Goal: Communication & Community: Answer question/provide support

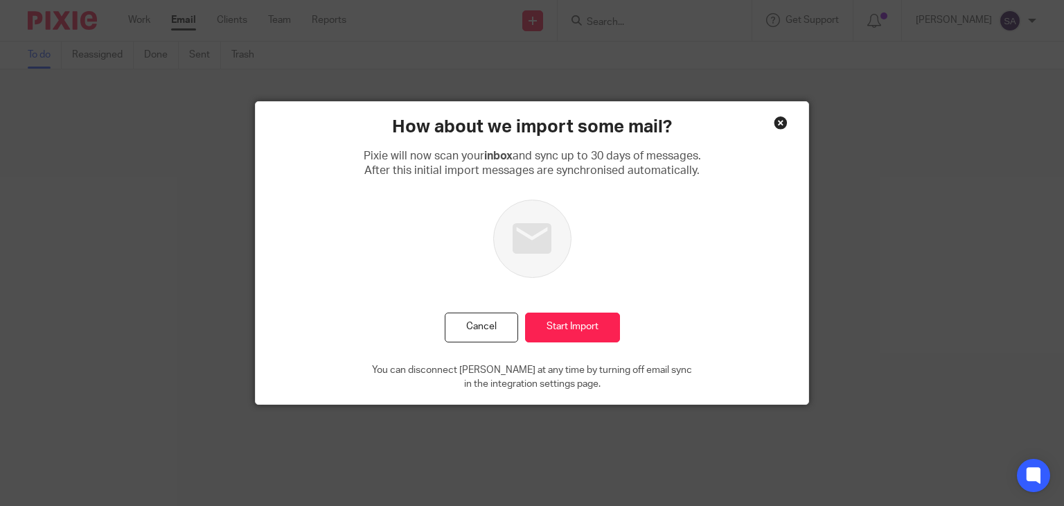
click at [776, 125] on div "Close this dialog window" at bounding box center [781, 123] width 14 height 14
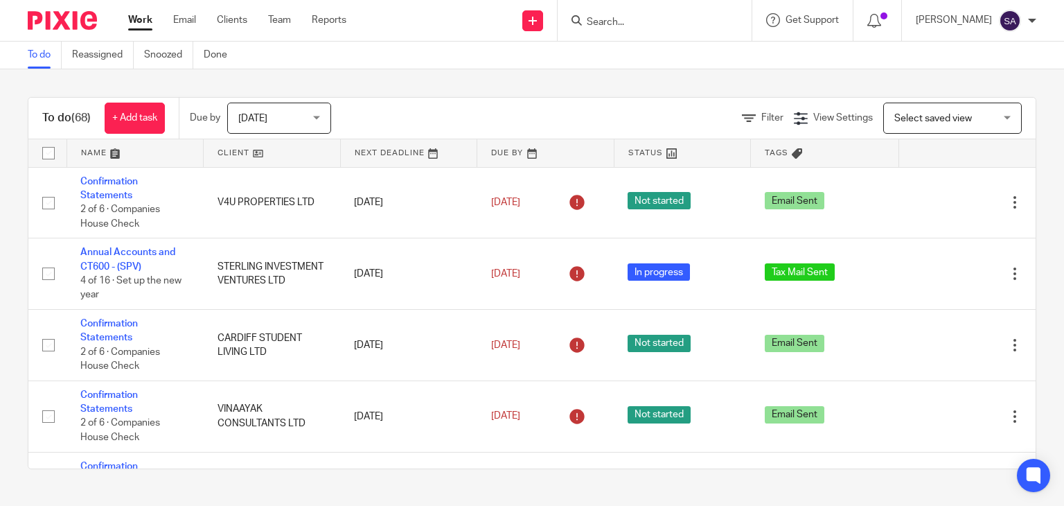
click at [629, 22] on input "Search" at bounding box center [647, 23] width 125 height 12
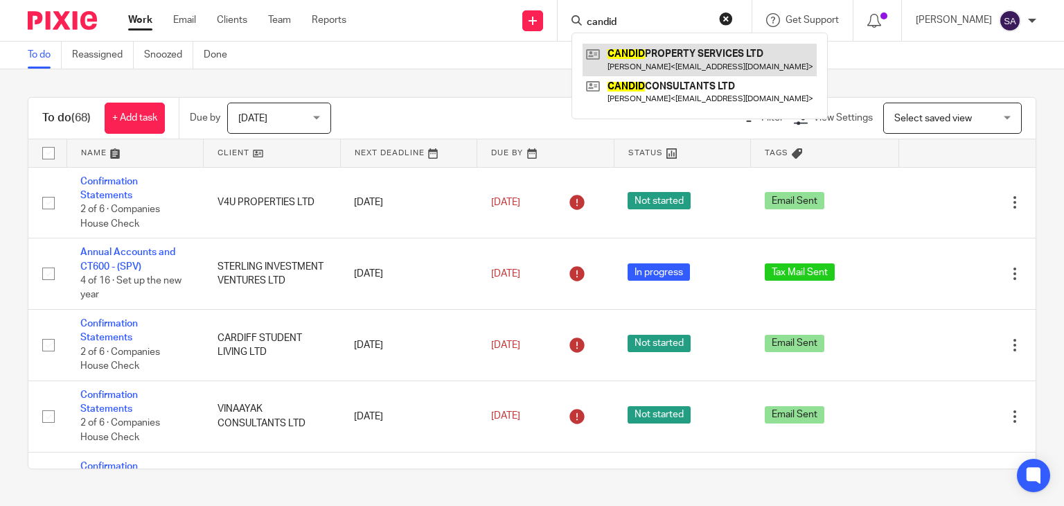
type input "candid"
click at [762, 62] on link at bounding box center [699, 60] width 234 height 32
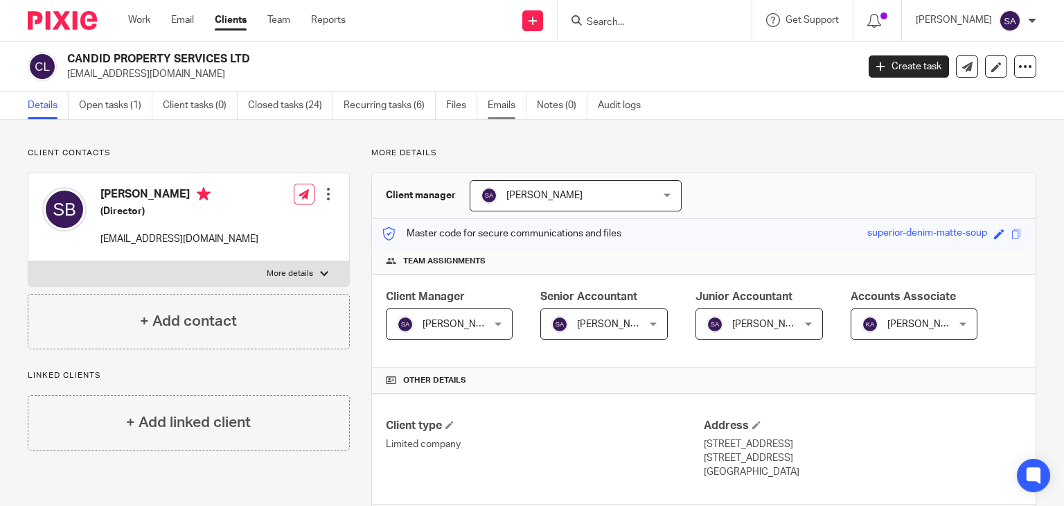
click at [503, 107] on link "Emails" at bounding box center [507, 105] width 39 height 27
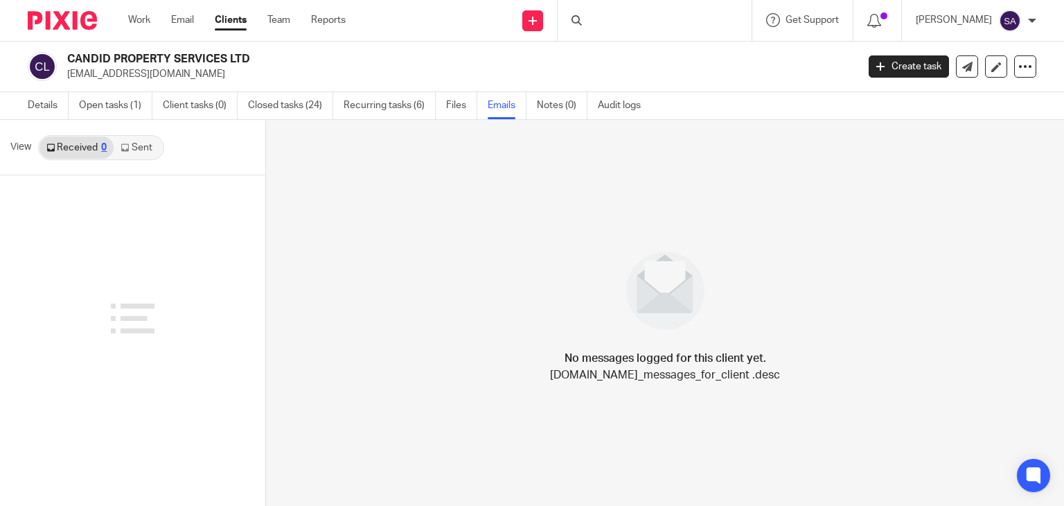
click at [147, 159] on div "Received 0 Sent" at bounding box center [101, 147] width 126 height 25
click at [136, 150] on link "Sent" at bounding box center [138, 147] width 48 height 22
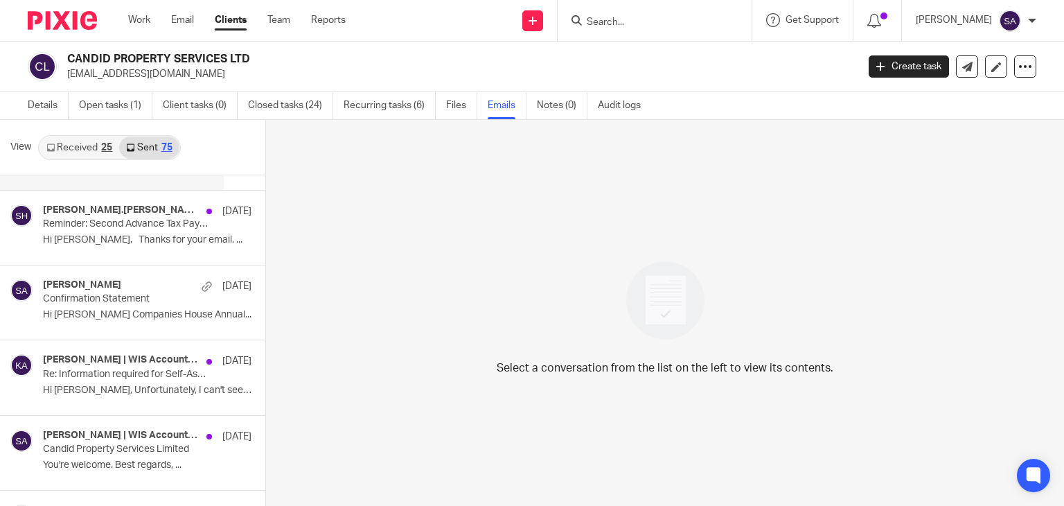
scroll to position [139, 0]
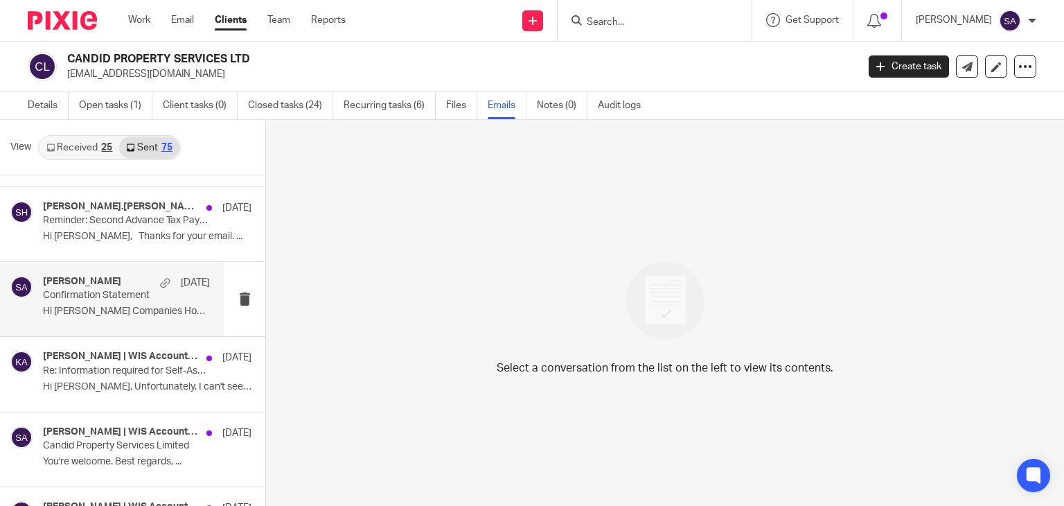
click at [133, 285] on div "Shafiya Abdulla 29 Jul" at bounding box center [126, 283] width 167 height 14
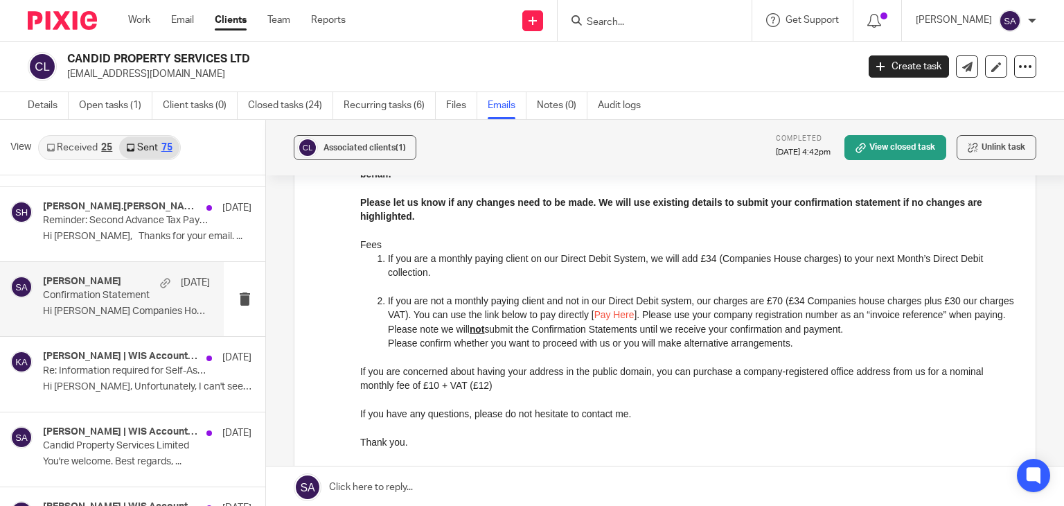
scroll to position [371, 0]
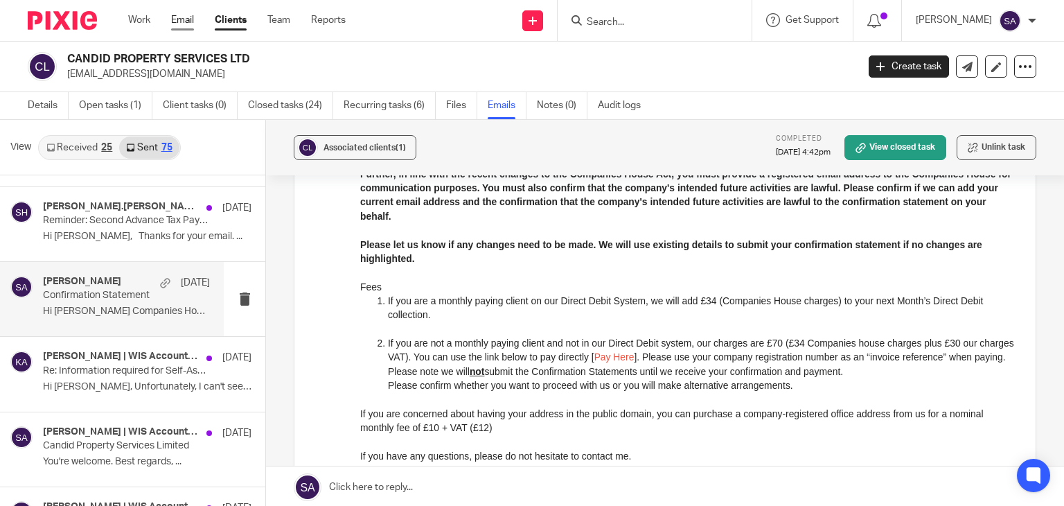
click at [186, 19] on link "Email" at bounding box center [182, 20] width 23 height 14
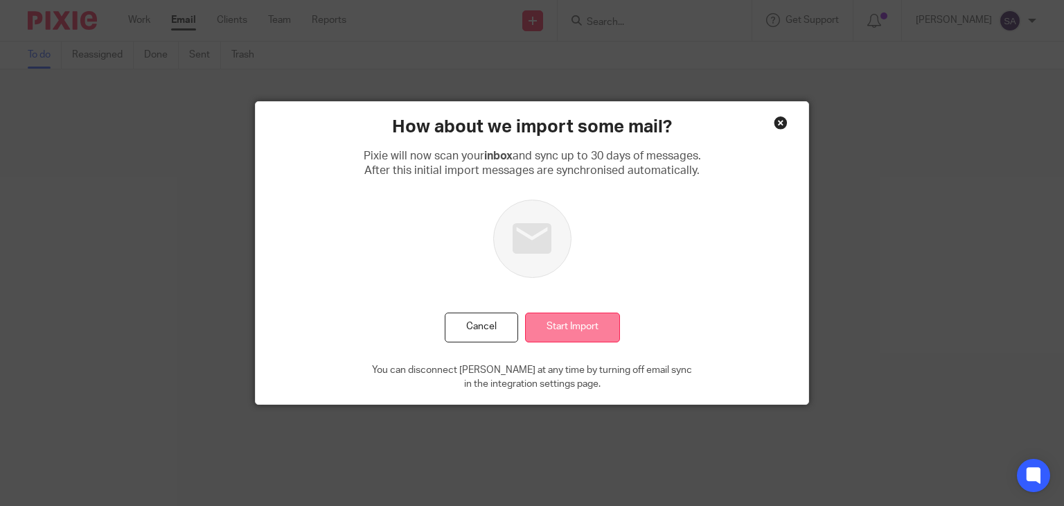
click at [554, 341] on input "Start Import" at bounding box center [572, 327] width 95 height 30
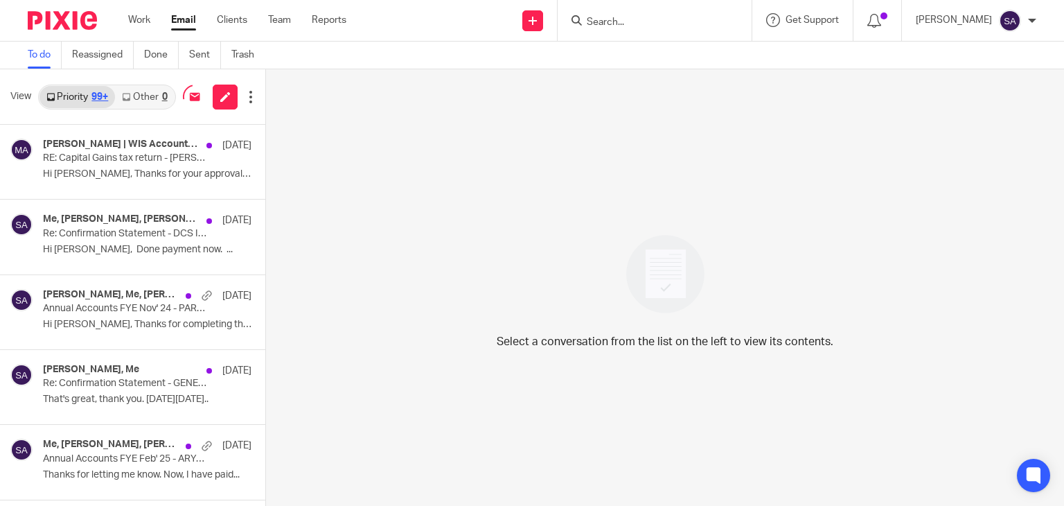
click at [150, 91] on link "Other 0" at bounding box center [144, 97] width 59 height 22
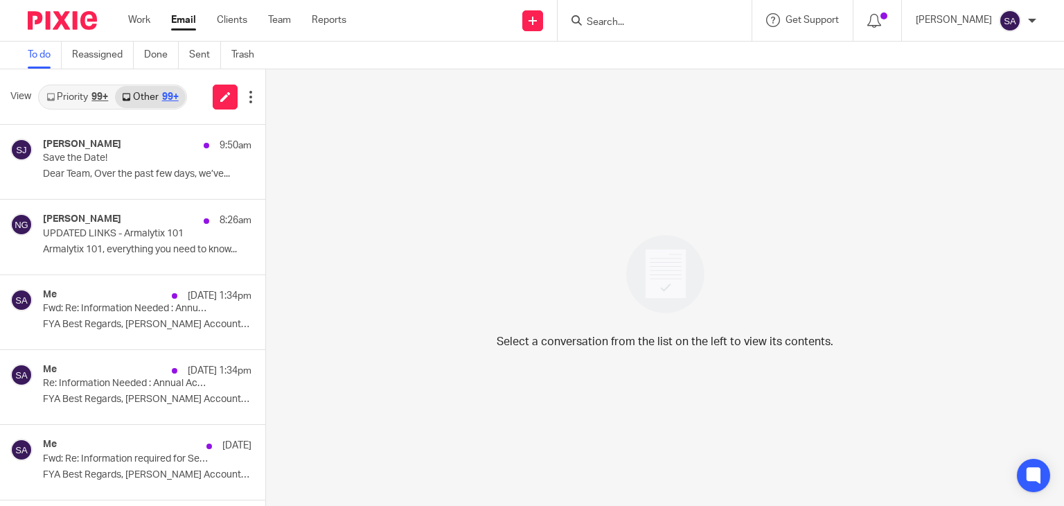
click at [634, 23] on input "Search" at bounding box center [647, 23] width 125 height 12
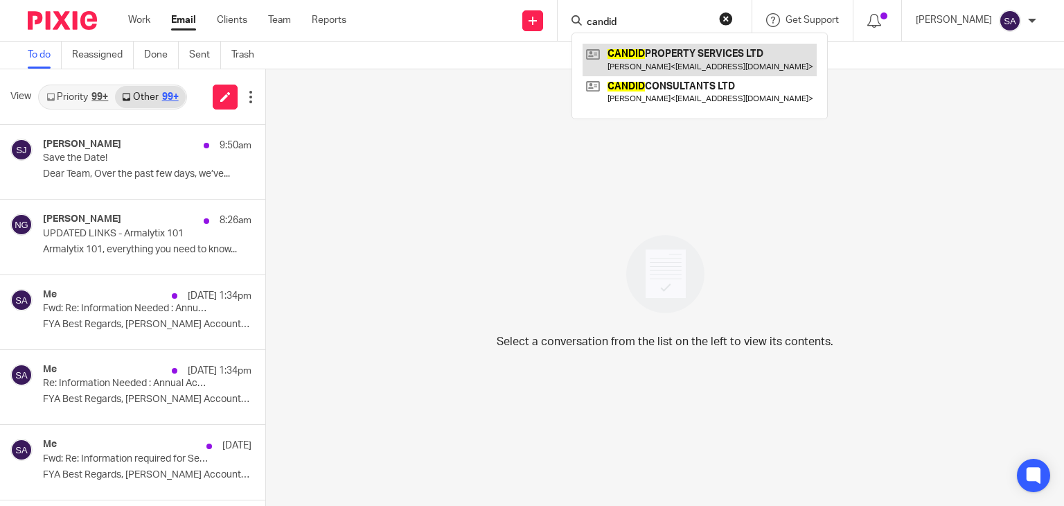
type input "candid"
click at [661, 44] on link at bounding box center [699, 60] width 234 height 32
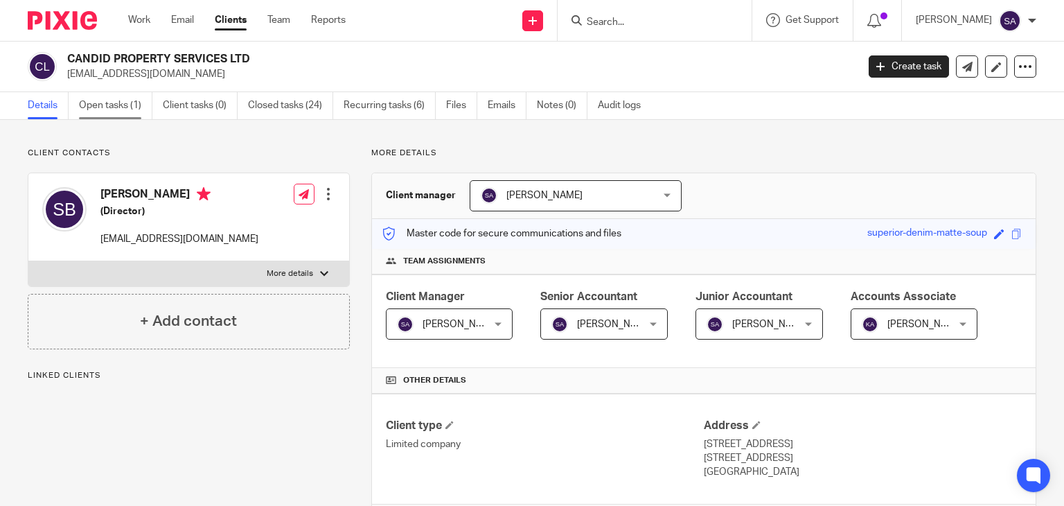
click at [139, 109] on link "Open tasks (1)" at bounding box center [115, 105] width 73 height 27
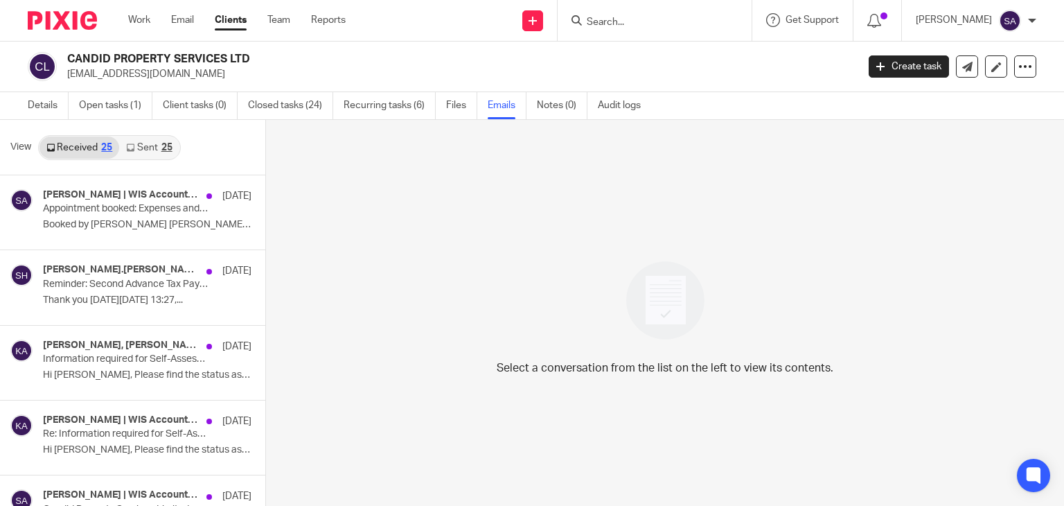
click at [163, 148] on div "25" at bounding box center [166, 148] width 11 height 10
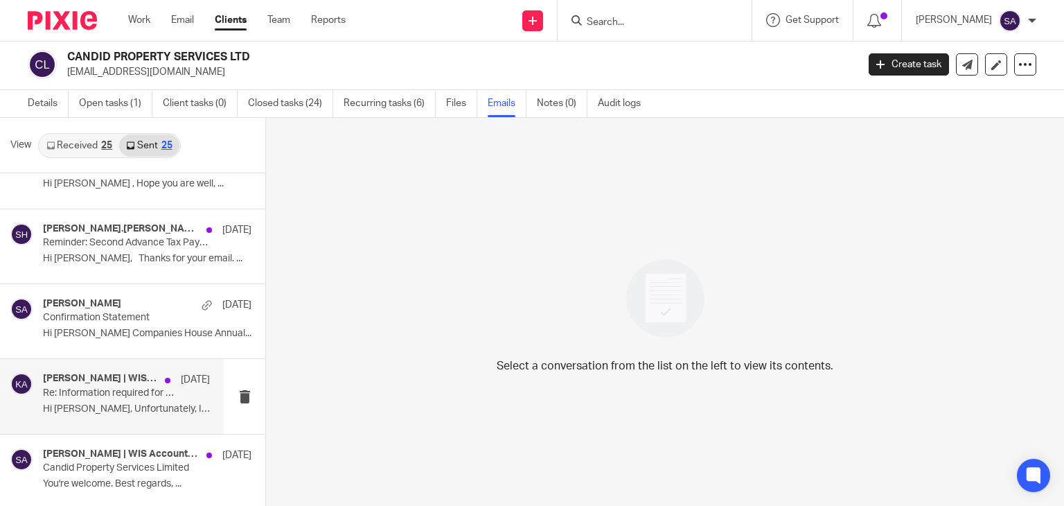
scroll to position [139, 0]
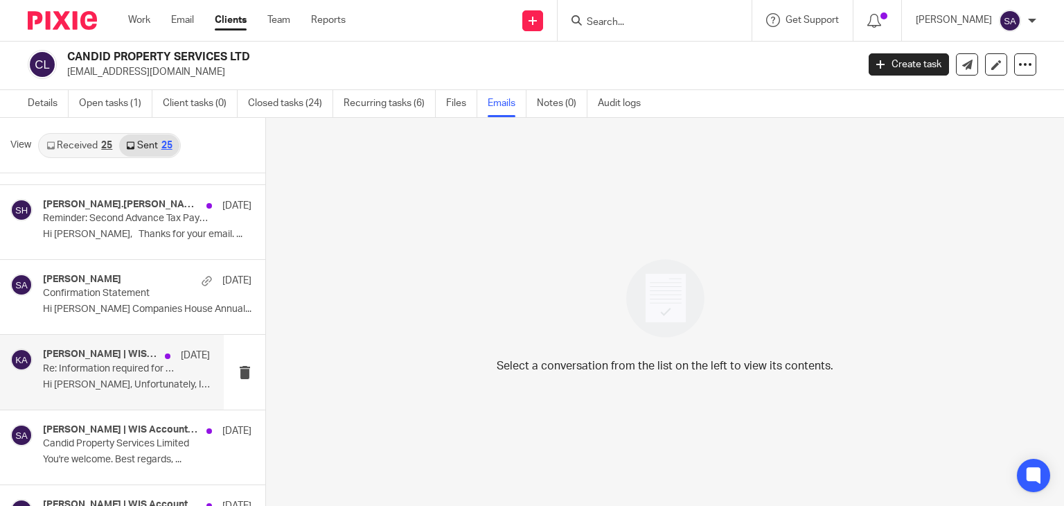
click at [100, 335] on div "Kaveesha Aththanayake | WIS Accountancy 18 Jul Re: Information required for Sel…" at bounding box center [112, 371] width 224 height 74
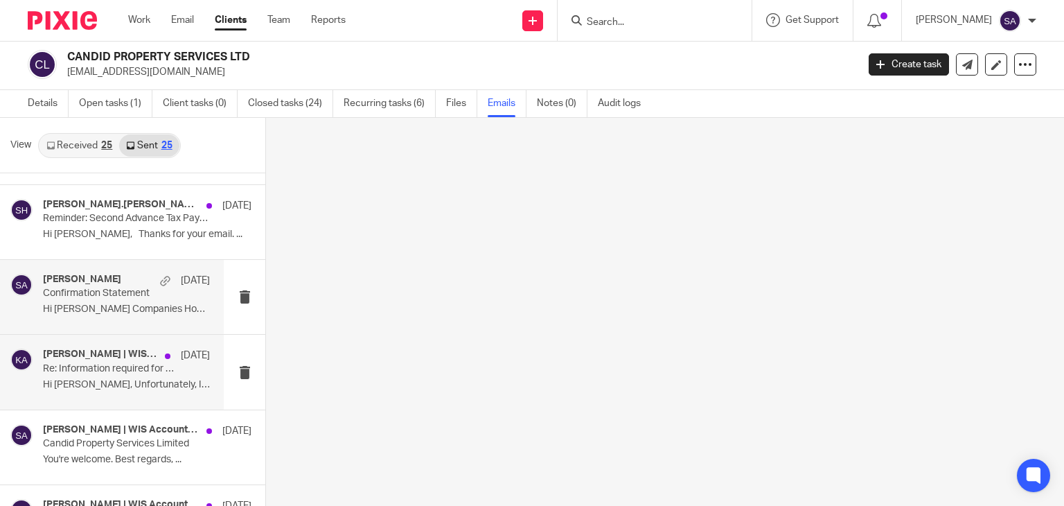
click at [93, 322] on div "Shafiya Abdulla 29 Jul Confirmation Statement Hi SriBhavani Chandu Companies Ho…" at bounding box center [112, 297] width 224 height 74
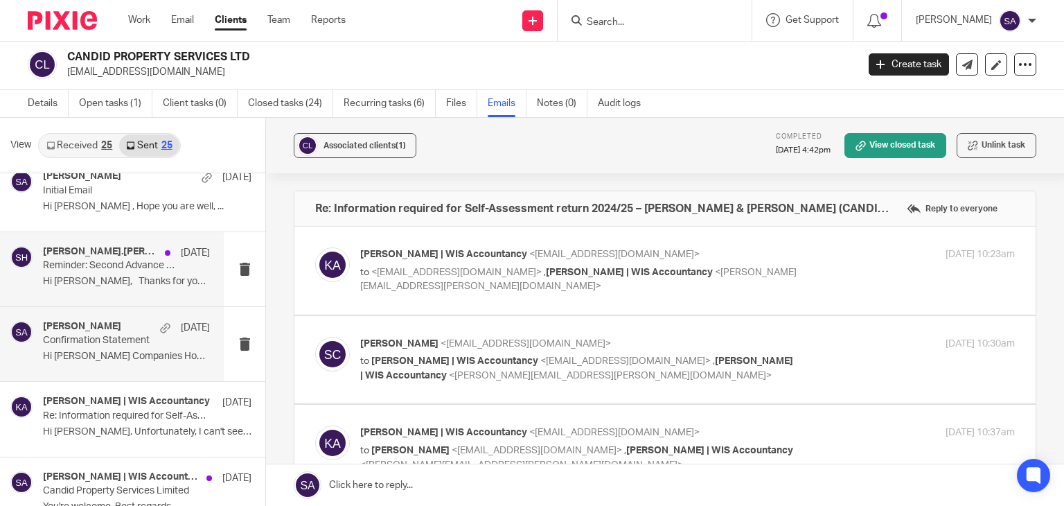
scroll to position [69, 0]
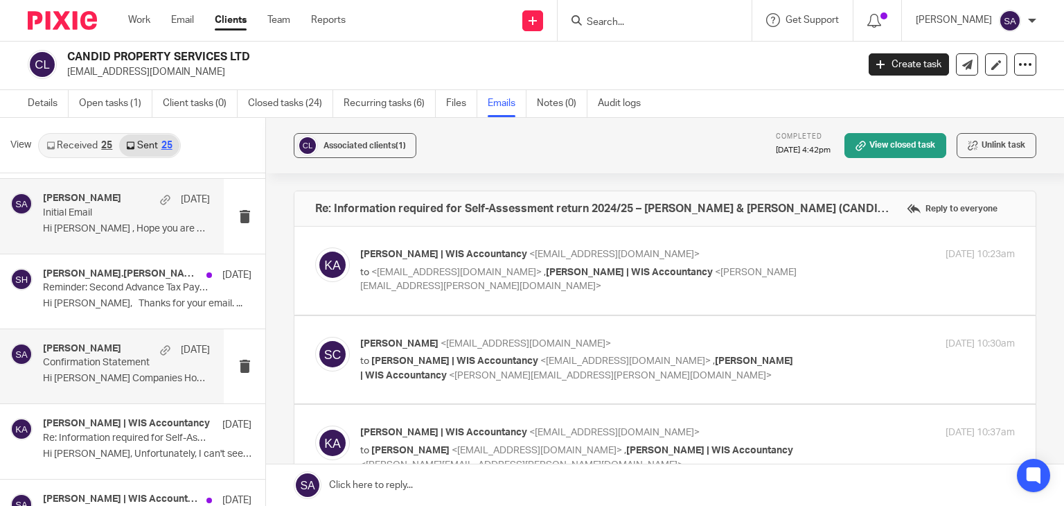
click at [92, 231] on p "Hi SriBhavani Chandu , Hope you are well, ..." at bounding box center [126, 229] width 167 height 12
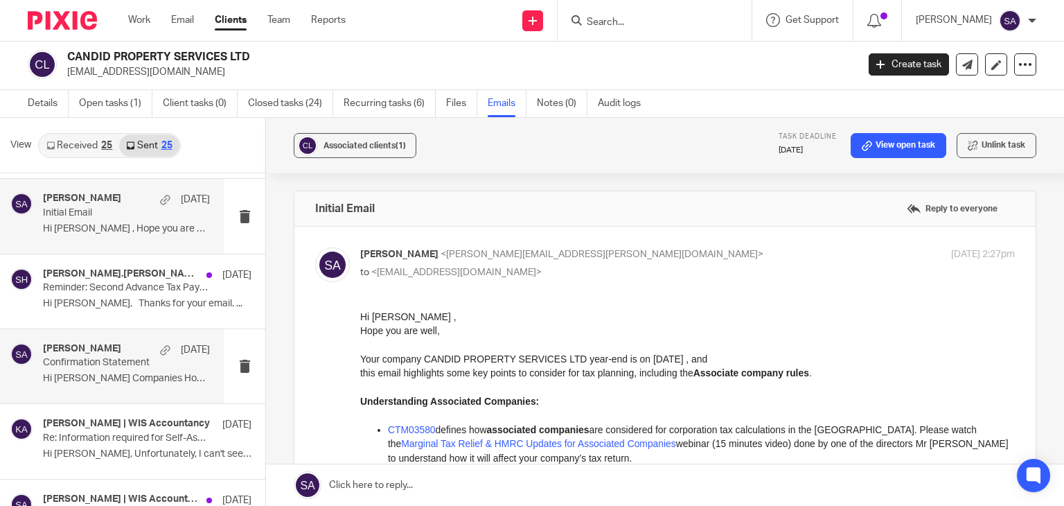
click at [122, 361] on p "Confirmation Statement" at bounding box center [110, 363] width 134 height 12
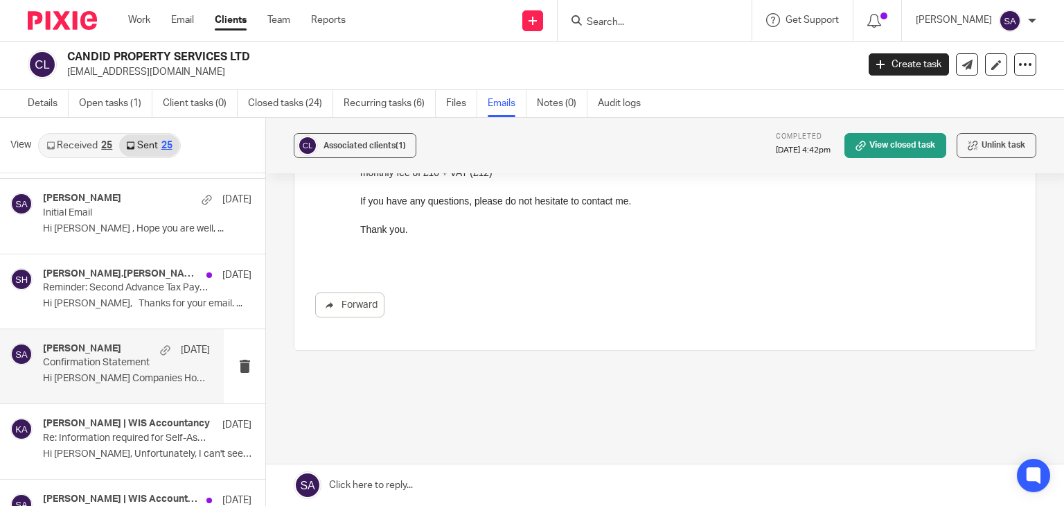
scroll to position [648, 0]
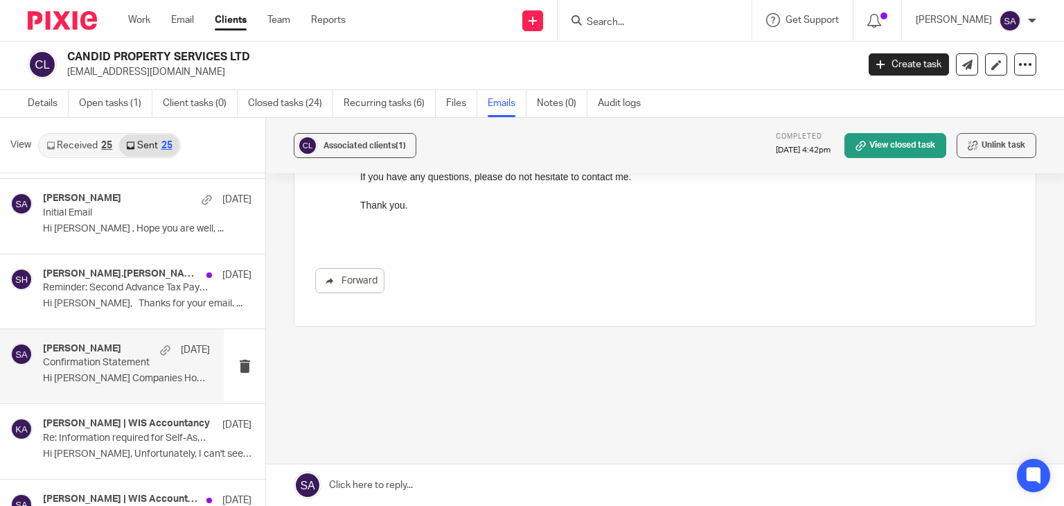
click at [388, 494] on link at bounding box center [665, 485] width 798 height 42
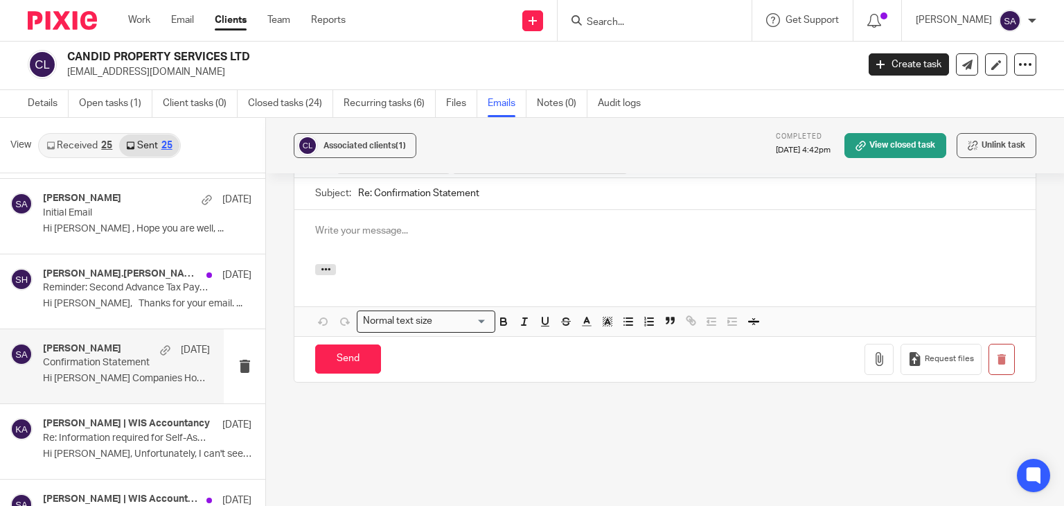
scroll to position [0, 0]
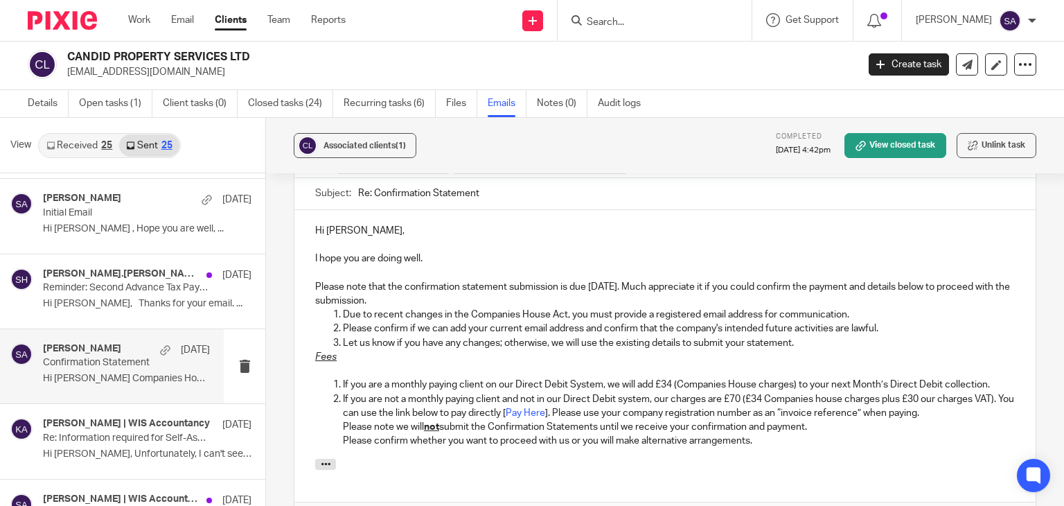
click at [381, 293] on p "Please note that the confirmation statement submission is due today. Much appre…" at bounding box center [664, 294] width 699 height 28
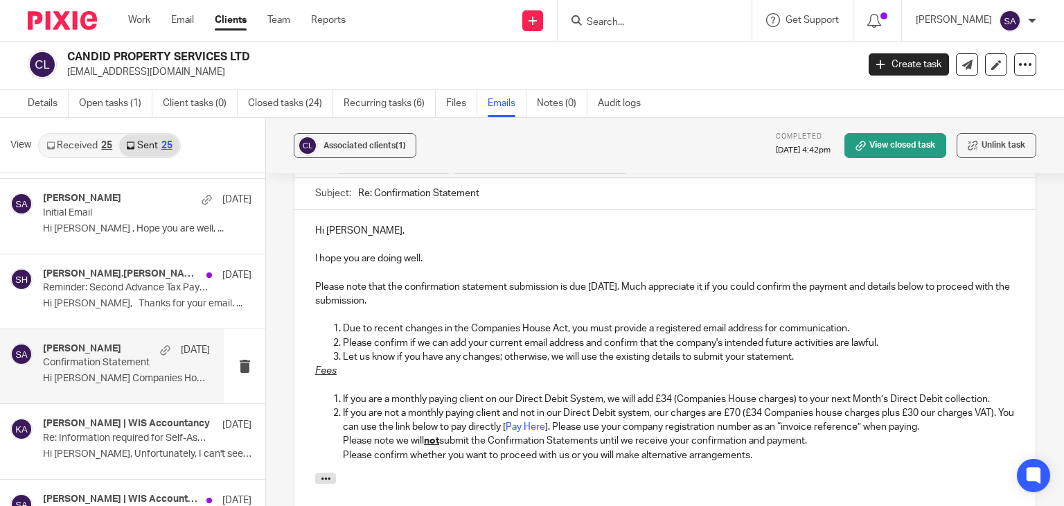
click at [806, 357] on p "Let us know if you have any changes; otherwise, we will use the existing detail…" at bounding box center [679, 357] width 672 height 14
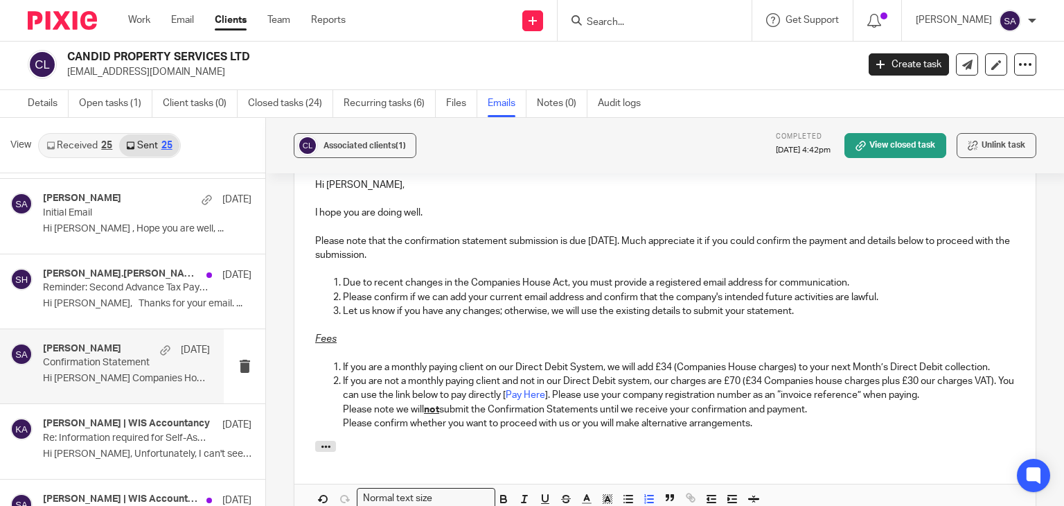
scroll to position [957, 0]
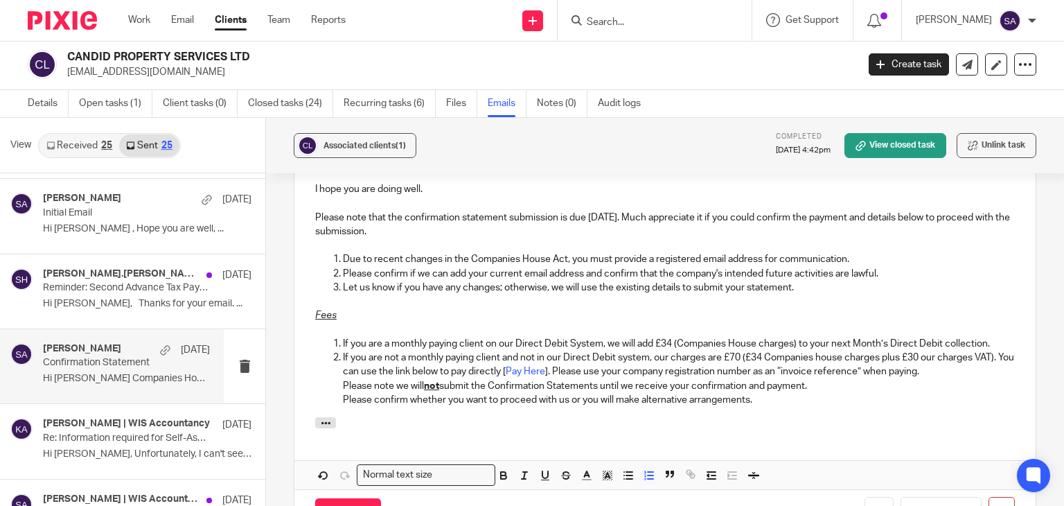
click at [990, 343] on p "If you are a monthly paying client on our Direct Debit System, we will add £34 …" at bounding box center [679, 344] width 672 height 14
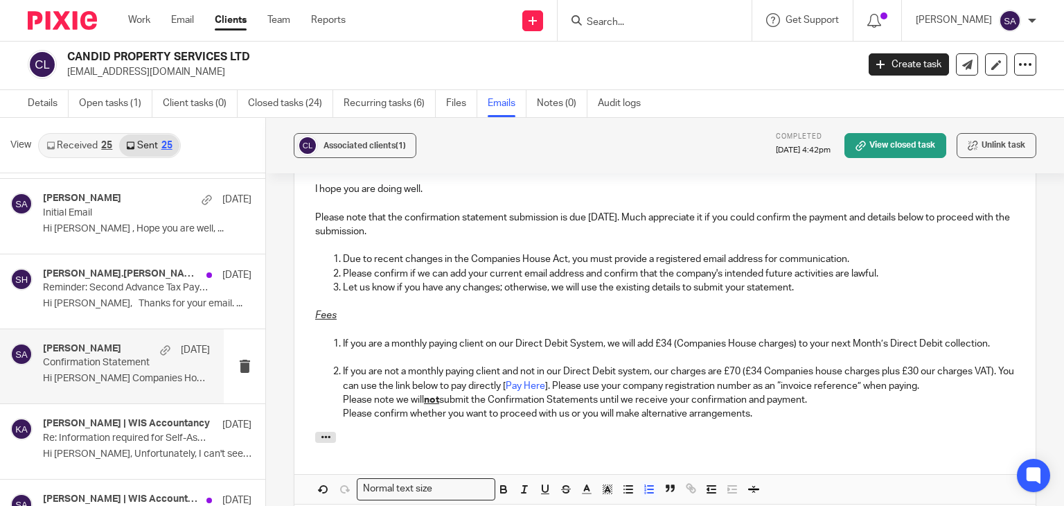
scroll to position [888, 0]
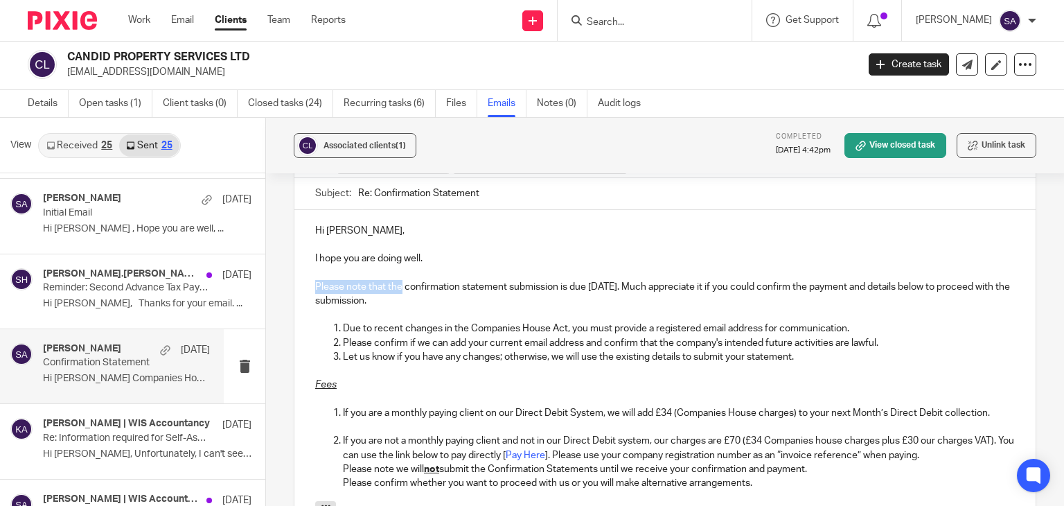
drag, startPoint x: 312, startPoint y: 283, endPoint x: 400, endPoint y: 281, distance: 87.3
click at [400, 281] on p "Please note that the confirmation statement submission is due today. Much appre…" at bounding box center [664, 294] width 699 height 28
click at [529, 309] on p at bounding box center [664, 314] width 699 height 14
click at [490, 298] on p "A kind reminder to confirm the details below for the confirmation statement sub…" at bounding box center [664, 294] width 699 height 28
drag, startPoint x: 504, startPoint y: 288, endPoint x: 532, endPoint y: 292, distance: 27.9
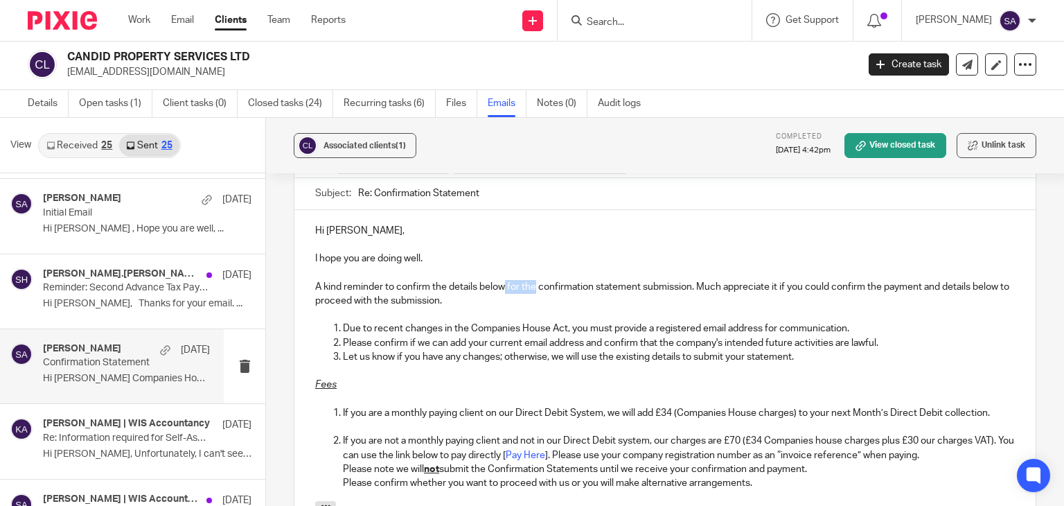
click at [532, 292] on p "A kind reminder to confirm the details below for the confirmation statement sub…" at bounding box center [664, 294] width 699 height 28
click at [626, 307] on p at bounding box center [664, 314] width 699 height 14
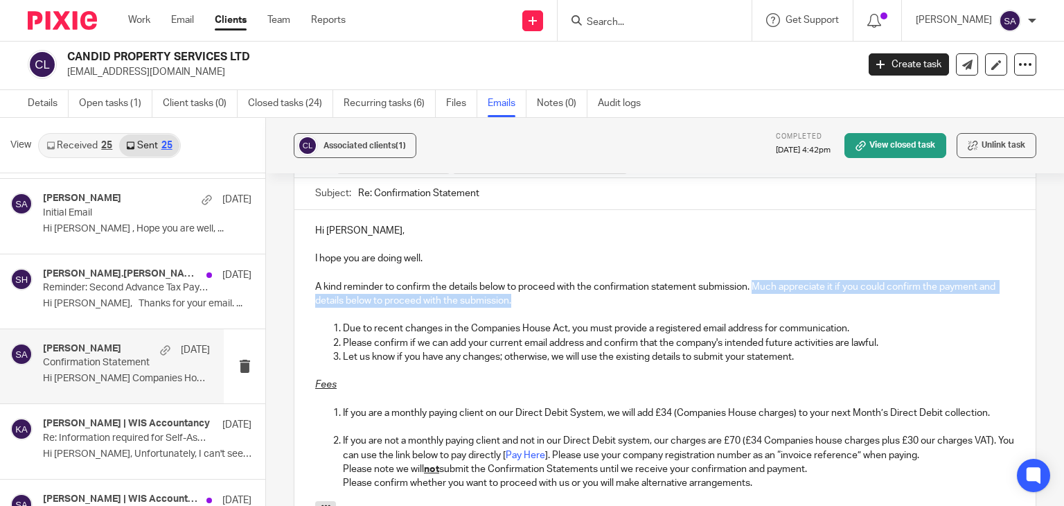
drag, startPoint x: 539, startPoint y: 297, endPoint x: 754, endPoint y: 286, distance: 215.7
click at [754, 286] on p "A kind reminder to confirm the details below to proceed with the confirmation s…" at bounding box center [664, 294] width 699 height 28
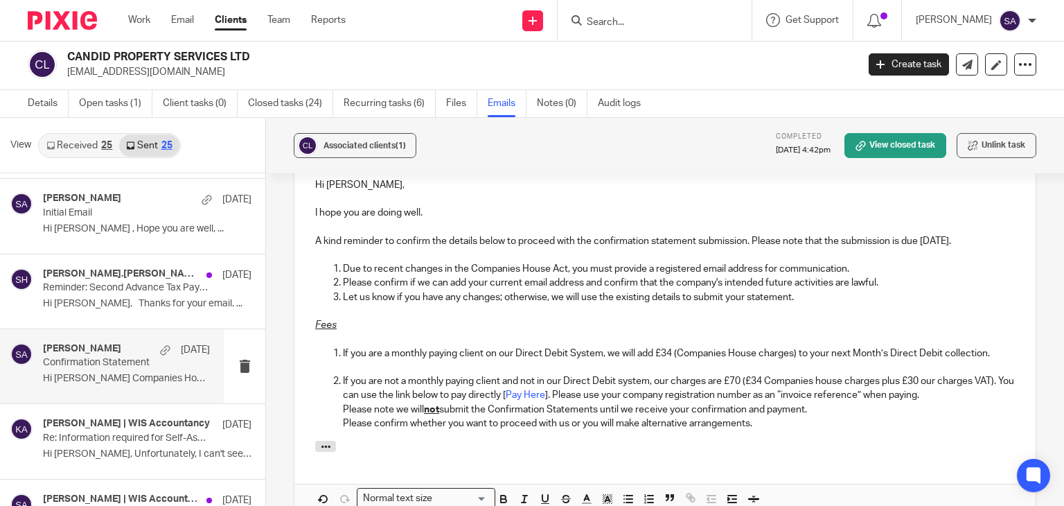
scroll to position [957, 0]
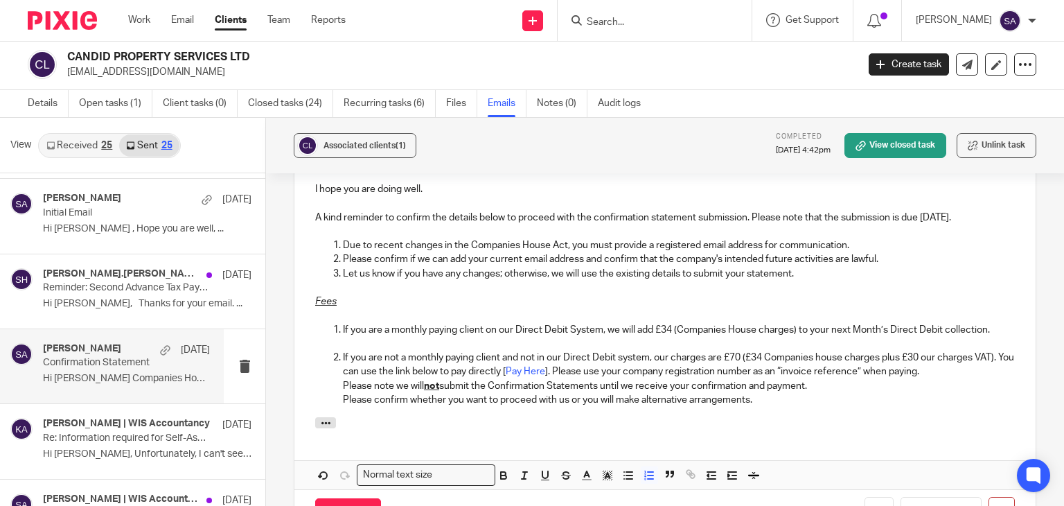
click at [760, 400] on p "Please confirm whether you want to proceed with us or you will make alternative…" at bounding box center [679, 400] width 672 height 14
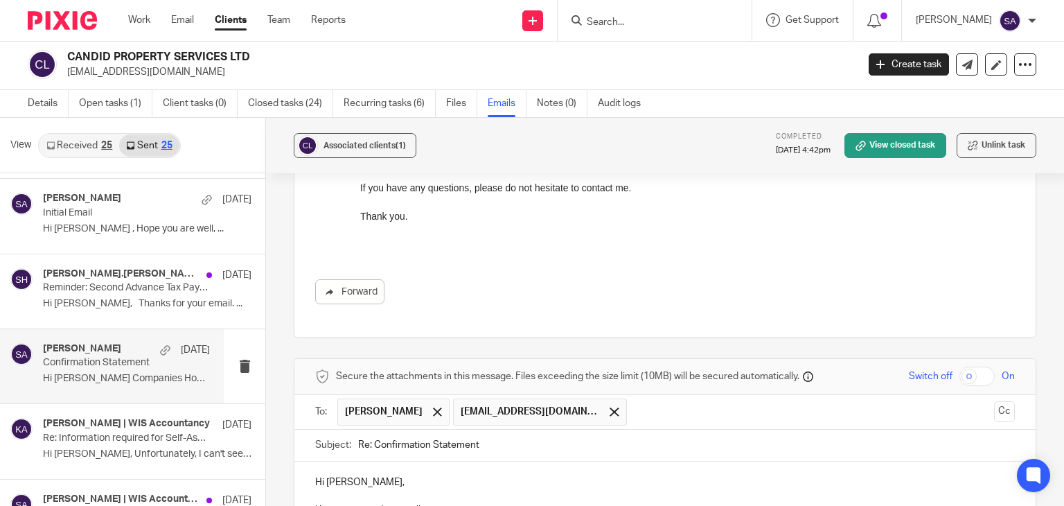
scroll to position [749, 0]
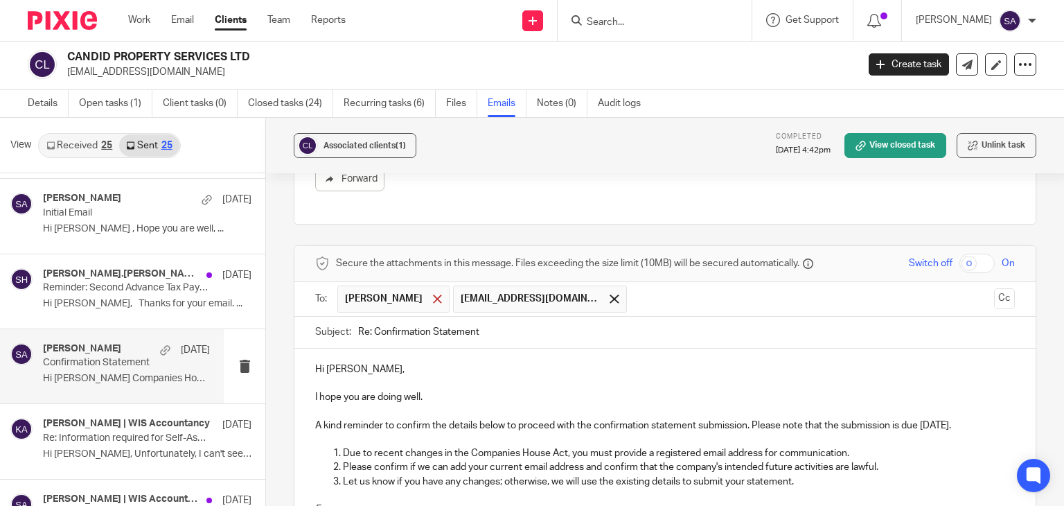
click at [432, 292] on div at bounding box center [437, 298] width 16 height 21
click at [994, 296] on button "Cc" at bounding box center [1004, 298] width 21 height 21
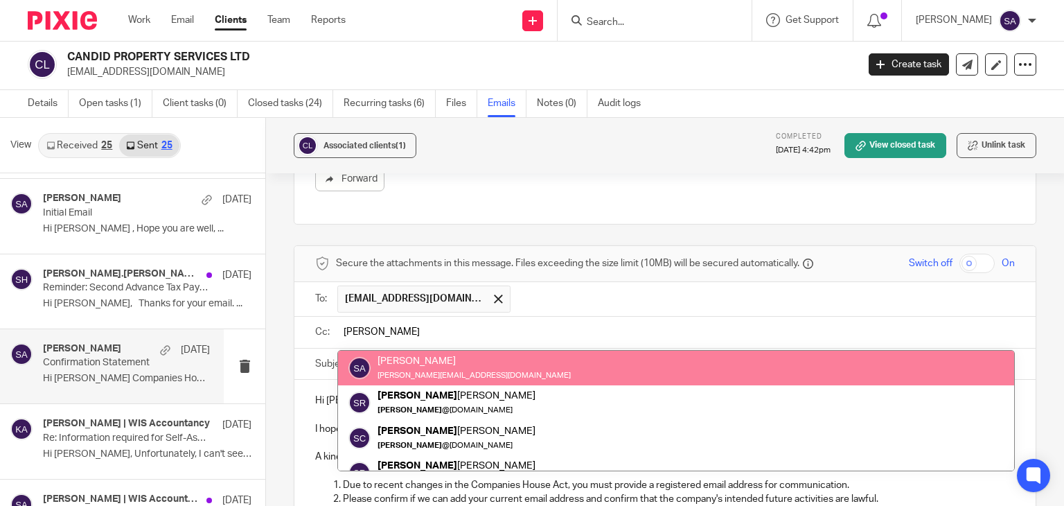
type input "sarah"
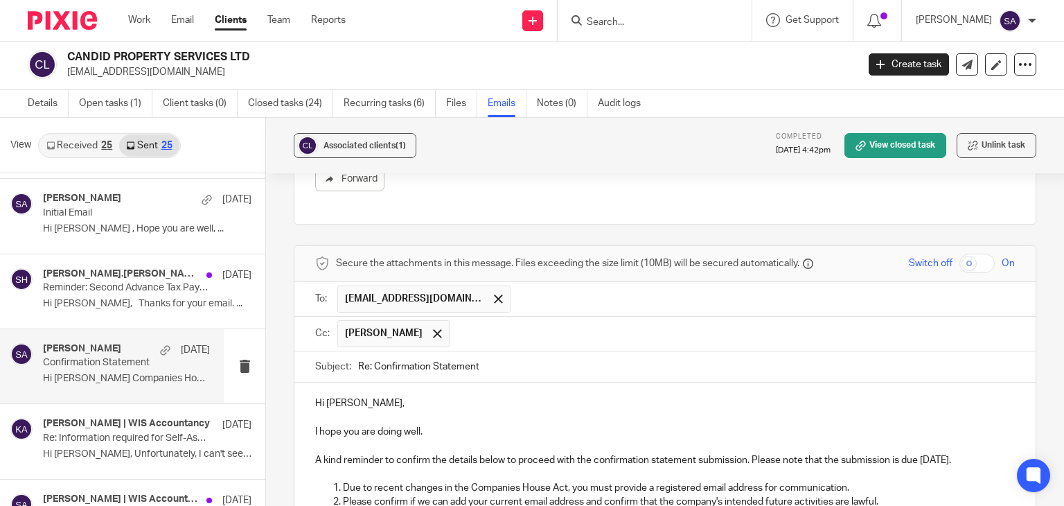
click at [510, 363] on input "Re: Confirmation Statement" at bounding box center [686, 366] width 657 height 31
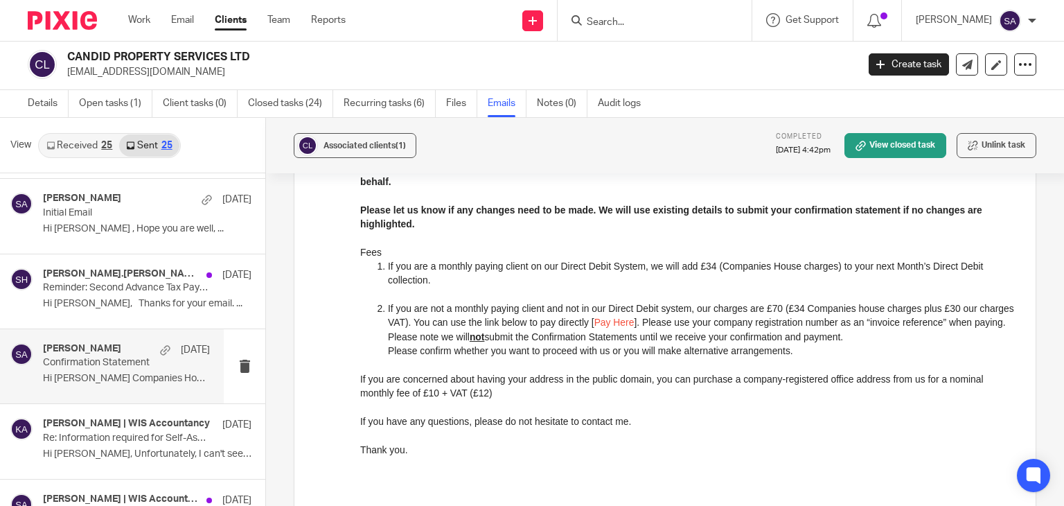
scroll to position [126, 0]
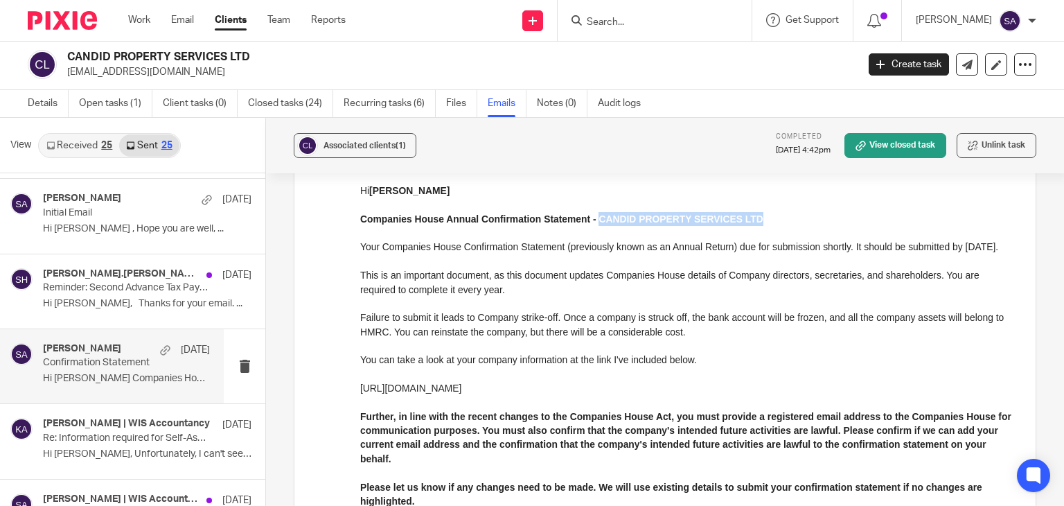
drag, startPoint x: 752, startPoint y: 218, endPoint x: 598, endPoint y: 222, distance: 153.8
click at [598, 222] on p "Companies House Annual Confirmation Statement - CANDID PROPERTY SERVICES LTD" at bounding box center [687, 219] width 654 height 14
copy strong "CANDID PROPERTY SERVICES LTD"
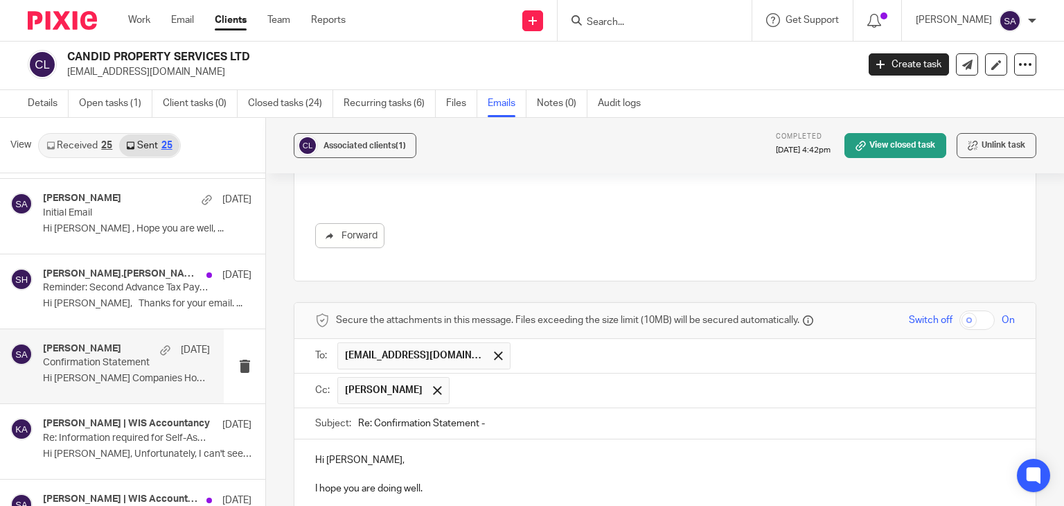
scroll to position [819, 0]
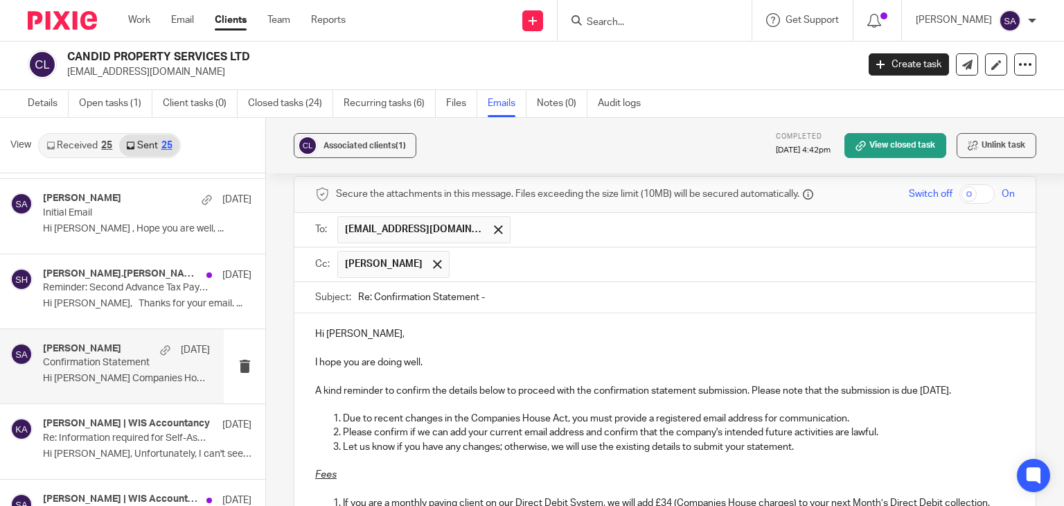
click at [505, 303] on input "Re: Confirmation Statement -" at bounding box center [686, 297] width 657 height 31
paste input "CANDID PROPERTY SERVICES LTD"
type input "Re: Confirmation Statement - CANDID PROPERTY SERVICES LTD"
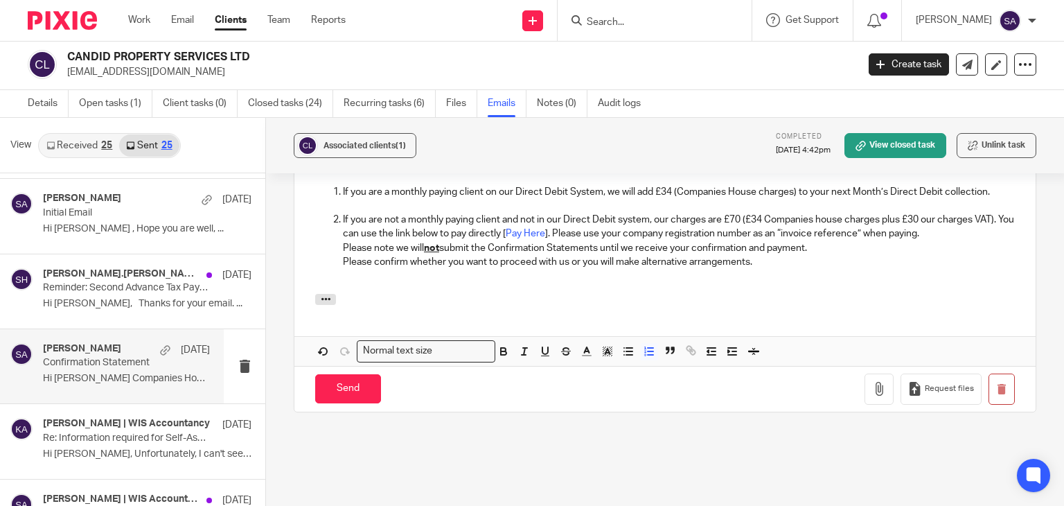
scroll to position [1165, 0]
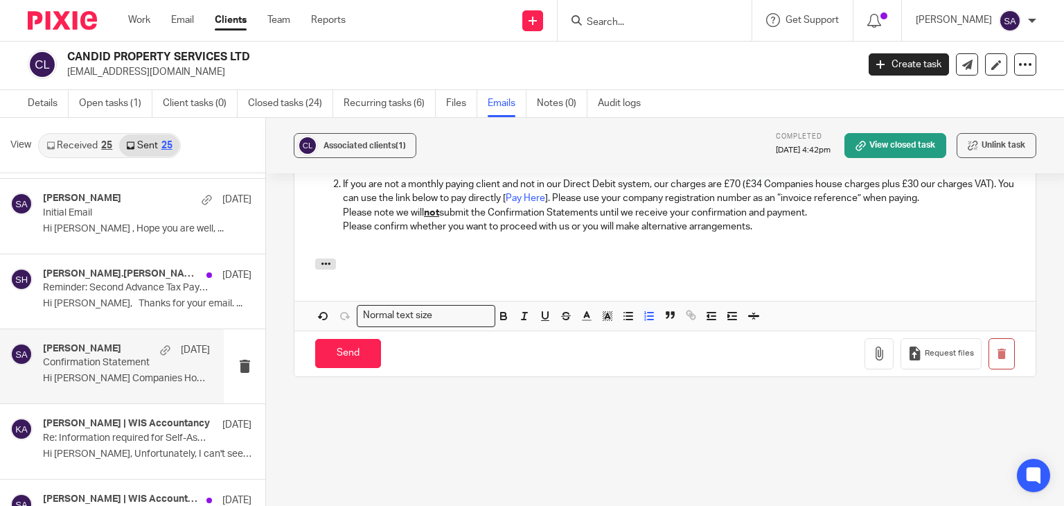
click at [754, 222] on p "Please confirm whether you want to proceed with us or you will make alternative…" at bounding box center [679, 227] width 672 height 14
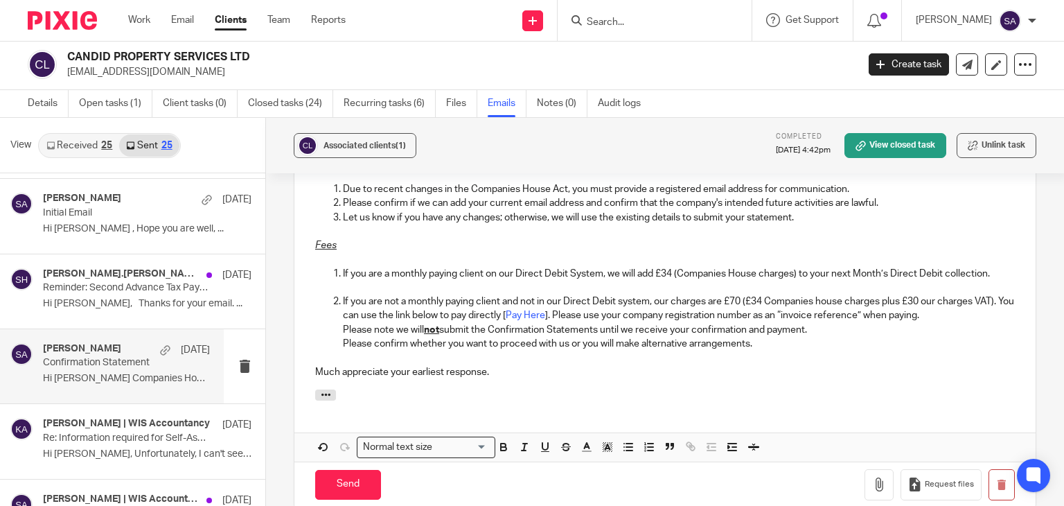
scroll to position [1026, 0]
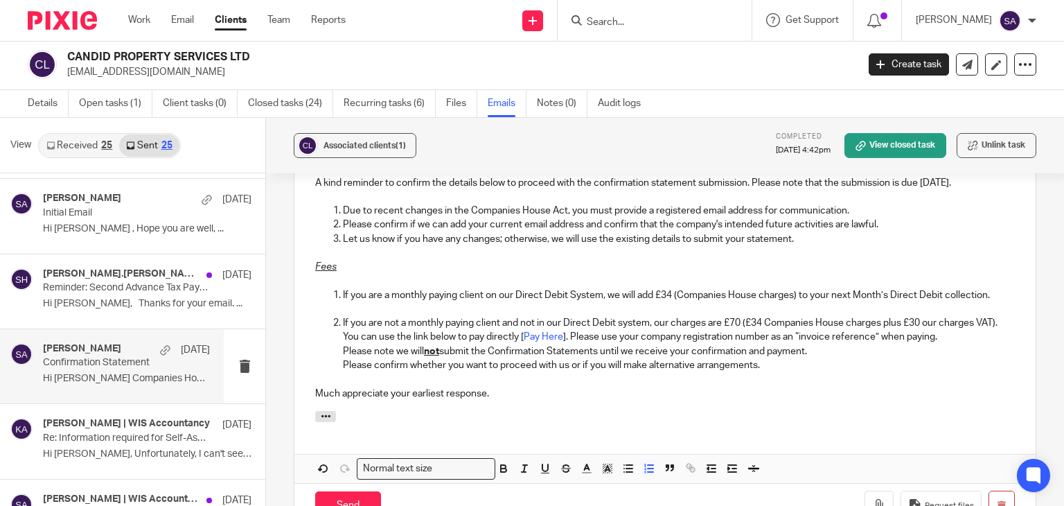
drag, startPoint x: 799, startPoint y: 366, endPoint x: 765, endPoint y: 366, distance: 33.9
click at [798, 366] on p "Please confirm whether you want to proceed with us or if you will make alternat…" at bounding box center [679, 365] width 672 height 14
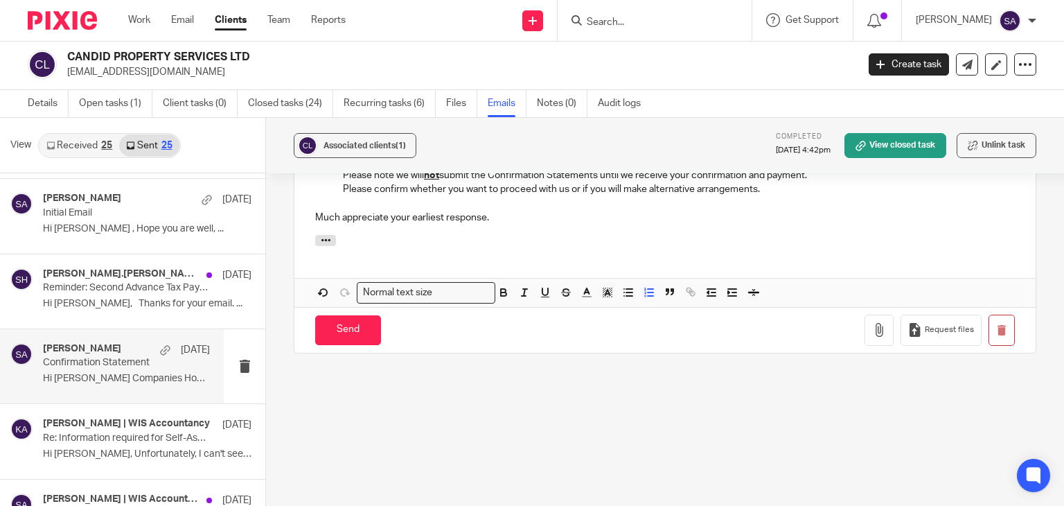
scroll to position [1227, 0]
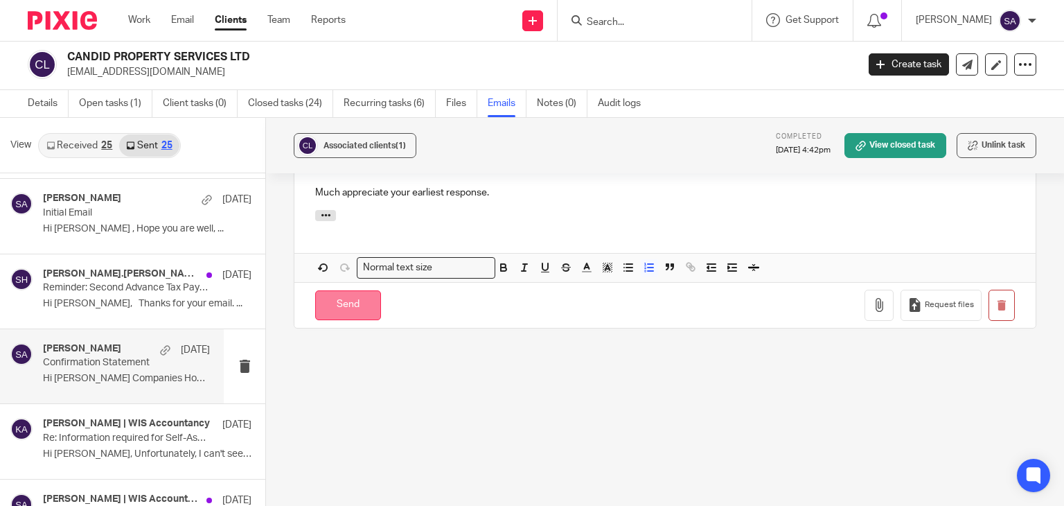
click at [346, 292] on input "Send" at bounding box center [348, 305] width 66 height 30
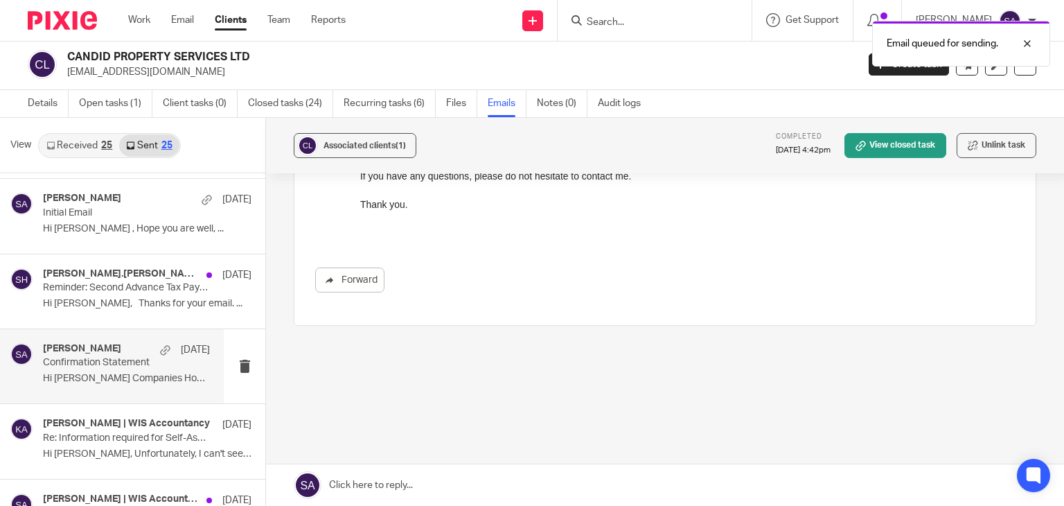
scroll to position [648, 0]
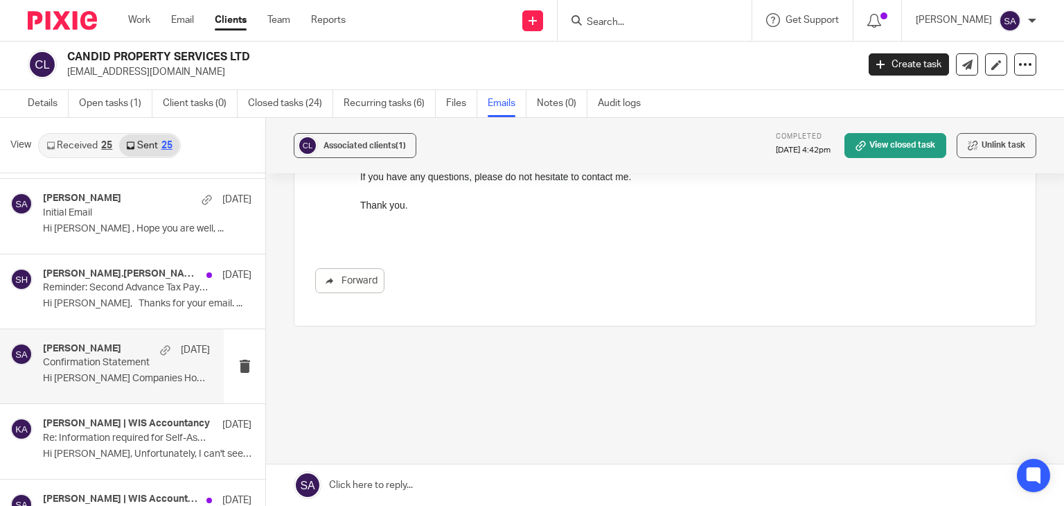
click at [622, 23] on input "Search" at bounding box center [647, 23] width 125 height 12
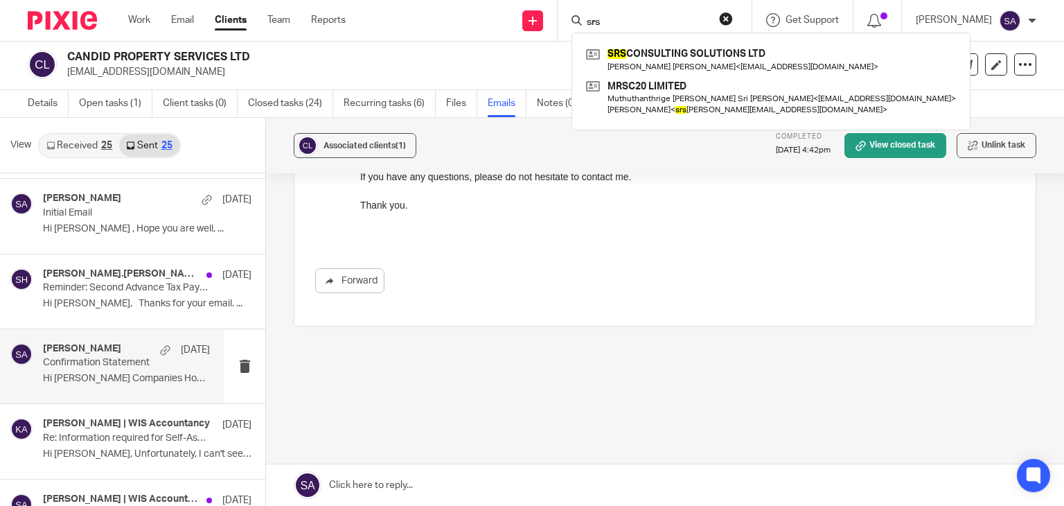
click at [643, 26] on input "srs" at bounding box center [647, 23] width 125 height 12
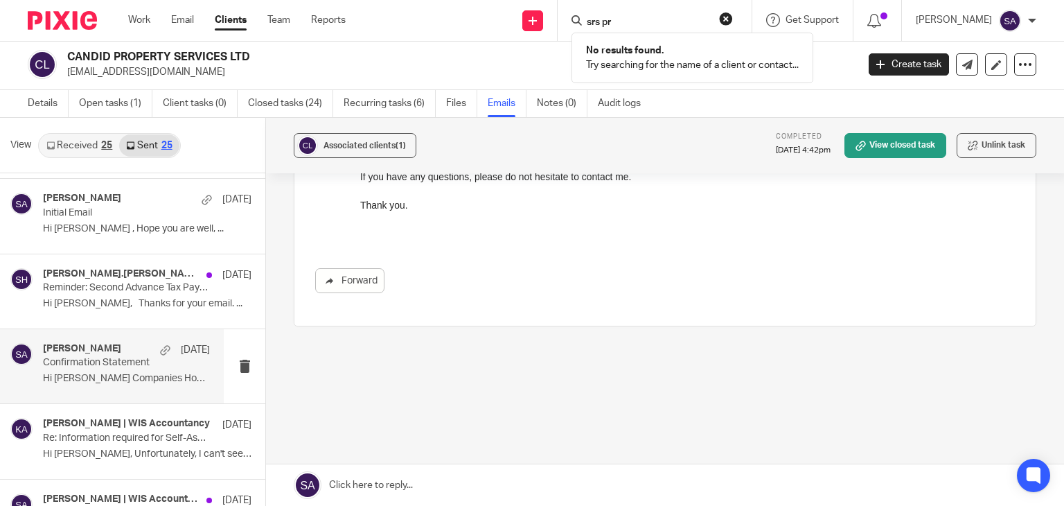
type input "srs pr"
drag, startPoint x: 654, startPoint y: 19, endPoint x: 567, endPoint y: 39, distance: 88.7
click at [567, 39] on div "Send new email Create task Add client srs pr No results found. Try searching fo…" at bounding box center [714, 20] width 697 height 41
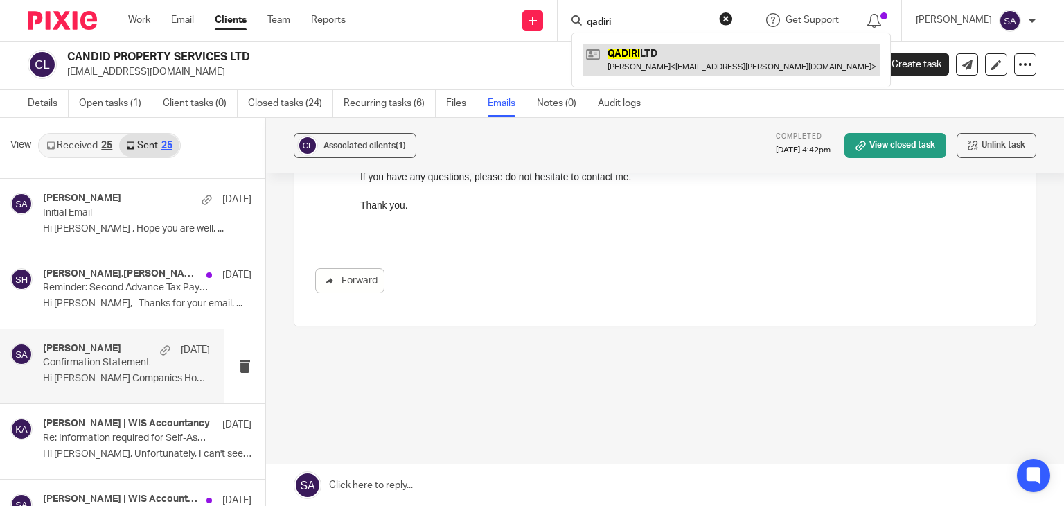
type input "qadiri"
click at [677, 68] on link at bounding box center [730, 60] width 297 height 32
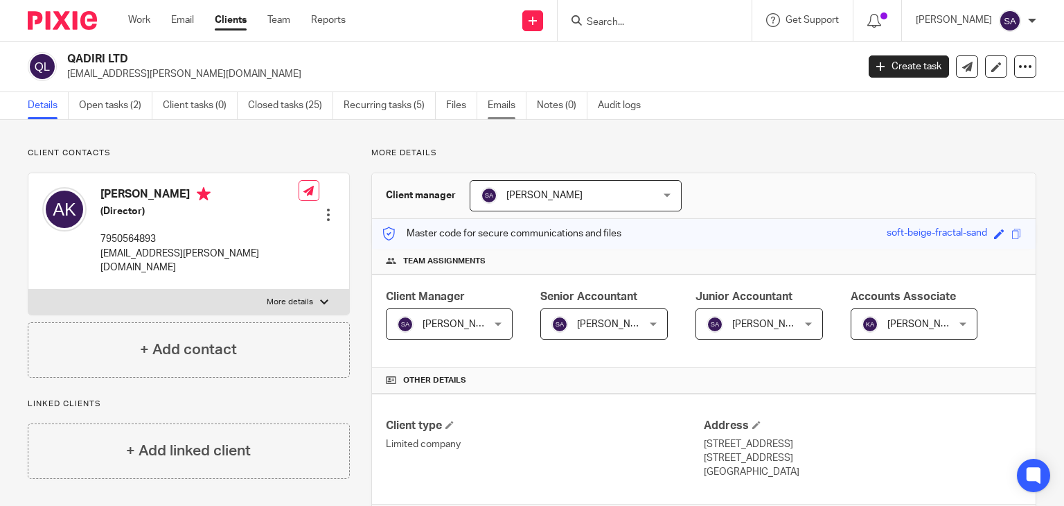
click at [513, 107] on link "Emails" at bounding box center [507, 105] width 39 height 27
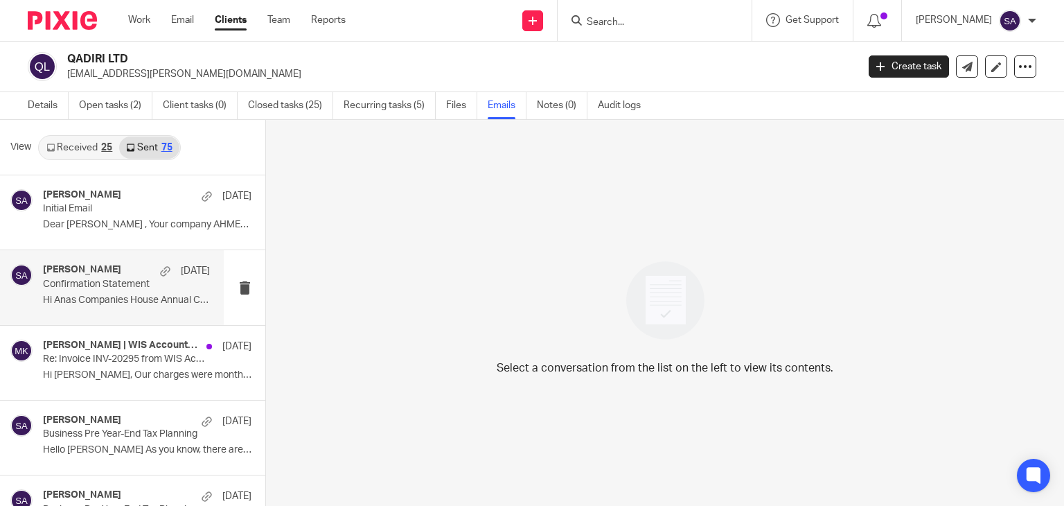
click at [130, 302] on p "Hi Anas Companies House Annual Confirmation..." at bounding box center [126, 300] width 167 height 12
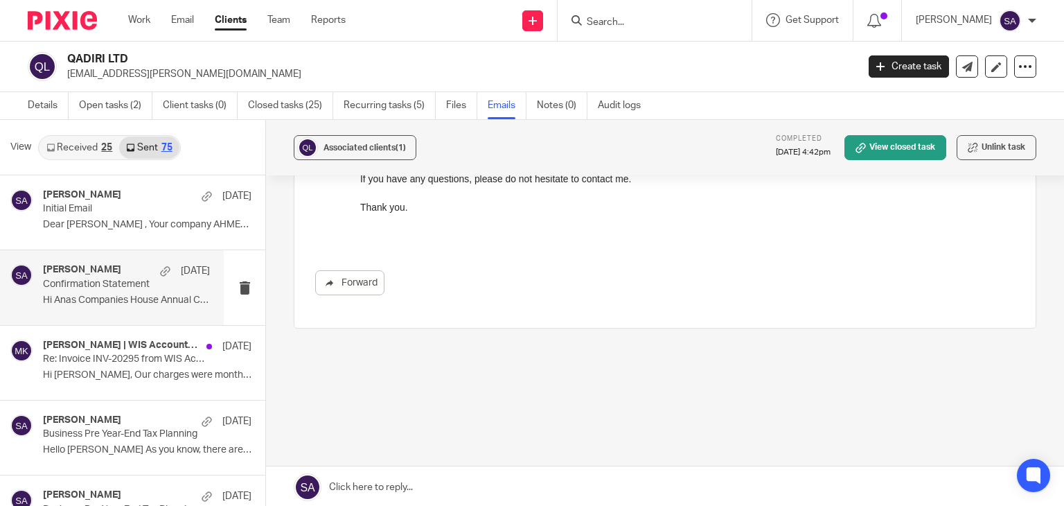
scroll to position [2, 0]
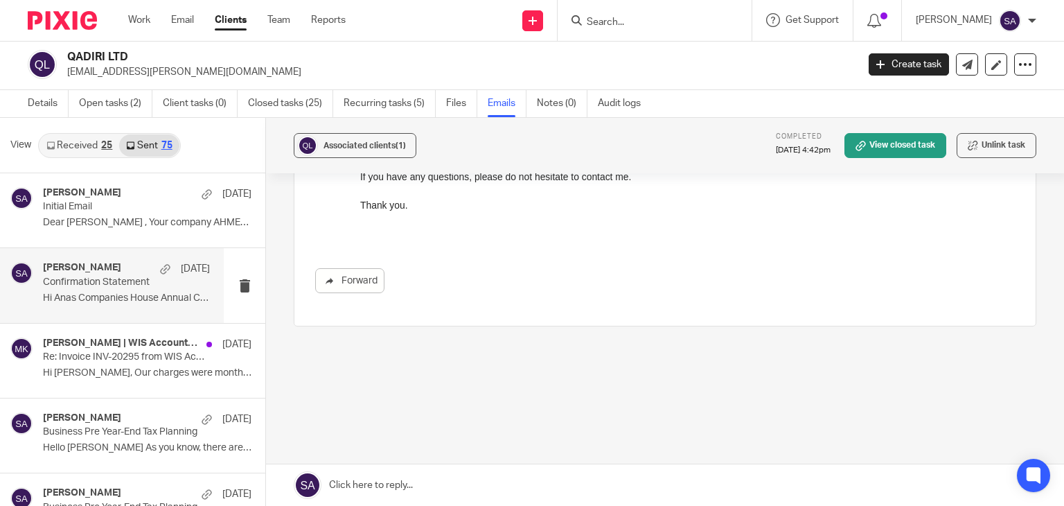
click at [394, 485] on link at bounding box center [665, 485] width 798 height 42
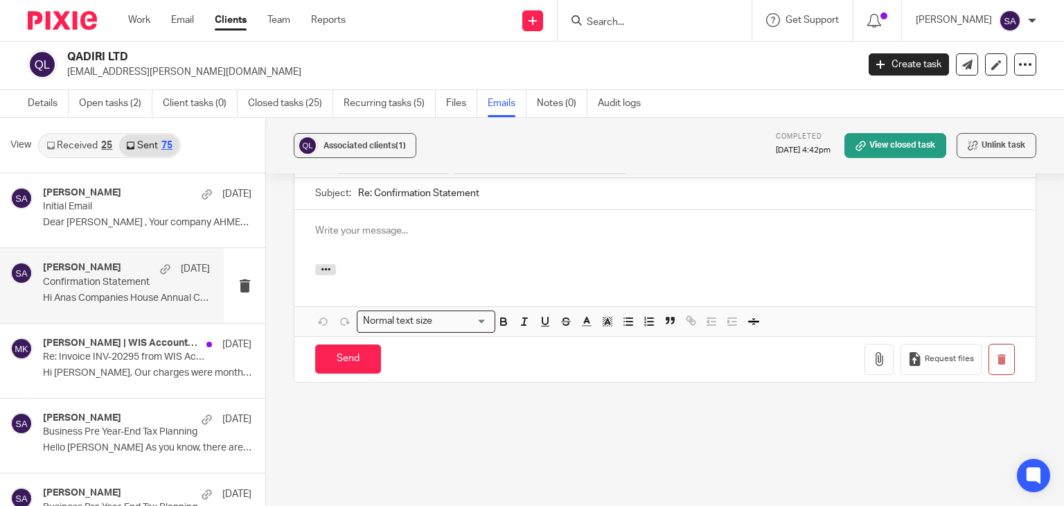
scroll to position [0, 0]
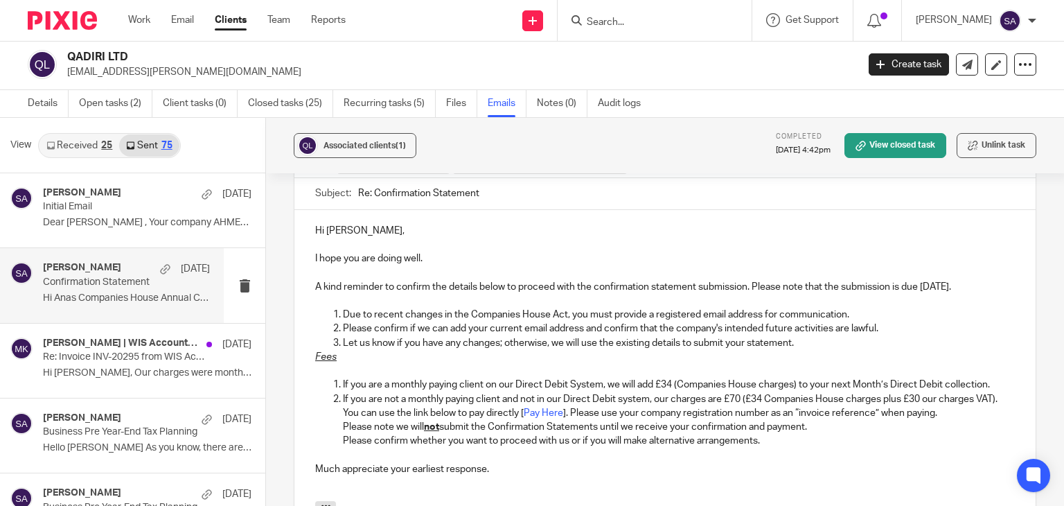
click at [341, 231] on p "Hi Chandu," at bounding box center [664, 231] width 699 height 14
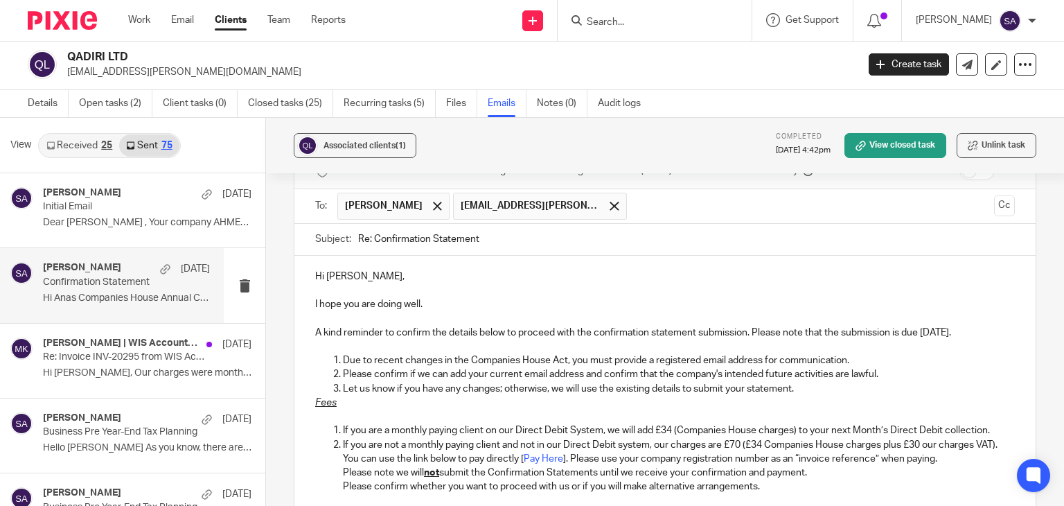
scroll to position [819, 0]
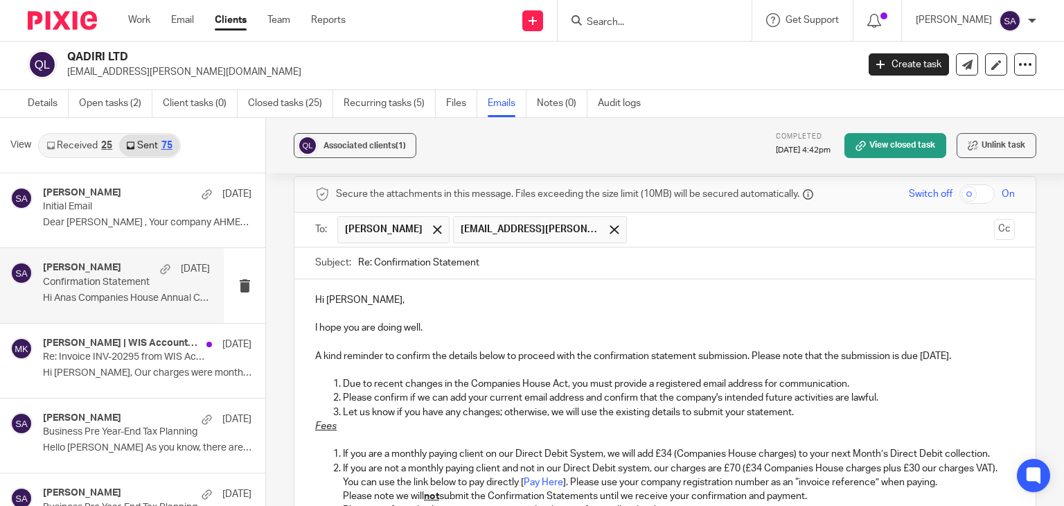
click at [504, 262] on input "Re: Confirmation Statement" at bounding box center [686, 262] width 657 height 31
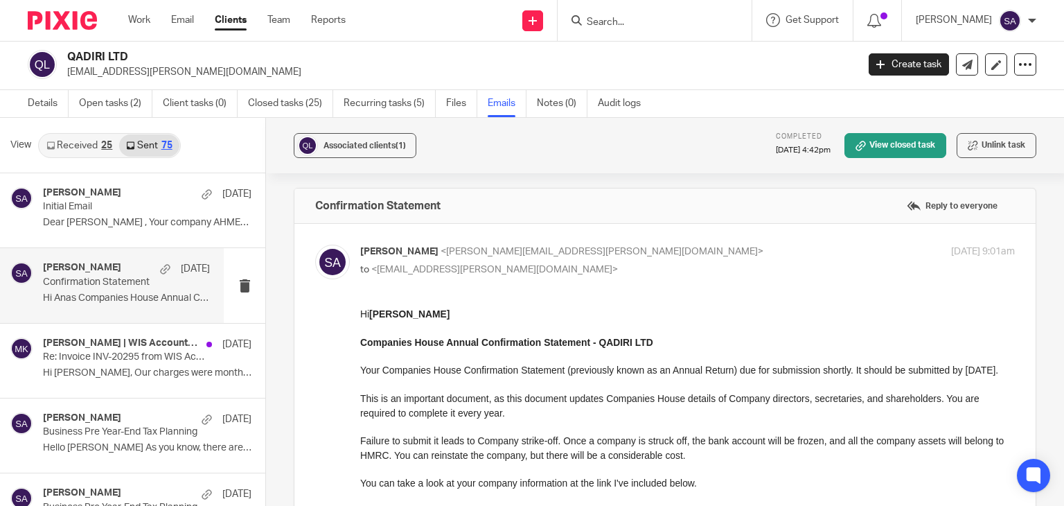
scroll to position [0, 0]
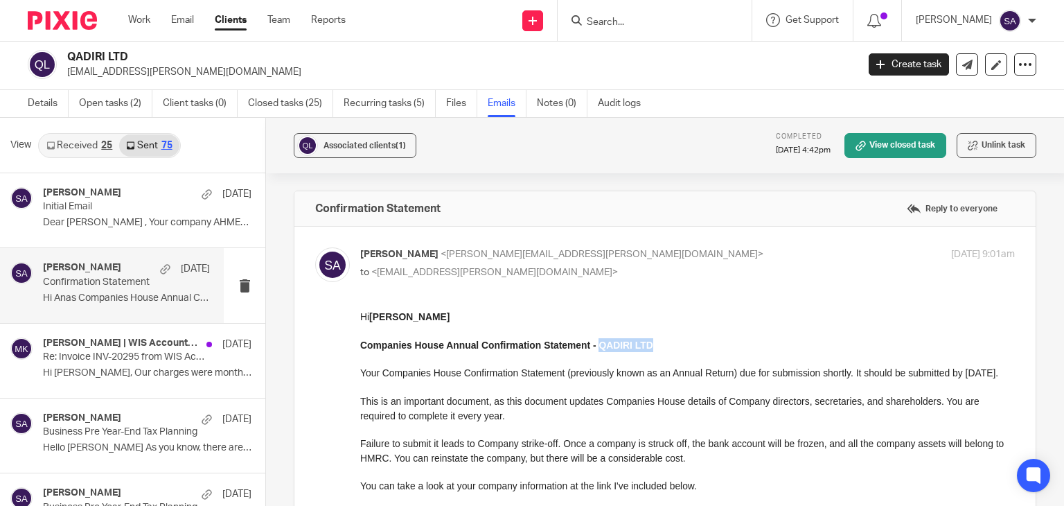
drag, startPoint x: 652, startPoint y: 344, endPoint x: 598, endPoint y: 347, distance: 54.1
click at [598, 347] on p "Companies House Annual Confirmation Statement - QADIRI LTD" at bounding box center [687, 345] width 654 height 14
copy strong "QADIRI LTD"
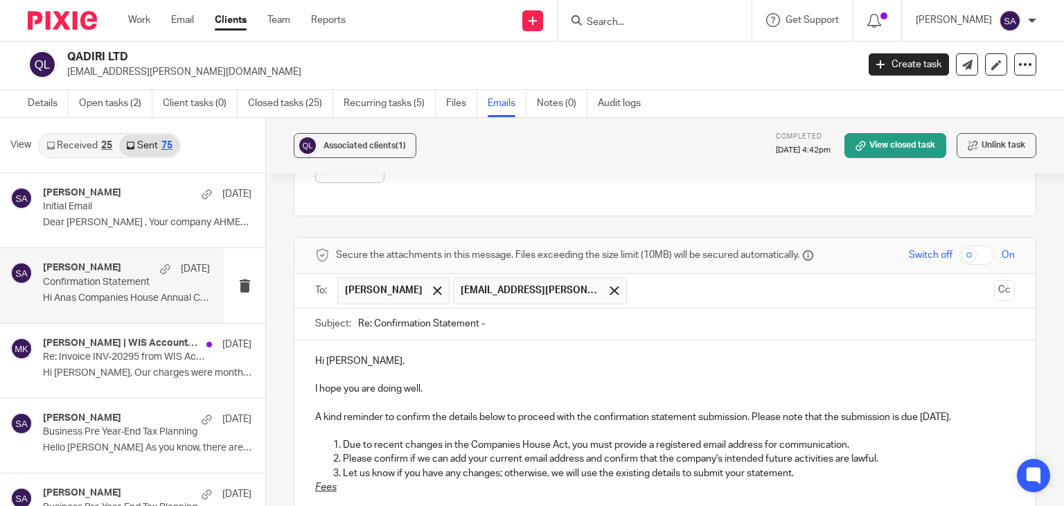
scroll to position [762, 0]
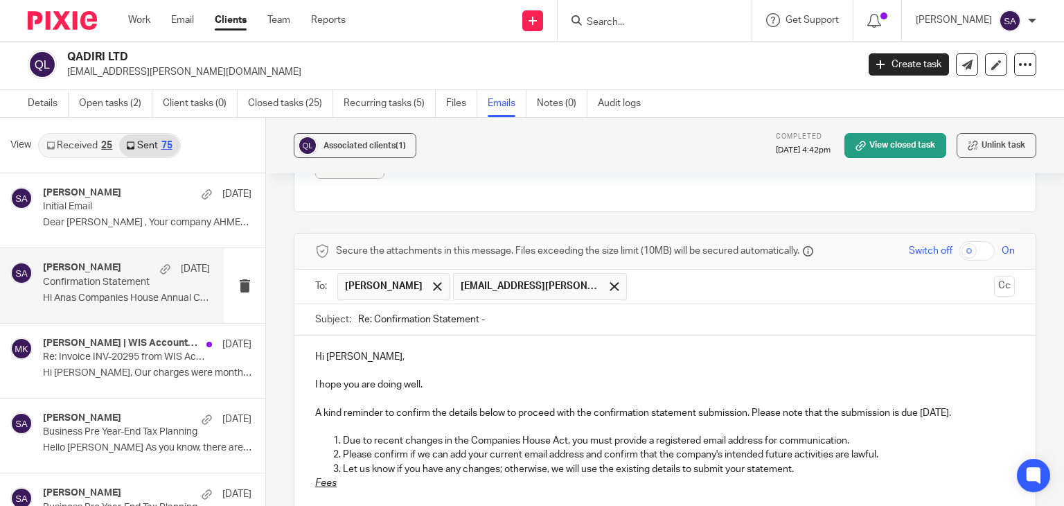
click at [495, 310] on input "Re: Confirmation Statement -" at bounding box center [686, 319] width 657 height 31
paste input "QADIRI LTD"
type input "Re: Confirmation Statement - QADIRI LTD"
drag, startPoint x: 424, startPoint y: 286, endPoint x: 472, endPoint y: 294, distance: 48.5
click at [433, 285] on span at bounding box center [437, 286] width 9 height 9
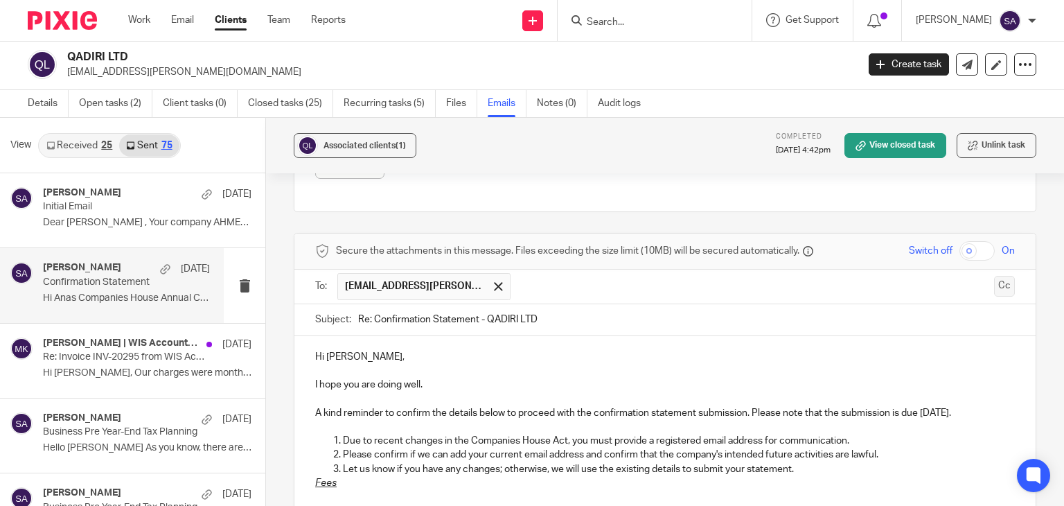
click at [994, 278] on button "Cc" at bounding box center [1004, 286] width 21 height 21
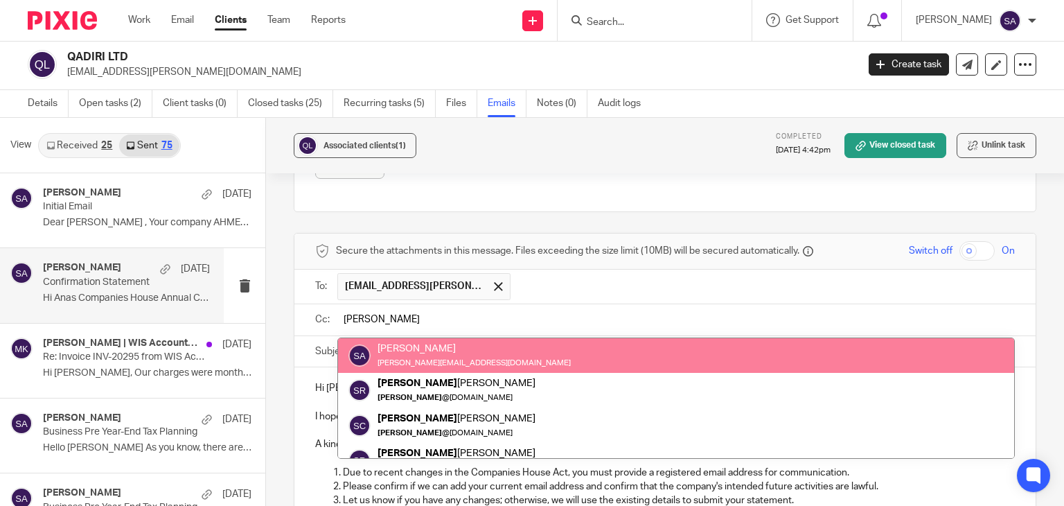
type input "[PERSON_NAME]"
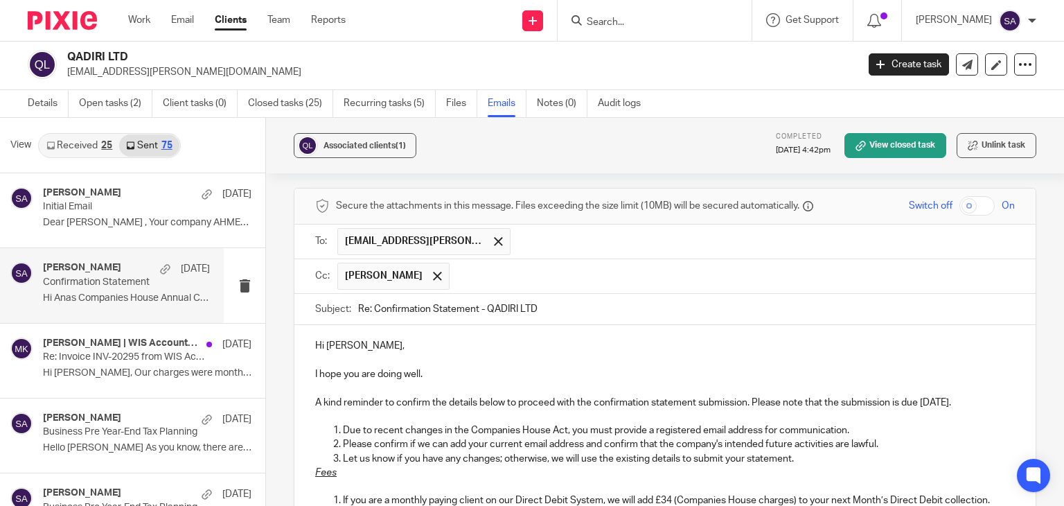
scroll to position [831, 0]
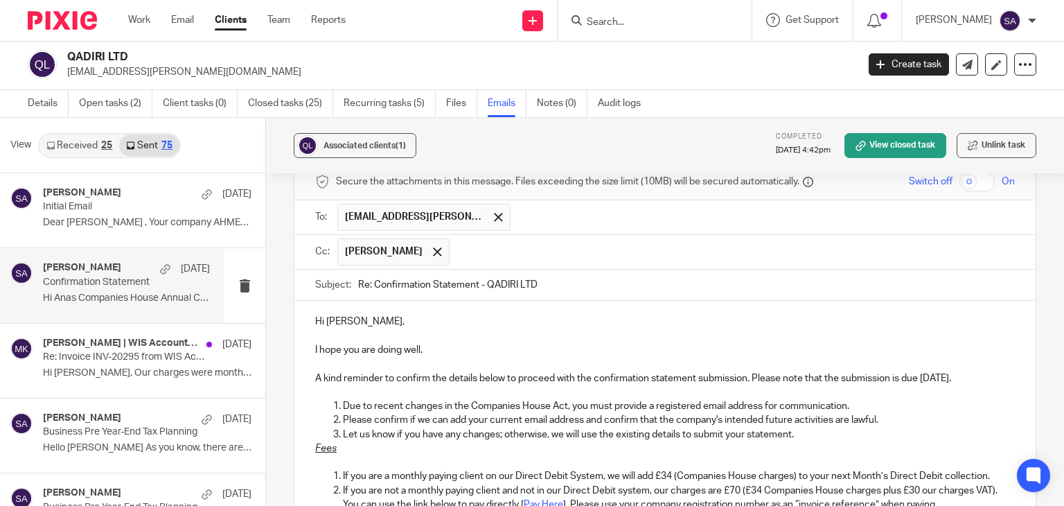
click at [567, 288] on input "Re: Confirmation Statement - QADIRI LTD" at bounding box center [686, 284] width 657 height 31
drag, startPoint x: 560, startPoint y: 284, endPoint x: 531, endPoint y: 280, distance: 28.6
click at [531, 280] on input "Re: Confirmation Statement - QADIRI LTD" at bounding box center [686, 284] width 657 height 31
drag, startPoint x: 540, startPoint y: 281, endPoint x: 536, endPoint y: 292, distance: 11.2
click at [536, 292] on input "Re: Confirmation Statement - QADIRI LTD" at bounding box center [686, 284] width 657 height 31
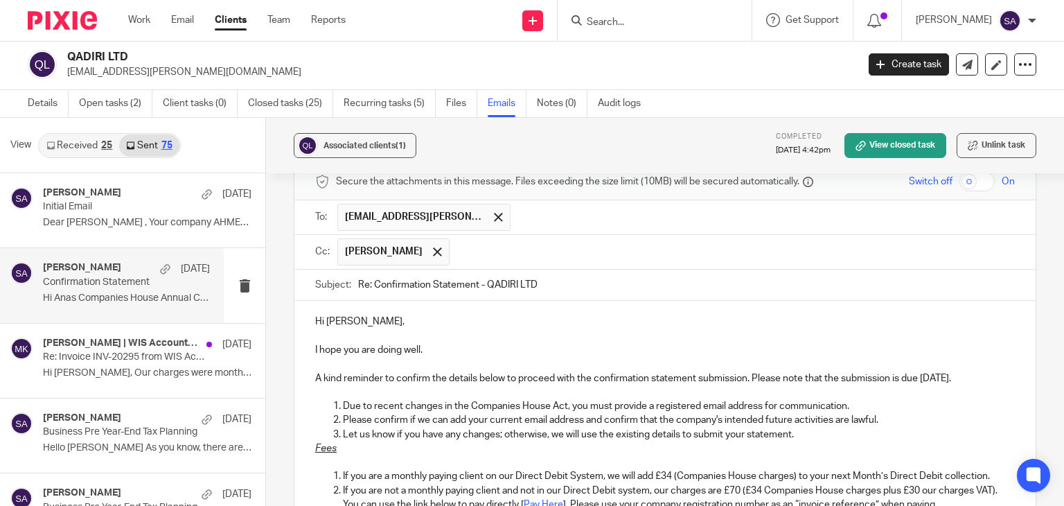
click at [547, 284] on input "Re: Confirmation Statement - QADIRI LTD" at bounding box center [686, 284] width 657 height 31
click at [549, 286] on input "Re: Confirmation Statement - QADIRI LTD" at bounding box center [686, 284] width 657 height 31
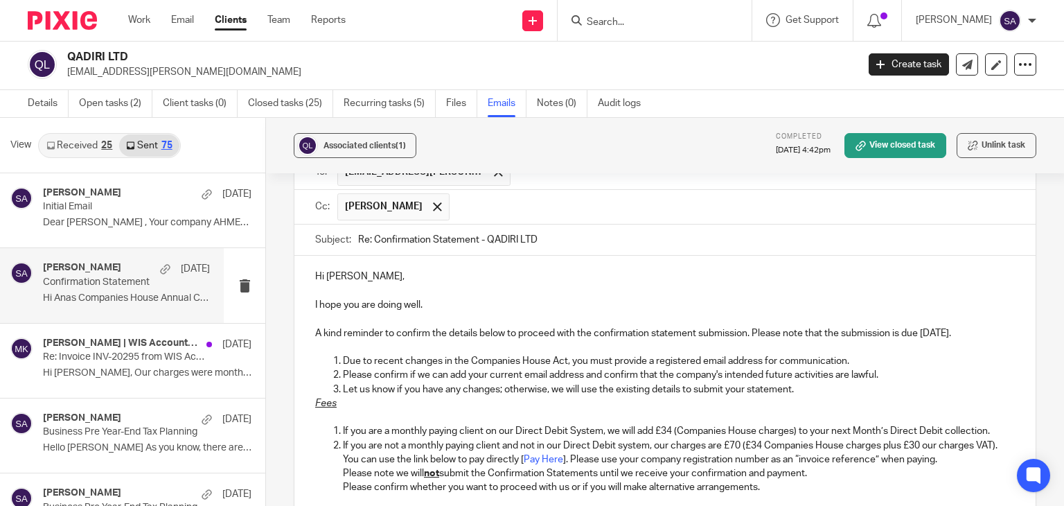
scroll to position [900, 0]
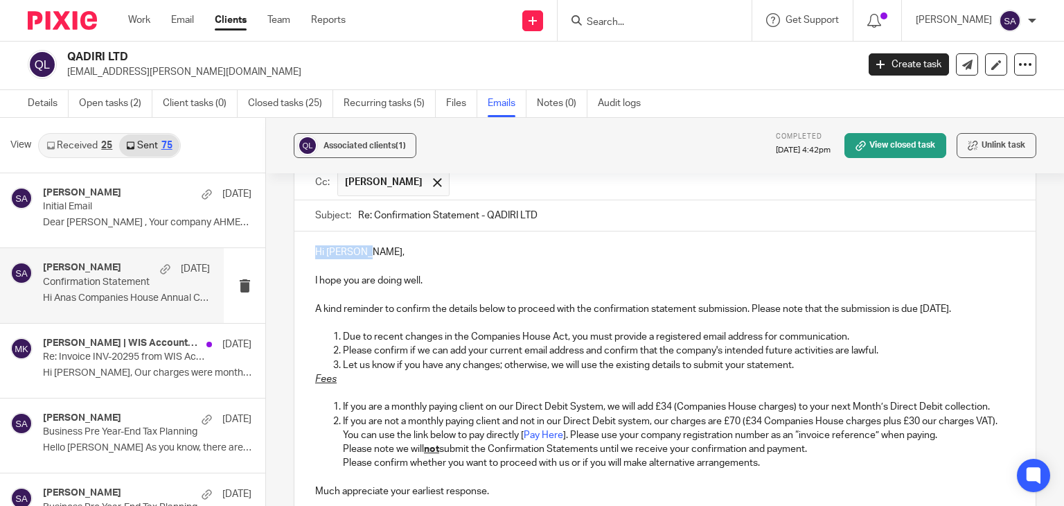
drag, startPoint x: 313, startPoint y: 250, endPoint x: 380, endPoint y: 253, distance: 66.5
click at [375, 251] on p "Hi Mohammed," at bounding box center [664, 252] width 699 height 14
click at [387, 253] on p "Hi Mohammed," at bounding box center [664, 252] width 699 height 14
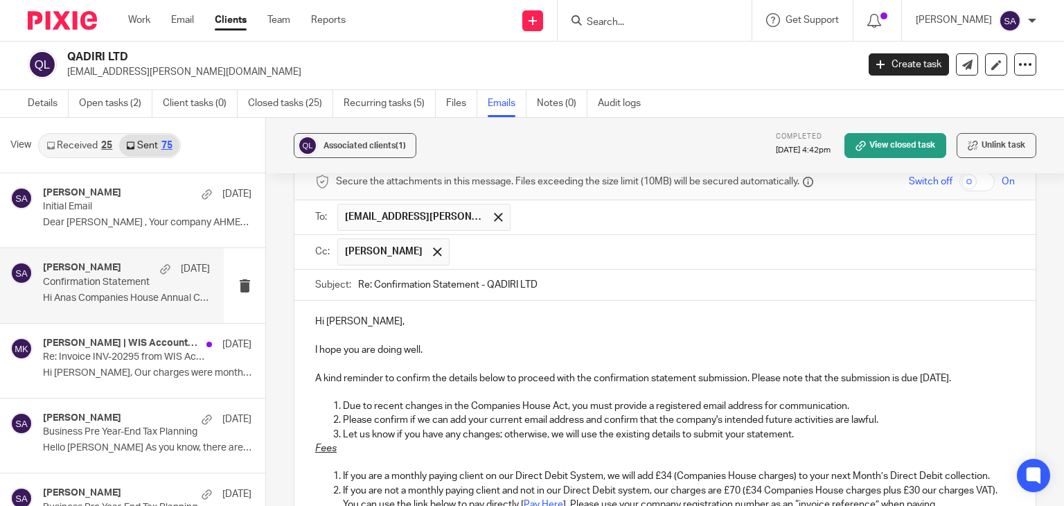
click at [548, 287] on input "Re: Confirmation Statement - QADIRI LTD" at bounding box center [686, 284] width 657 height 31
drag, startPoint x: 485, startPoint y: 280, endPoint x: 530, endPoint y: 282, distance: 45.8
click at [530, 282] on input "Re: Confirmation Statement - QADIRI LTD" at bounding box center [686, 284] width 657 height 31
click at [560, 283] on input "Re: Confirmation Statement - QADIRI LTD" at bounding box center [686, 284] width 657 height 31
drag, startPoint x: 551, startPoint y: 285, endPoint x: 485, endPoint y: 285, distance: 65.8
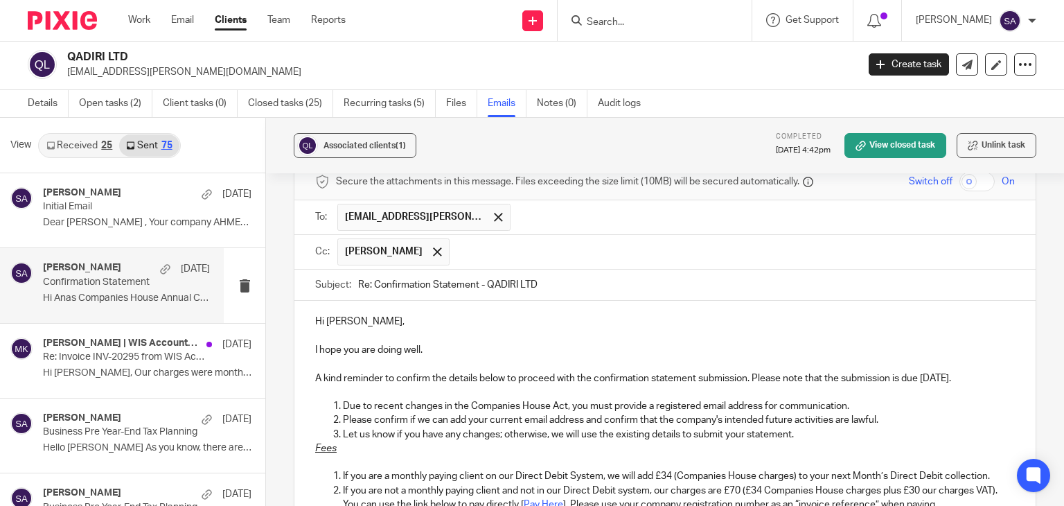
click at [483, 285] on input "Re: Confirmation Statement - QADIRI LTD" at bounding box center [686, 284] width 657 height 31
click at [531, 285] on input "Re: Confirmation Statement - QADIRI LTD" at bounding box center [686, 284] width 657 height 31
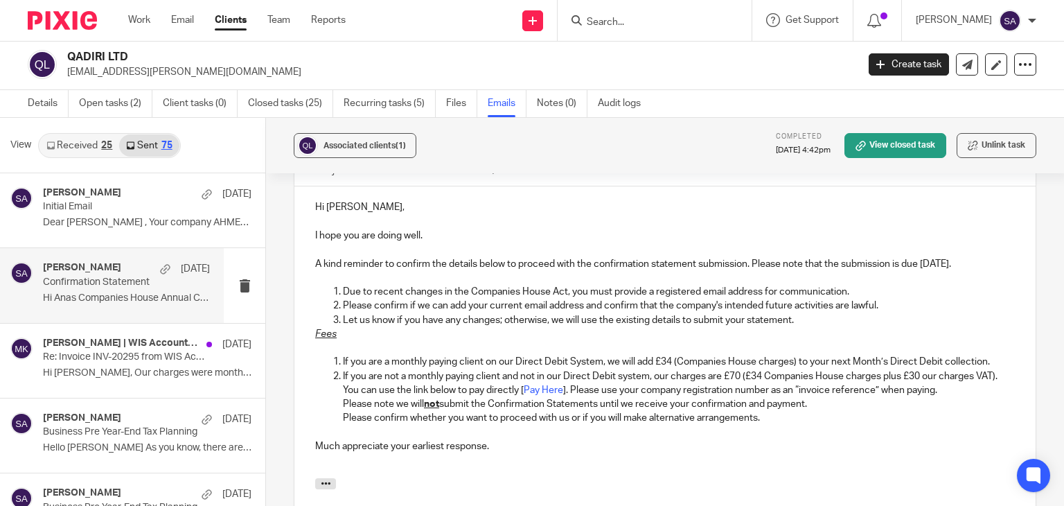
scroll to position [970, 0]
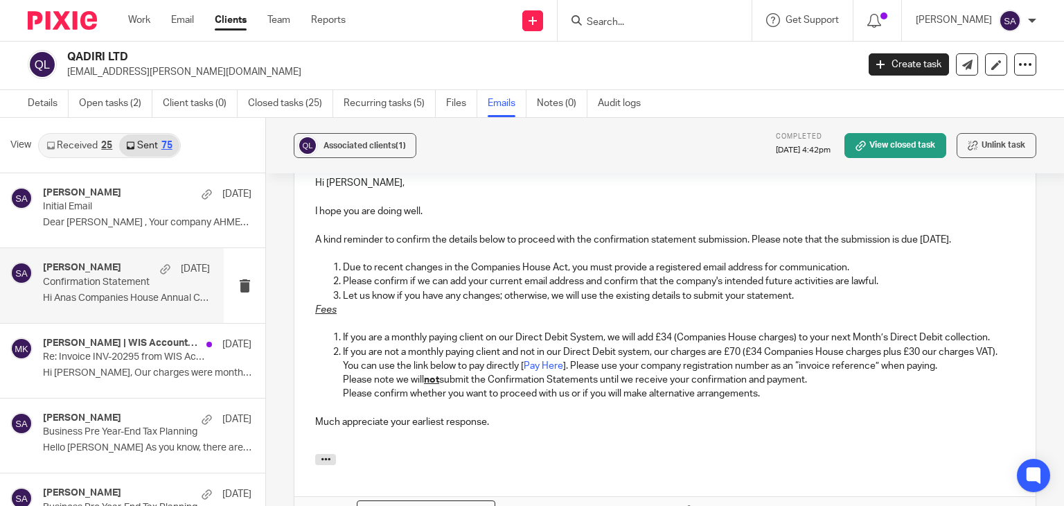
drag, startPoint x: 751, startPoint y: 234, endPoint x: 975, endPoint y: 236, distance: 224.4
click at [975, 236] on p "A kind reminder to confirm the details below to proceed with the confirmation s…" at bounding box center [664, 240] width 699 height 14
click at [805, 303] on p "Fees" at bounding box center [664, 310] width 699 height 14
click at [806, 294] on p "Let us know if you have any changes; otherwise, we will use the existing detail…" at bounding box center [679, 296] width 672 height 14
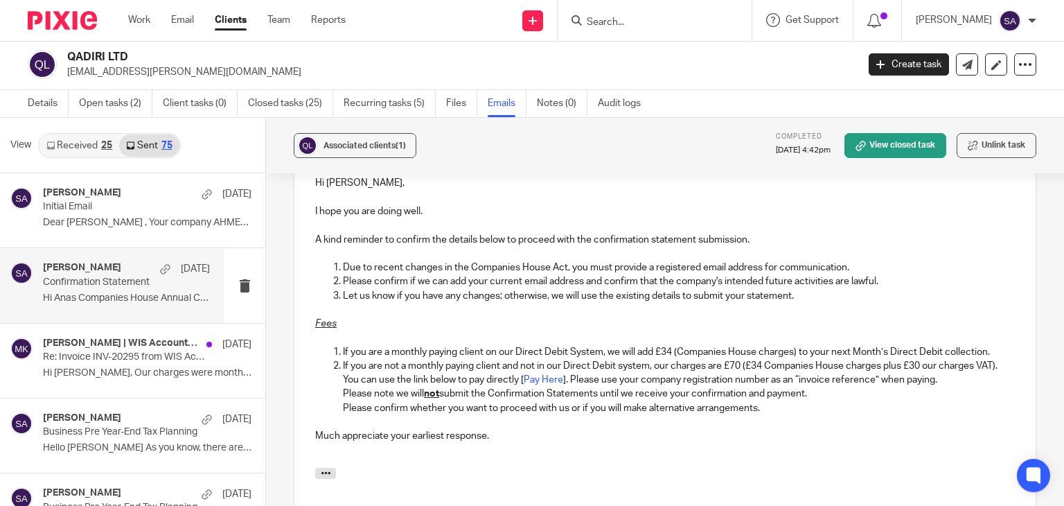
click at [998, 344] on div "Hi Mohammed, I hope you are doing well. A kind reminder to confirm the details …" at bounding box center [664, 314] width 741 height 305
click at [992, 345] on p "If you are a monthly paying client on our Direct Debit System, we will add £34 …" at bounding box center [679, 352] width 672 height 14
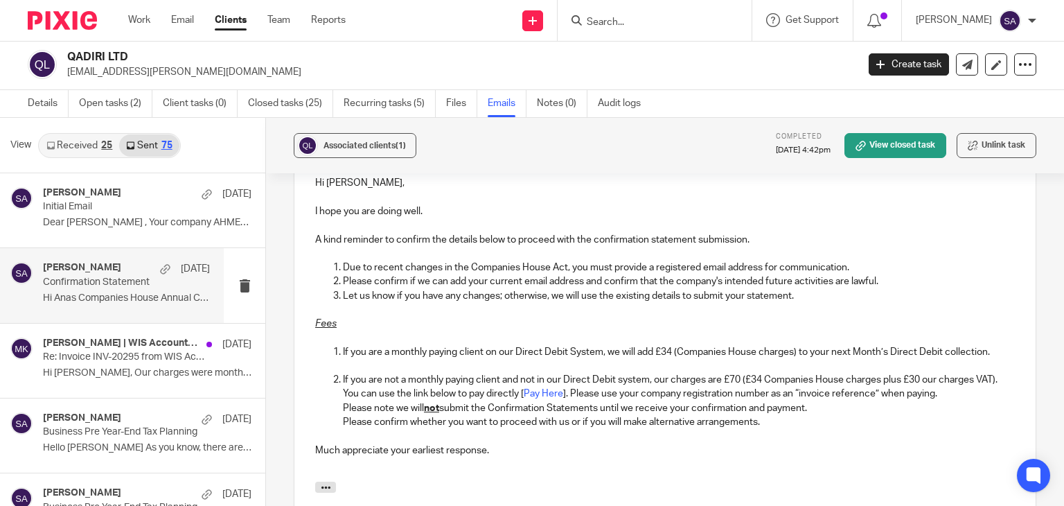
scroll to position [1039, 0]
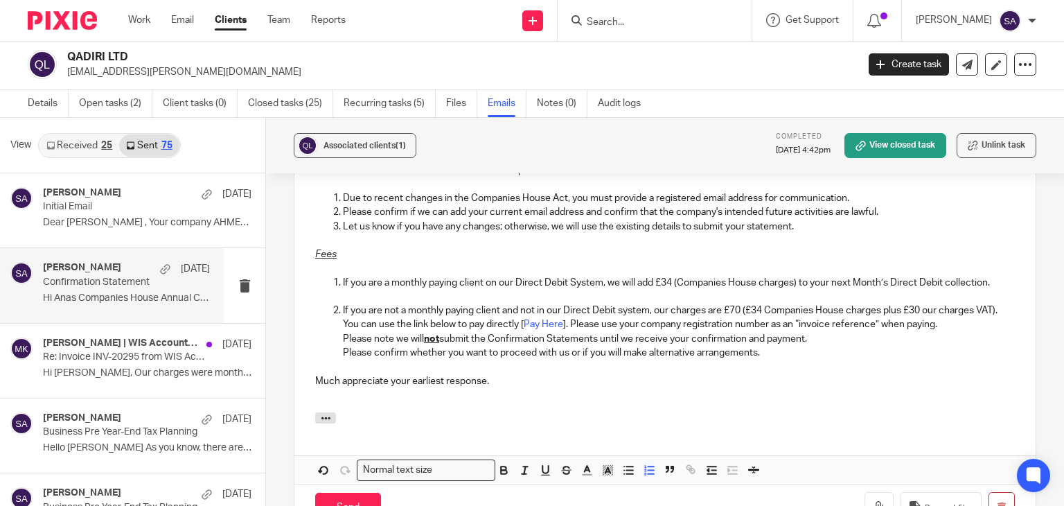
drag, startPoint x: 506, startPoint y: 383, endPoint x: 569, endPoint y: 386, distance: 63.1
click at [510, 386] on div "Hi Mohammed, I hope you are doing well. A kind reminder to confirm the details …" at bounding box center [664, 252] width 741 height 319
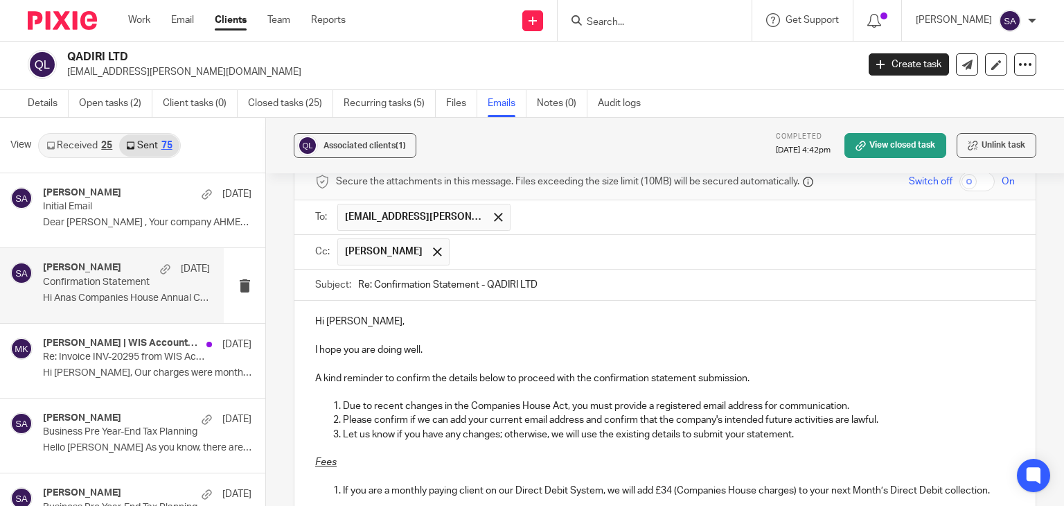
scroll to position [831, 0]
click at [580, 277] on input "Re: Confirmation Statement - QADIRI LTD" at bounding box center [686, 284] width 657 height 31
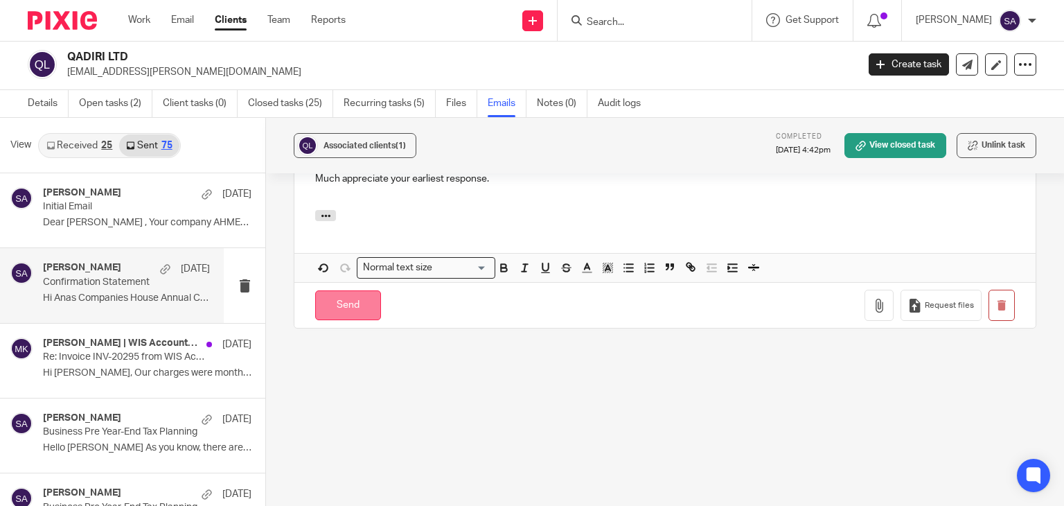
click at [345, 303] on input "Send" at bounding box center [348, 305] width 66 height 30
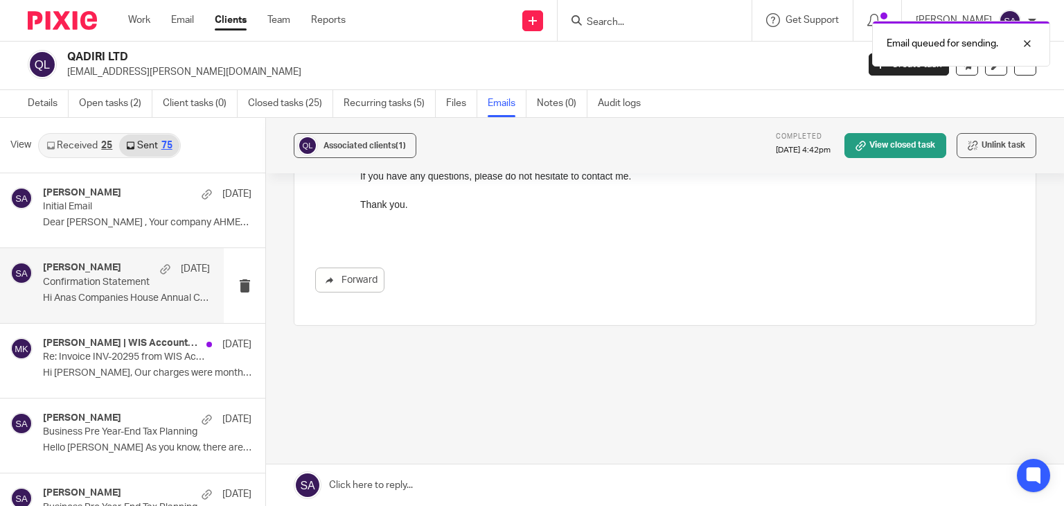
scroll to position [648, 0]
drag, startPoint x: 639, startPoint y: 19, endPoint x: 616, endPoint y: 27, distance: 24.3
click at [635, 23] on div "Email queued for sending." at bounding box center [791, 40] width 518 height 53
drag, startPoint x: 1028, startPoint y: 46, endPoint x: 958, endPoint y: 44, distance: 70.0
click at [1028, 46] on div at bounding box center [1016, 43] width 37 height 17
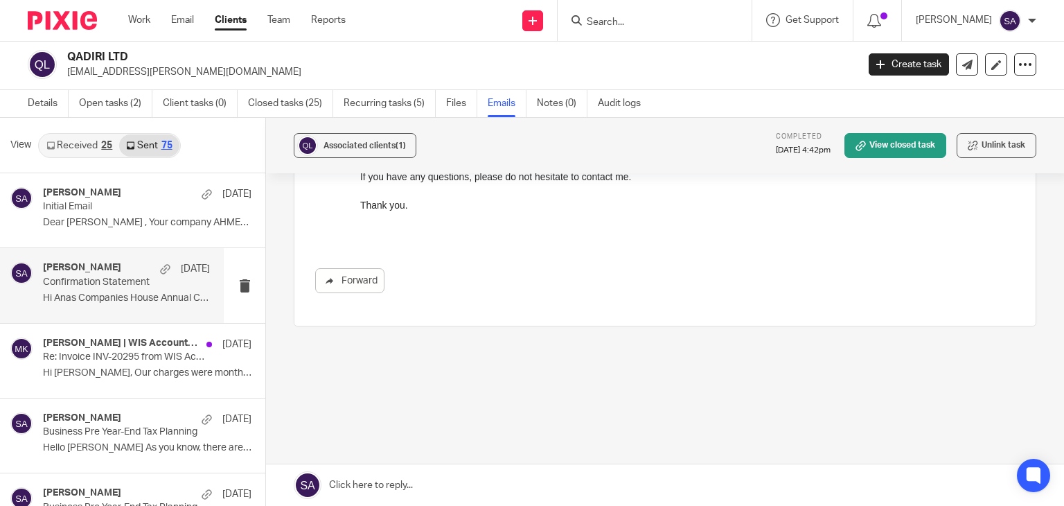
click at [627, 26] on input "Search" at bounding box center [647, 23] width 125 height 12
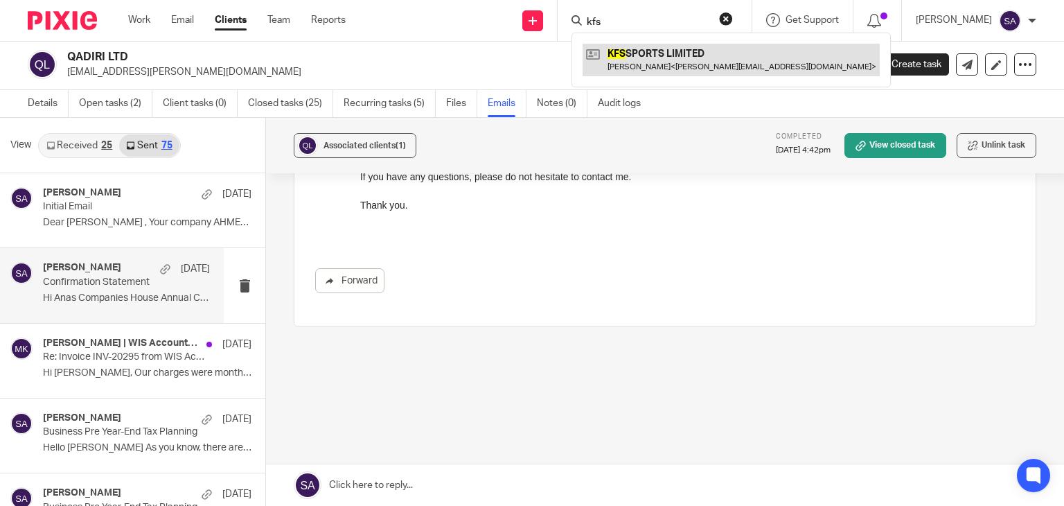
type input "kfs"
click at [672, 51] on link at bounding box center [730, 60] width 297 height 32
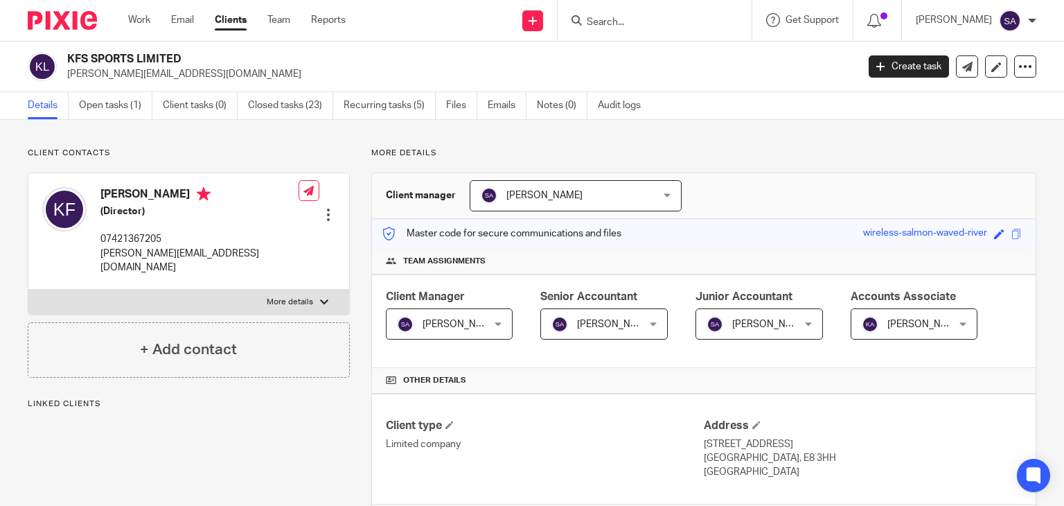
click at [485, 109] on ul "Details Open tasks (1) Client tasks (0) Closed tasks (23) Recurring tasks (5) F…" at bounding box center [345, 105] width 634 height 27
click at [502, 109] on link "Emails" at bounding box center [507, 105] width 39 height 27
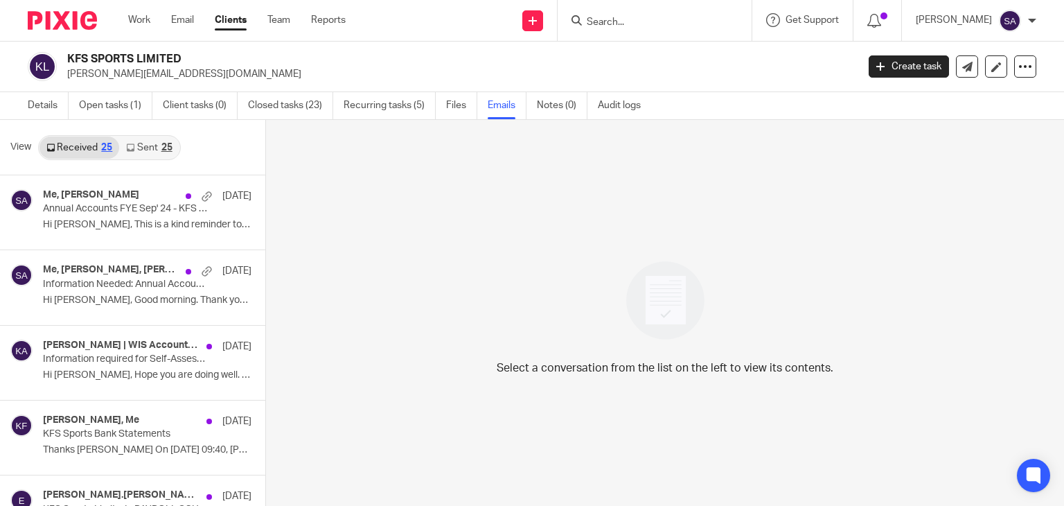
click at [156, 157] on link "Sent 25" at bounding box center [149, 147] width 60 height 22
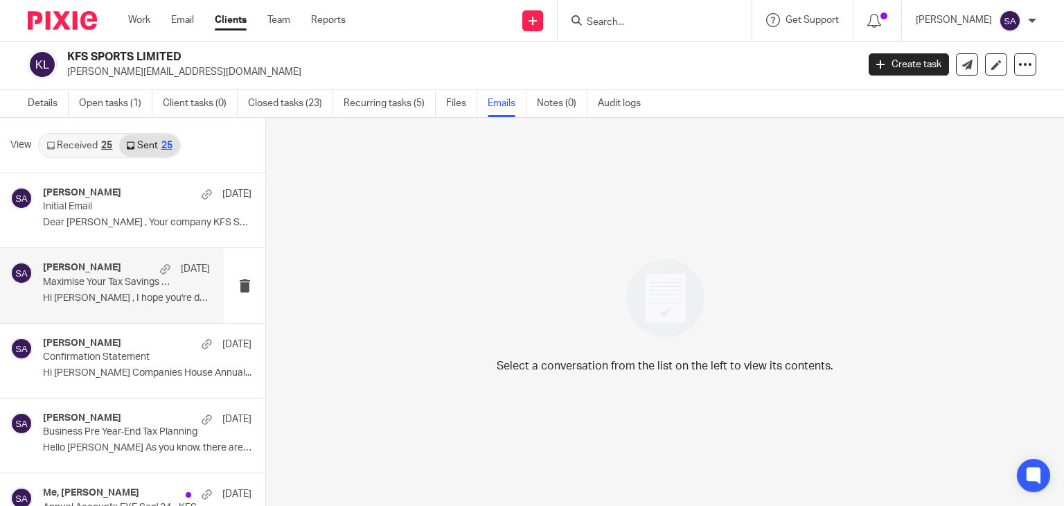
scroll to position [69, 0]
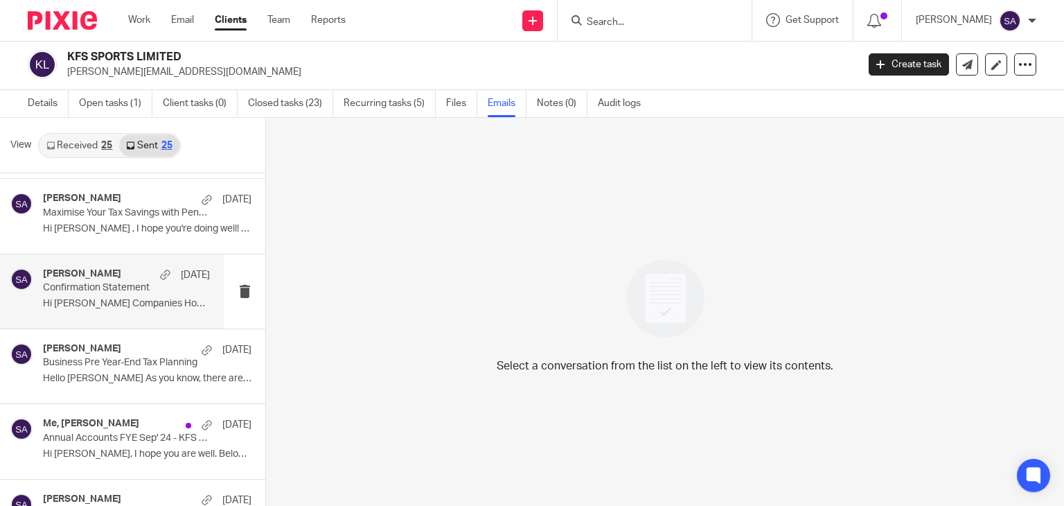
click at [118, 310] on div "[PERSON_NAME] [DATE] Confirmation Statement Hi [PERSON_NAME] Companies House An…" at bounding box center [126, 291] width 167 height 46
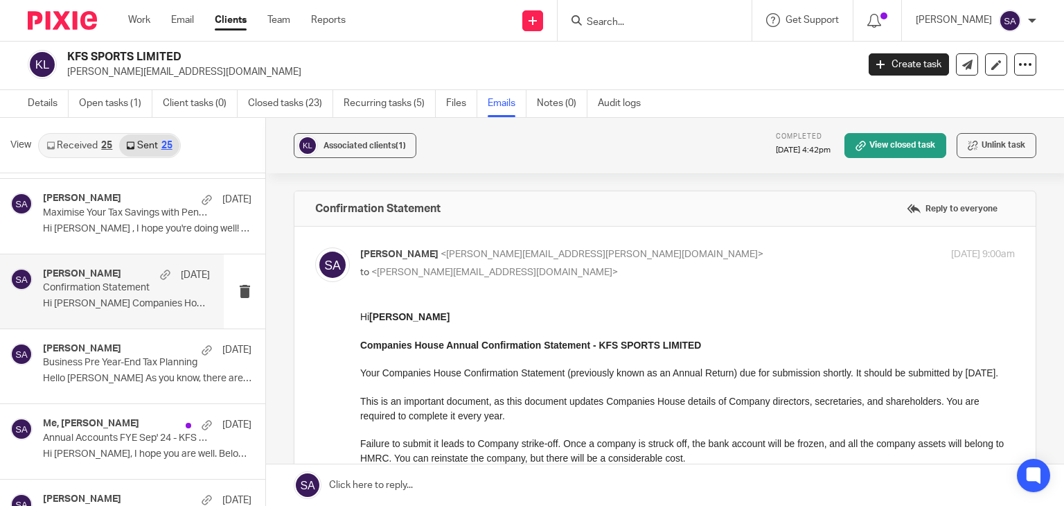
scroll to position [0, 0]
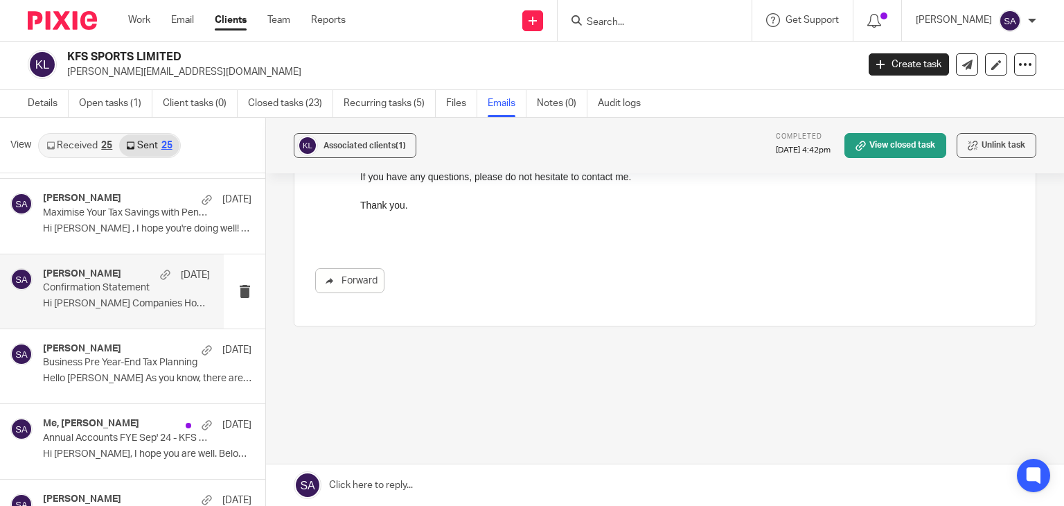
click at [391, 485] on link at bounding box center [665, 485] width 798 height 42
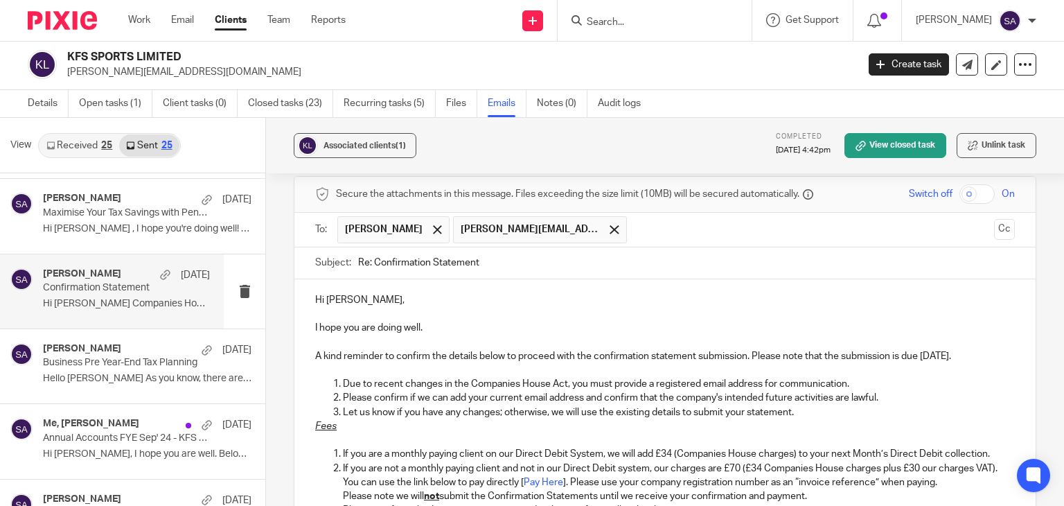
scroll to position [873, 0]
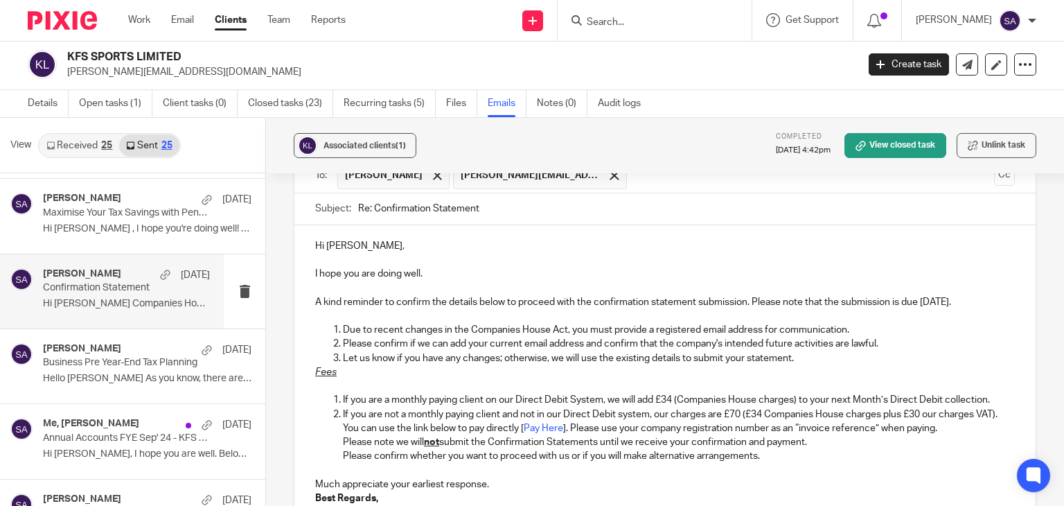
drag, startPoint x: 928, startPoint y: 302, endPoint x: 753, endPoint y: 305, distance: 174.5
click at [753, 305] on p "A kind reminder to confirm the details below to proceed with the confirmation s…" at bounding box center [664, 302] width 699 height 14
click at [687, 256] on p at bounding box center [664, 260] width 699 height 14
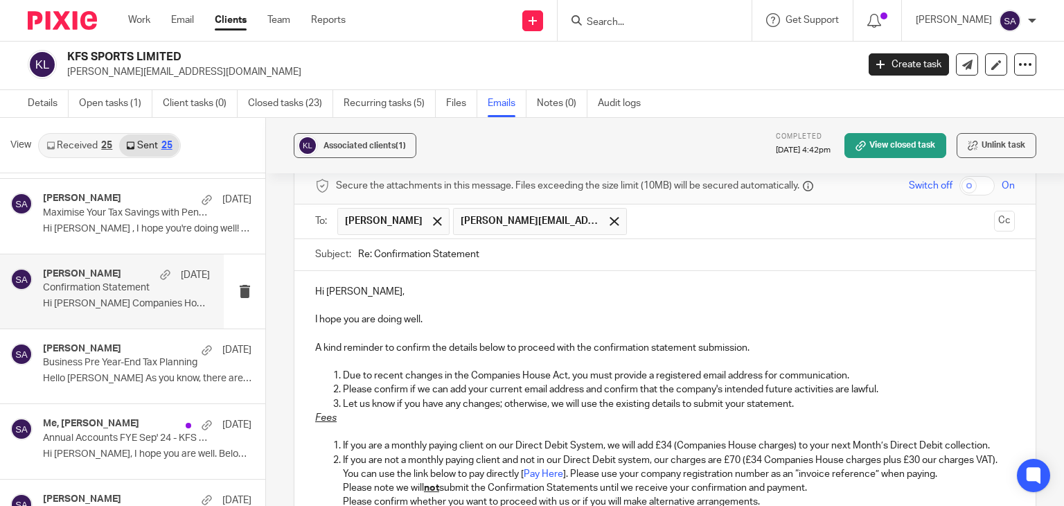
scroll to position [803, 0]
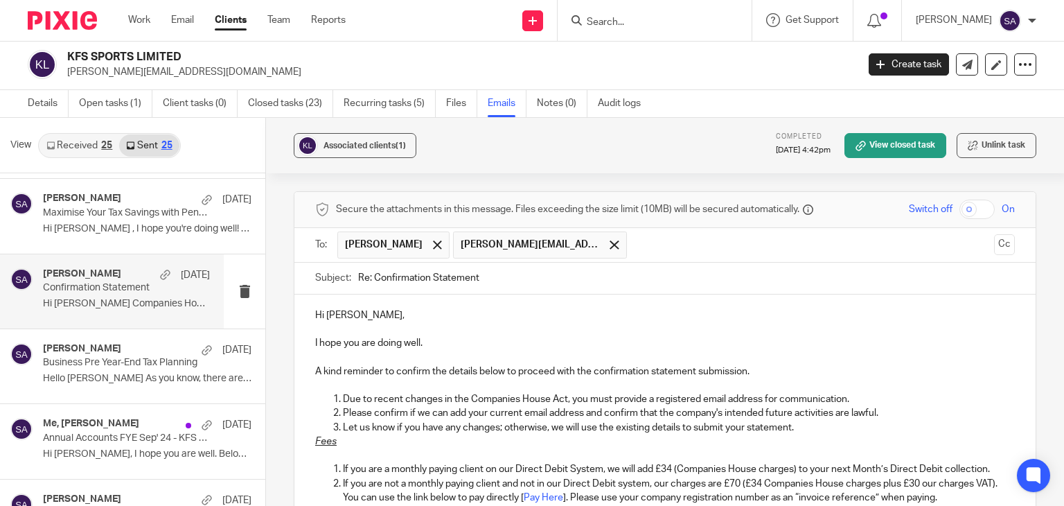
click at [508, 283] on input "Re: Confirmation Statement" at bounding box center [686, 277] width 657 height 31
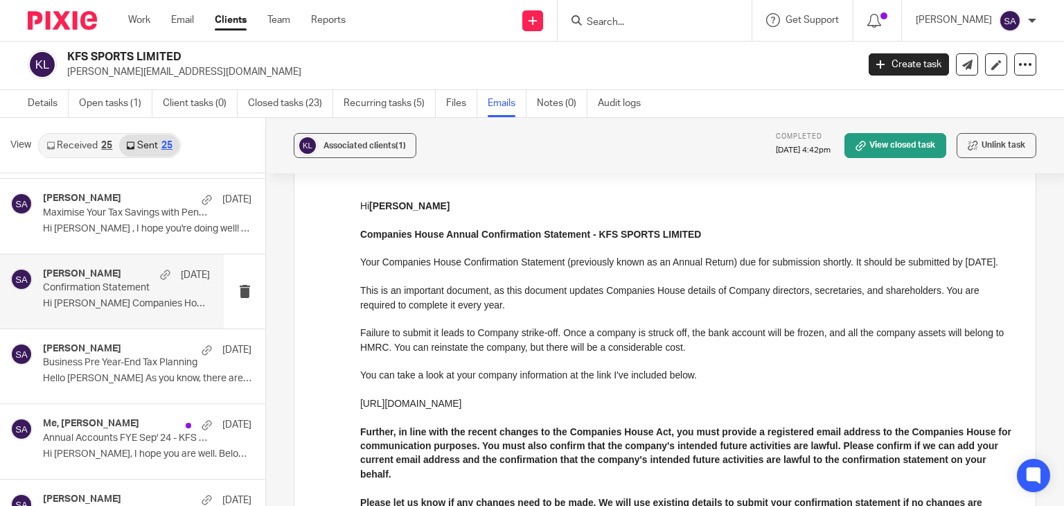
scroll to position [42, 0]
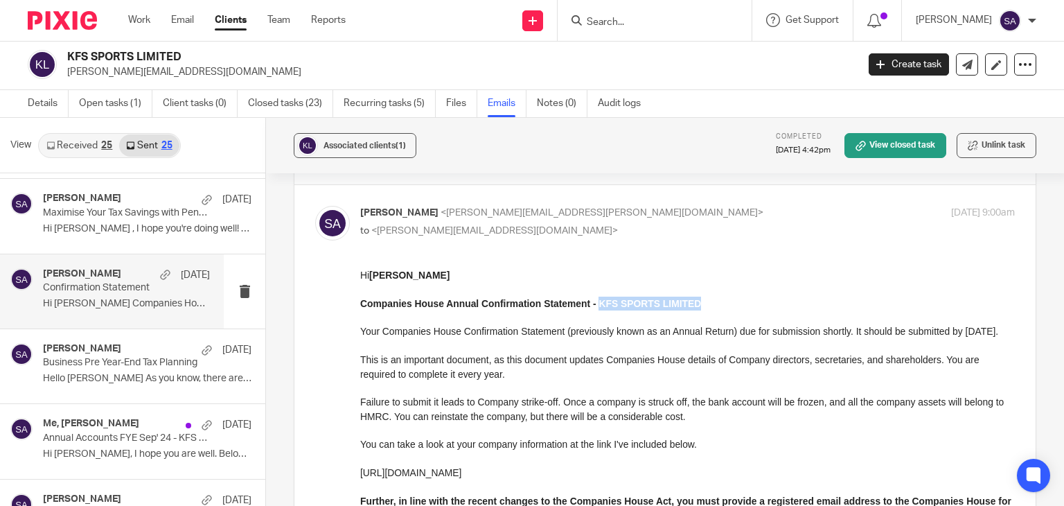
drag, startPoint x: 704, startPoint y: 303, endPoint x: 598, endPoint y: 303, distance: 106.0
click at [598, 303] on p "Companies House Annual Confirmation Statement - KFS SPORTS LIMITED" at bounding box center [687, 303] width 654 height 14
copy strong "KFS SPORTS LIMITED"
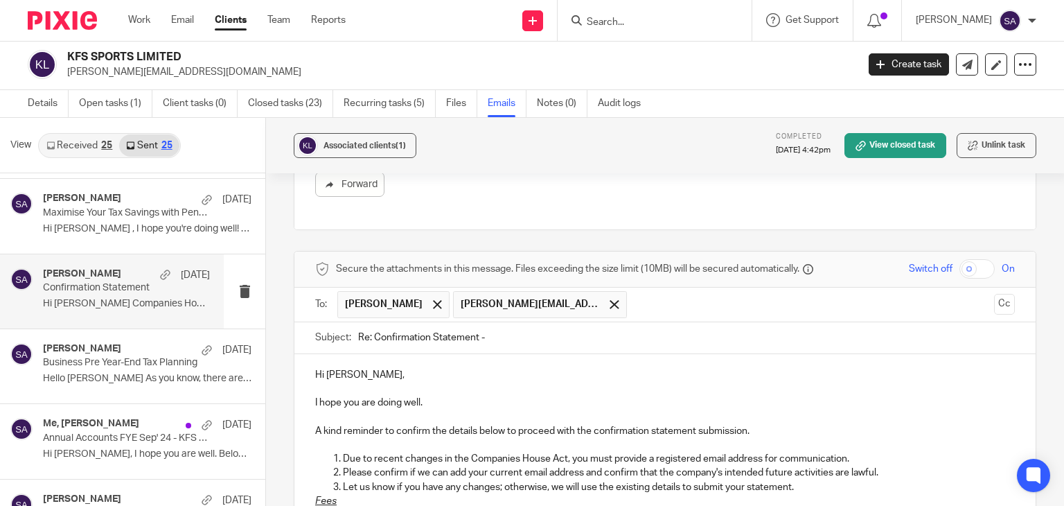
scroll to position [803, 0]
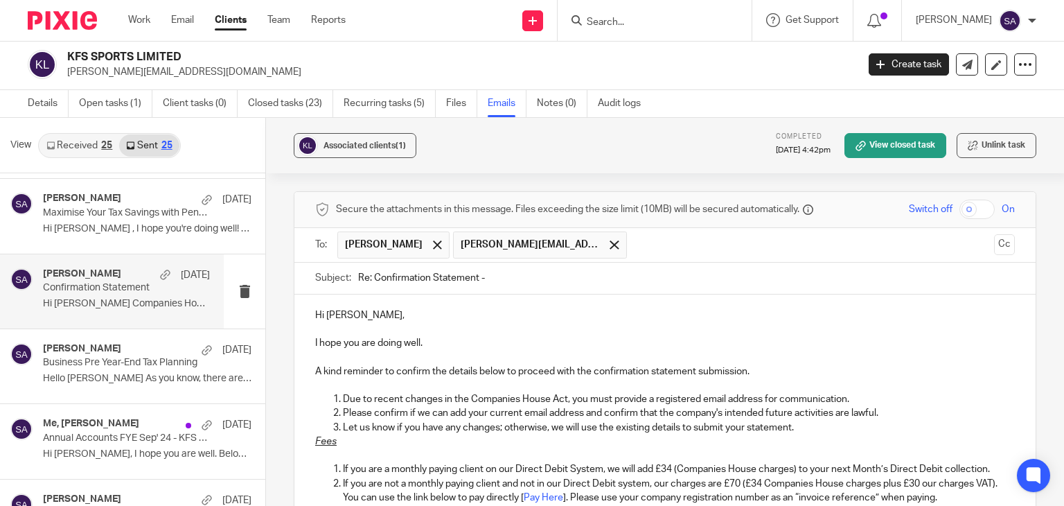
click at [491, 275] on input "Re: Confirmation Statement -" at bounding box center [686, 277] width 657 height 31
paste input "KFS SPORTS LIMITED"
type input "Re: Confirmation Statement - KFS SPORTS LIMITED"
click at [434, 249] on div at bounding box center [437, 244] width 16 height 21
click at [994, 242] on button "Cc" at bounding box center [1004, 244] width 21 height 21
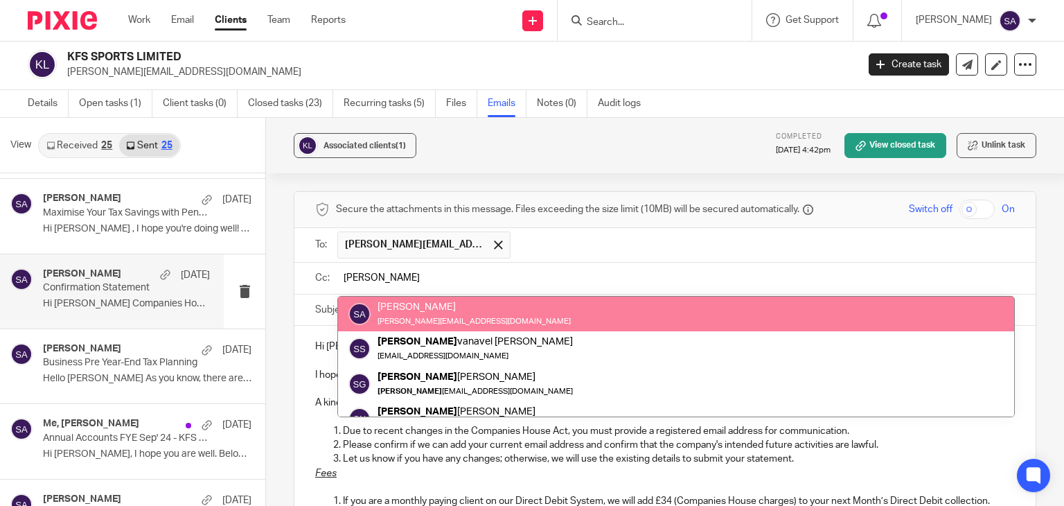
type input "sarah"
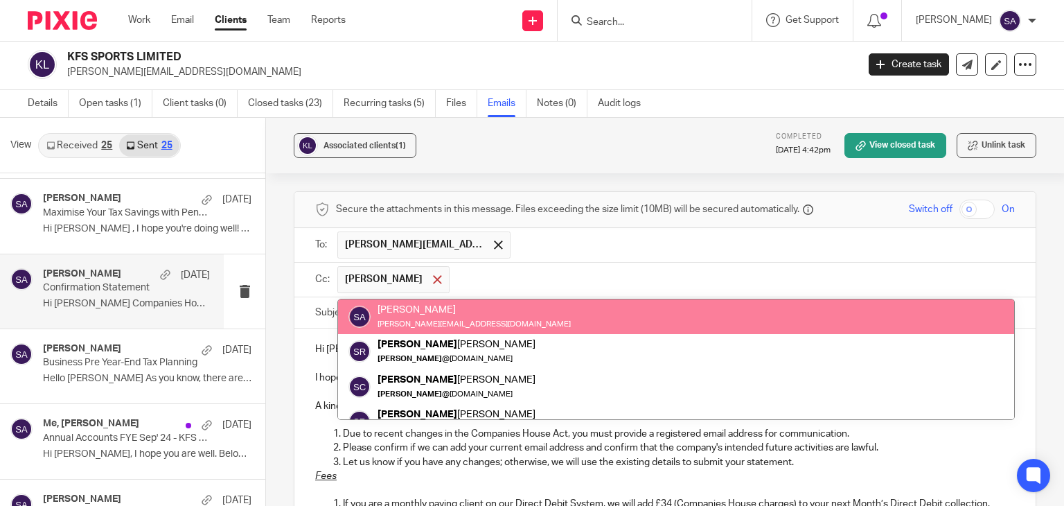
click at [433, 276] on span at bounding box center [437, 279] width 9 height 9
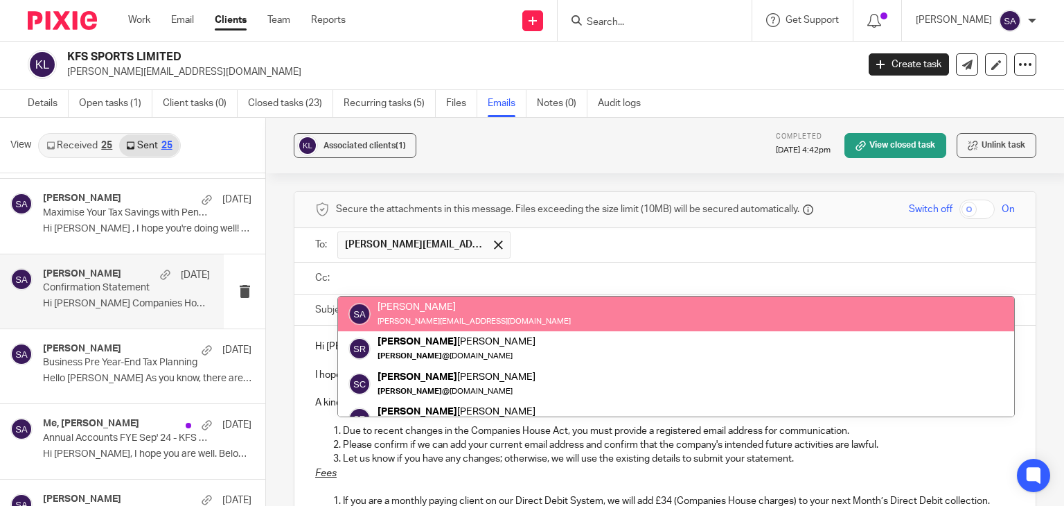
click at [410, 273] on input "text" at bounding box center [675, 278] width 668 height 16
type input "sara"
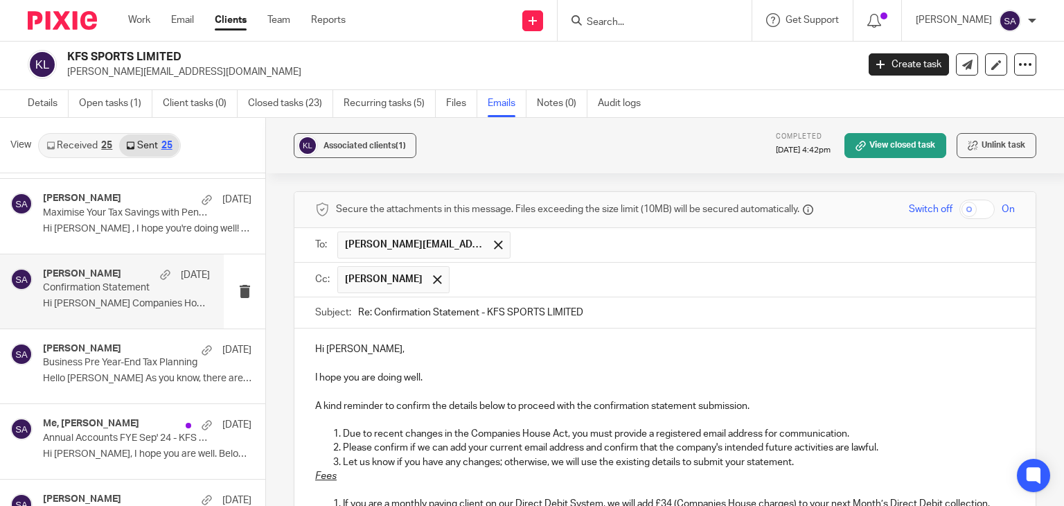
click at [619, 311] on input "Re: Confirmation Statement - KFS SPORTS LIMITED" at bounding box center [686, 312] width 657 height 31
click at [549, 347] on p "Hi Kenny," at bounding box center [664, 349] width 699 height 14
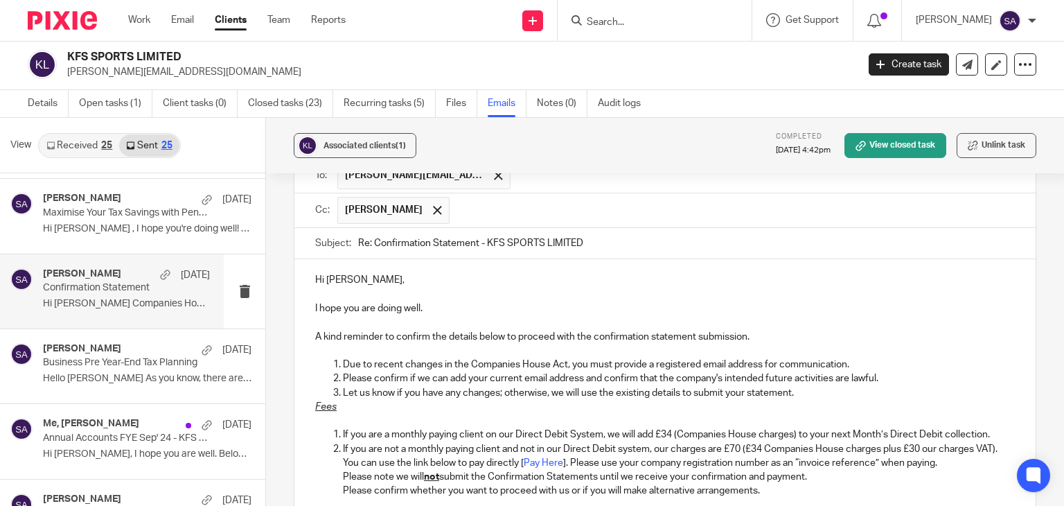
scroll to position [942, 0]
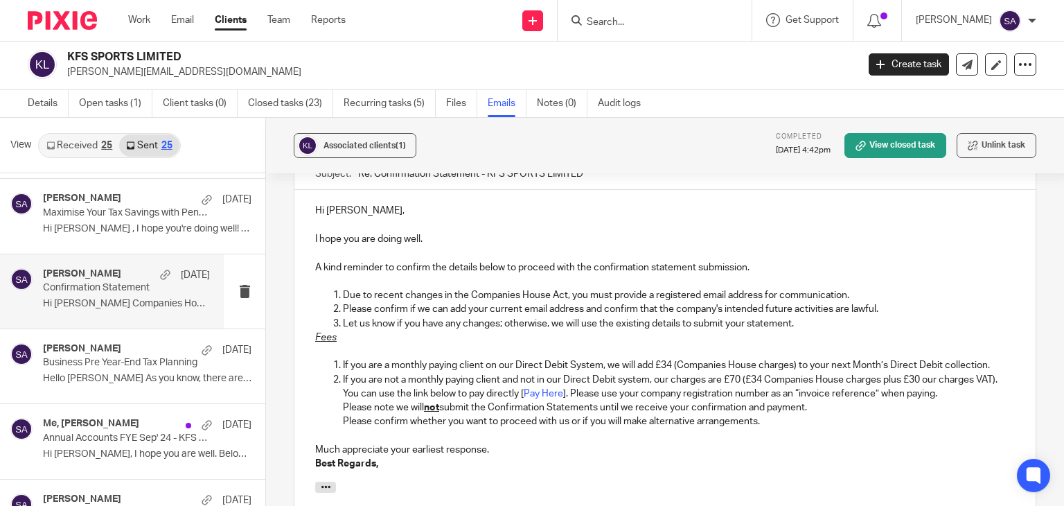
drag, startPoint x: 796, startPoint y: 323, endPoint x: 785, endPoint y: 323, distance: 11.1
click at [785, 323] on p "Let us know if you have any changes; otherwise, we will use the existing detail…" at bounding box center [679, 323] width 672 height 14
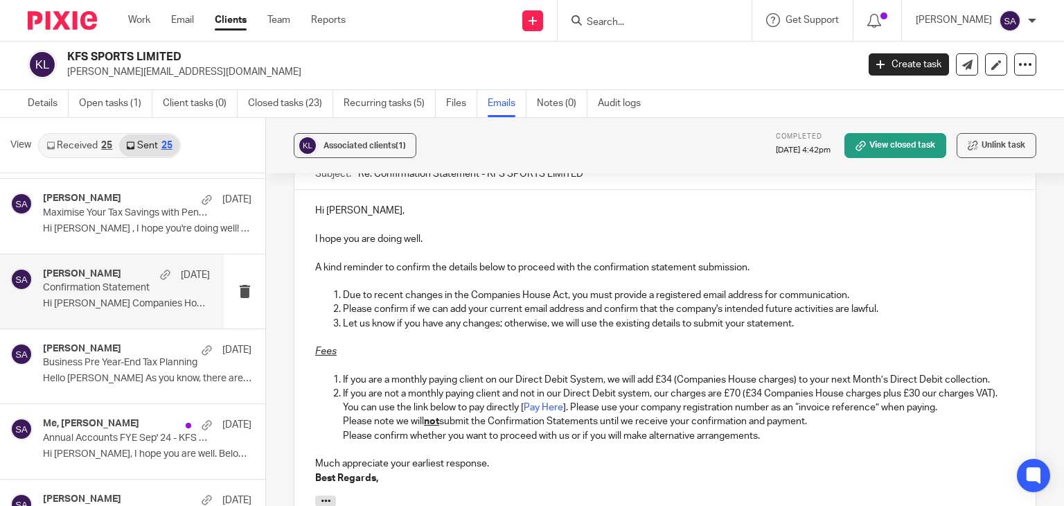
click at [770, 264] on p "A kind reminder to confirm the details below to proceed with the confirmation s…" at bounding box center [664, 267] width 699 height 14
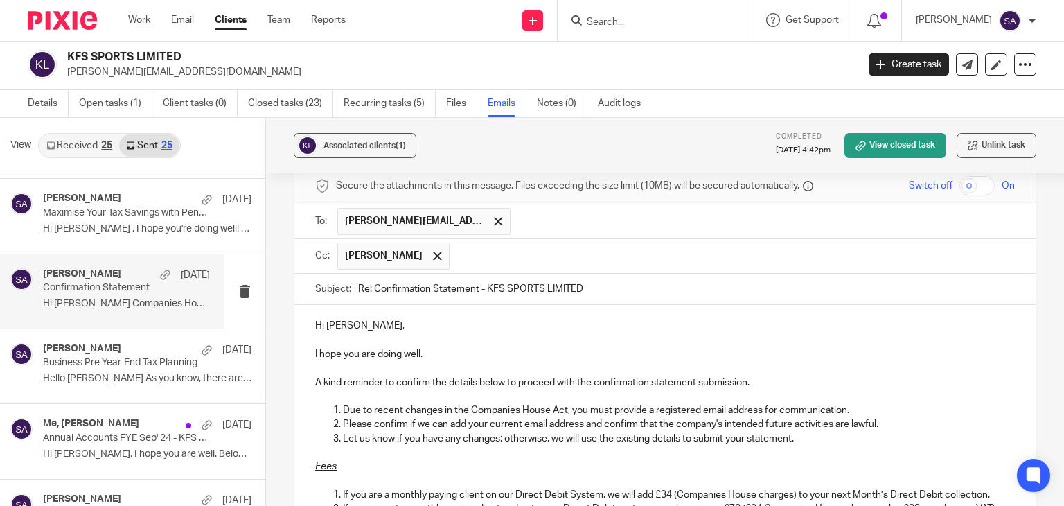
scroll to position [803, 0]
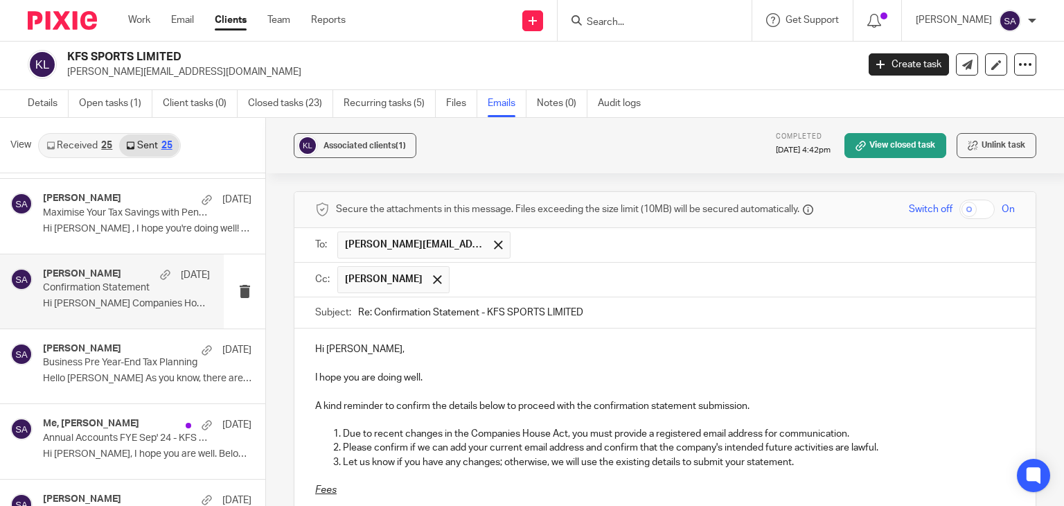
click at [615, 317] on input "Re: Confirmation Statement - KFS SPORTS LIMITED" at bounding box center [686, 312] width 657 height 31
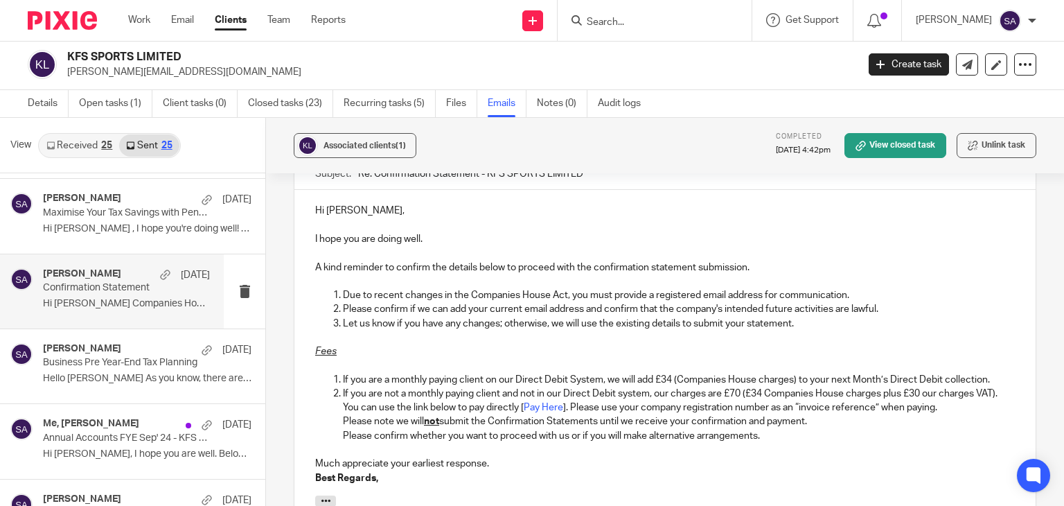
scroll to position [873, 0]
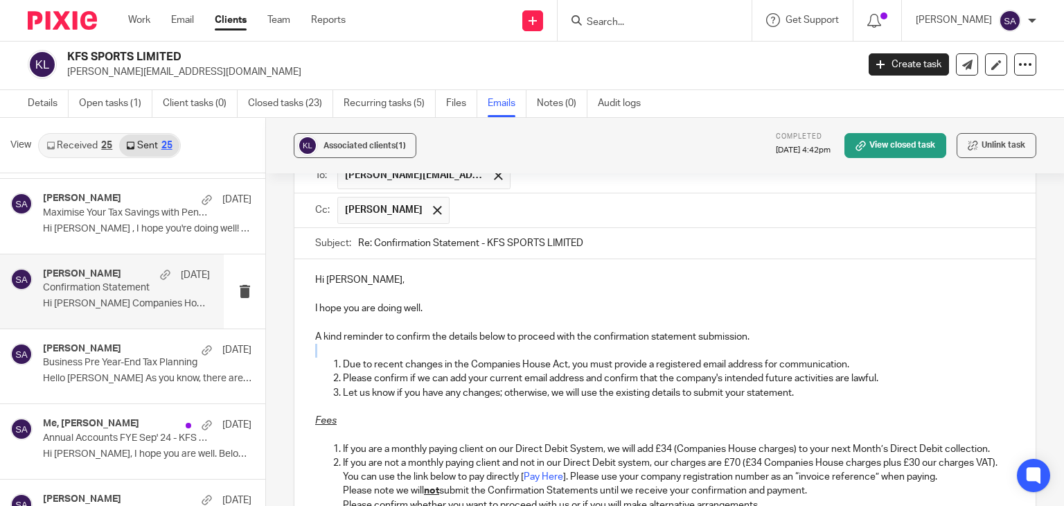
drag, startPoint x: 765, startPoint y: 341, endPoint x: 760, endPoint y: 328, distance: 13.8
click at [760, 328] on div "Hi Kenny, I hope you are doing well. A kind reminder to confirm the details bel…" at bounding box center [664, 411] width 741 height 305
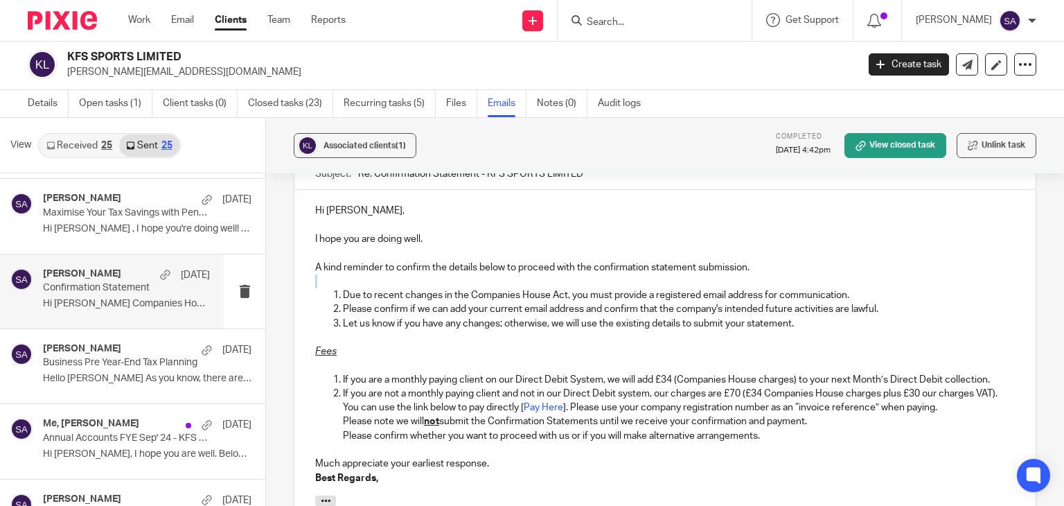
scroll to position [1011, 0]
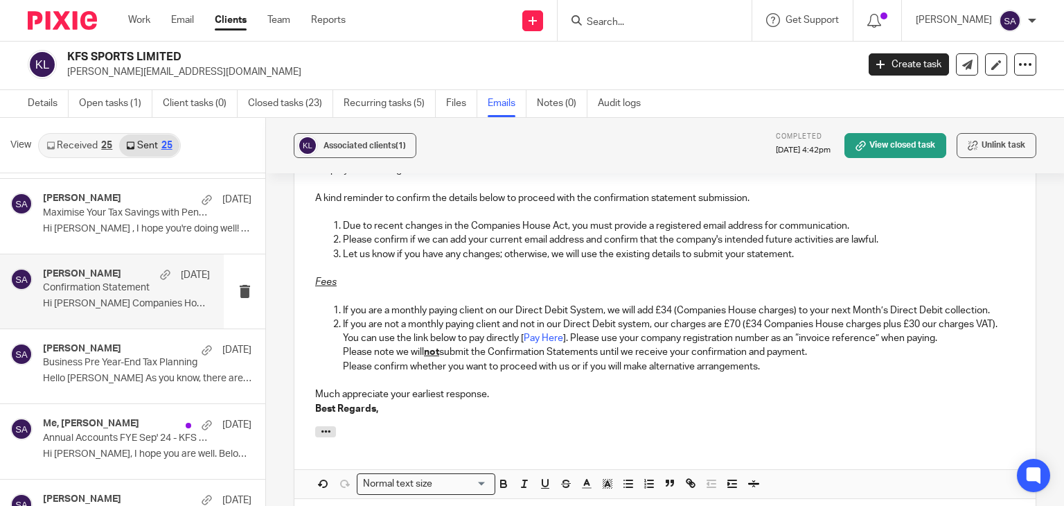
click at [997, 303] on div "Hi Kenny, I hope you are doing well. A kind reminder to confirm the details bel…" at bounding box center [664, 273] width 741 height 305
click at [978, 310] on p "If you are a monthly paying client on our Direct Debit System, we will add £34 …" at bounding box center [679, 310] width 672 height 14
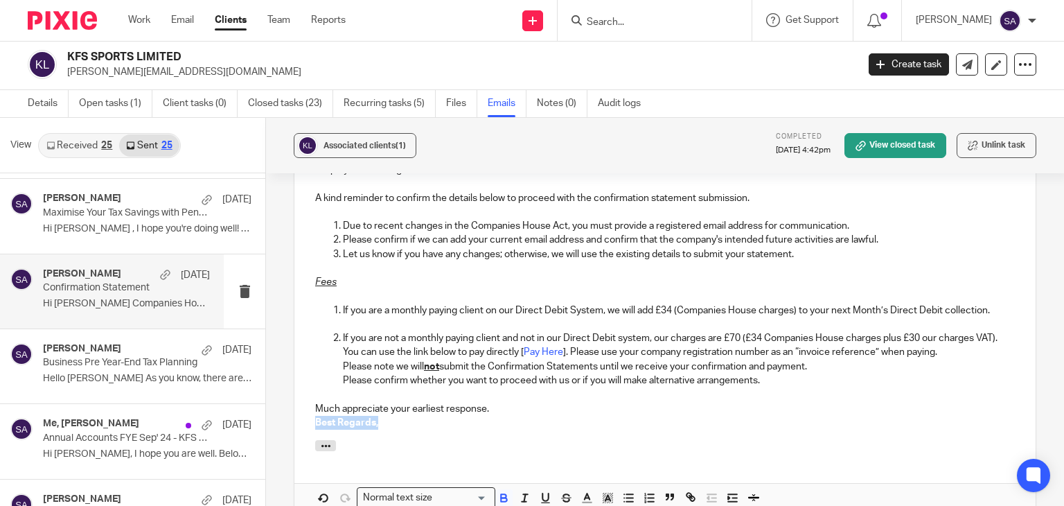
drag, startPoint x: 386, startPoint y: 425, endPoint x: 302, endPoint y: 420, distance: 84.6
click at [302, 420] on div "Hi Kenny, I hope you are doing well. A kind reminder to confirm the details bel…" at bounding box center [664, 280] width 741 height 319
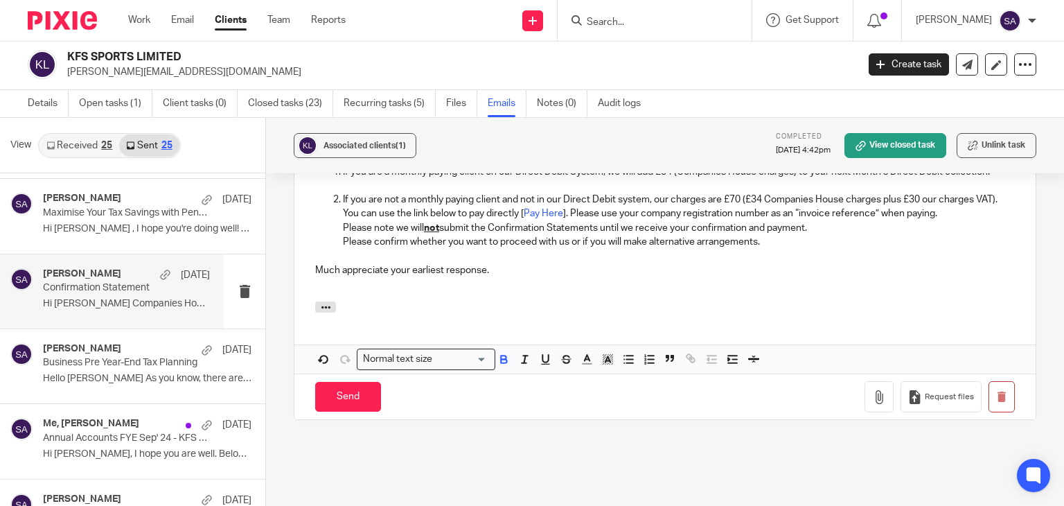
scroll to position [1080, 0]
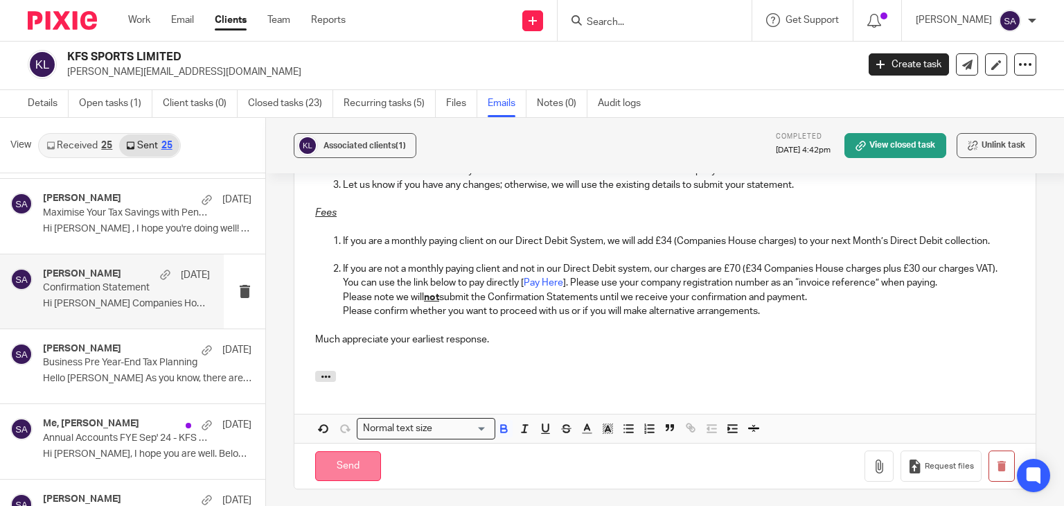
click at [369, 454] on input "Send" at bounding box center [348, 466] width 66 height 30
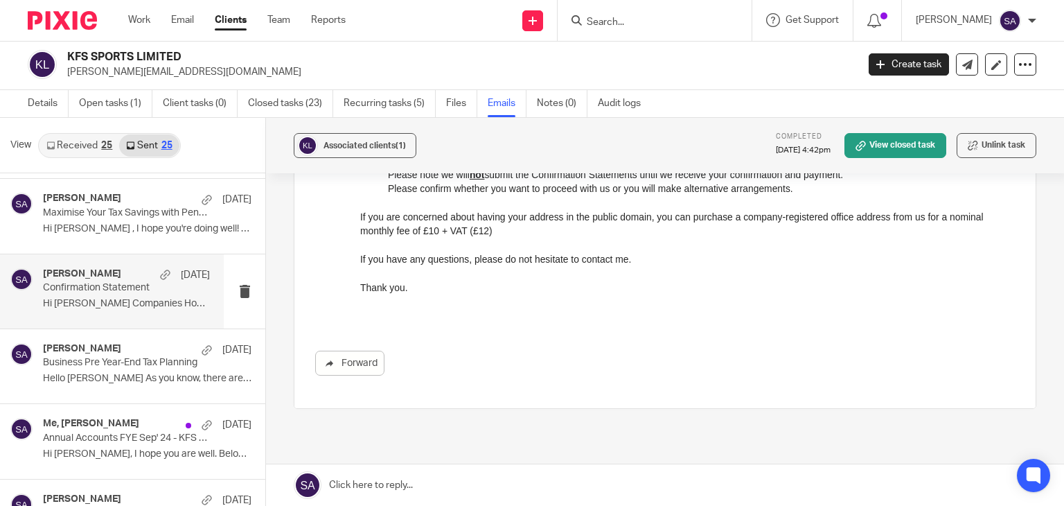
scroll to position [440, 0]
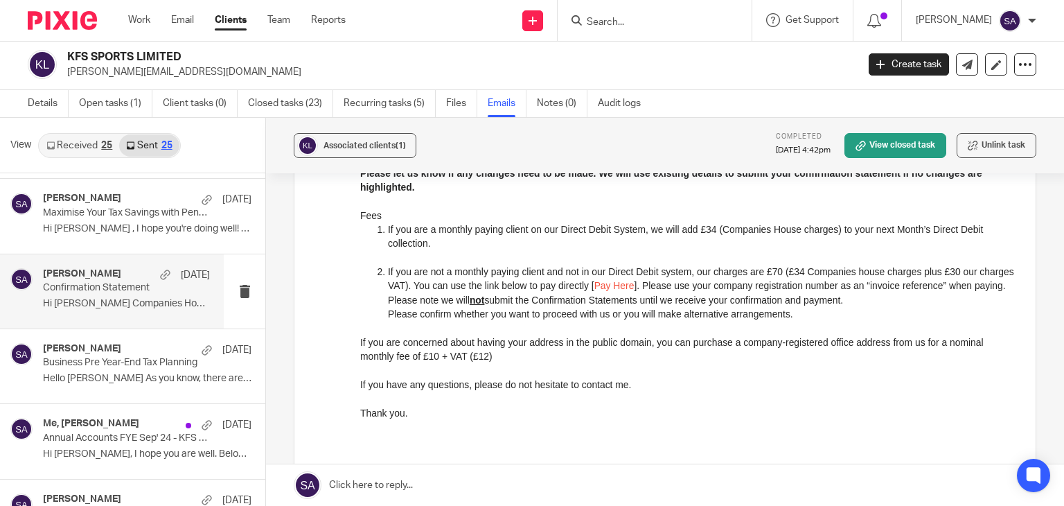
click at [640, 26] on input "Search" at bounding box center [647, 23] width 125 height 12
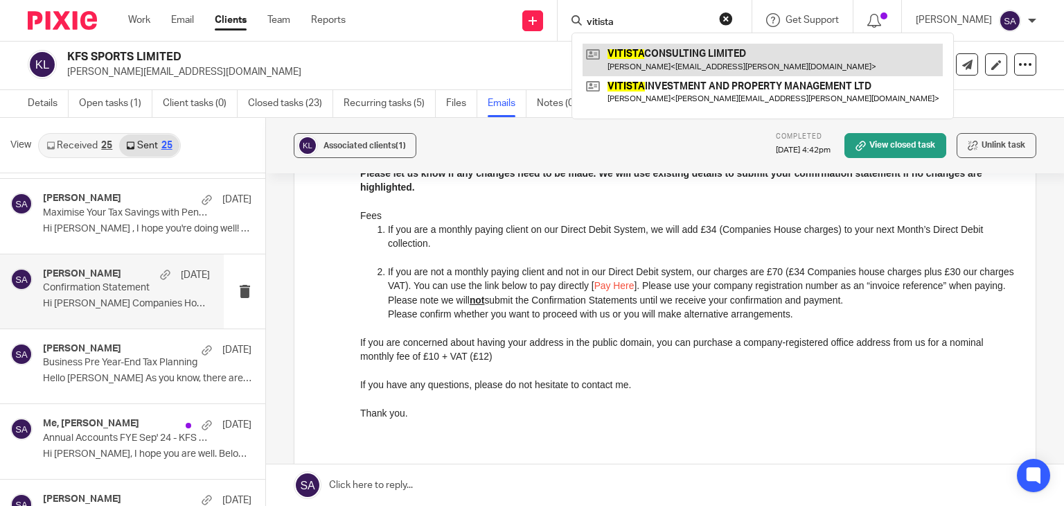
type input "vitista"
click at [648, 56] on link at bounding box center [762, 60] width 360 height 32
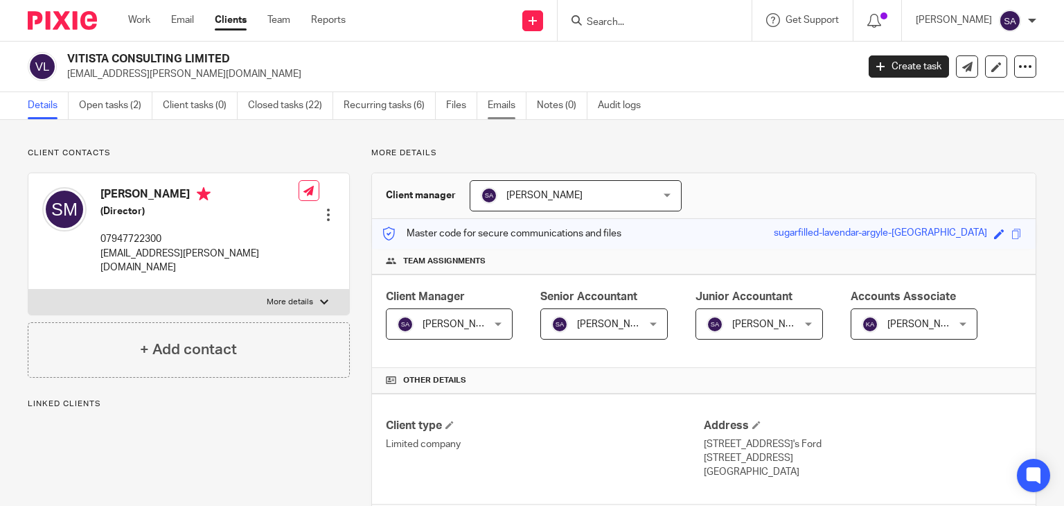
click at [520, 96] on link "Emails" at bounding box center [507, 105] width 39 height 27
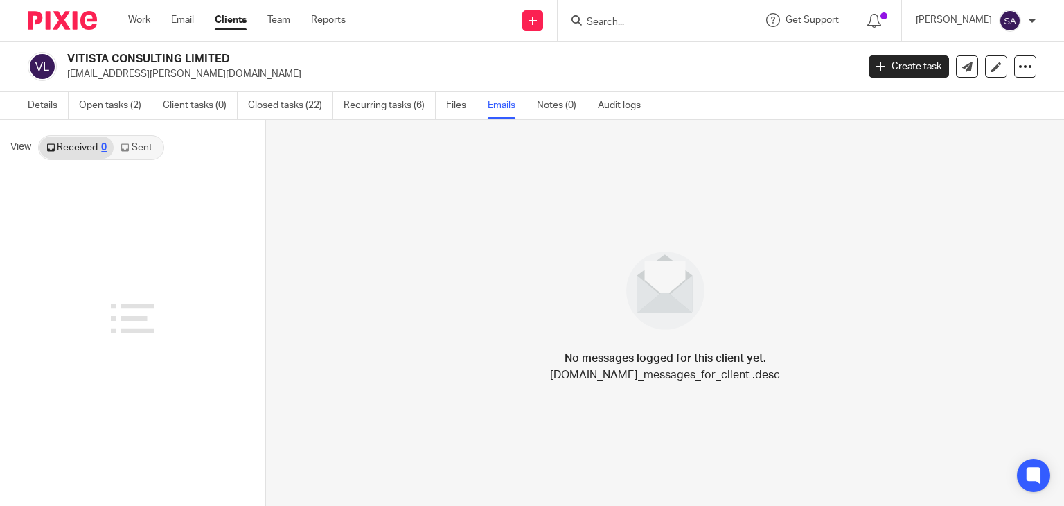
click at [152, 148] on link "Sent" at bounding box center [138, 147] width 48 height 22
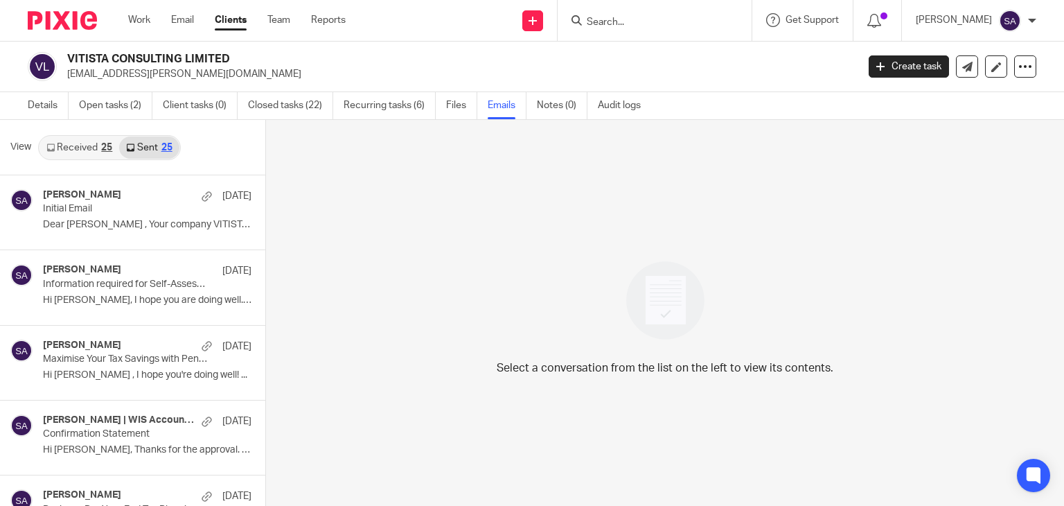
click at [102, 141] on link "Received 25" at bounding box center [79, 147] width 80 height 22
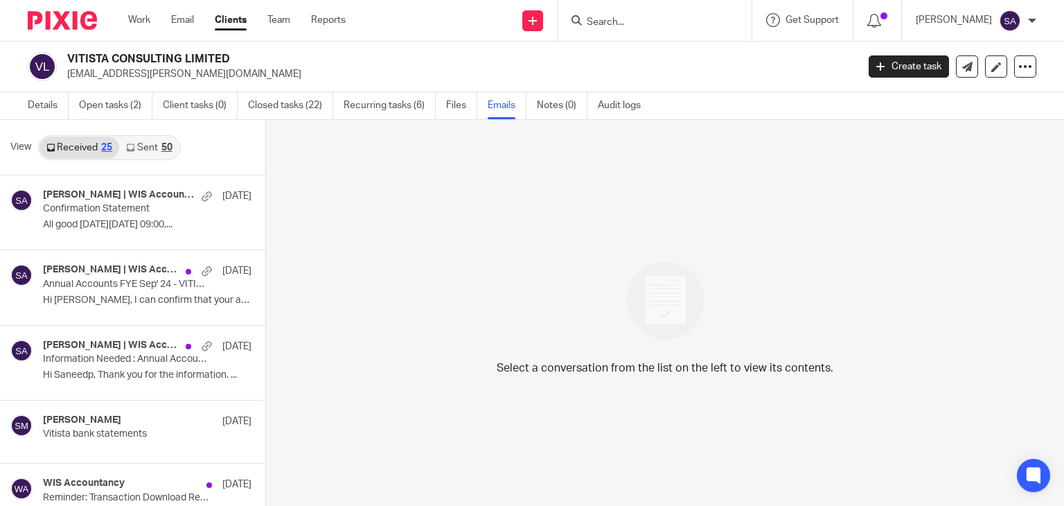
scroll to position [2, 0]
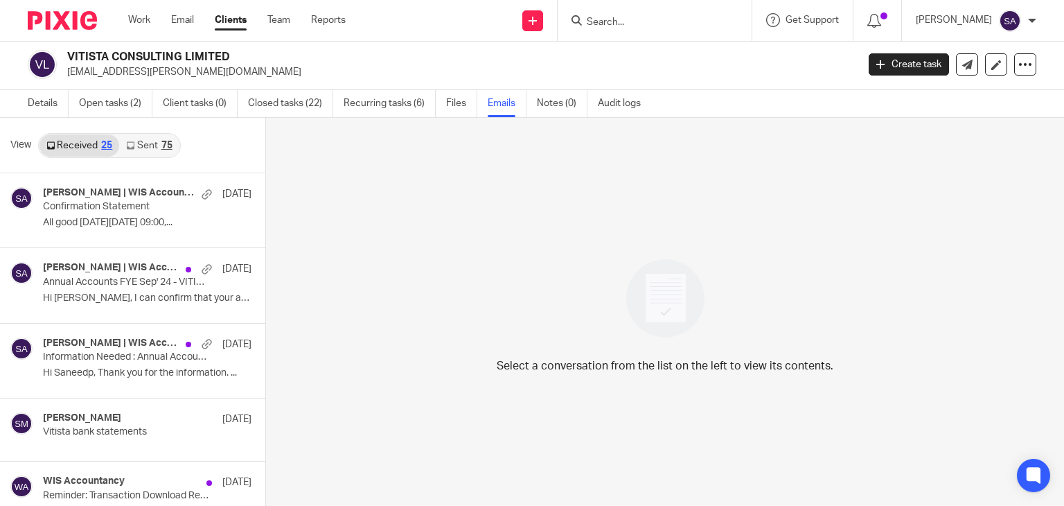
click at [139, 142] on link "Sent 75" at bounding box center [149, 145] width 60 height 22
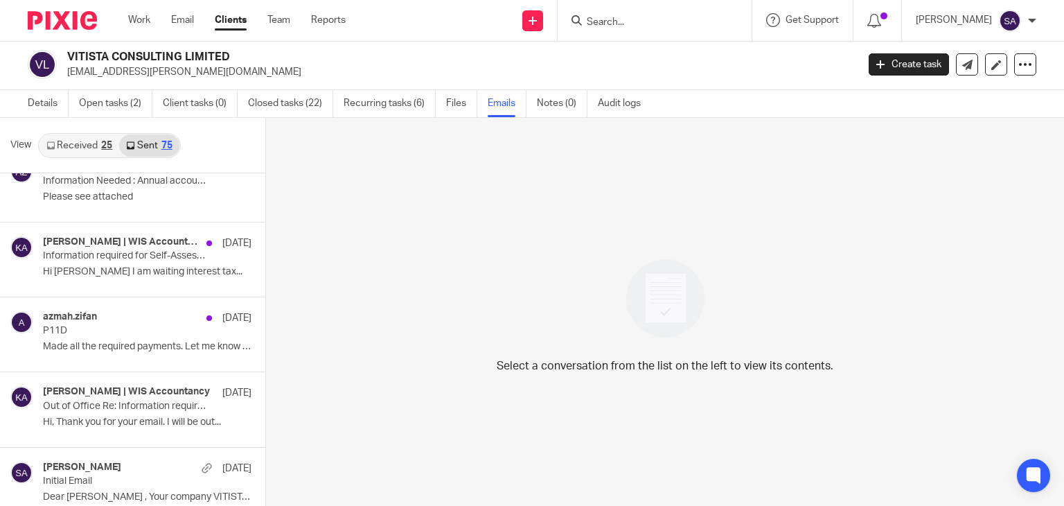
scroll to position [485, 0]
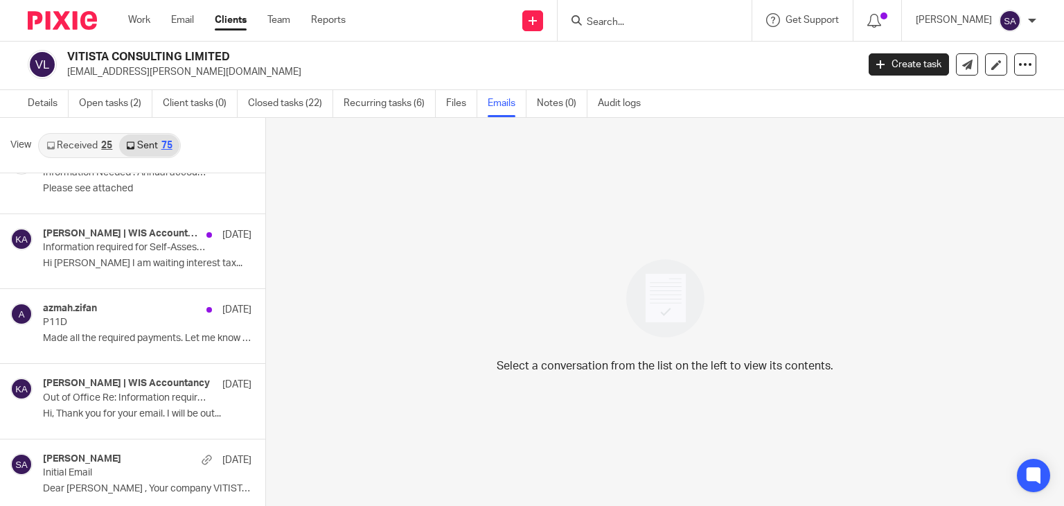
click at [80, 148] on link "Received 25" at bounding box center [79, 145] width 80 height 22
click at [80, 143] on link "Received 25" at bounding box center [79, 145] width 80 height 22
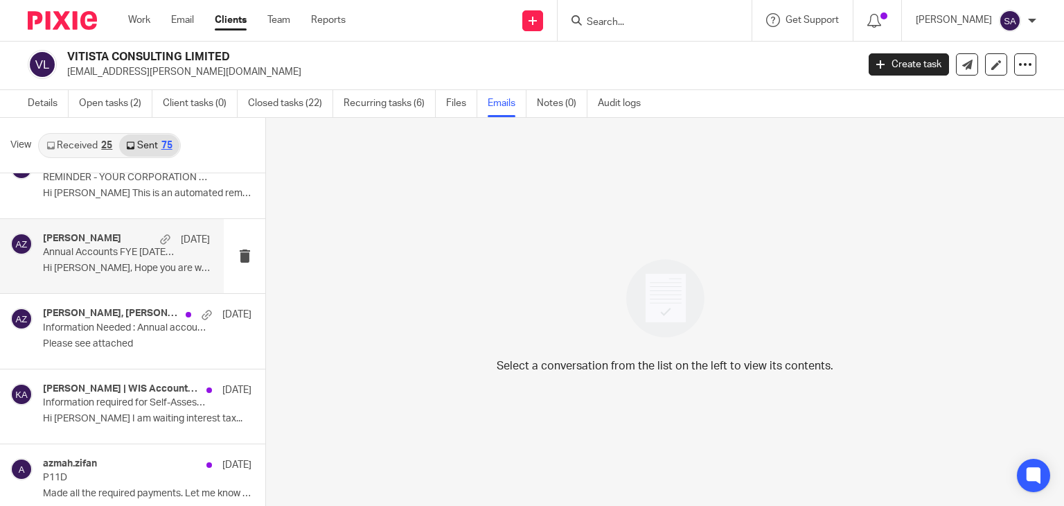
scroll to position [0, 0]
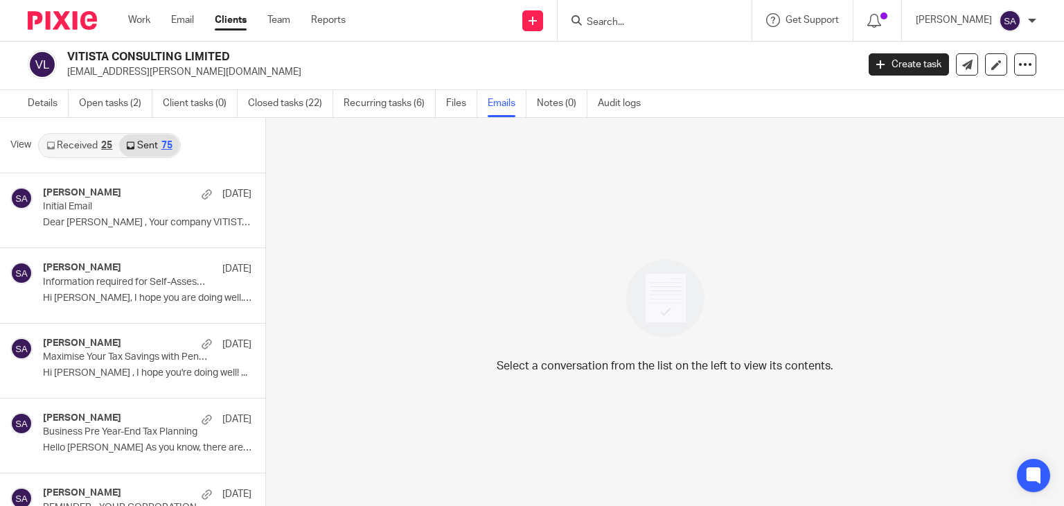
click at [105, 143] on div "25" at bounding box center [106, 146] width 11 height 10
click at [109, 145] on div "25" at bounding box center [106, 146] width 11 height 10
click at [127, 106] on link "Open tasks (2)" at bounding box center [115, 103] width 73 height 27
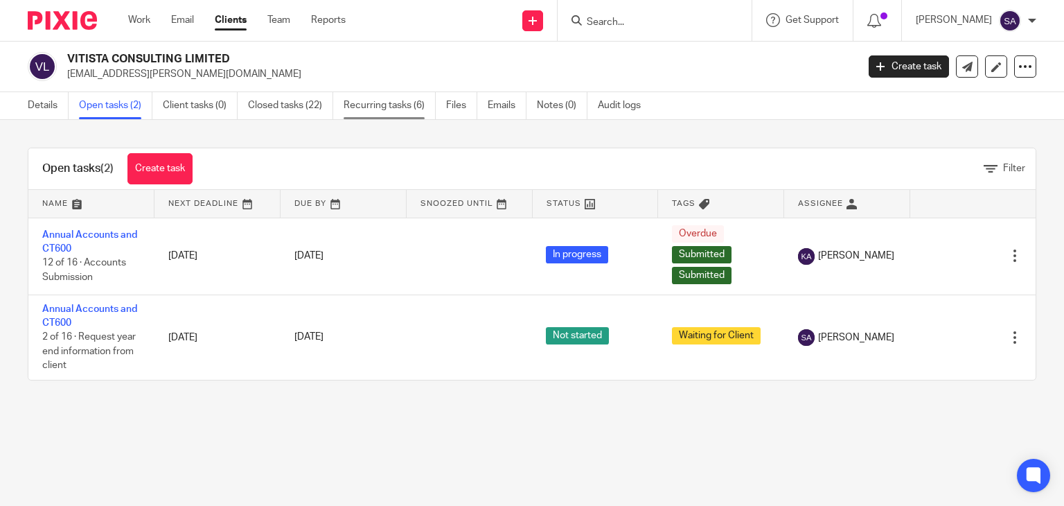
click at [407, 109] on link "Recurring tasks (6)" at bounding box center [390, 105] width 92 height 27
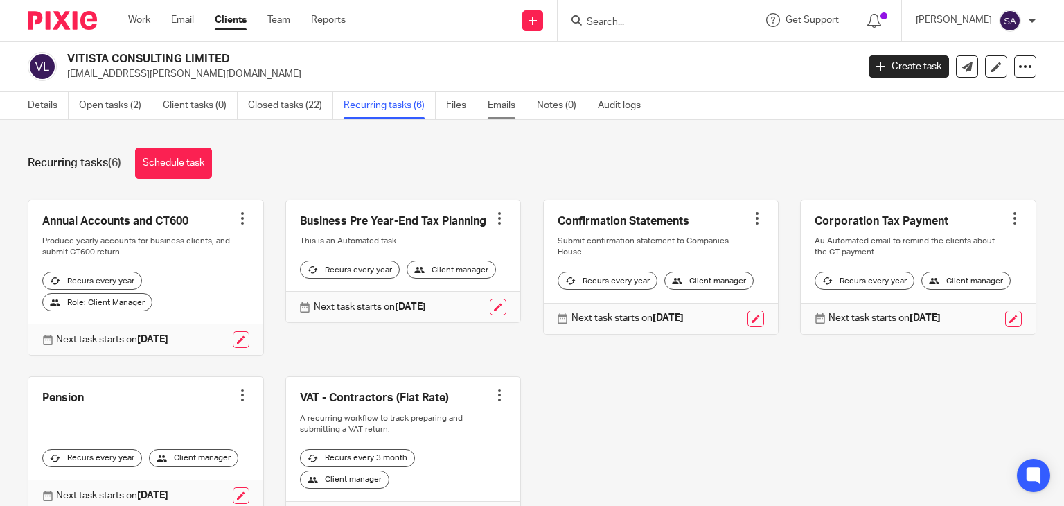
click at [512, 109] on link "Emails" at bounding box center [507, 105] width 39 height 27
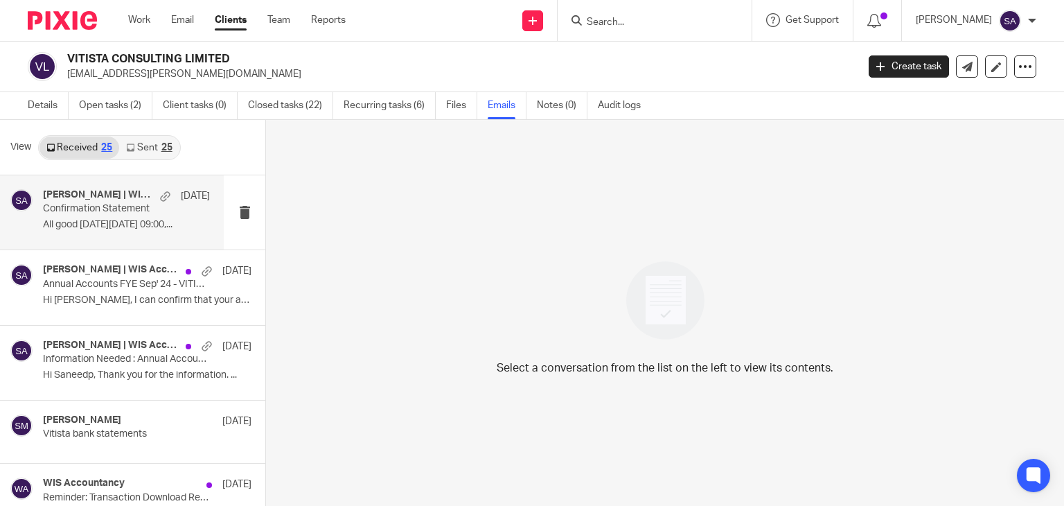
click at [89, 221] on p "All good [DATE][DATE] 09:00,..." at bounding box center [126, 225] width 167 height 12
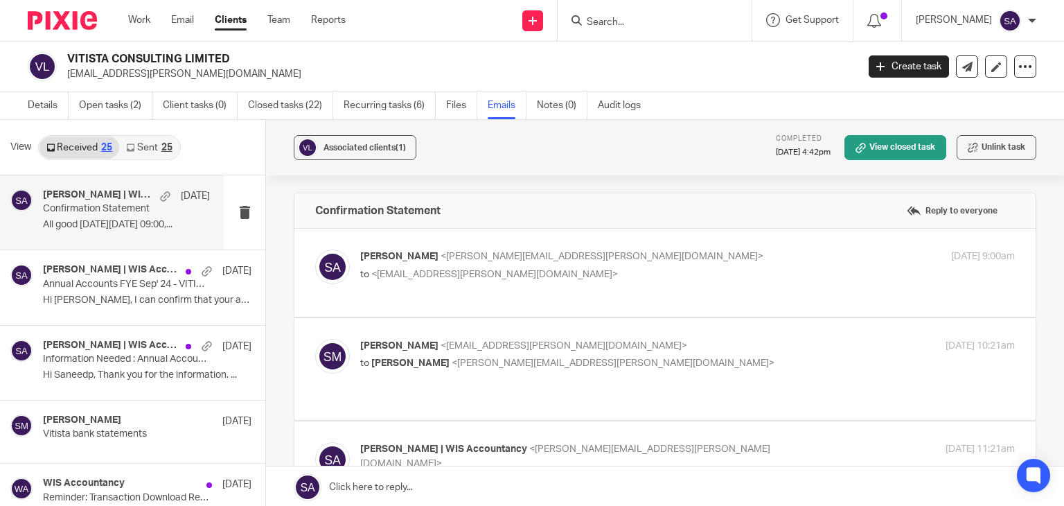
click at [331, 262] on img at bounding box center [332, 266] width 35 height 35
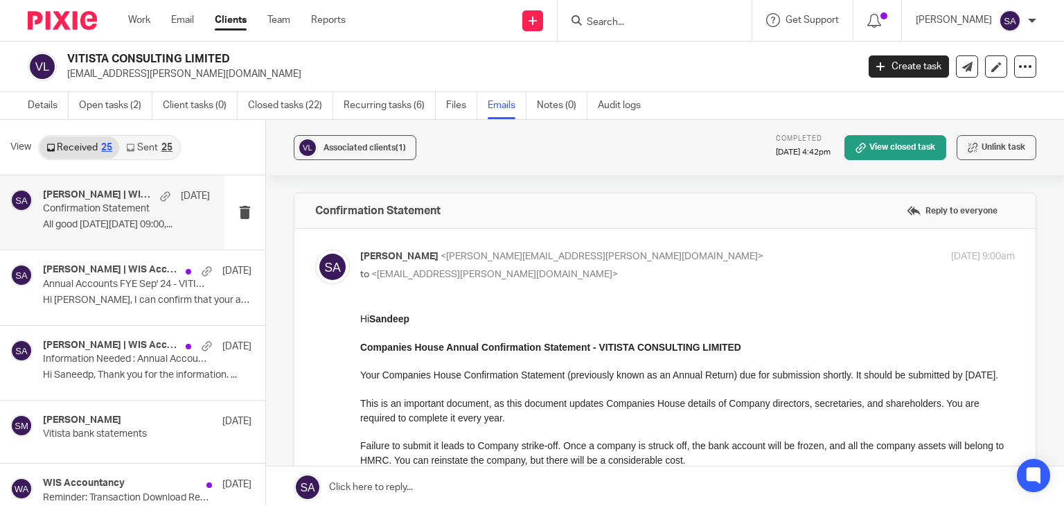
click at [326, 277] on img at bounding box center [332, 266] width 35 height 35
checkbox input "false"
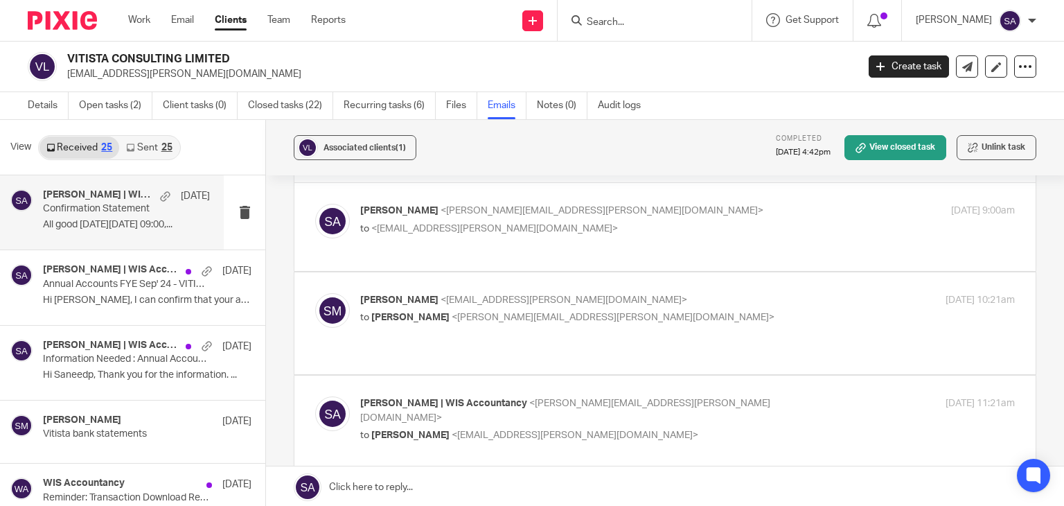
scroll to position [69, 0]
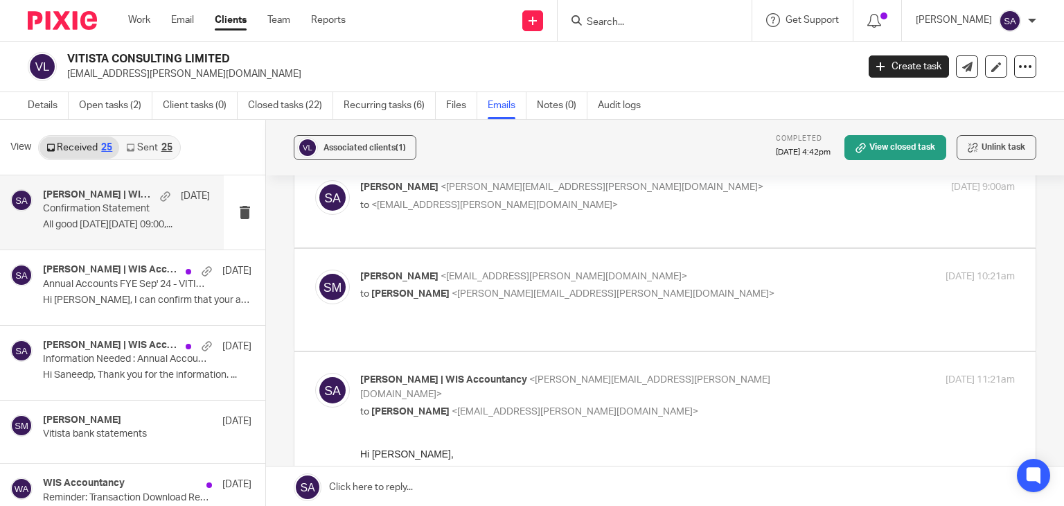
click at [322, 278] on img at bounding box center [332, 286] width 35 height 35
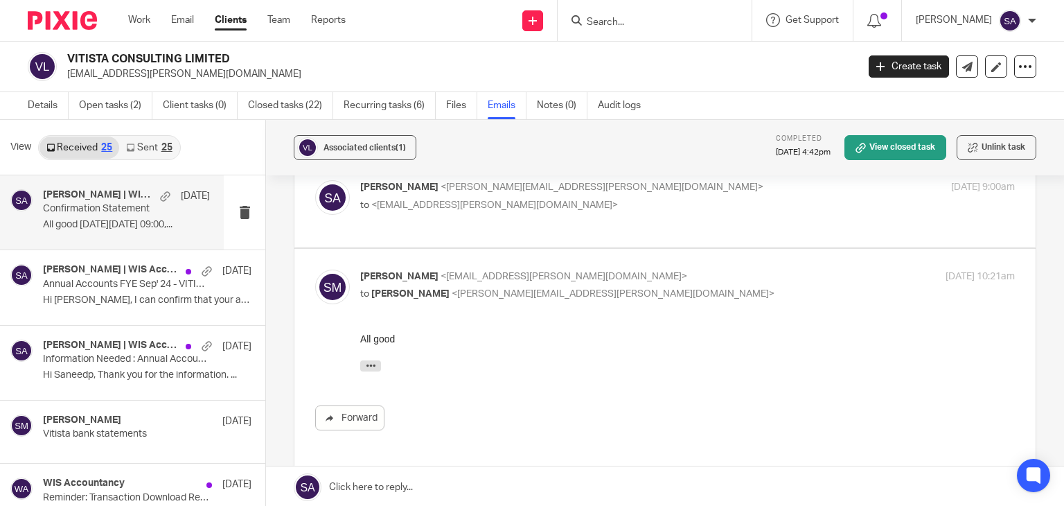
scroll to position [0, 0]
click at [325, 280] on img at bounding box center [332, 286] width 35 height 35
checkbox input "false"
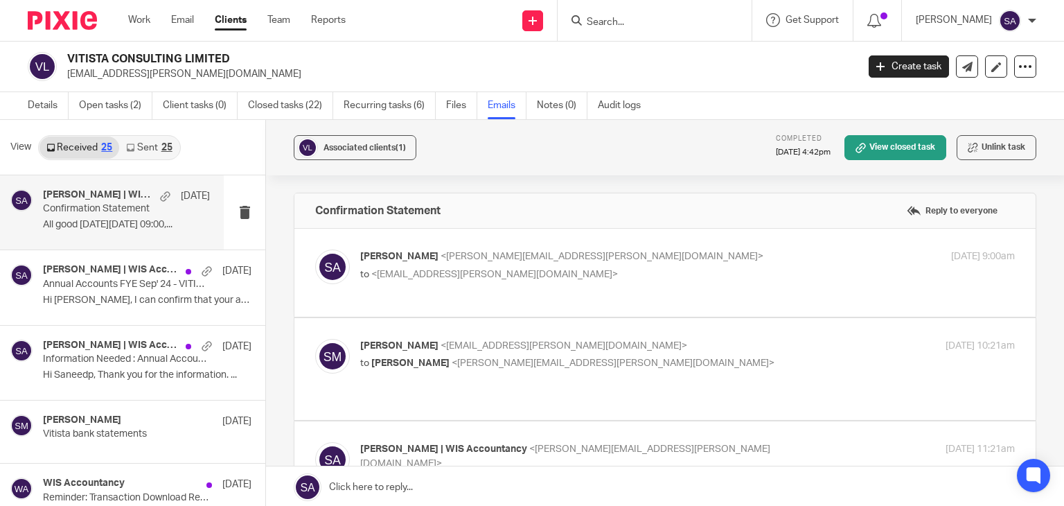
click at [634, 20] on input "Search" at bounding box center [647, 23] width 125 height 12
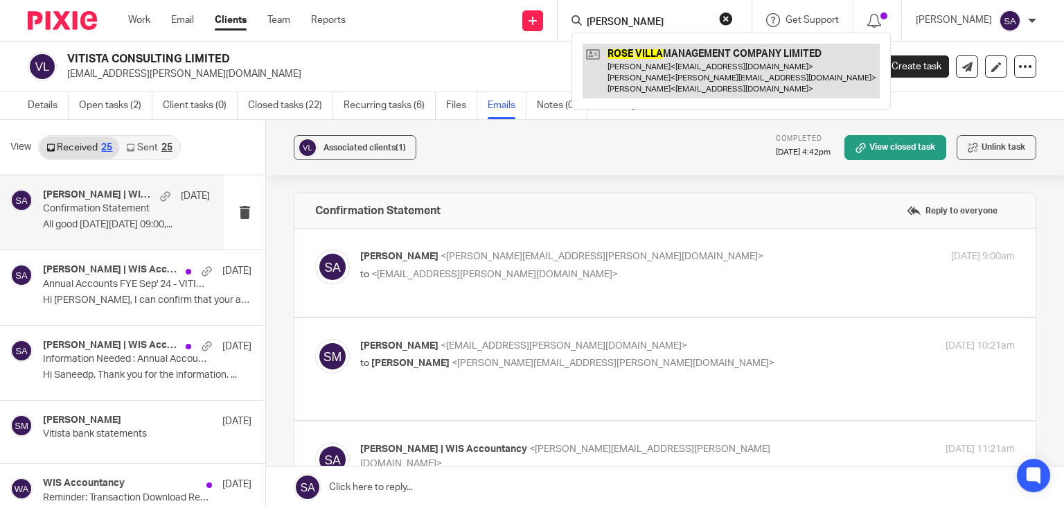
type input "rose vila"
click at [724, 64] on link at bounding box center [730, 71] width 297 height 55
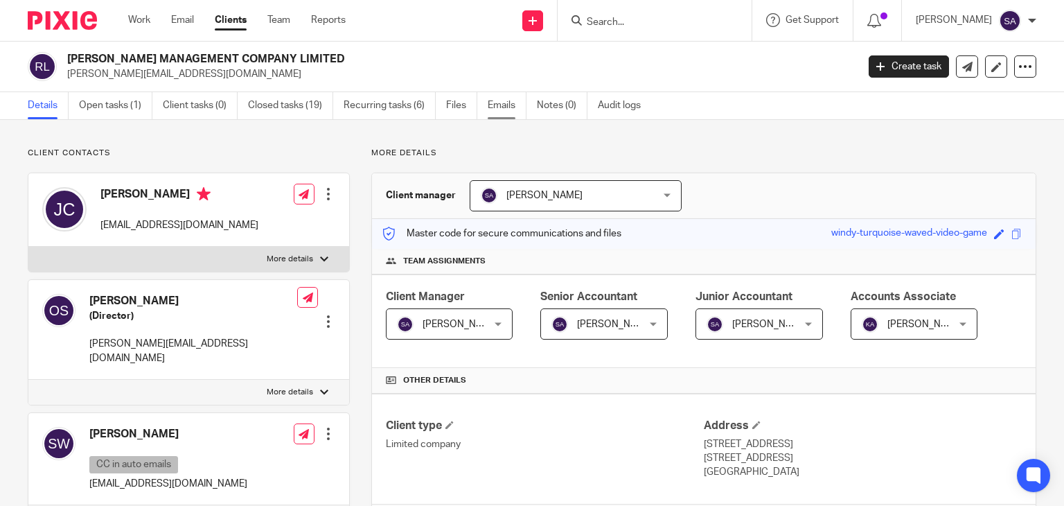
drag, startPoint x: 0, startPoint y: 0, endPoint x: 497, endPoint y: 109, distance: 509.1
click at [497, 109] on link "Emails" at bounding box center [507, 105] width 39 height 27
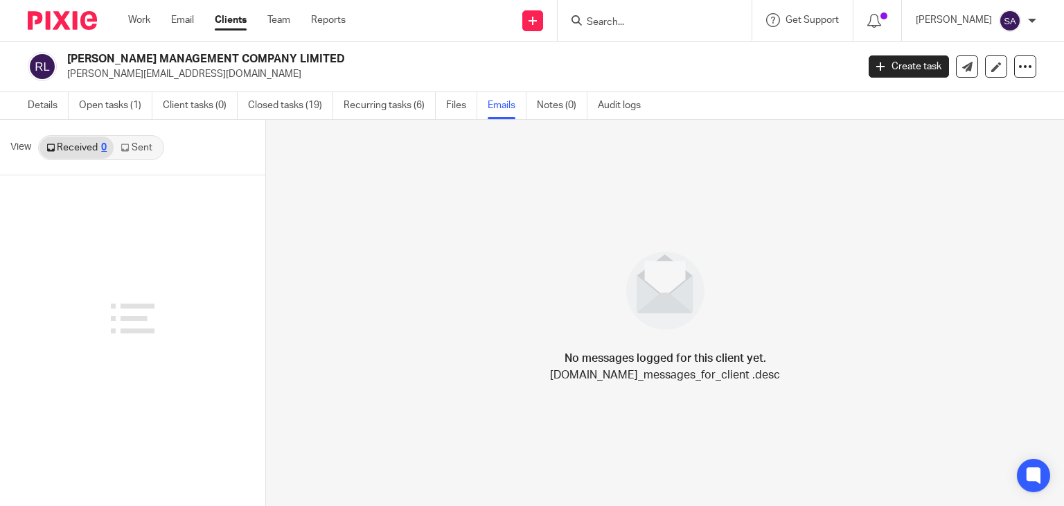
click at [128, 139] on link "Sent" at bounding box center [138, 147] width 48 height 22
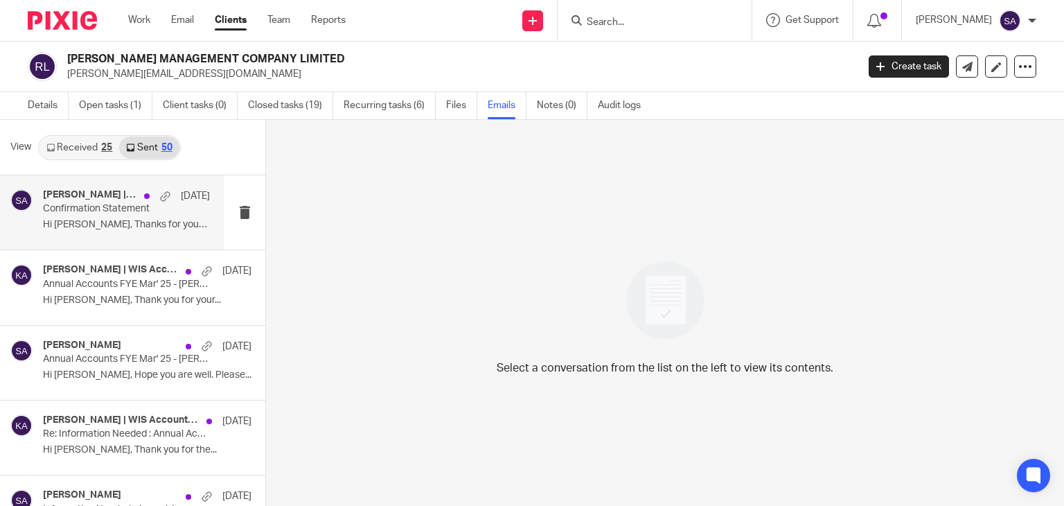
click at [109, 232] on div "[PERSON_NAME] | WIS Accountancy, [PERSON_NAME] [DATE] Confirmation Statement Hi…" at bounding box center [126, 212] width 167 height 46
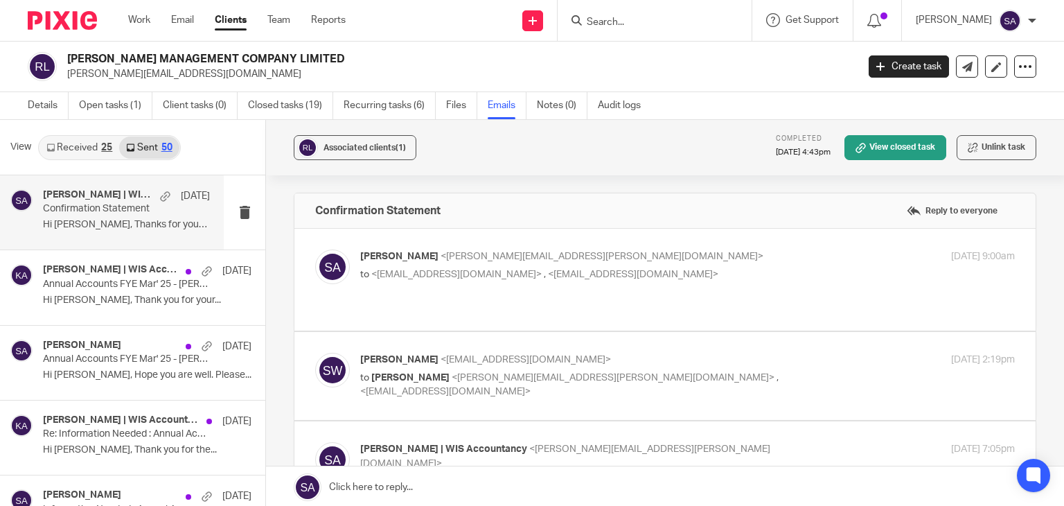
click at [330, 261] on img at bounding box center [332, 266] width 35 height 35
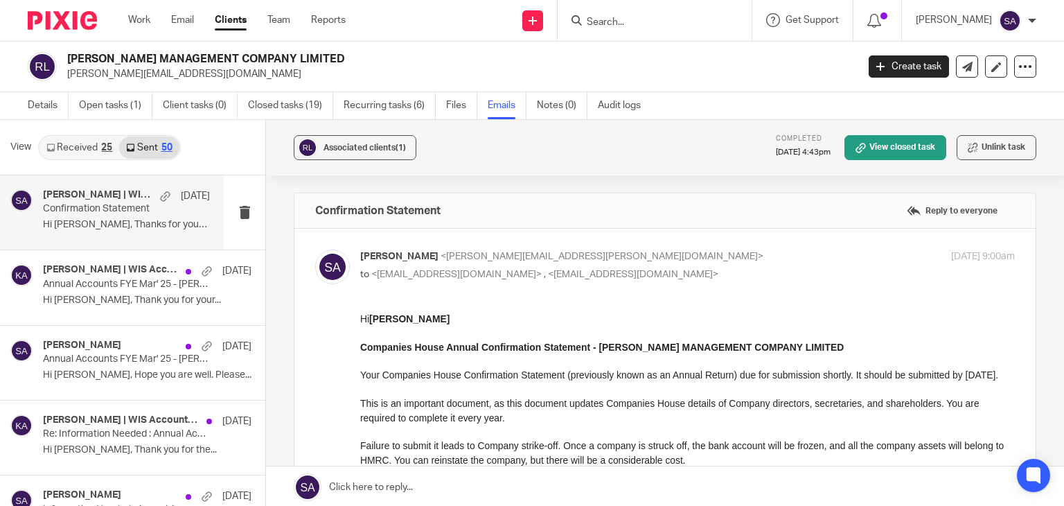
click at [330, 253] on img at bounding box center [332, 266] width 35 height 35
checkbox input "false"
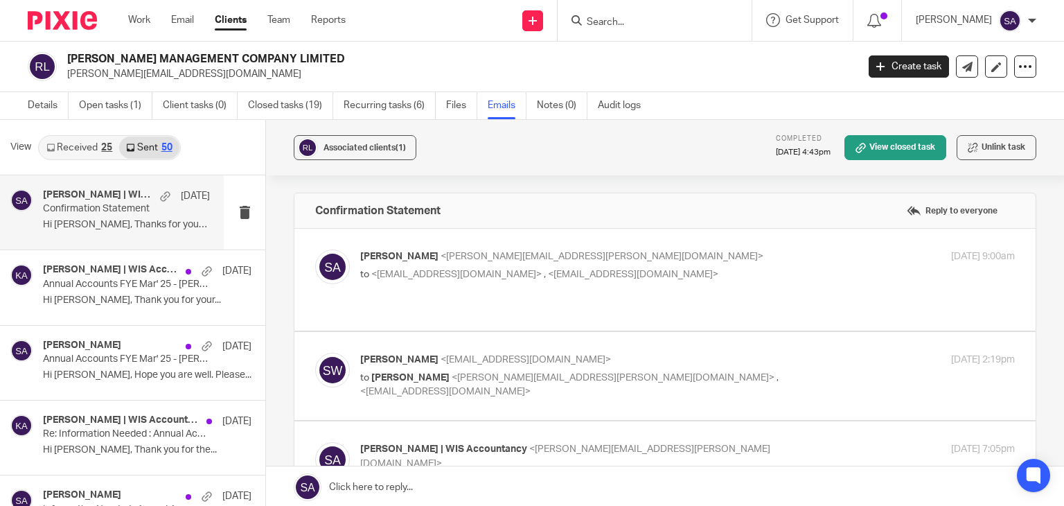
click at [328, 355] on img at bounding box center [332, 370] width 35 height 35
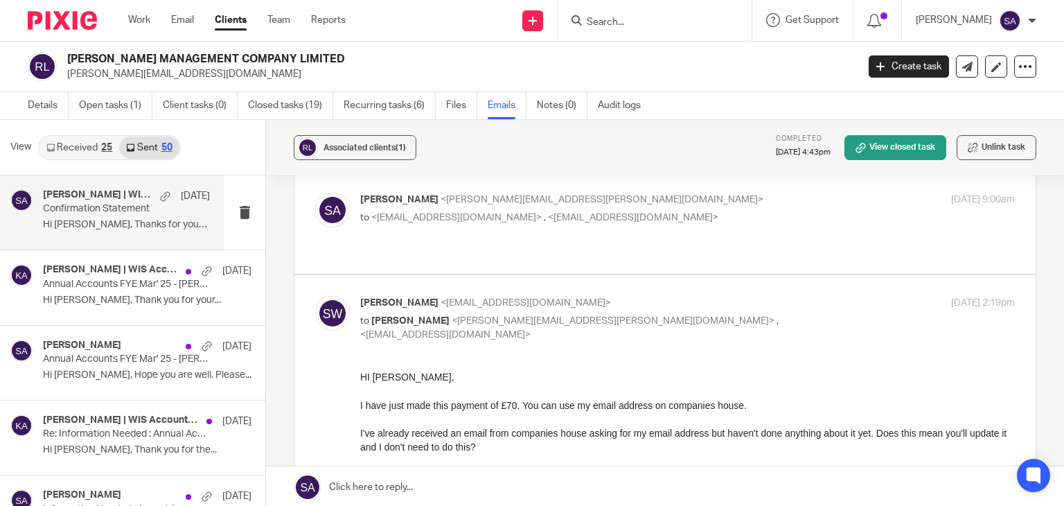
scroll to position [139, 0]
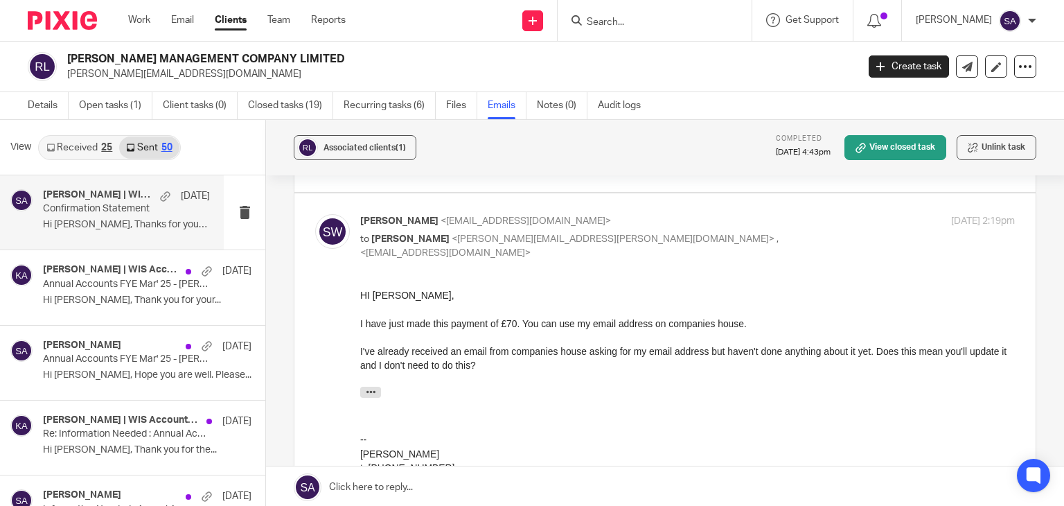
click at [319, 232] on img at bounding box center [332, 231] width 35 height 35
checkbox input "false"
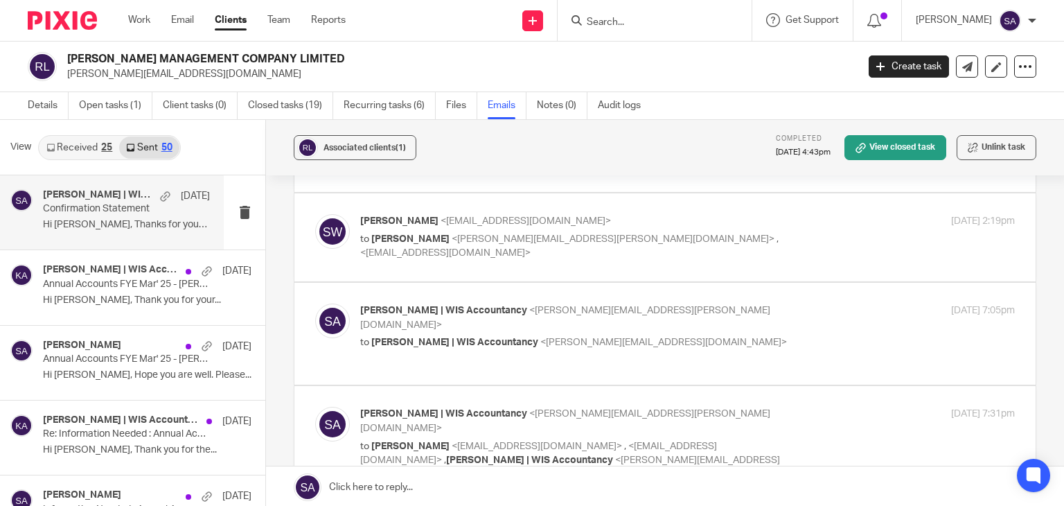
click at [320, 303] on div at bounding box center [332, 326] width 35 height 46
click at [316, 322] on img at bounding box center [332, 320] width 35 height 35
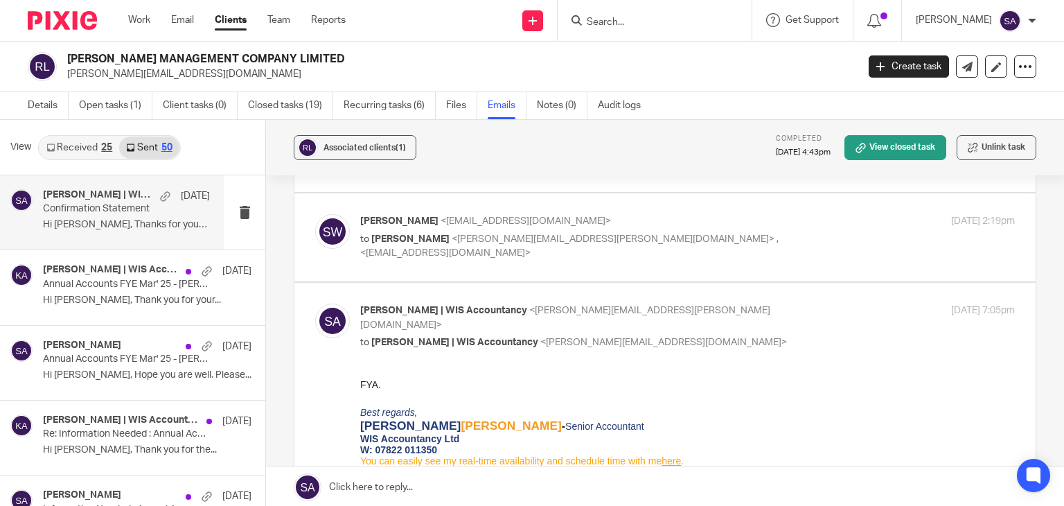
scroll to position [208, 0]
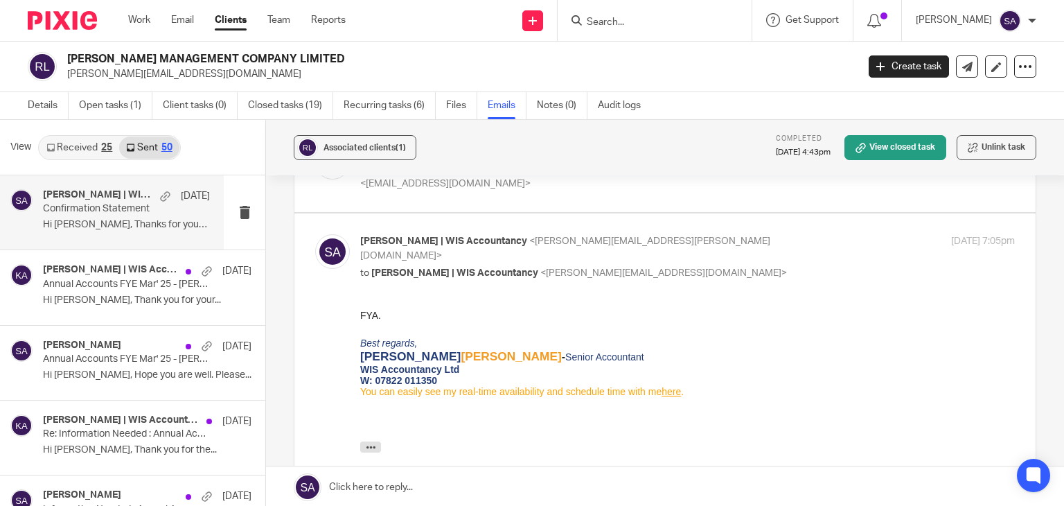
click at [333, 251] on img at bounding box center [332, 251] width 35 height 35
checkbox input "false"
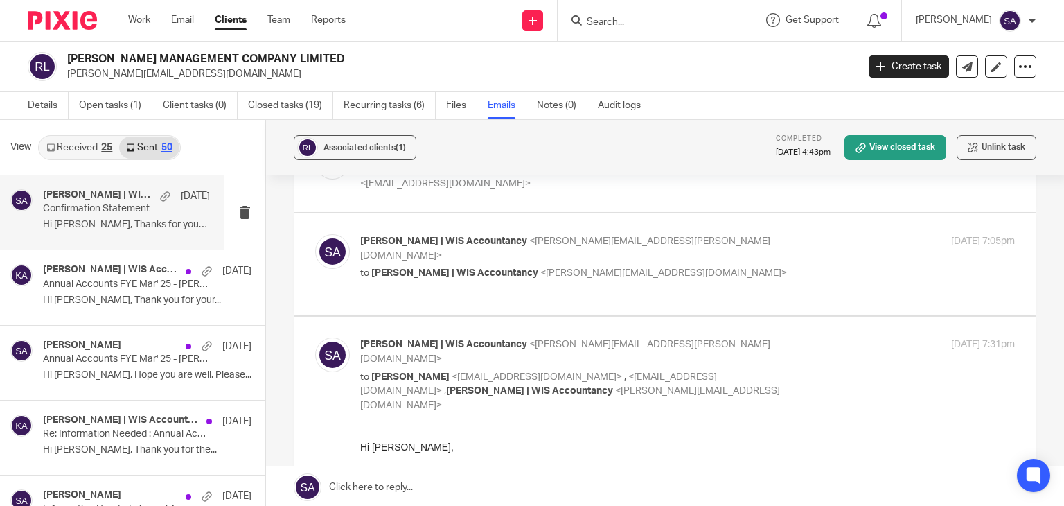
click at [323, 347] on img at bounding box center [332, 354] width 35 height 35
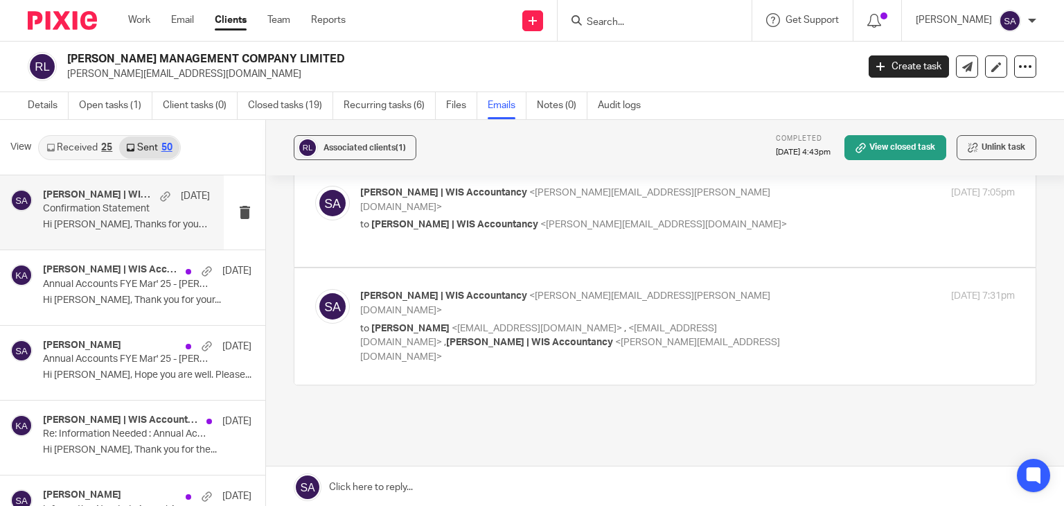
scroll to position [277, 0]
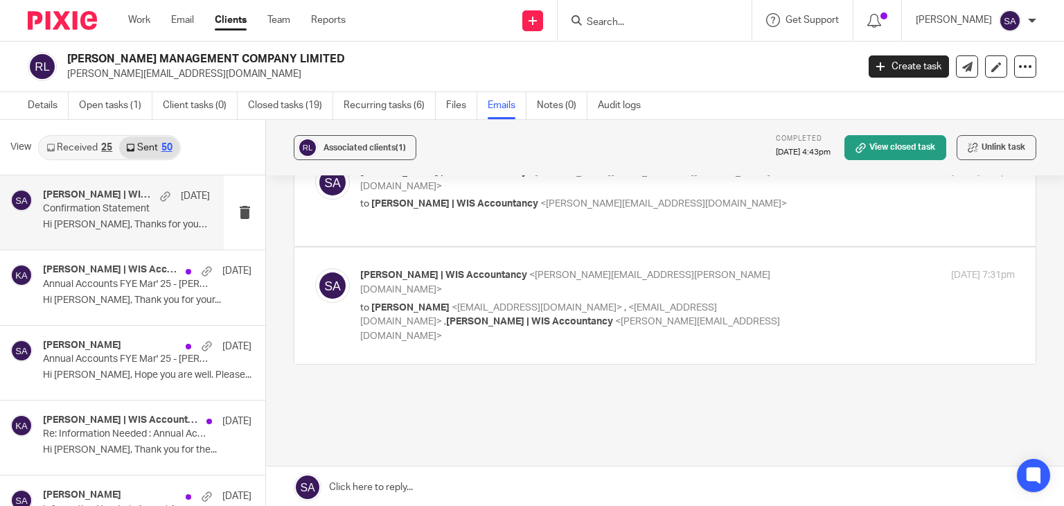
click at [330, 262] on label at bounding box center [664, 305] width 741 height 116
click at [315, 267] on input "checkbox" at bounding box center [314, 267] width 1 height 1
checkbox input "true"
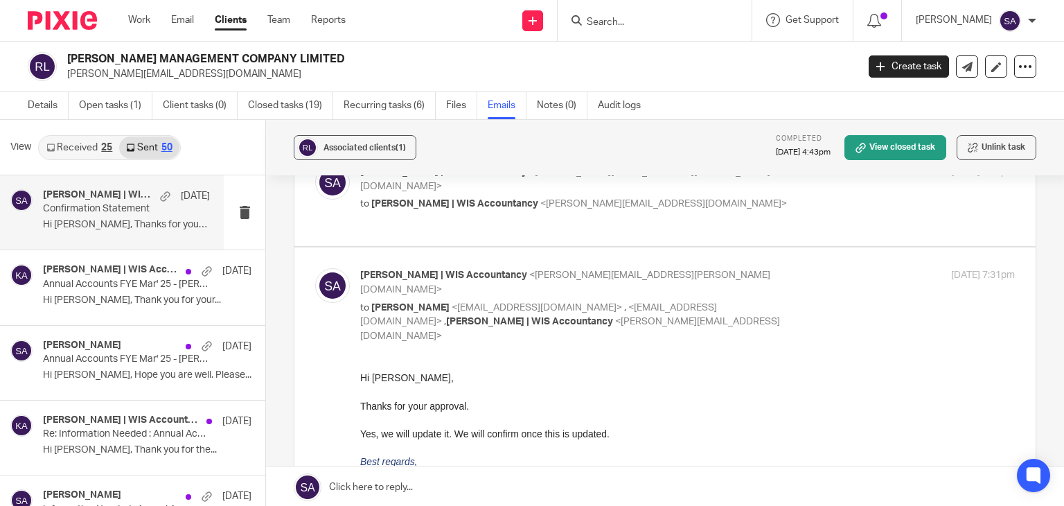
scroll to position [346, 0]
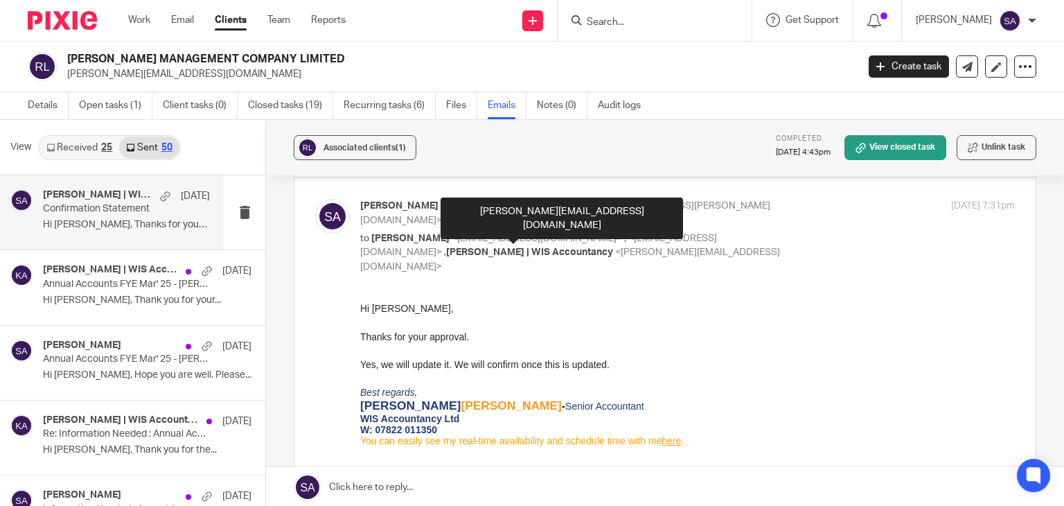
click at [681, 375] on div at bounding box center [687, 378] width 654 height 14
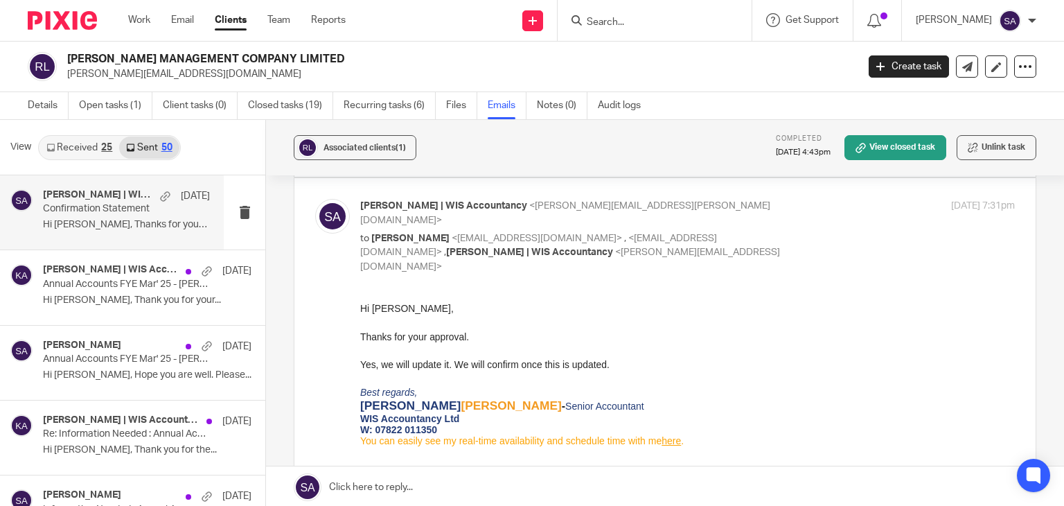
click at [659, 13] on form at bounding box center [659, 20] width 148 height 17
click at [644, 23] on input "Search" at bounding box center [647, 23] width 125 height 12
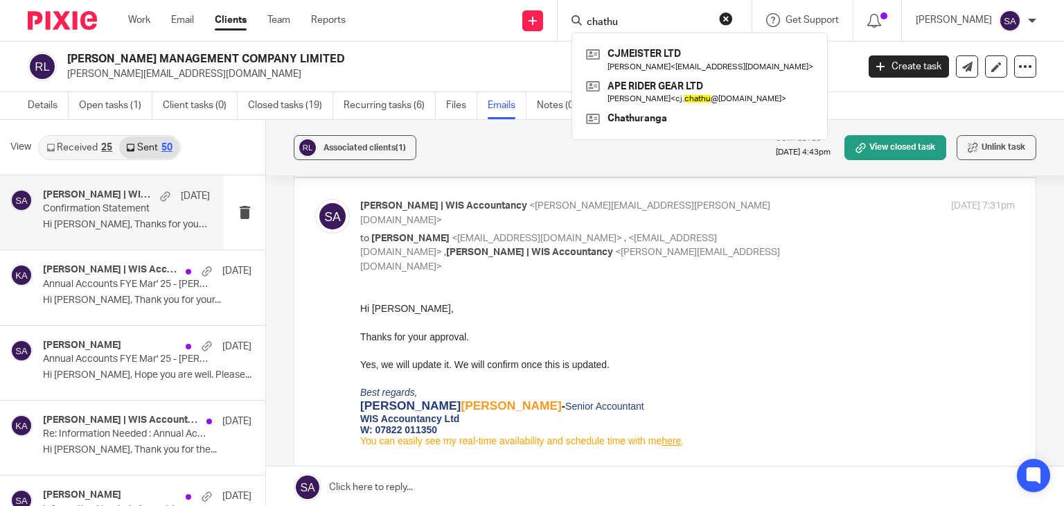
drag, startPoint x: 654, startPoint y: 21, endPoint x: 596, endPoint y: 20, distance: 58.2
click at [596, 20] on div "chathu CJMEISTER LTD Chathuranga Jayamaha < [EMAIL_ADDRESS][DOMAIN_NAME] > APE …" at bounding box center [654, 20] width 194 height 41
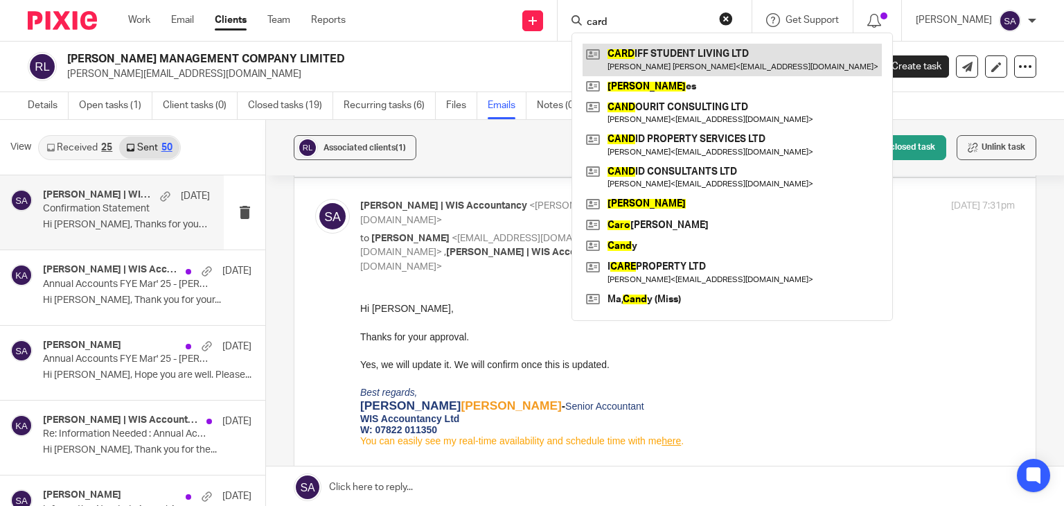
type input "card"
click at [666, 66] on link at bounding box center [731, 60] width 299 height 32
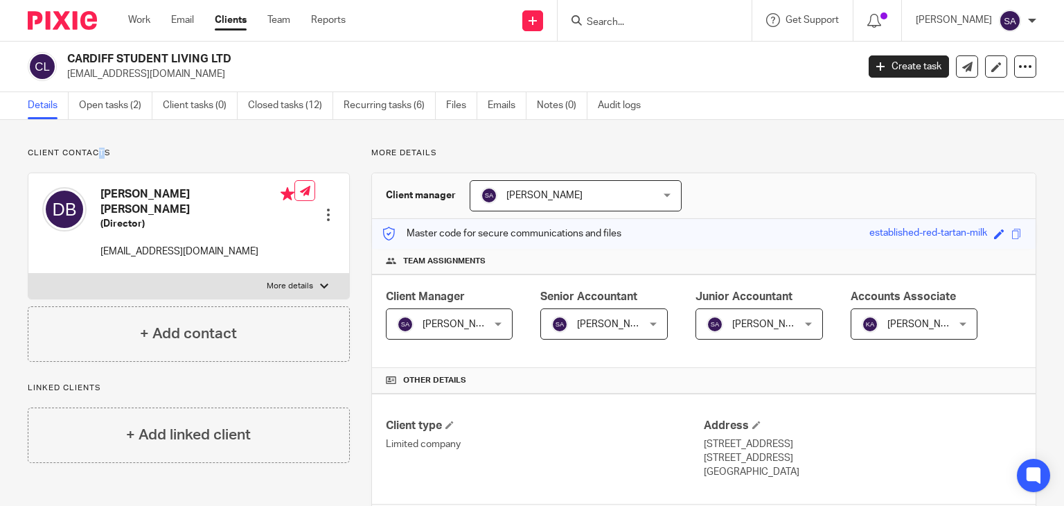
click at [97, 152] on p "Client contacts" at bounding box center [189, 153] width 322 height 11
drag, startPoint x: 127, startPoint y: 154, endPoint x: 25, endPoint y: 150, distance: 101.9
click at [136, 152] on p "Client contacts" at bounding box center [189, 153] width 322 height 11
drag, startPoint x: 121, startPoint y: 156, endPoint x: 28, endPoint y: 152, distance: 92.2
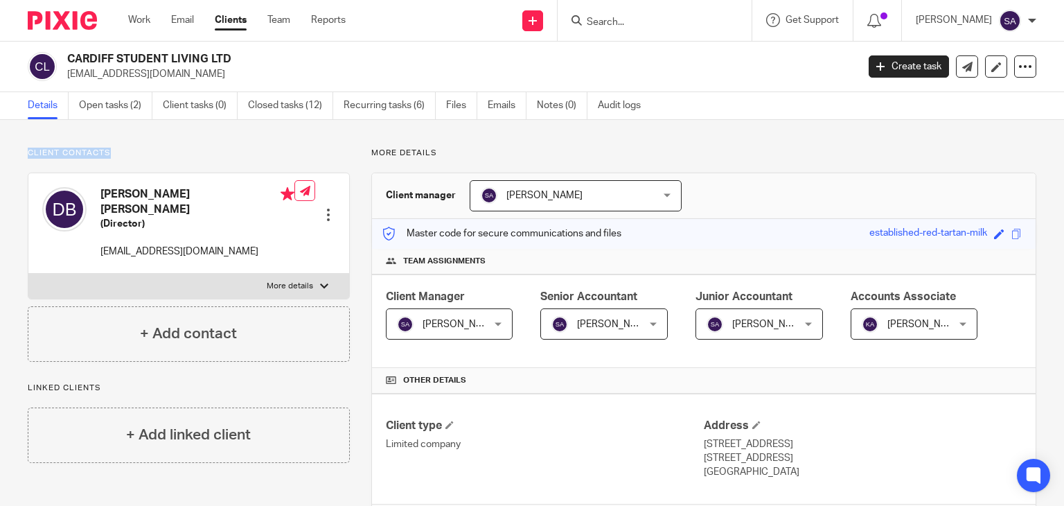
click at [28, 152] on p "Client contacts" at bounding box center [189, 153] width 322 height 11
click at [123, 154] on p "Client contacts" at bounding box center [189, 153] width 322 height 11
drag, startPoint x: 114, startPoint y: 154, endPoint x: 30, endPoint y: 152, distance: 83.8
click at [30, 152] on p "Client contacts" at bounding box center [189, 153] width 322 height 11
click at [105, 152] on p "Client contacts" at bounding box center [189, 153] width 322 height 11
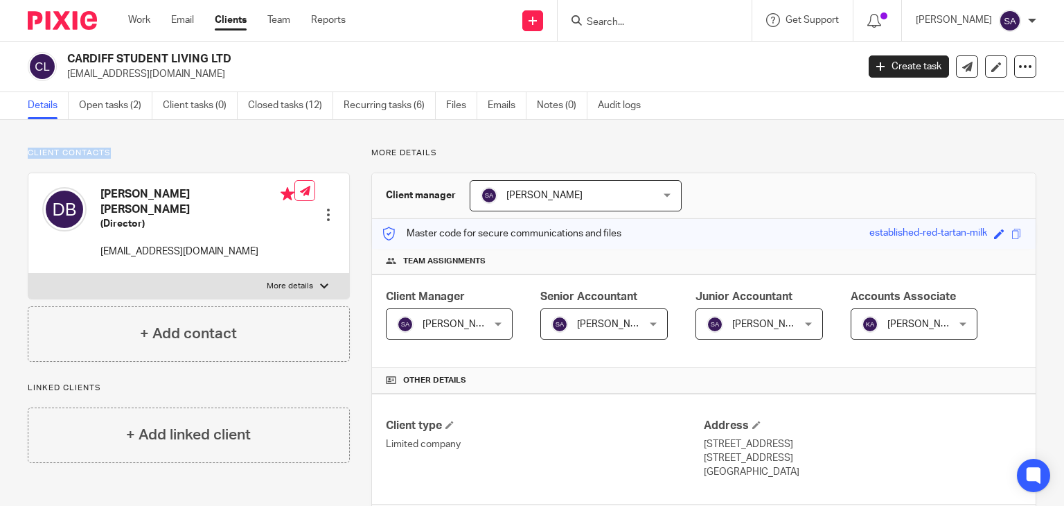
drag, startPoint x: 121, startPoint y: 156, endPoint x: 28, endPoint y: 156, distance: 92.8
click at [28, 156] on p "Client contacts" at bounding box center [189, 153] width 322 height 11
click at [233, 148] on p "Client contacts" at bounding box center [189, 153] width 322 height 11
drag, startPoint x: 357, startPoint y: 148, endPoint x: 438, endPoint y: 151, distance: 81.1
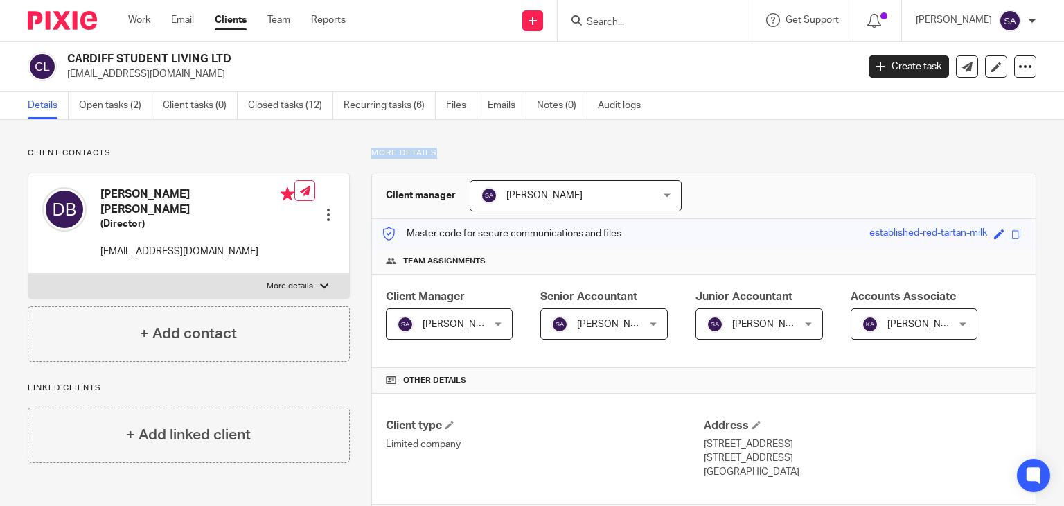
click at [444, 151] on p "More details" at bounding box center [703, 153] width 665 height 11
click at [503, 109] on link "Emails" at bounding box center [507, 105] width 39 height 27
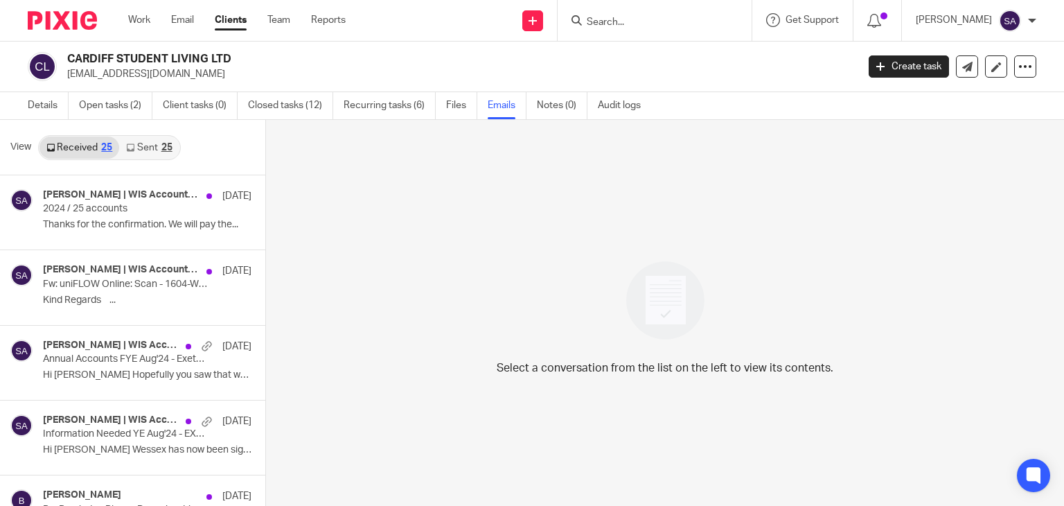
click at [150, 149] on link "Sent 25" at bounding box center [149, 147] width 60 height 22
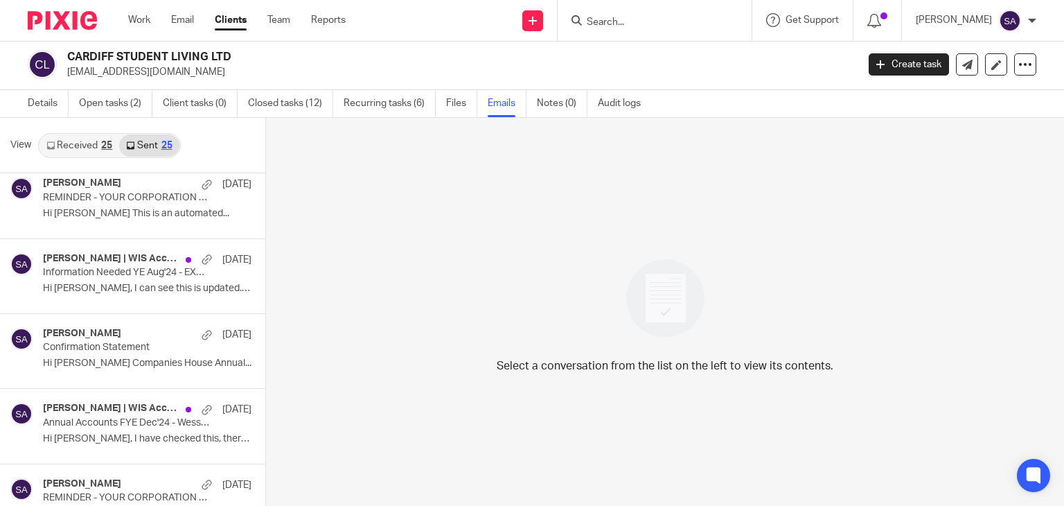
scroll to position [485, 0]
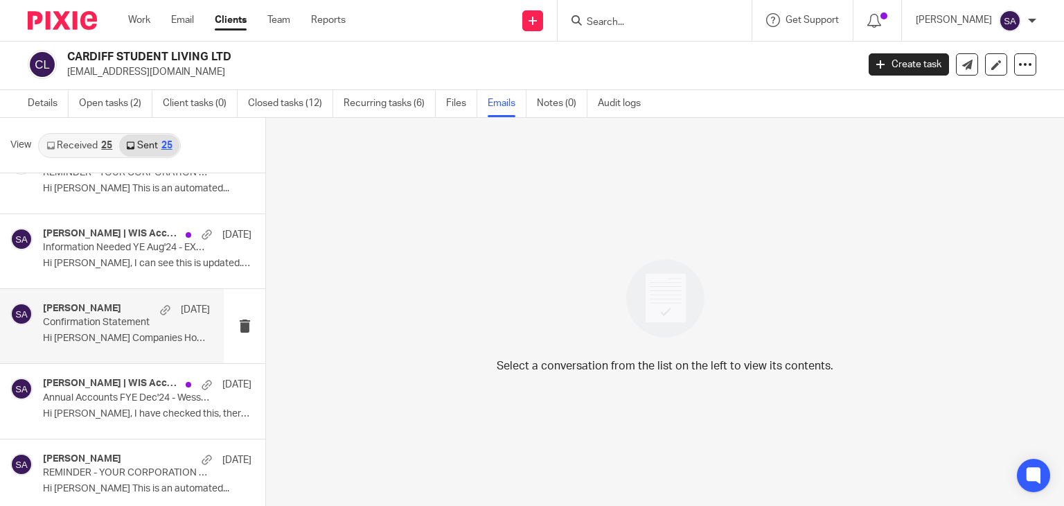
click at [141, 339] on p "Hi [PERSON_NAME] Companies House Annual..." at bounding box center [126, 338] width 167 height 12
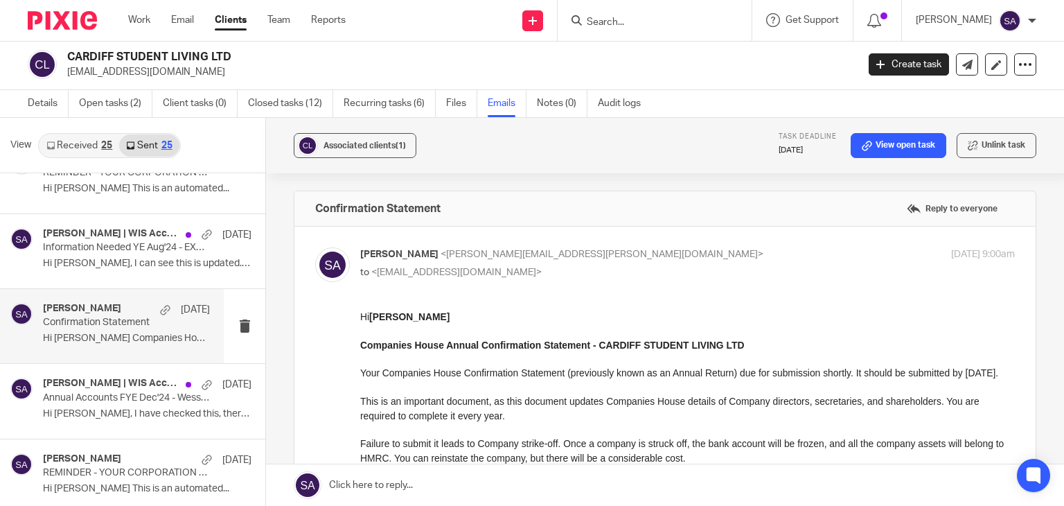
scroll to position [0, 0]
click at [632, 26] on input "Search" at bounding box center [647, 23] width 125 height 12
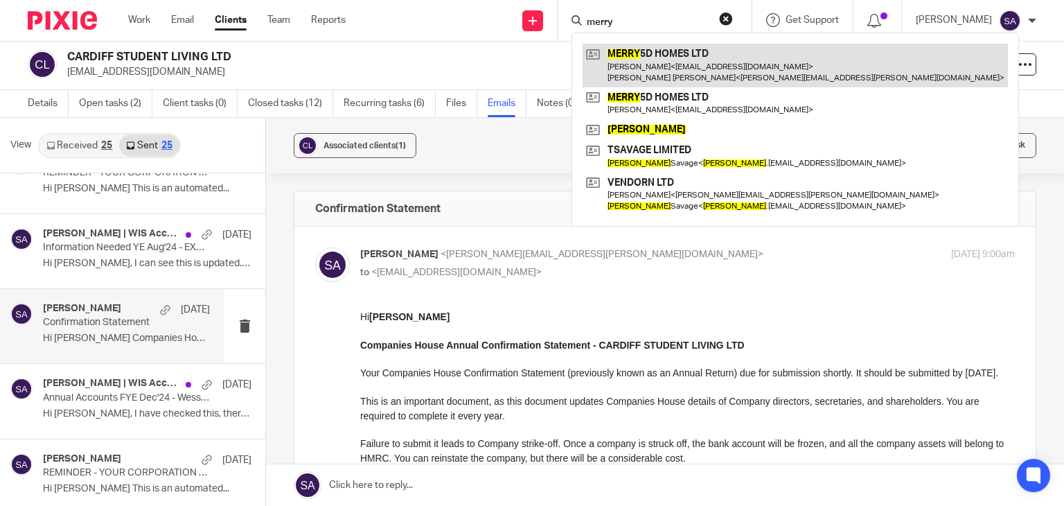
type input "merry"
click at [663, 48] on link at bounding box center [794, 65] width 425 height 43
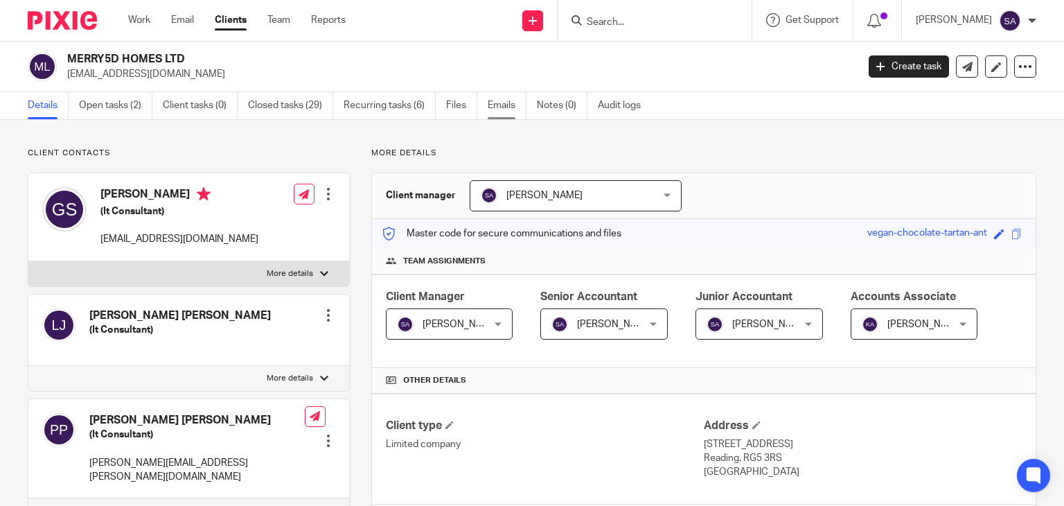
click at [493, 102] on link "Emails" at bounding box center [507, 105] width 39 height 27
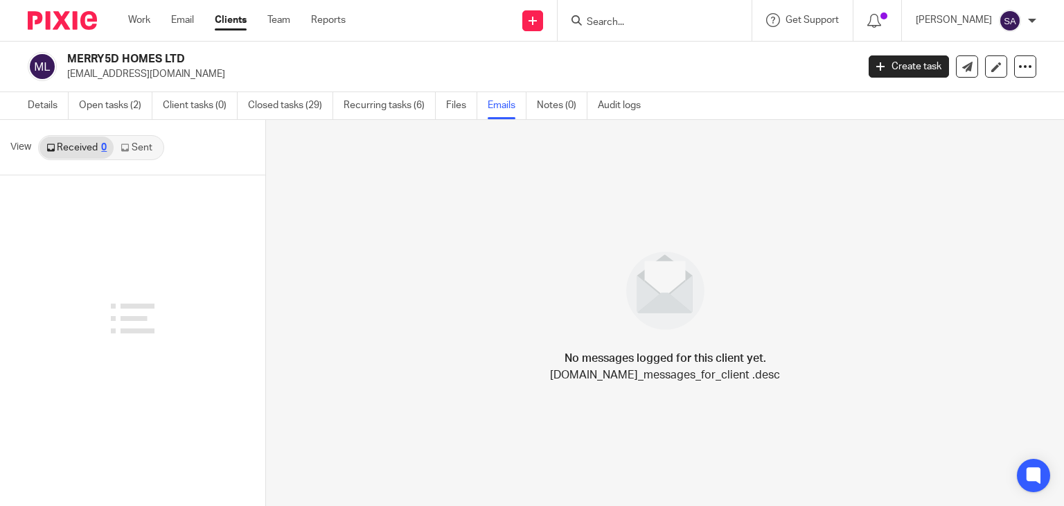
click at [151, 141] on link "Sent" at bounding box center [138, 147] width 48 height 22
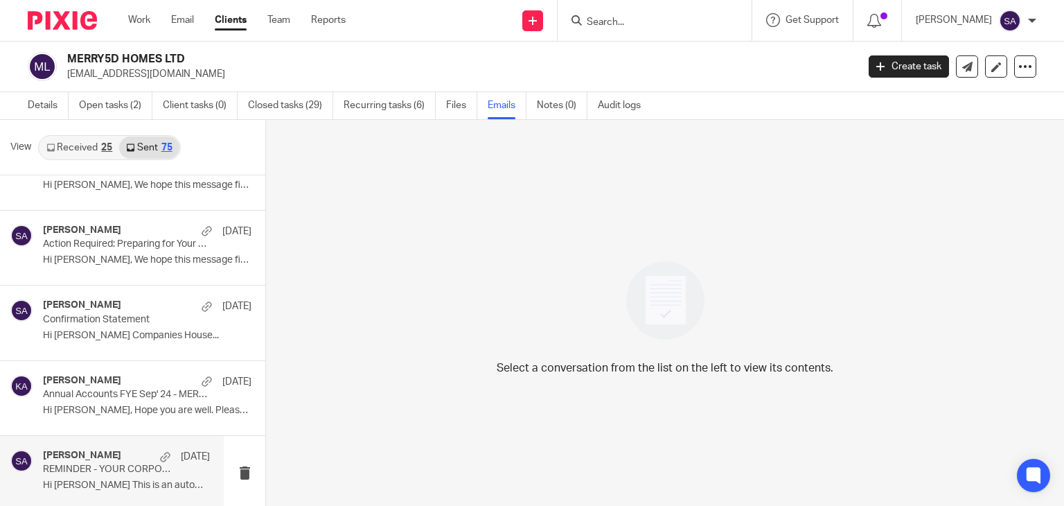
scroll to position [416, 0]
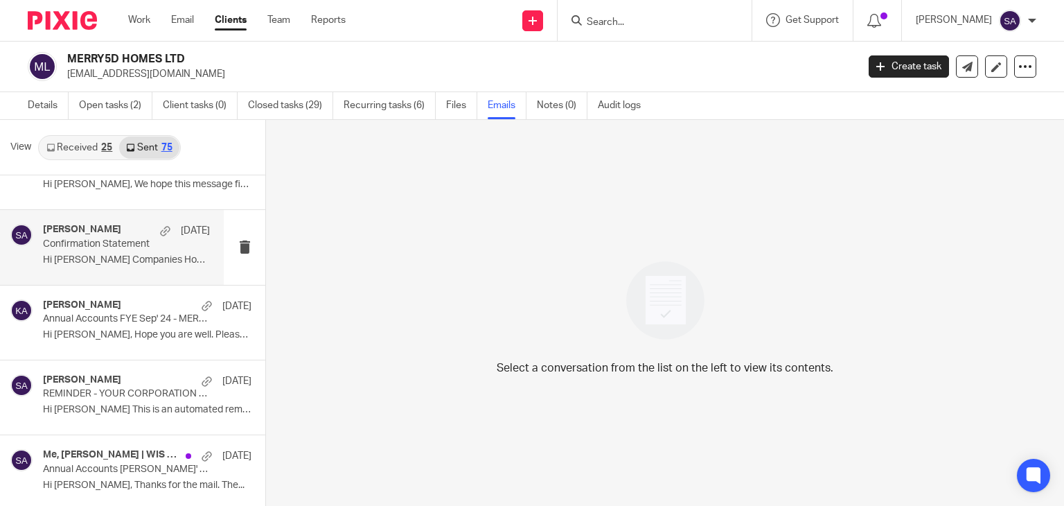
click at [88, 264] on p "Hi [PERSON_NAME] Companies House..." at bounding box center [126, 260] width 167 height 12
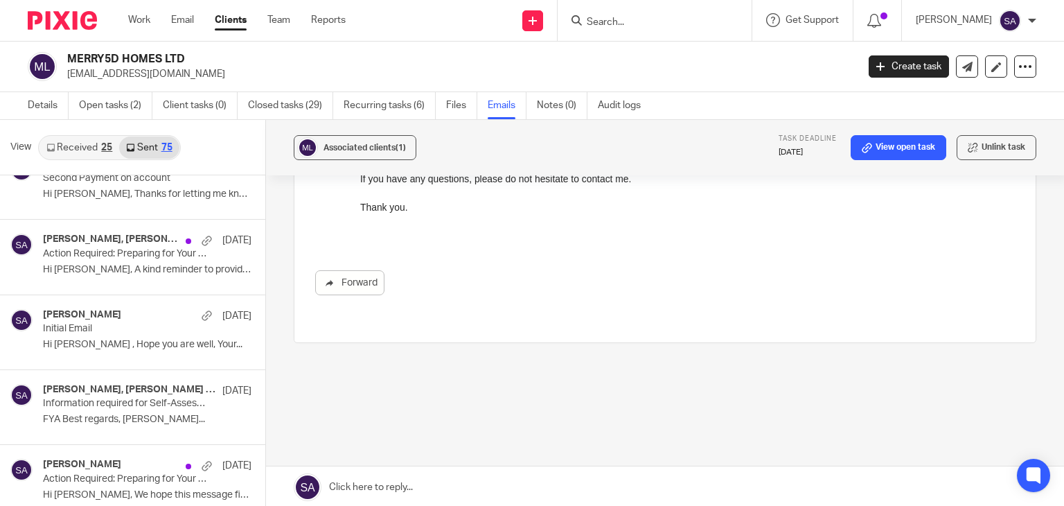
scroll to position [0, 0]
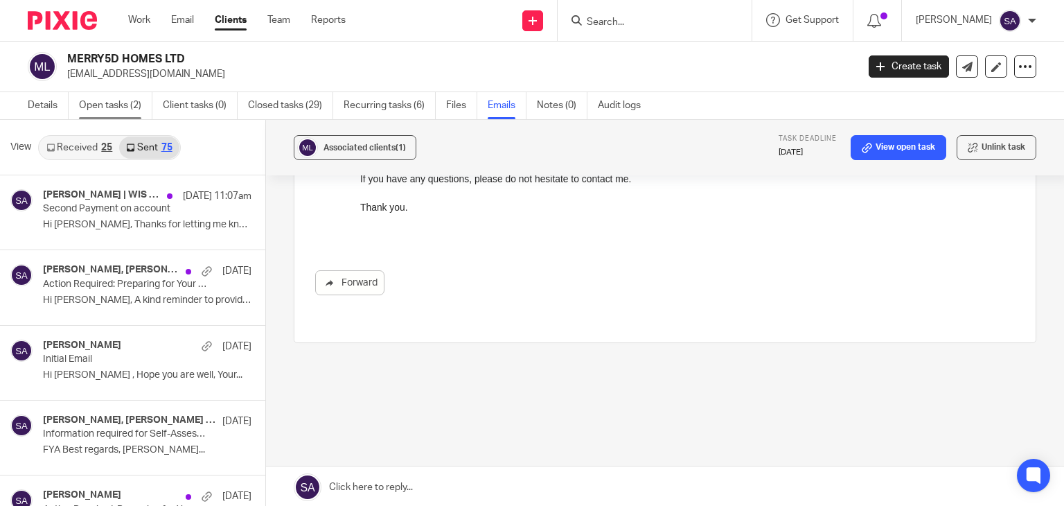
click at [102, 94] on link "Open tasks (2)" at bounding box center [115, 105] width 73 height 27
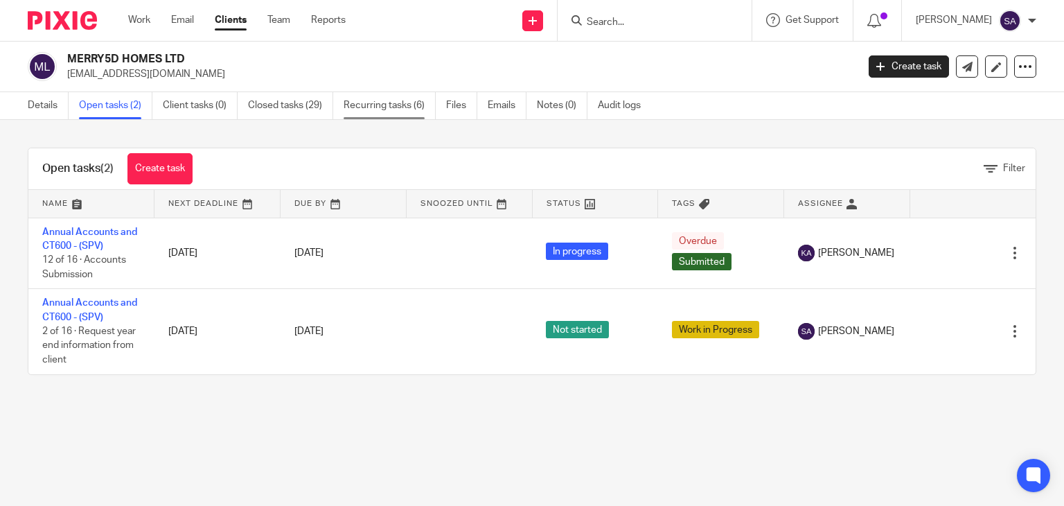
click at [378, 107] on link "Recurring tasks (6)" at bounding box center [390, 105] width 92 height 27
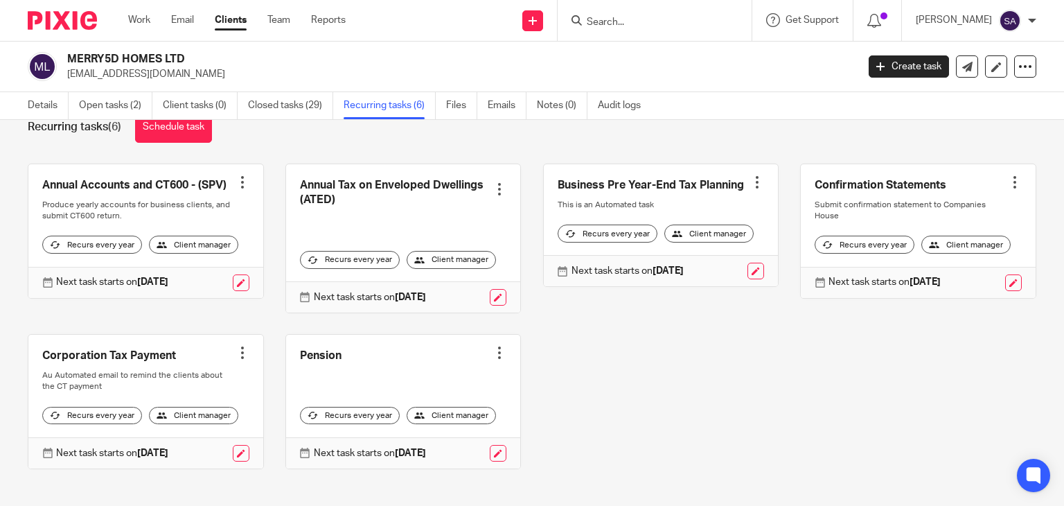
scroll to position [69, 0]
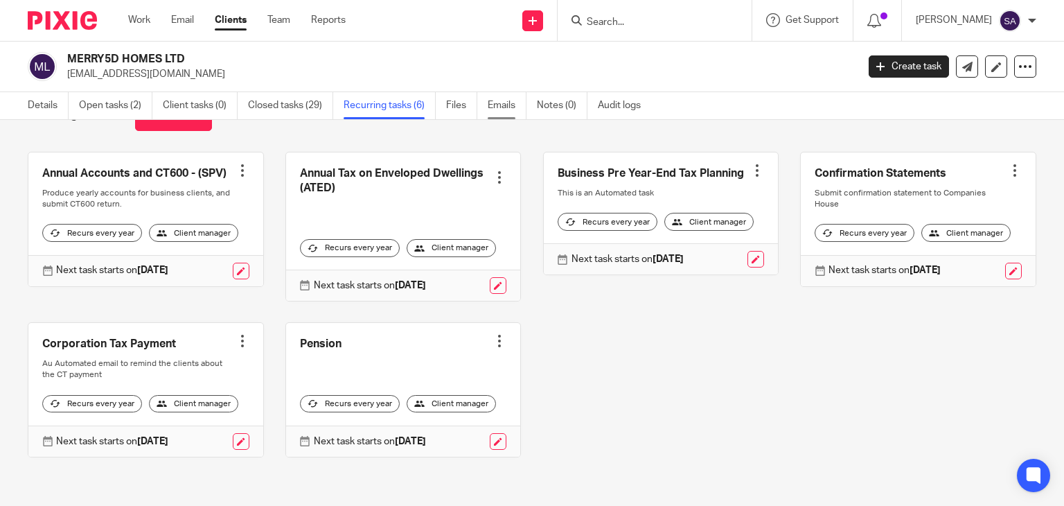
click at [503, 107] on link "Emails" at bounding box center [507, 105] width 39 height 27
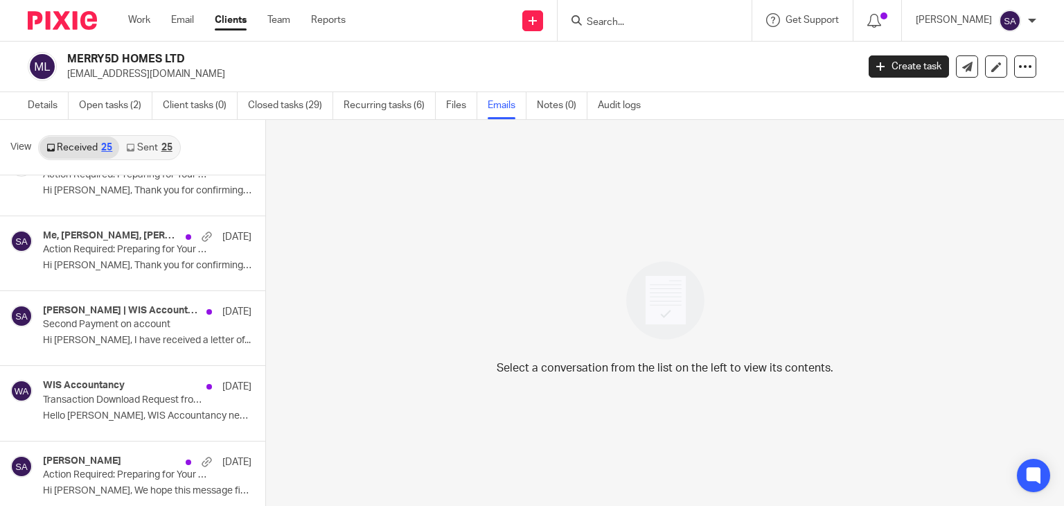
scroll to position [554, 0]
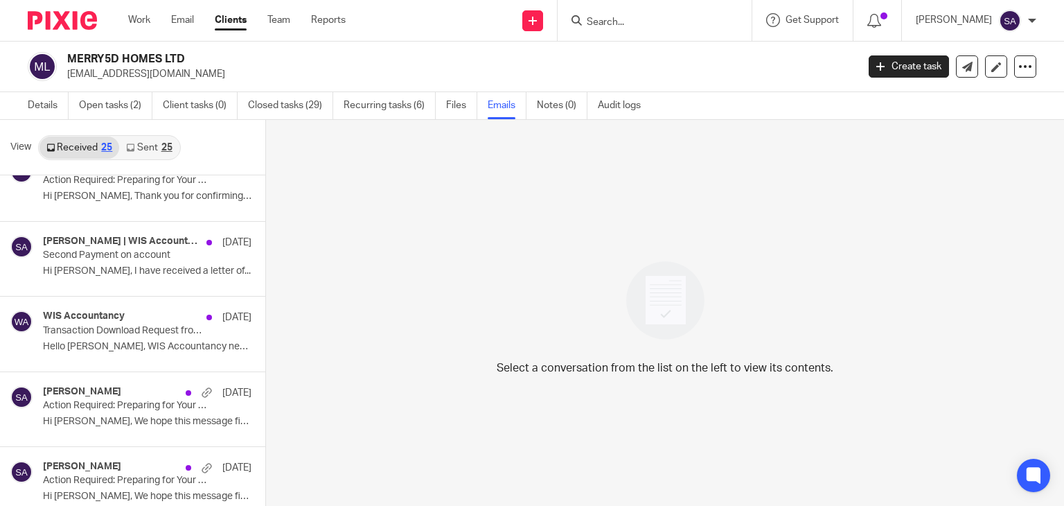
click at [142, 142] on link "Sent 25" at bounding box center [149, 147] width 60 height 22
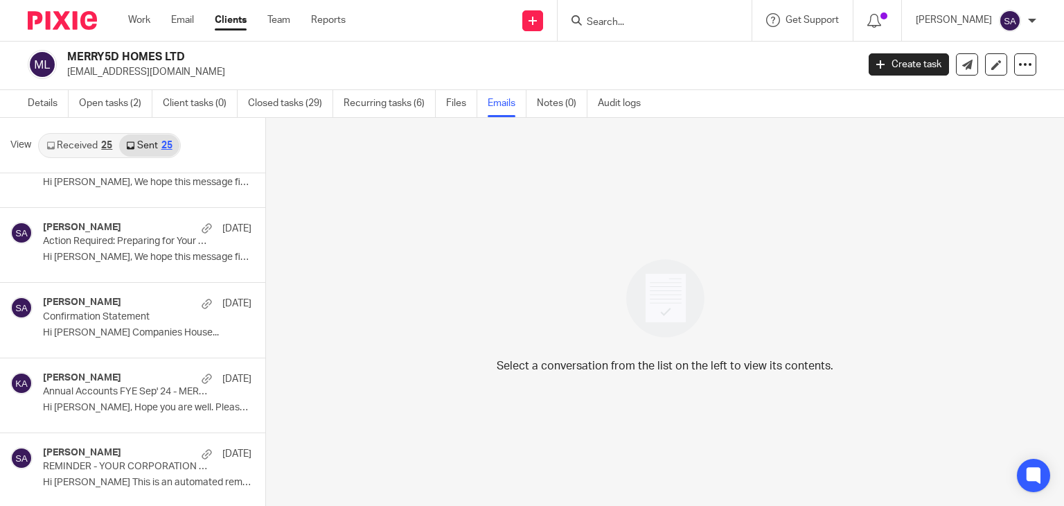
scroll to position [346, 0]
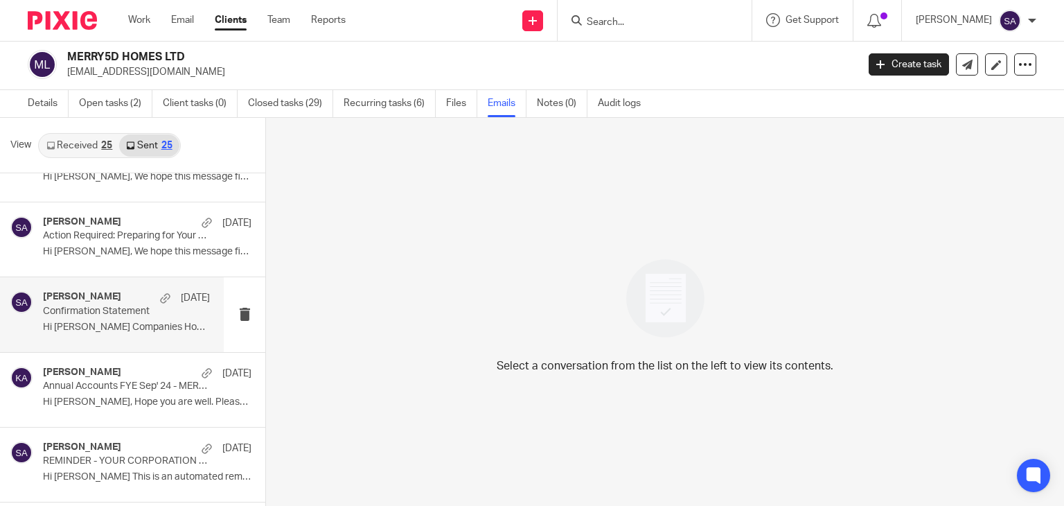
click at [127, 296] on div "Shafiya Abdulla 30 Aug" at bounding box center [126, 298] width 167 height 14
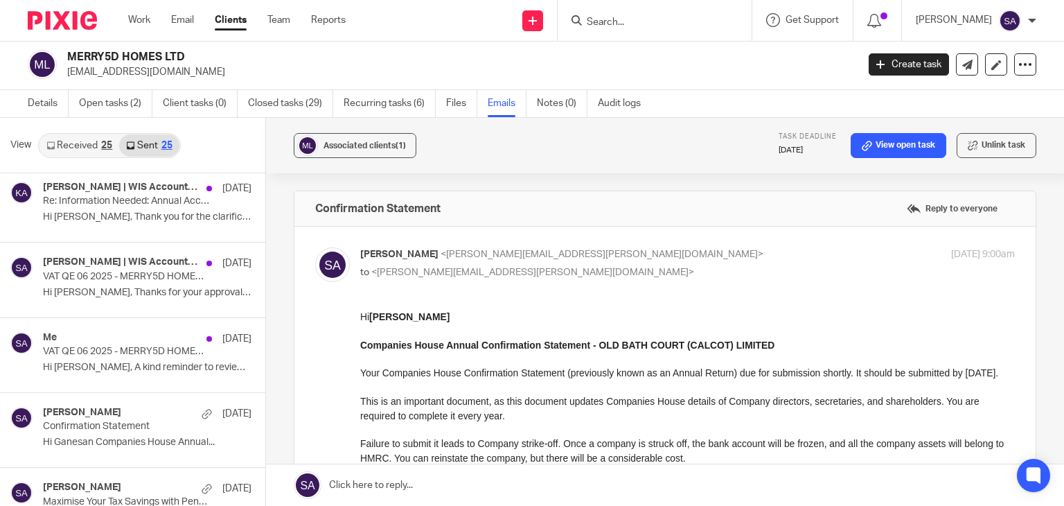
scroll to position [900, 0]
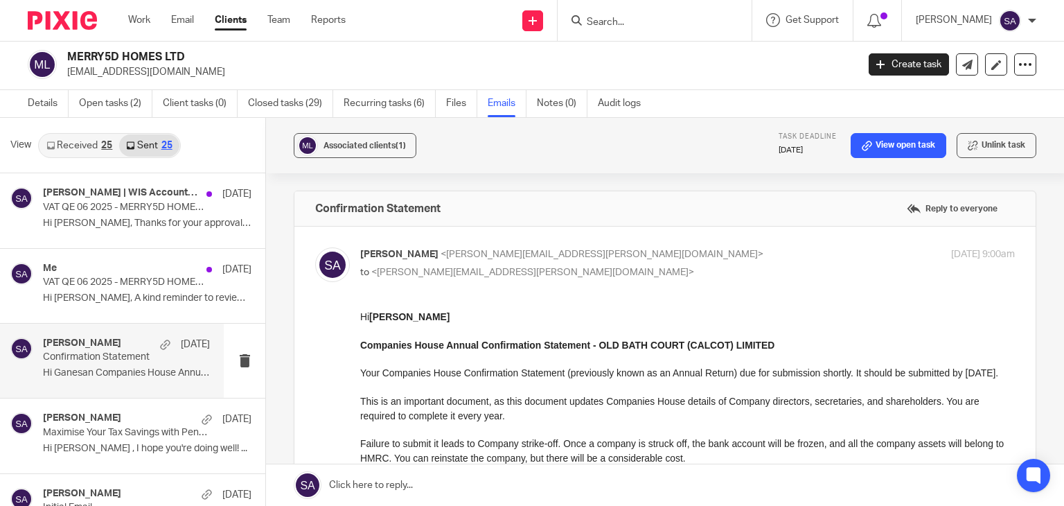
click at [108, 359] on p "Confirmation Statement" at bounding box center [110, 357] width 134 height 12
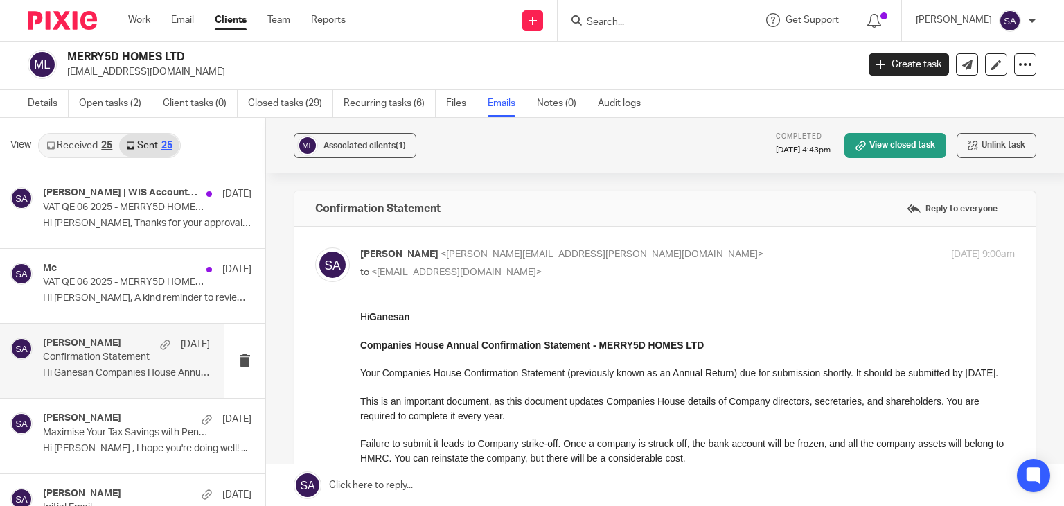
scroll to position [0, 0]
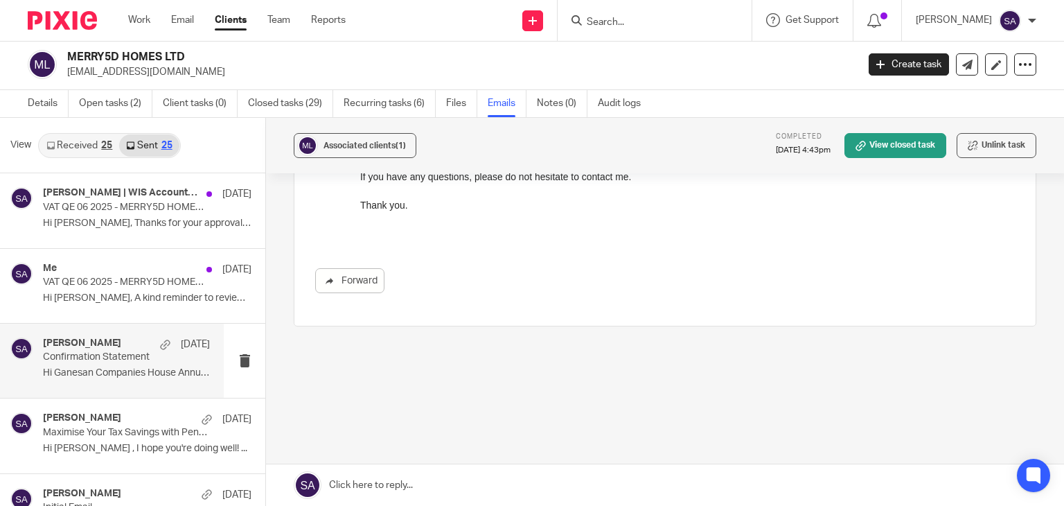
click at [395, 479] on link at bounding box center [665, 485] width 798 height 42
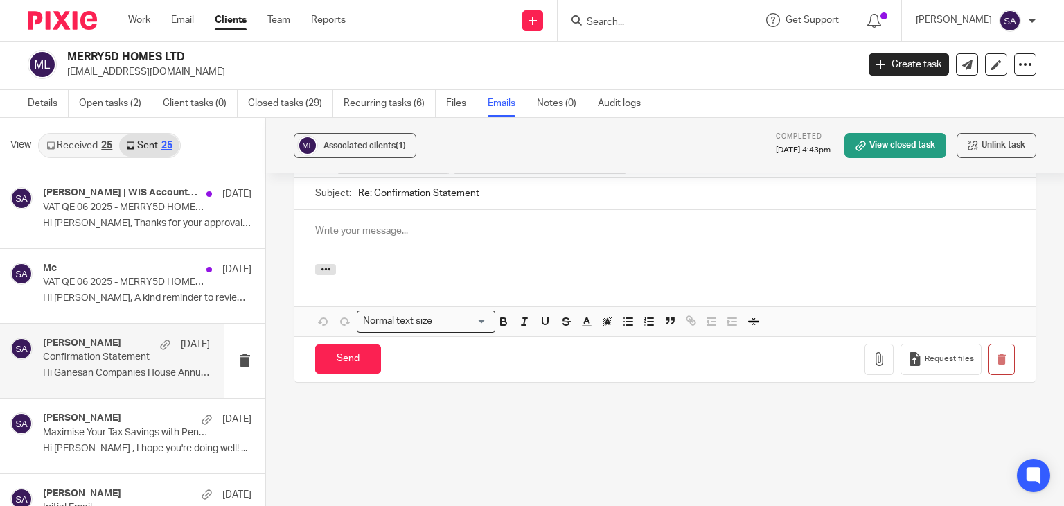
scroll to position [819, 0]
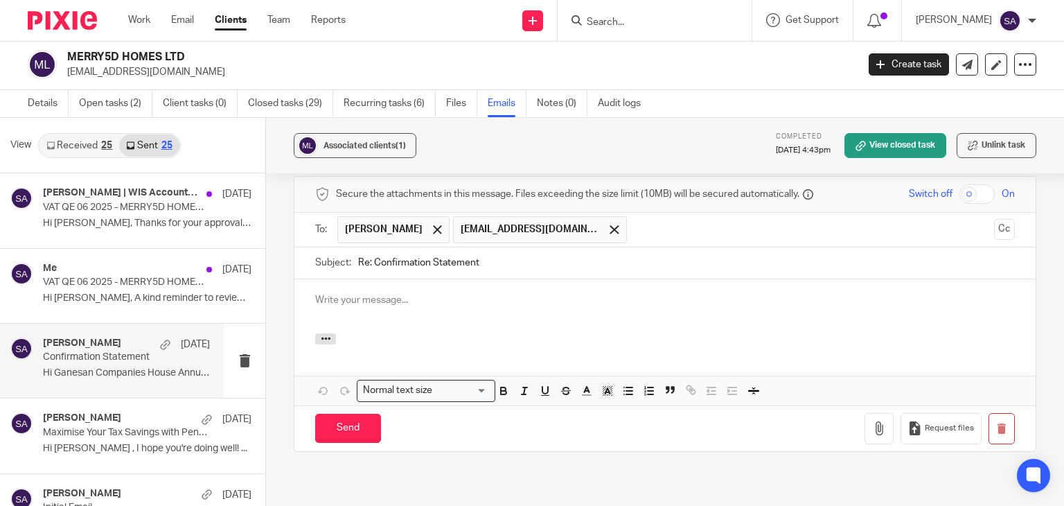
click at [487, 272] on input "Re: Confirmation Statement" at bounding box center [686, 262] width 657 height 31
type input "Re: Confirmation Statement -"
click at [434, 226] on div at bounding box center [437, 229] width 16 height 21
click at [994, 228] on button "Cc" at bounding box center [1004, 229] width 21 height 21
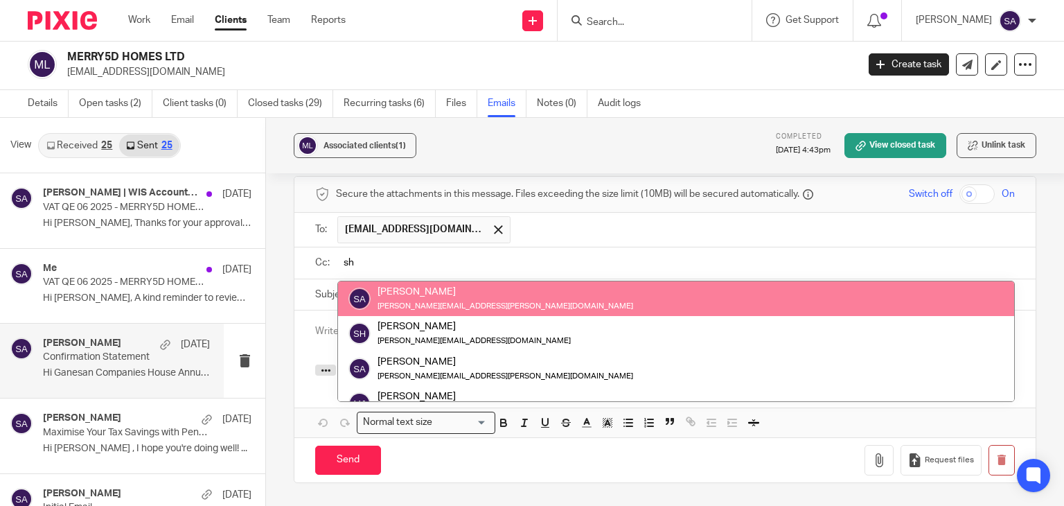
type input "s"
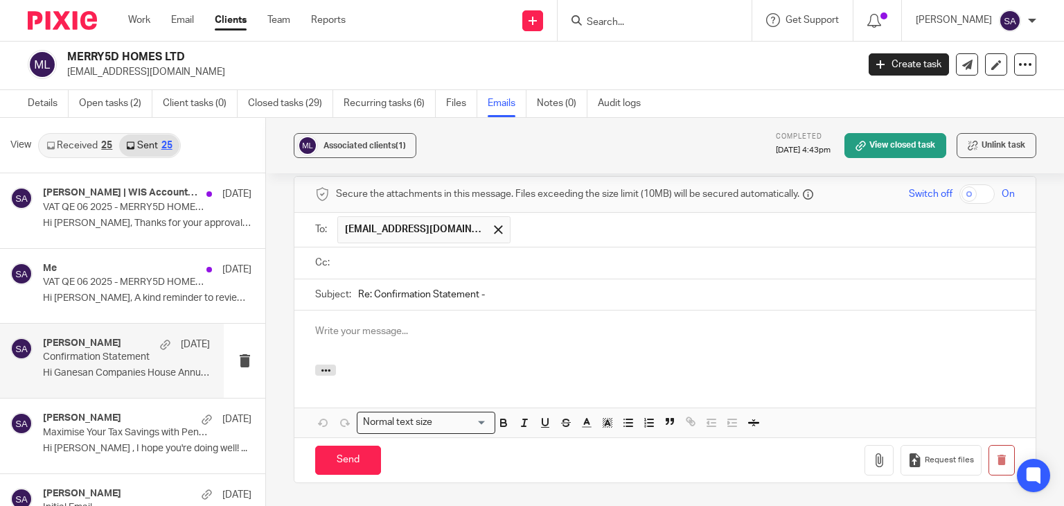
type input "a"
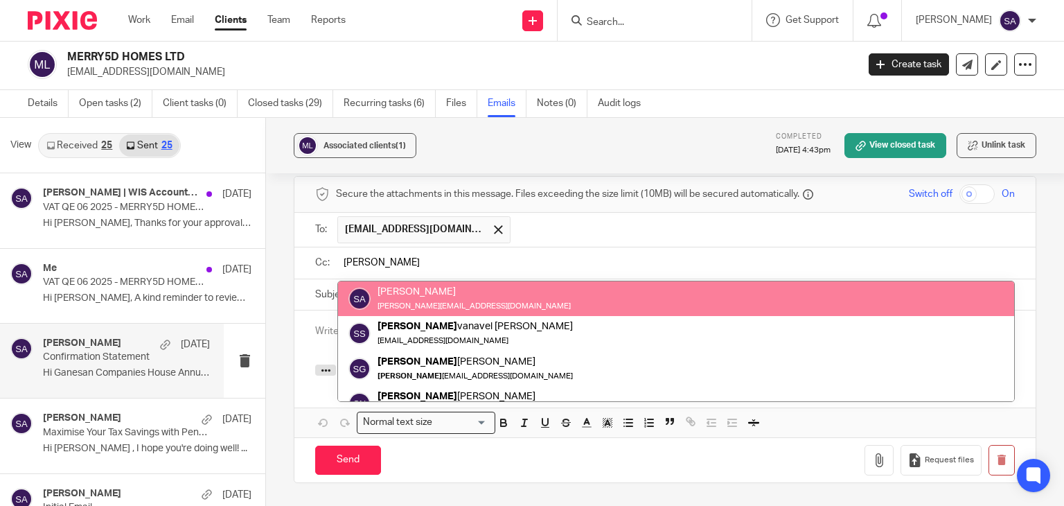
type input "[PERSON_NAME]"
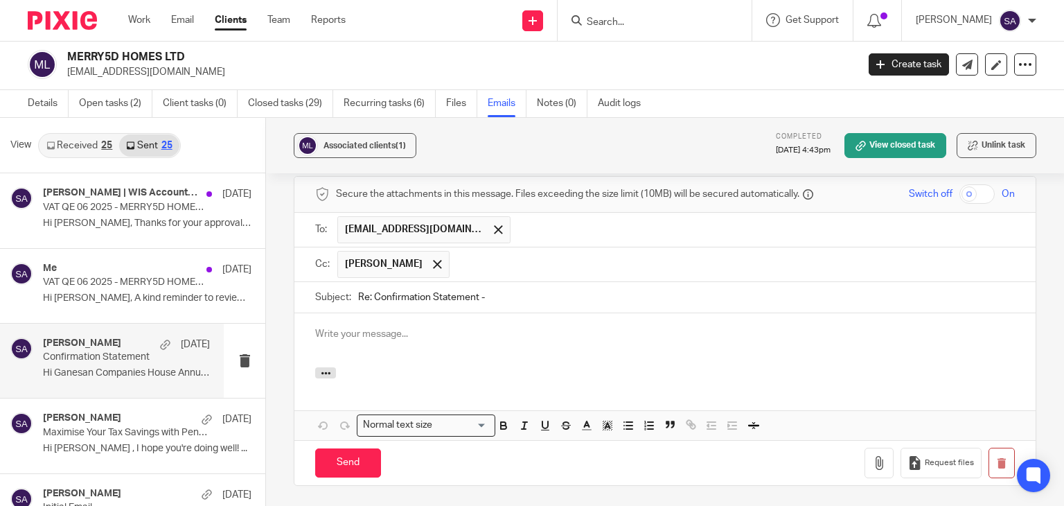
click at [529, 305] on input "Re: Confirmation Statement -" at bounding box center [686, 297] width 657 height 31
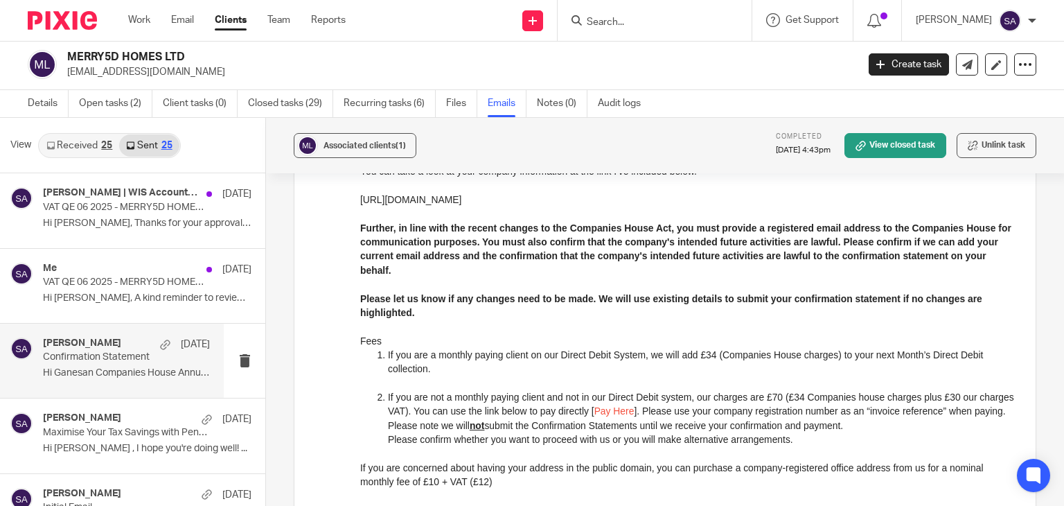
scroll to position [126, 0]
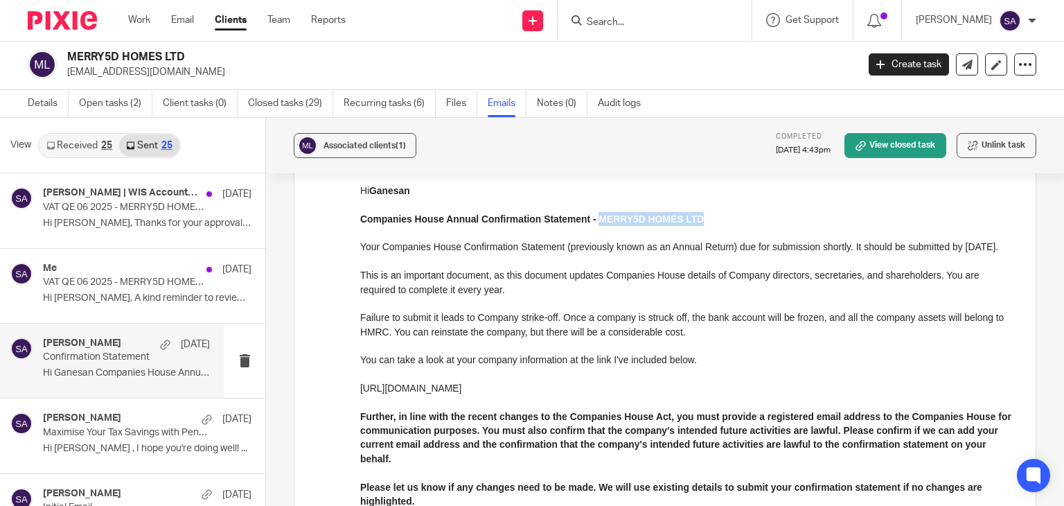
drag, startPoint x: 596, startPoint y: 219, endPoint x: 700, endPoint y: 216, distance: 104.6
click at [700, 216] on p "Companies House Annual Confirmation Statement - MERRY5D HOMES LTD" at bounding box center [687, 219] width 654 height 14
copy strong "MERRY5D HOMES LTD"
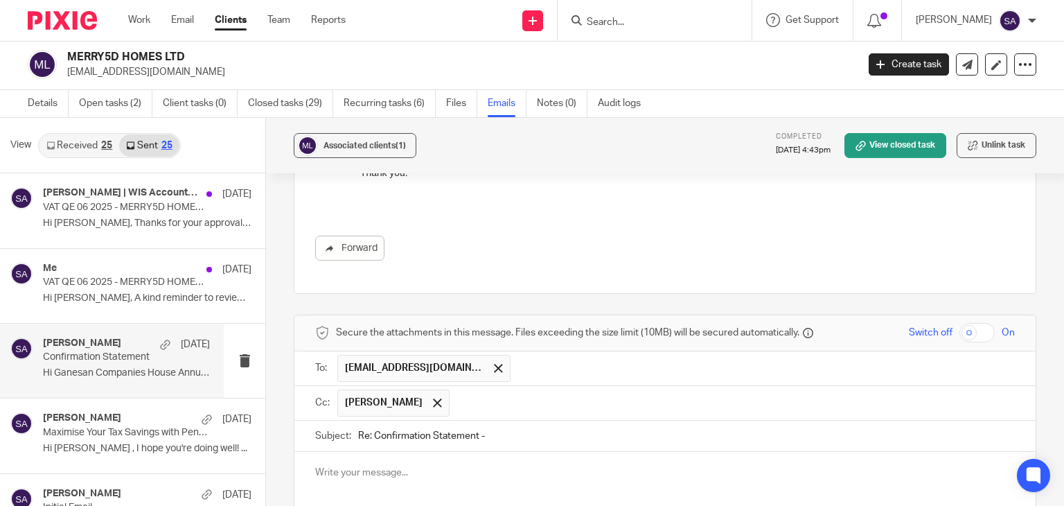
scroll to position [749, 0]
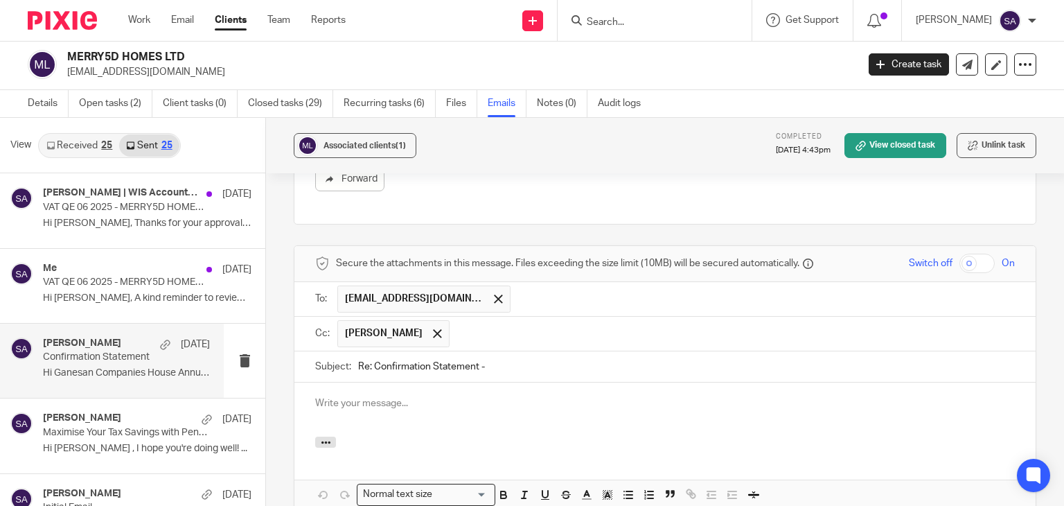
click at [503, 362] on input "Re: Confirmation Statement -" at bounding box center [686, 366] width 657 height 31
paste input "MERRY5D HOMES LTD"
type input "Re: Confirmation Statement - MERRY5D HOMES LTD"
click at [392, 401] on p at bounding box center [664, 403] width 699 height 14
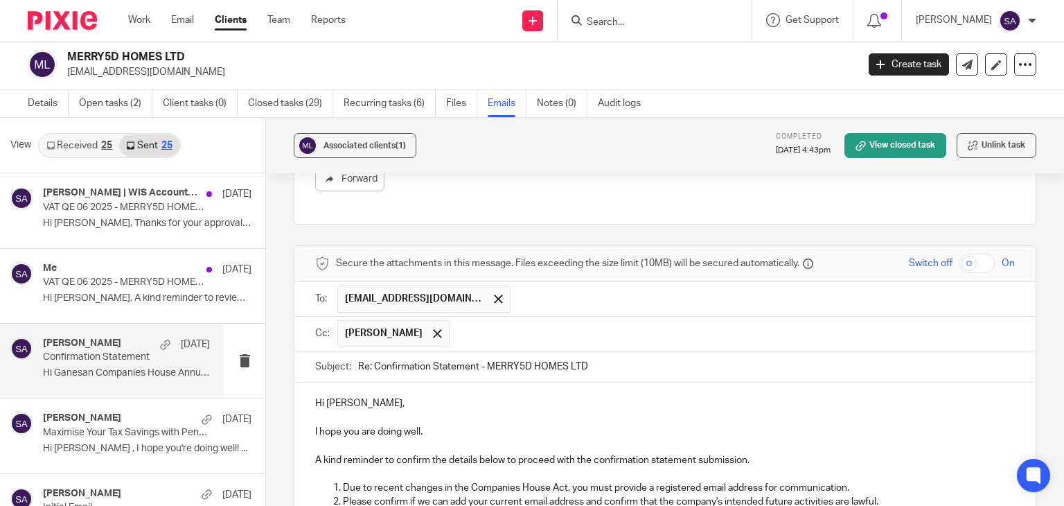
scroll to position [892, 0]
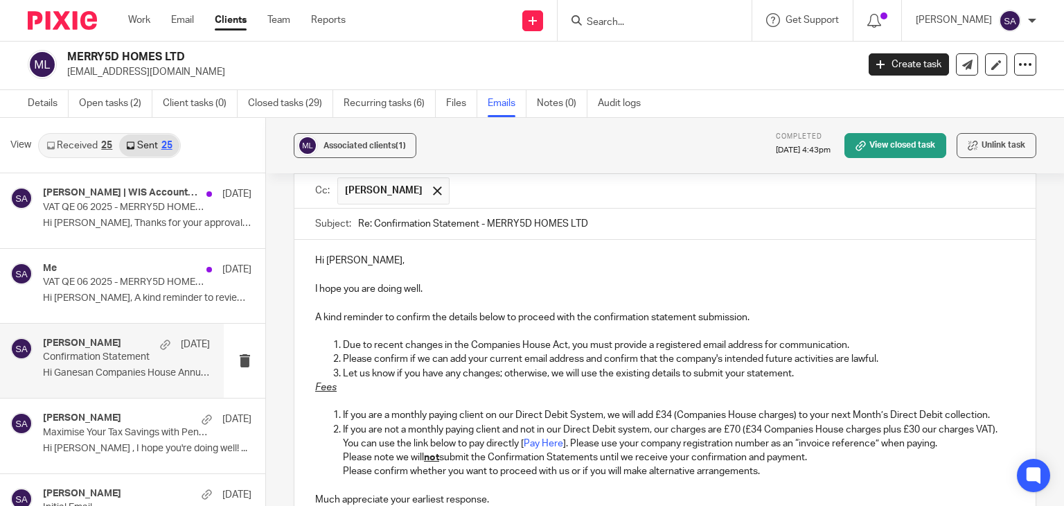
click at [800, 371] on p "Let us know if you have any changes; otherwise, we will use the existing detail…" at bounding box center [679, 373] width 672 height 14
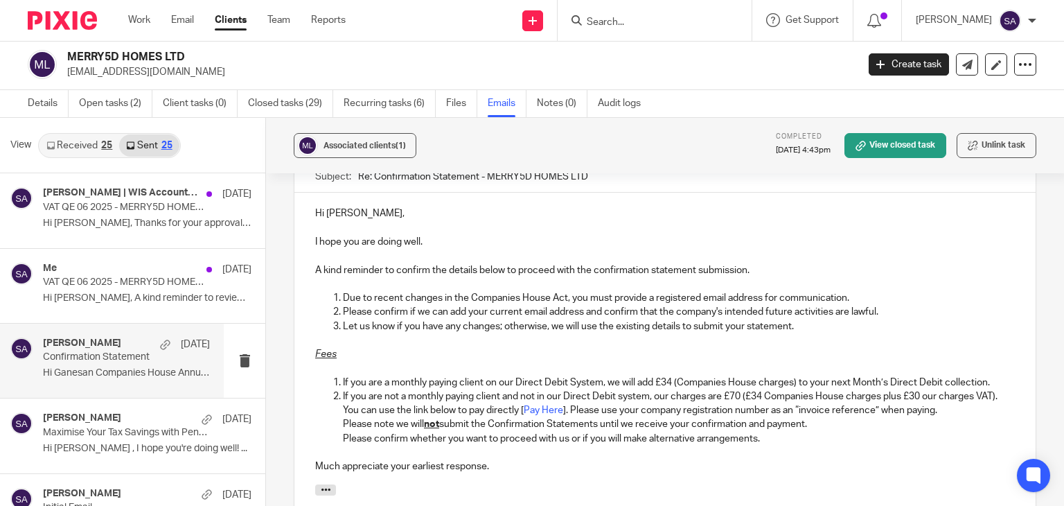
scroll to position [961, 0]
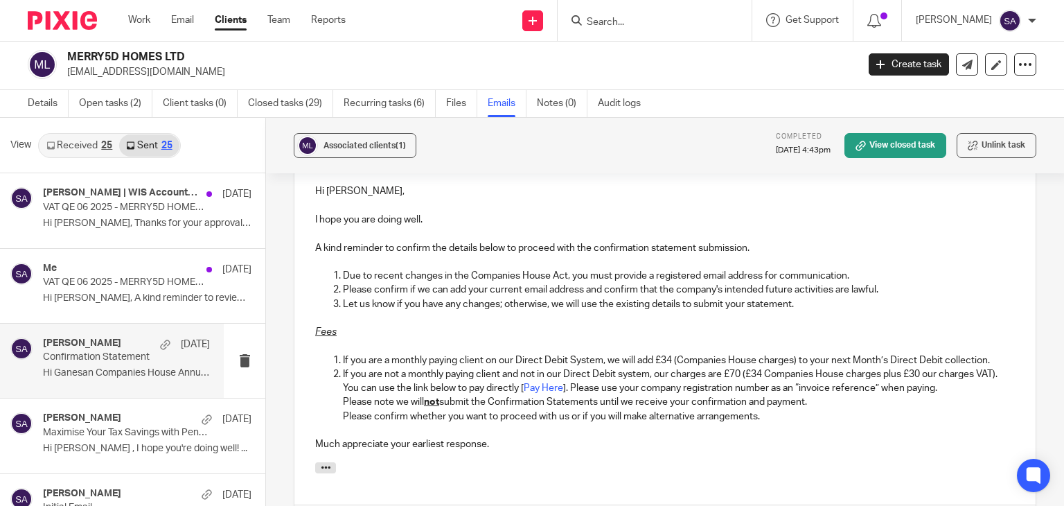
click at [993, 357] on p "If you are a monthly paying client on our Direct Debit System, we will add £34 …" at bounding box center [679, 360] width 672 height 14
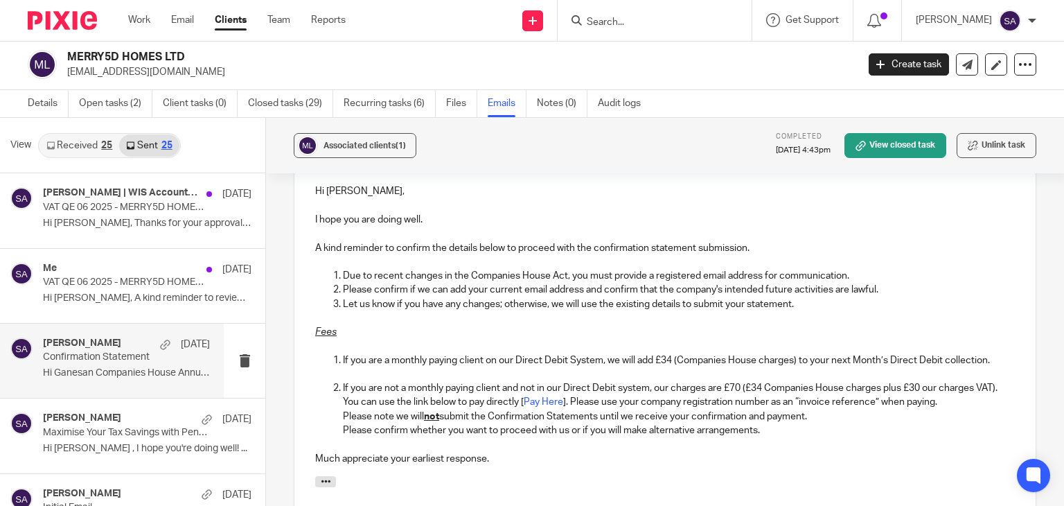
click at [815, 218] on p "I hope you are doing well." at bounding box center [664, 220] width 699 height 14
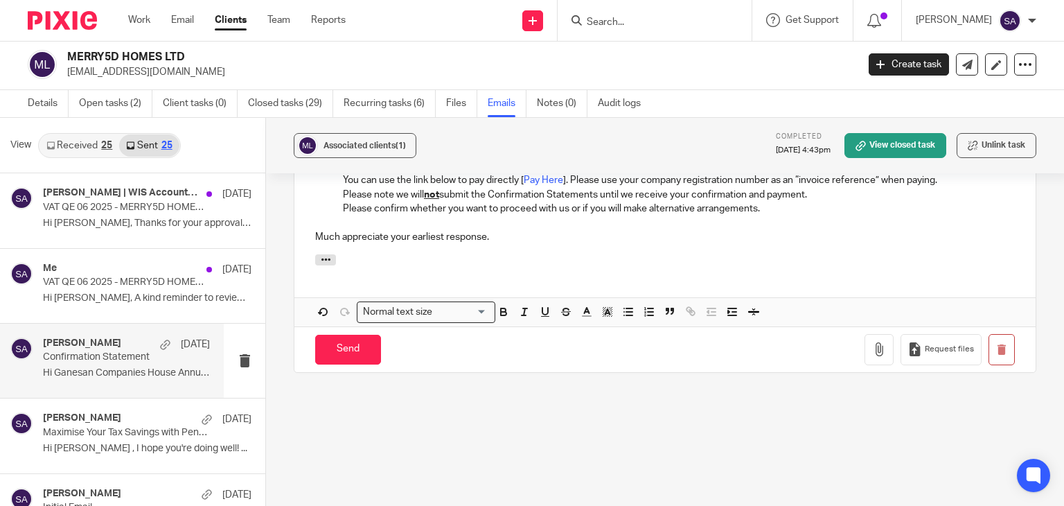
scroll to position [1227, 0]
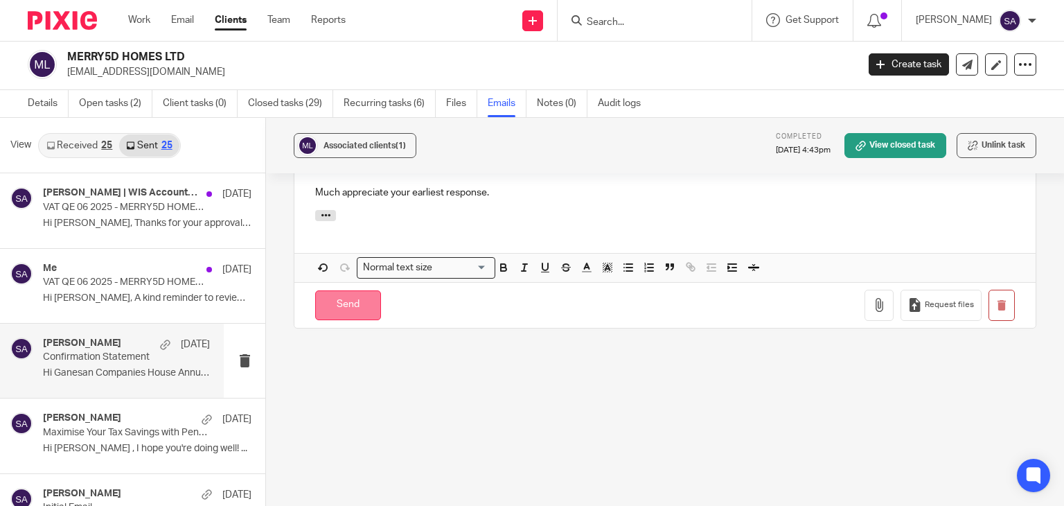
click at [344, 311] on input "Send" at bounding box center [348, 305] width 66 height 30
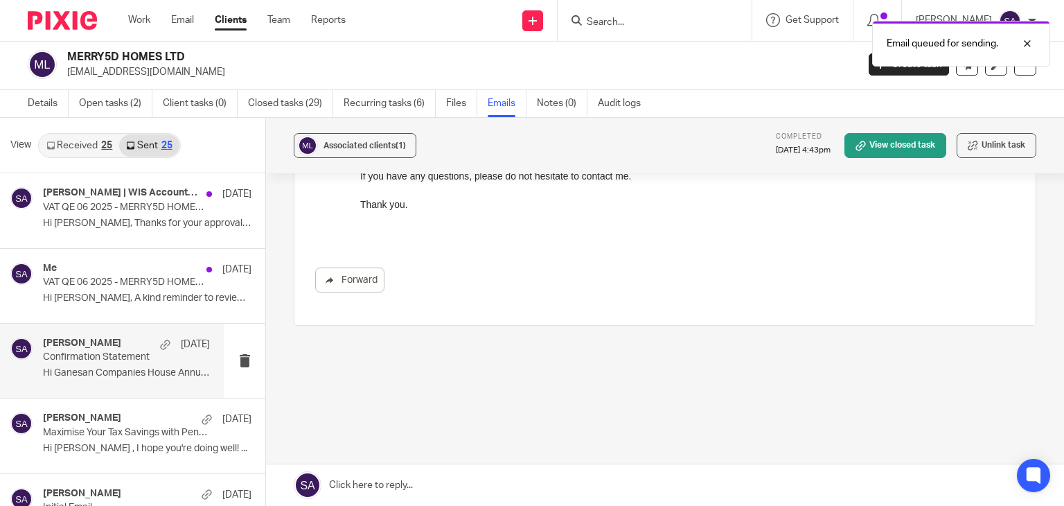
scroll to position [648, 0]
click at [615, 19] on div "Email queued for sending." at bounding box center [791, 40] width 518 height 53
drag, startPoint x: 911, startPoint y: 33, endPoint x: 1042, endPoint y: 45, distance: 132.1
click at [1021, 45] on div "Email queued for sending." at bounding box center [961, 44] width 178 height 46
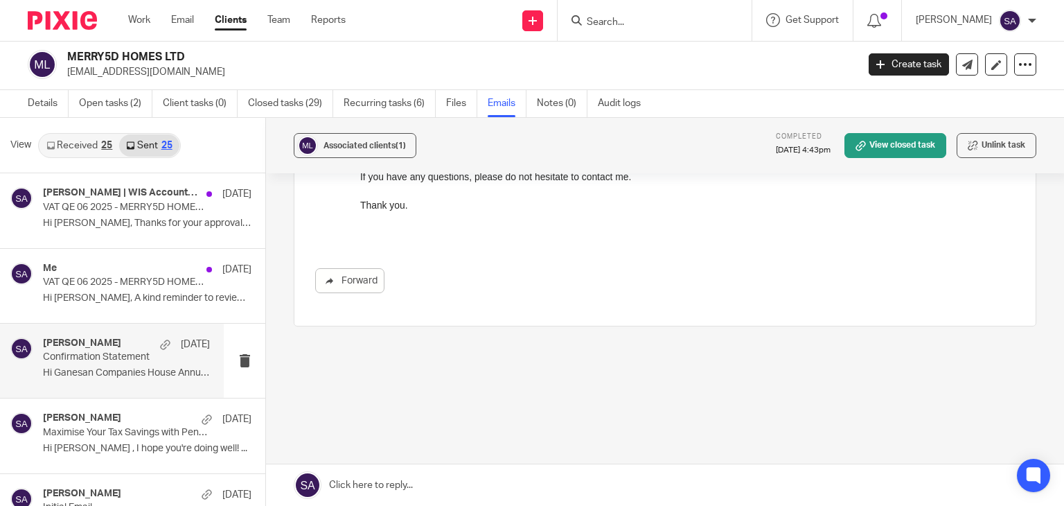
click at [621, 15] on form at bounding box center [659, 20] width 148 height 17
click at [618, 26] on input "Search" at bounding box center [647, 23] width 125 height 12
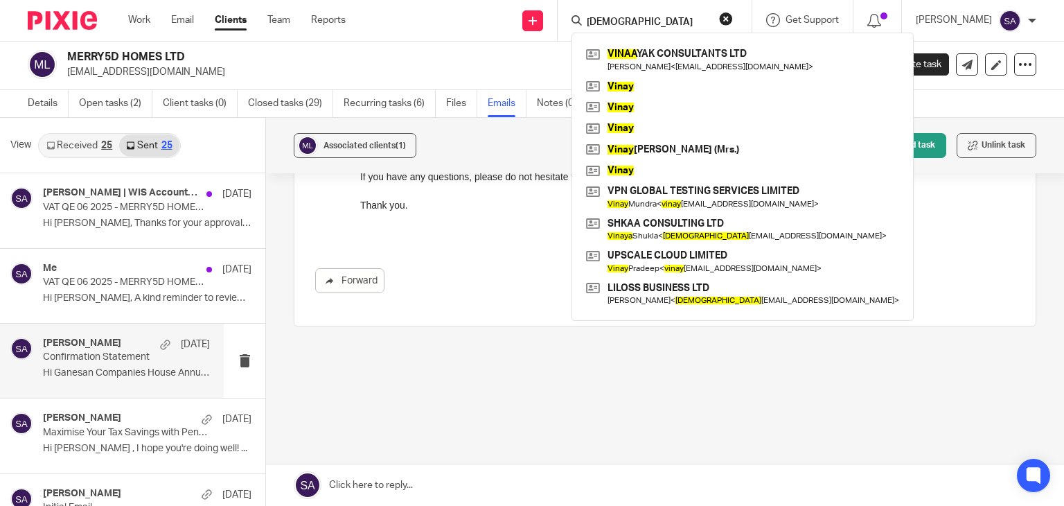
type input "vinaa"
click at [666, 42] on div "VINAA YAK CONSULTANTS LTD Vinay Nelakurty < vinay.nelakurty@gmail.com > Vinay V…" at bounding box center [742, 177] width 342 height 288
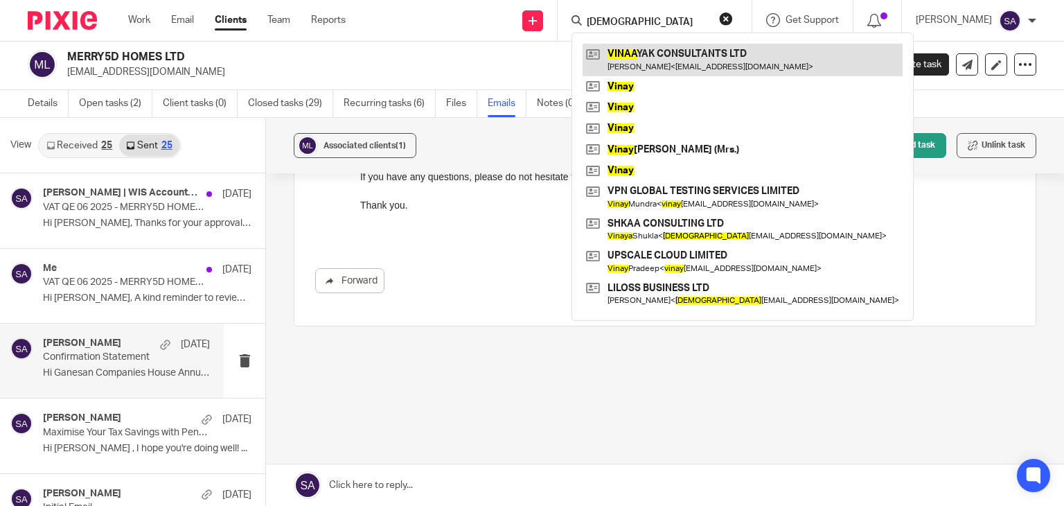
click at [667, 45] on link at bounding box center [742, 60] width 320 height 32
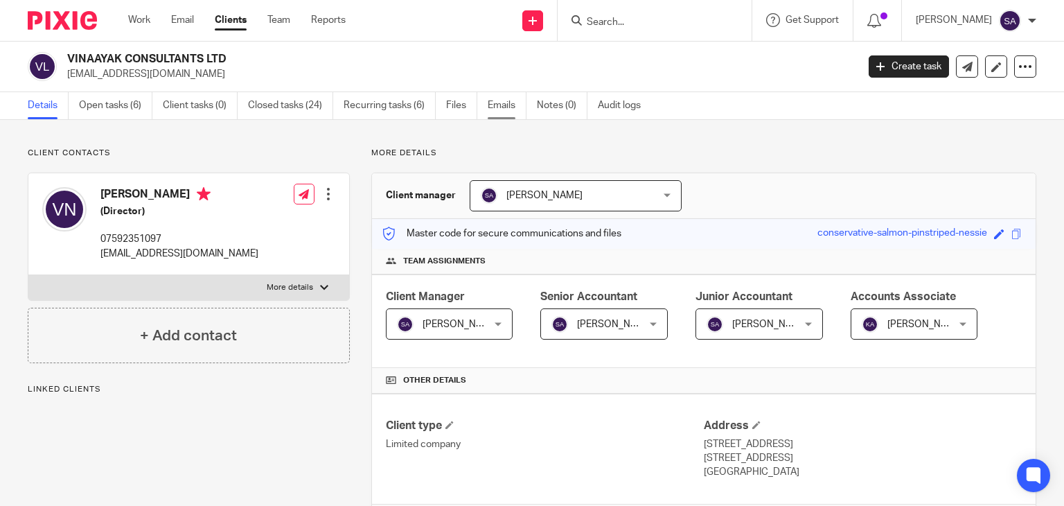
click at [490, 116] on link "Emails" at bounding box center [507, 105] width 39 height 27
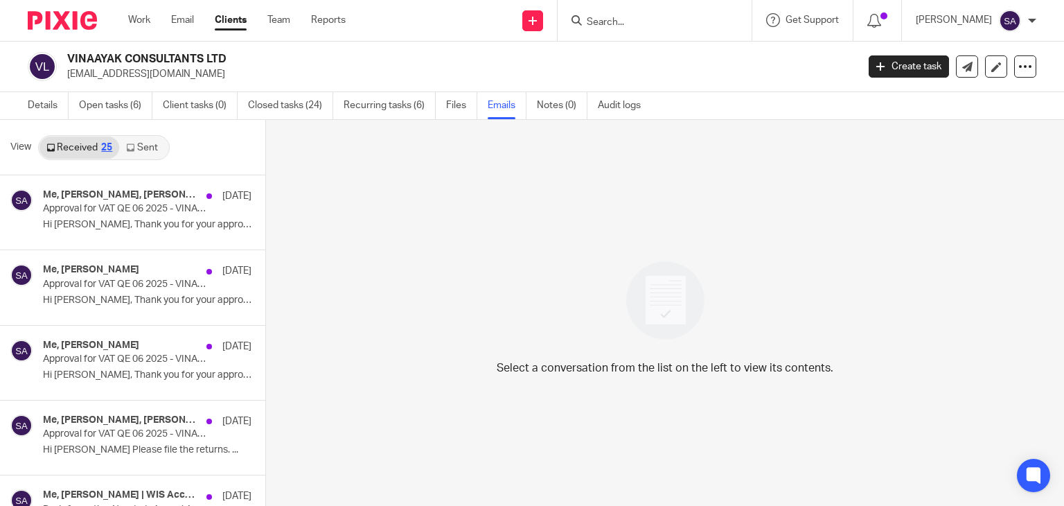
click at [126, 141] on link "Sent" at bounding box center [143, 147] width 48 height 22
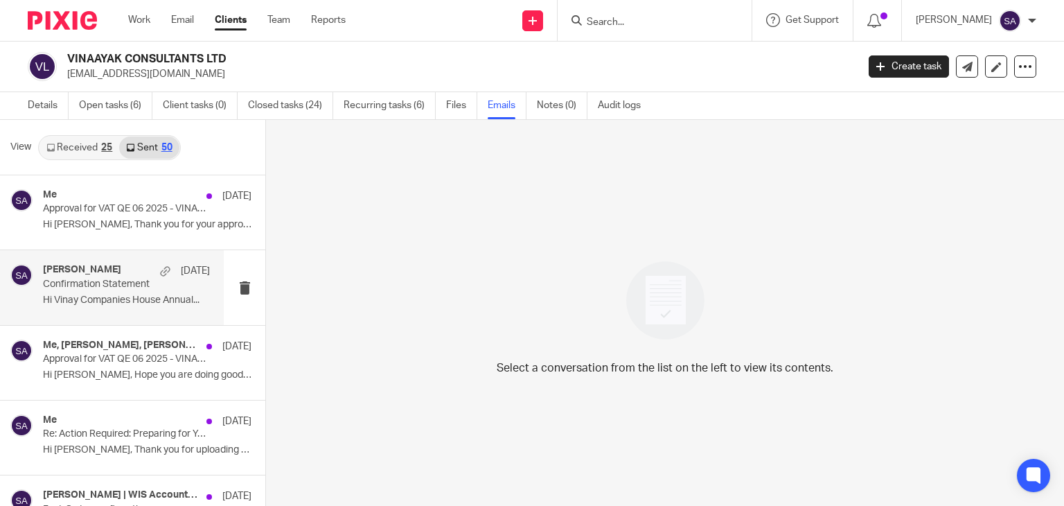
click at [121, 273] on div "[PERSON_NAME] [DATE]" at bounding box center [126, 271] width 167 height 14
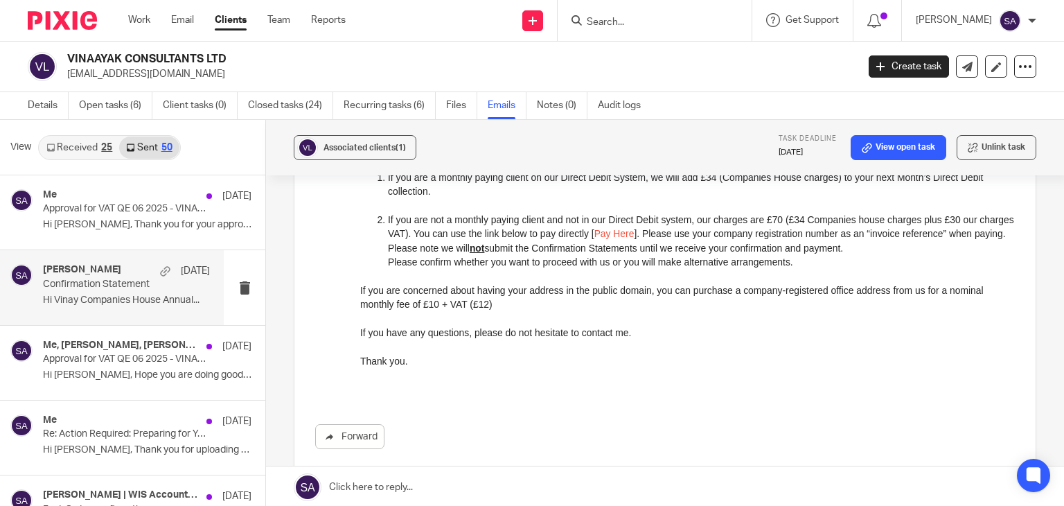
scroll to position [648, 0]
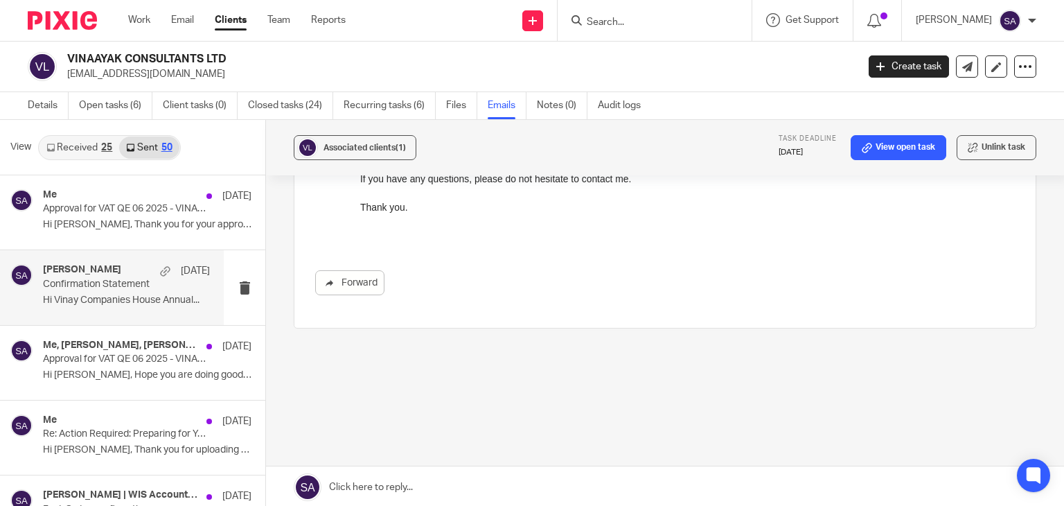
click at [400, 483] on link at bounding box center [665, 487] width 798 height 42
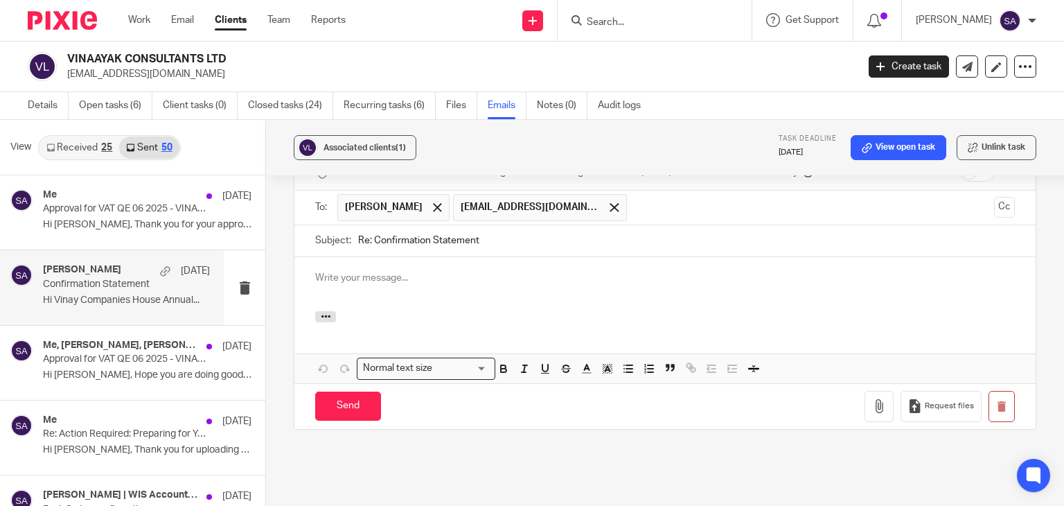
scroll to position [819, 0]
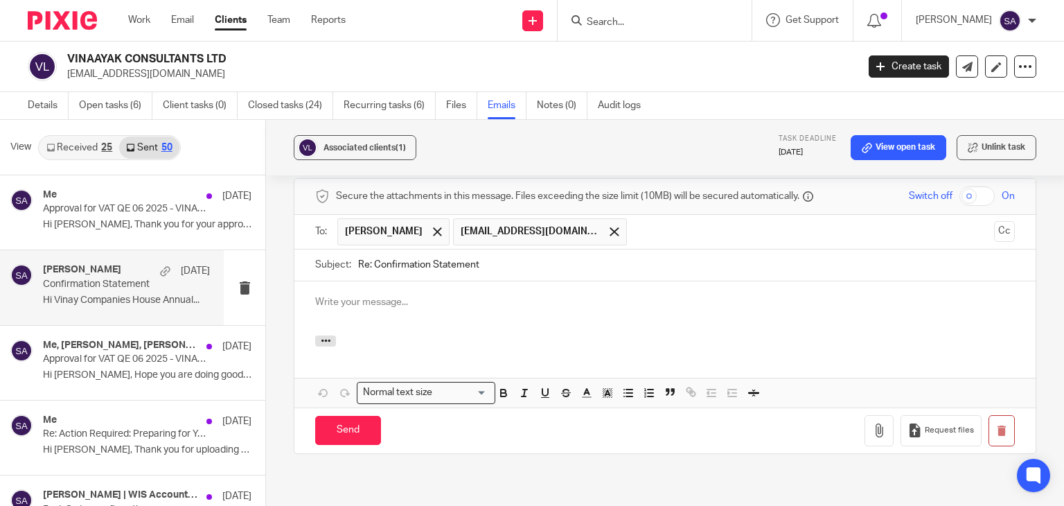
click at [492, 263] on input "Re: Confirmation Statement" at bounding box center [686, 264] width 657 height 31
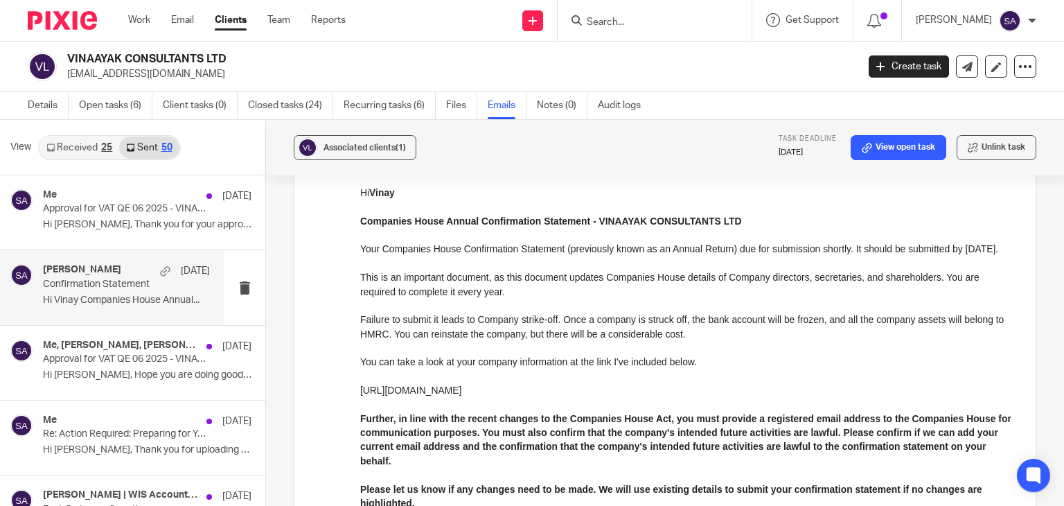
scroll to position [0, 0]
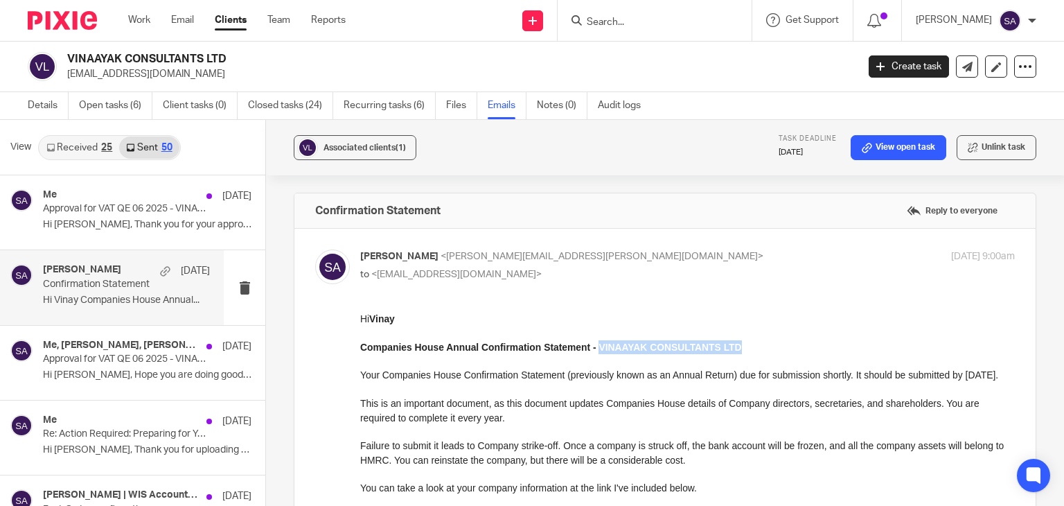
drag, startPoint x: 690, startPoint y: 355, endPoint x: 598, endPoint y: 348, distance: 91.6
click at [598, 348] on p "Companies House Annual Confirmation Statement - VINAAYAK CONSULTANTS LTD" at bounding box center [687, 347] width 654 height 14
copy strong "VINAAYAK CONSULTANTS LTD"
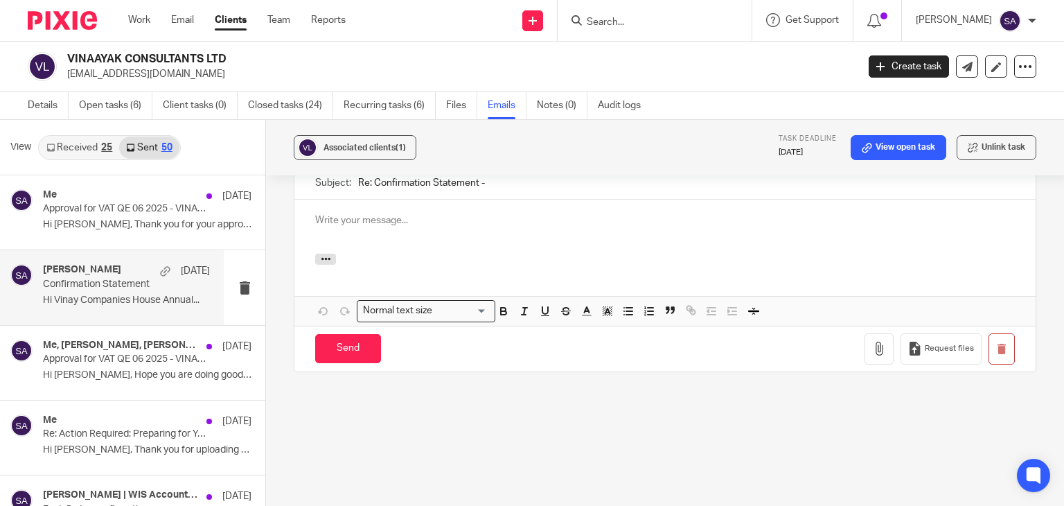
scroll to position [831, 0]
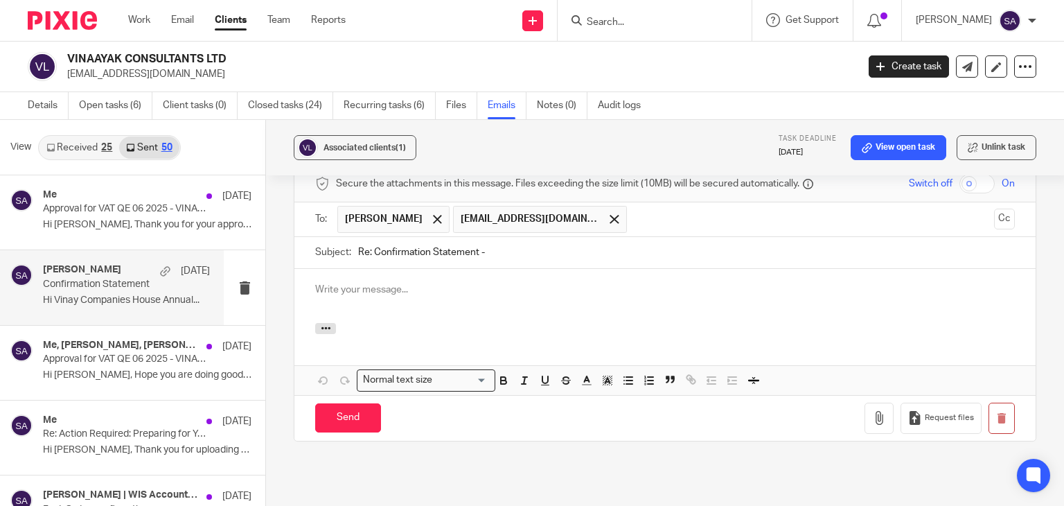
click at [508, 259] on input "Re: Confirmation Statement -" at bounding box center [686, 252] width 657 height 31
paste input "VINAAYAK CONSULTANTS LTD"
type input "Re: Confirmation Statement - VINAAYAK CONSULTANTS LTD"
click at [346, 294] on p at bounding box center [664, 290] width 699 height 14
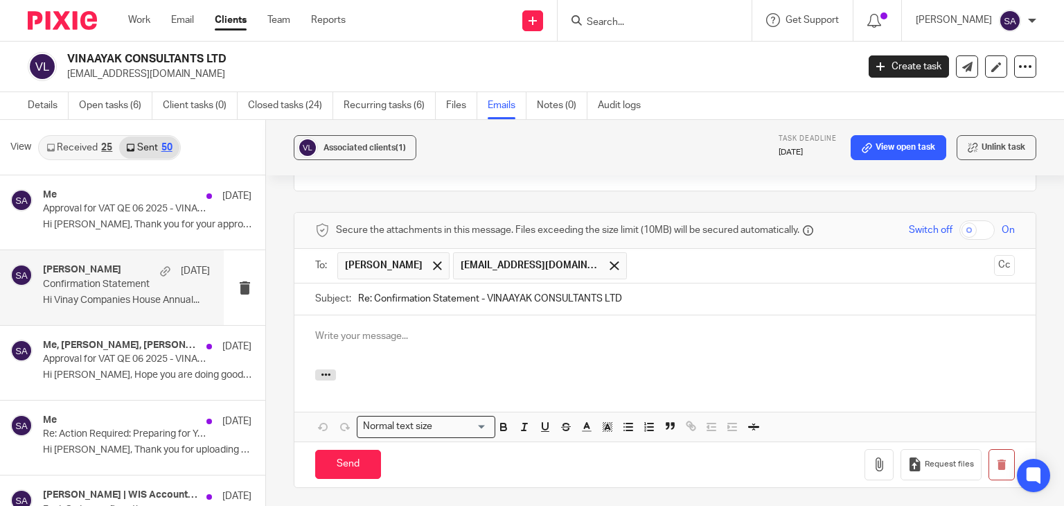
scroll to position [762, 0]
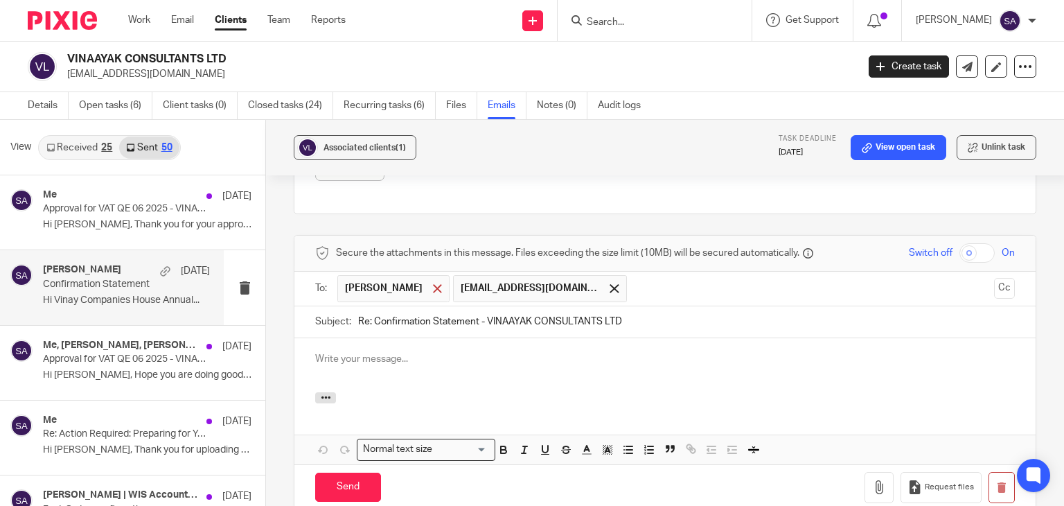
click at [433, 289] on span at bounding box center [437, 288] width 9 height 9
click at [994, 288] on button "Cc" at bounding box center [1004, 288] width 21 height 21
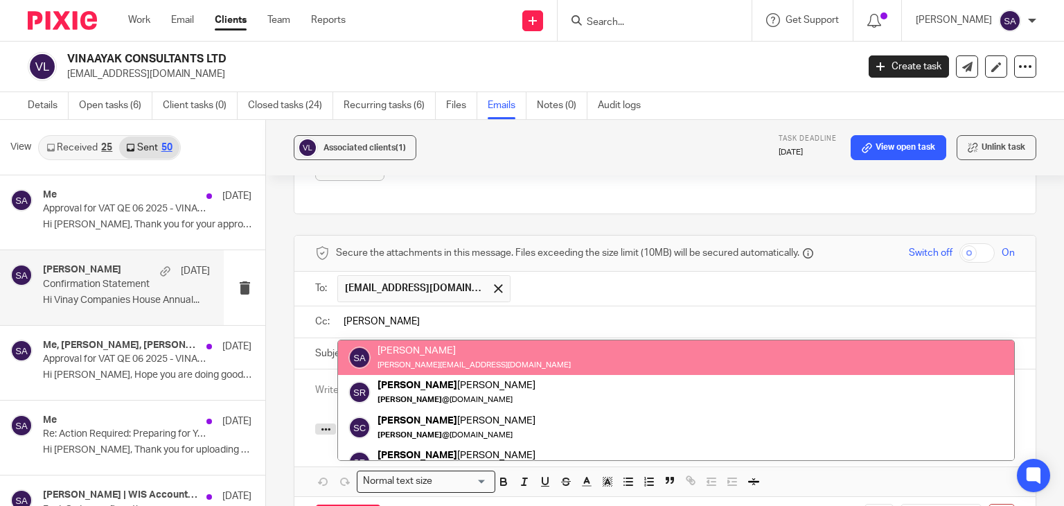
type input "sarah"
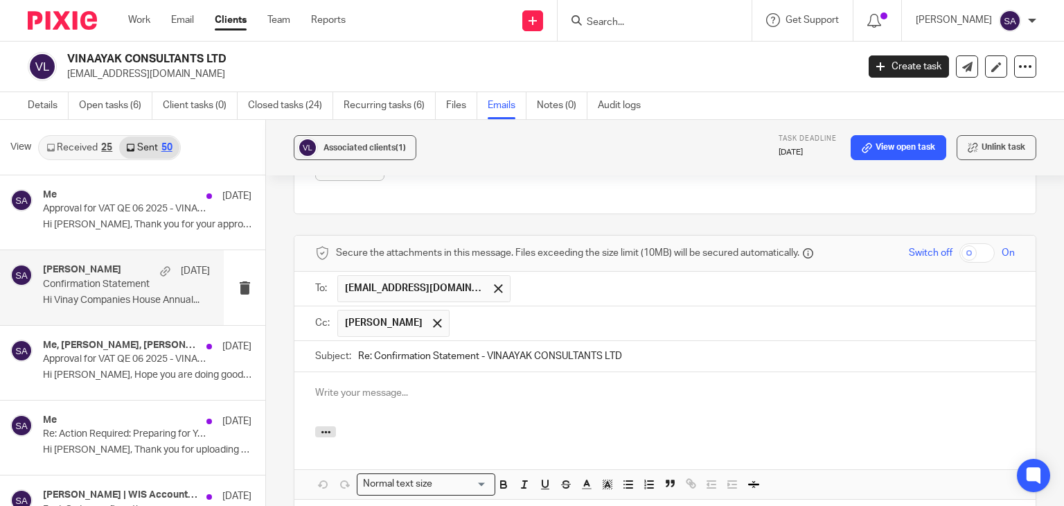
click at [427, 391] on p at bounding box center [664, 393] width 699 height 14
click at [433, 396] on p at bounding box center [664, 393] width 699 height 14
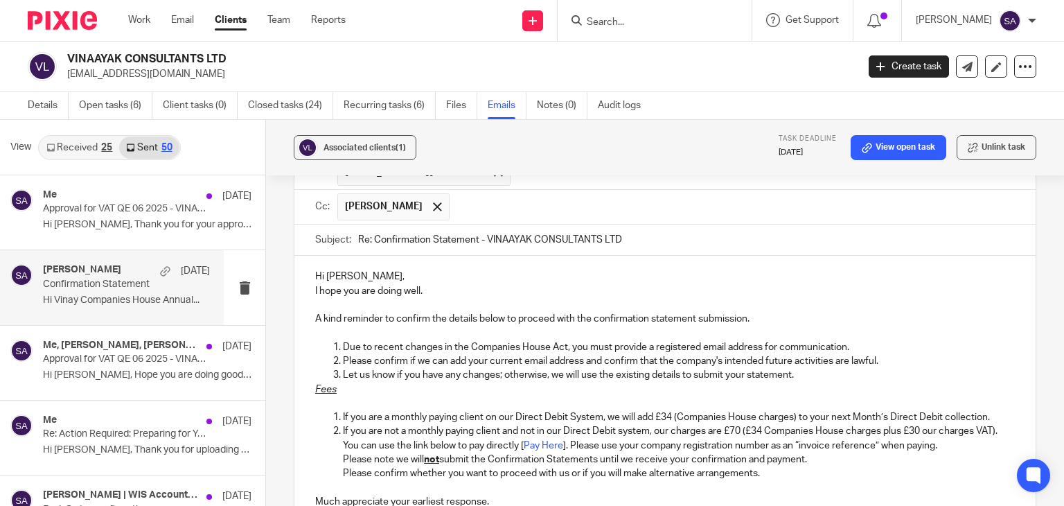
click at [366, 263] on div "Hi Vinay, I hope you are doing well. A kind reminder to confirm the details bel…" at bounding box center [664, 387] width 741 height 263
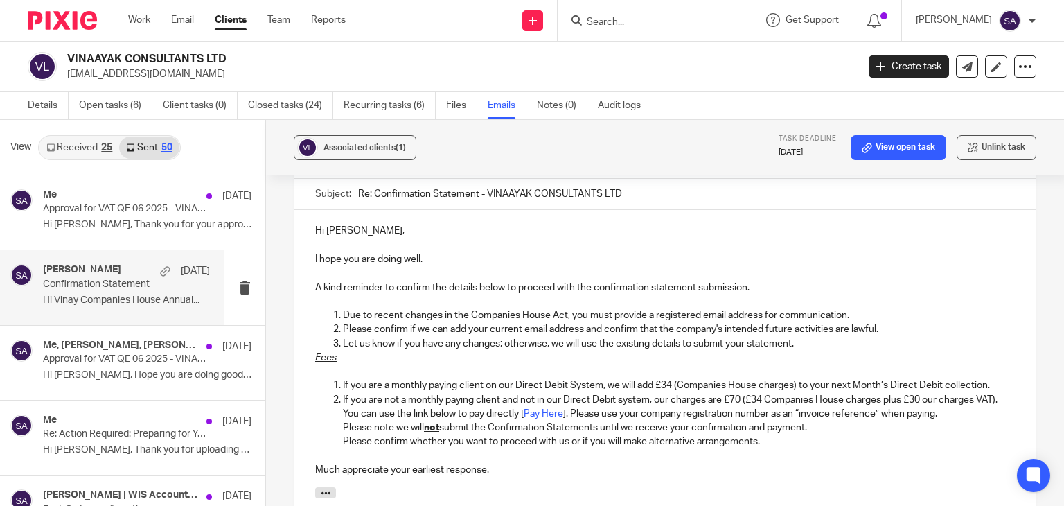
scroll to position [947, 0]
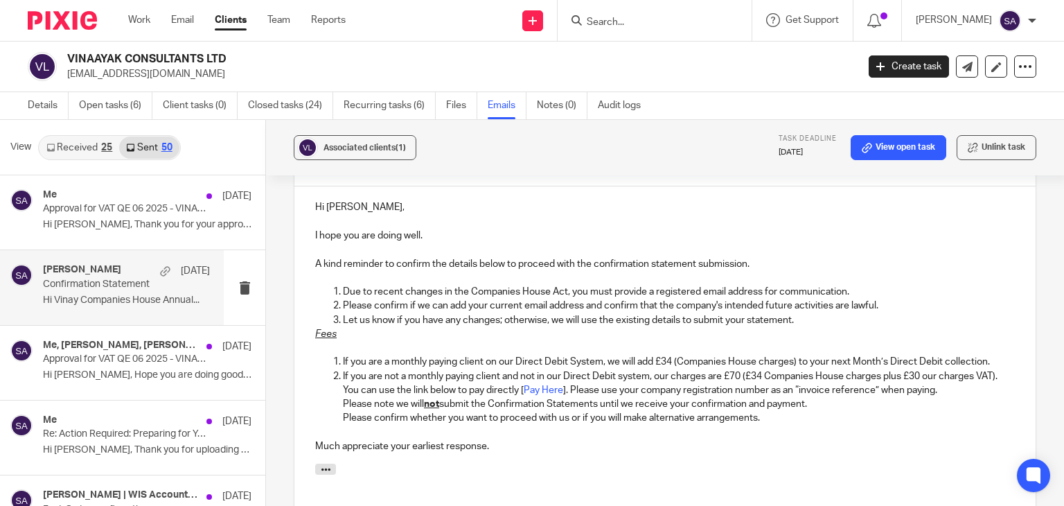
click at [826, 327] on p "Fees" at bounding box center [664, 334] width 699 height 14
click at [806, 321] on p "Let us know if you have any changes; otherwise, we will use the existing detail…" at bounding box center [679, 320] width 672 height 14
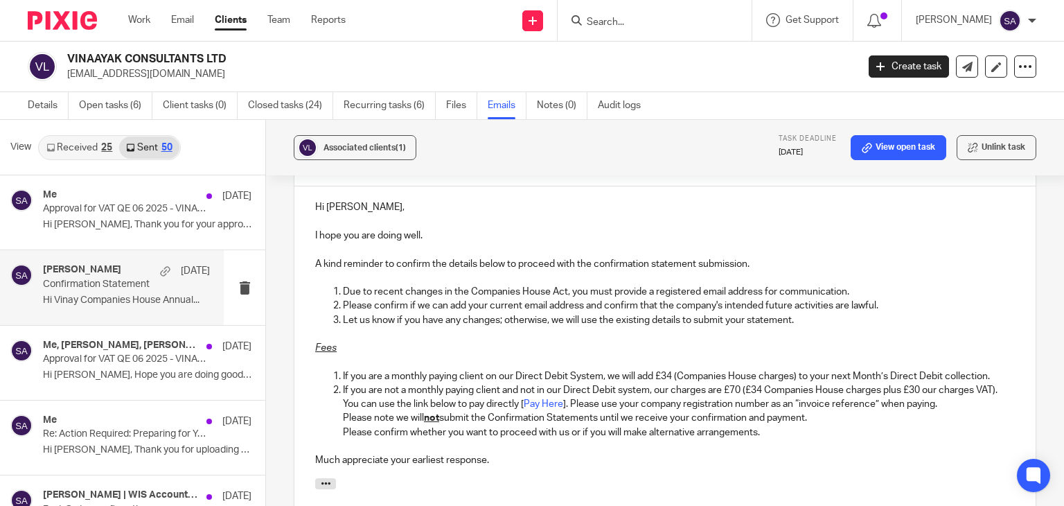
click at [997, 371] on div "Hi Vinay, I hope you are doing well. A kind reminder to confirm the details bel…" at bounding box center [664, 331] width 741 height 291
click at [984, 383] on p "If you are not a monthly paying client and not in our Direct Debit system, our …" at bounding box center [679, 397] width 672 height 28
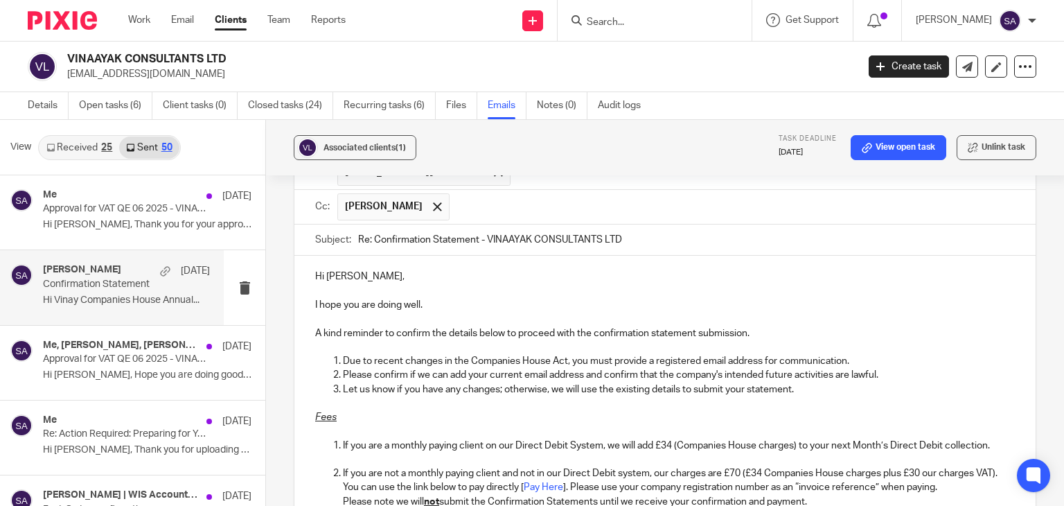
scroll to position [1224, 0]
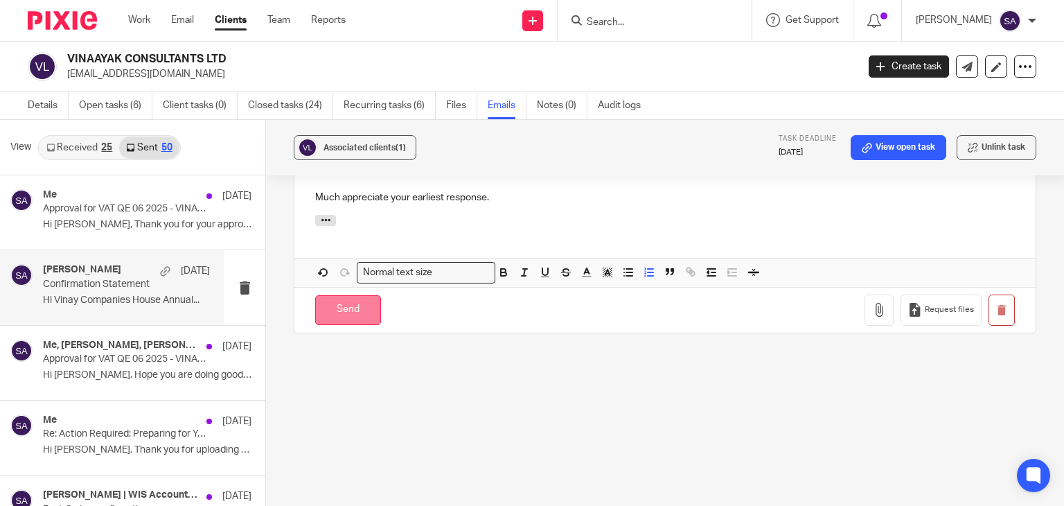
click at [341, 308] on input "Send" at bounding box center [348, 310] width 66 height 30
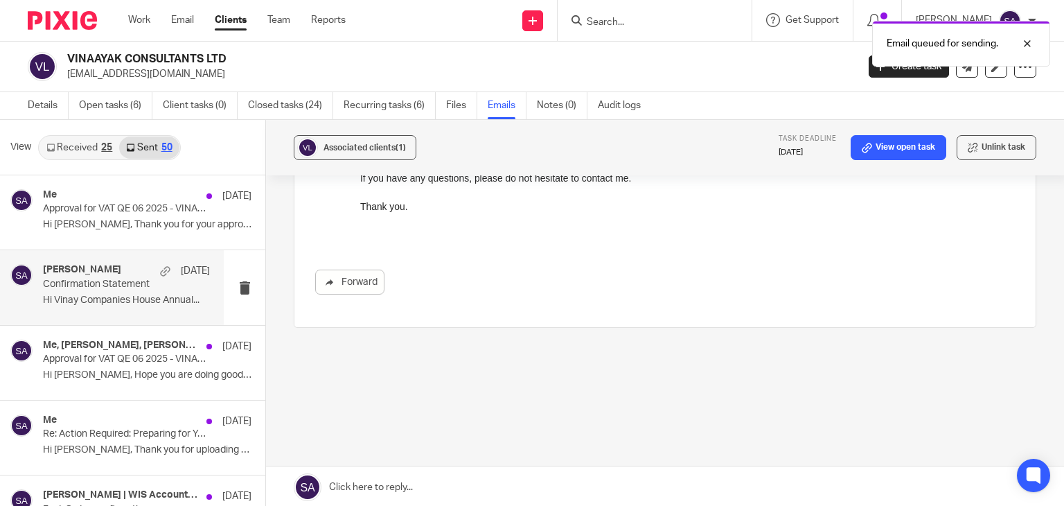
scroll to position [648, 0]
click at [640, 17] on div "Email queued for sending." at bounding box center [791, 40] width 518 height 53
drag, startPoint x: 877, startPoint y: 39, endPoint x: 1018, endPoint y: 43, distance: 140.6
click at [1018, 43] on div "Email queued for sending." at bounding box center [961, 44] width 178 height 46
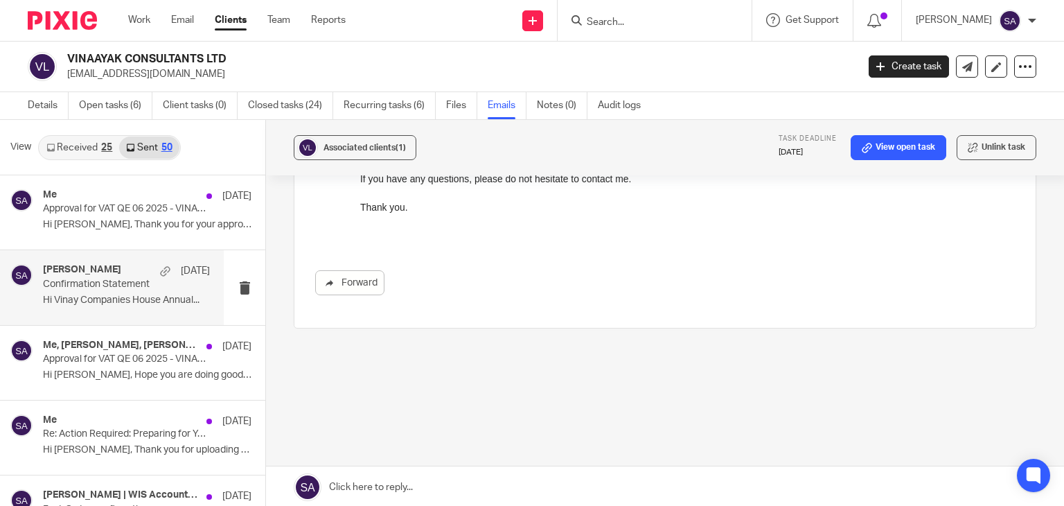
click at [645, 28] on input "Search" at bounding box center [647, 23] width 125 height 12
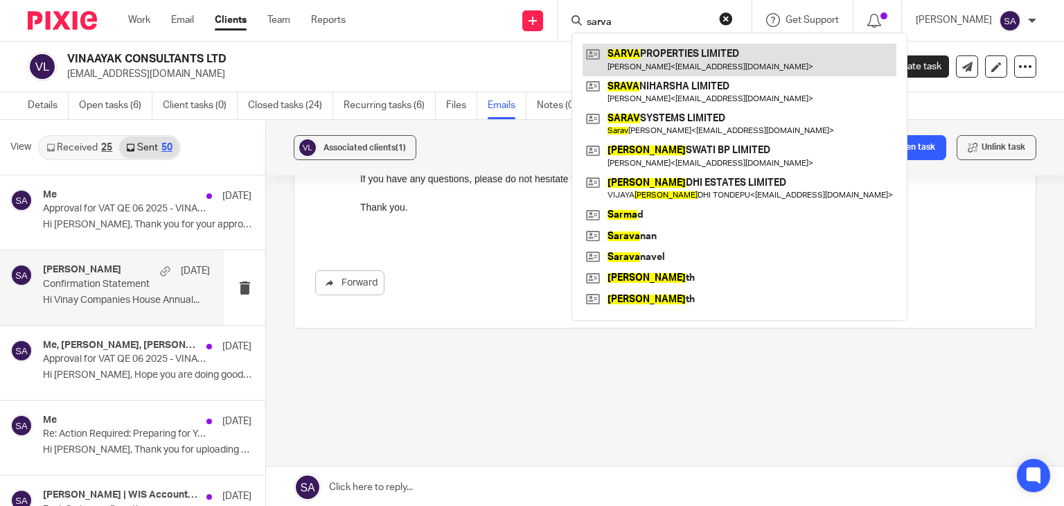
type input "sarva"
click at [677, 64] on link at bounding box center [739, 60] width 314 height 32
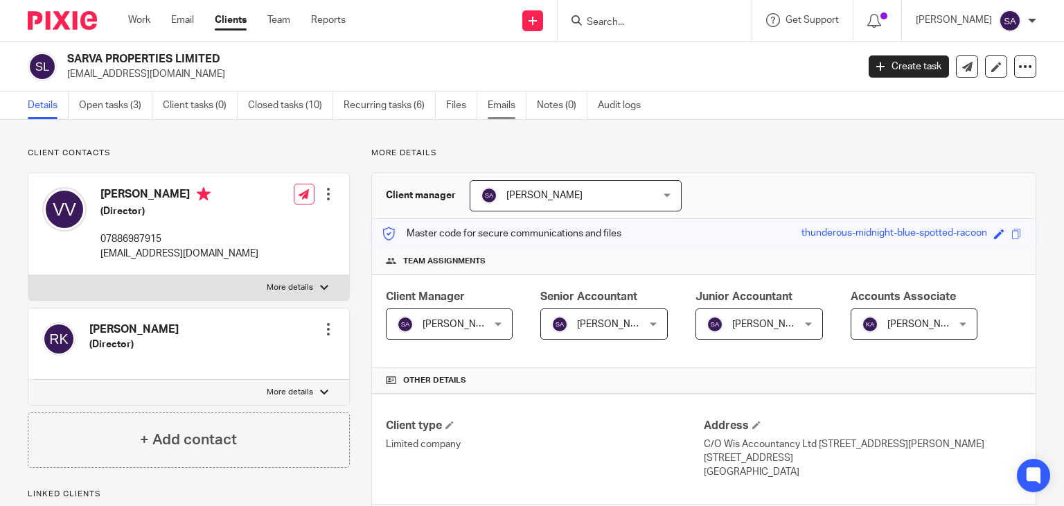
click at [511, 112] on link "Emails" at bounding box center [507, 105] width 39 height 27
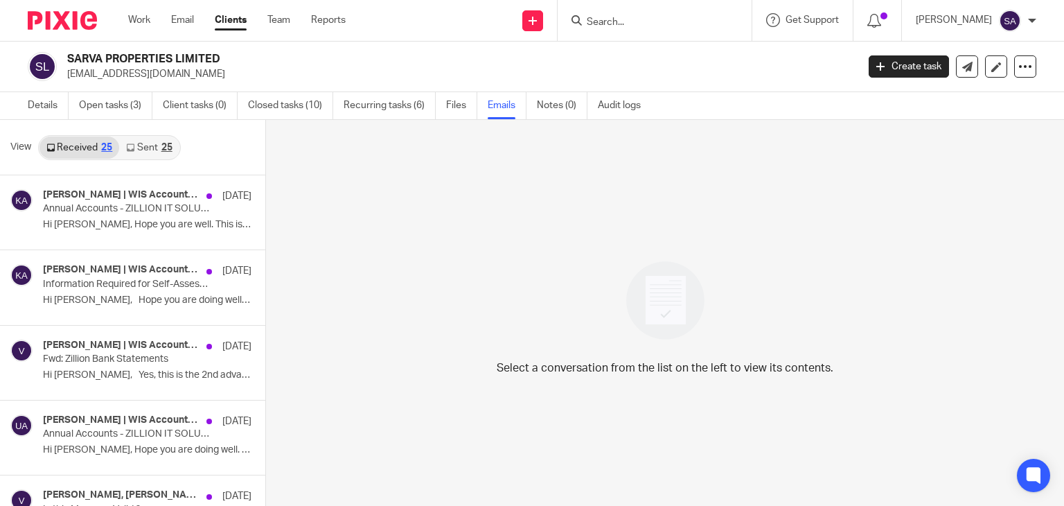
click at [163, 148] on div "25" at bounding box center [166, 148] width 11 height 10
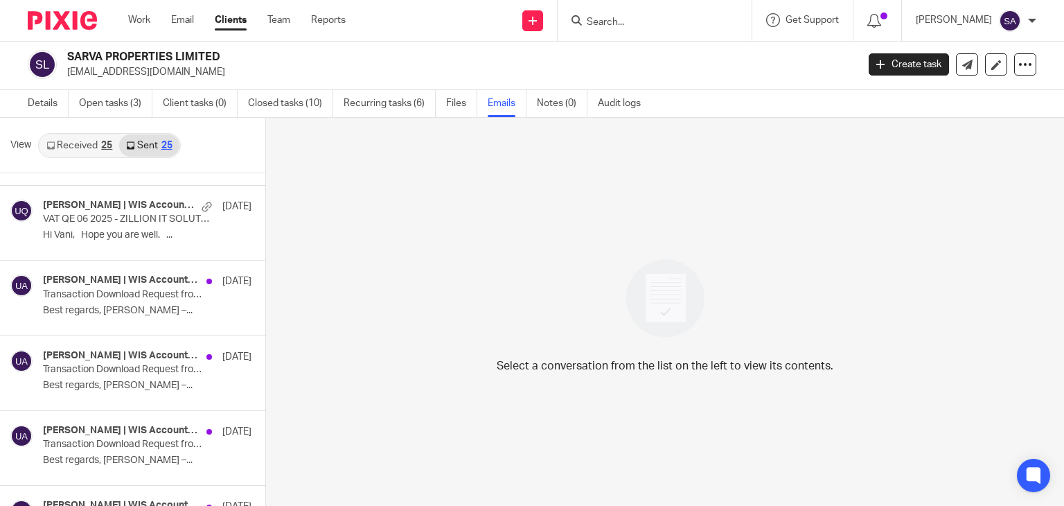
scroll to position [831, 0]
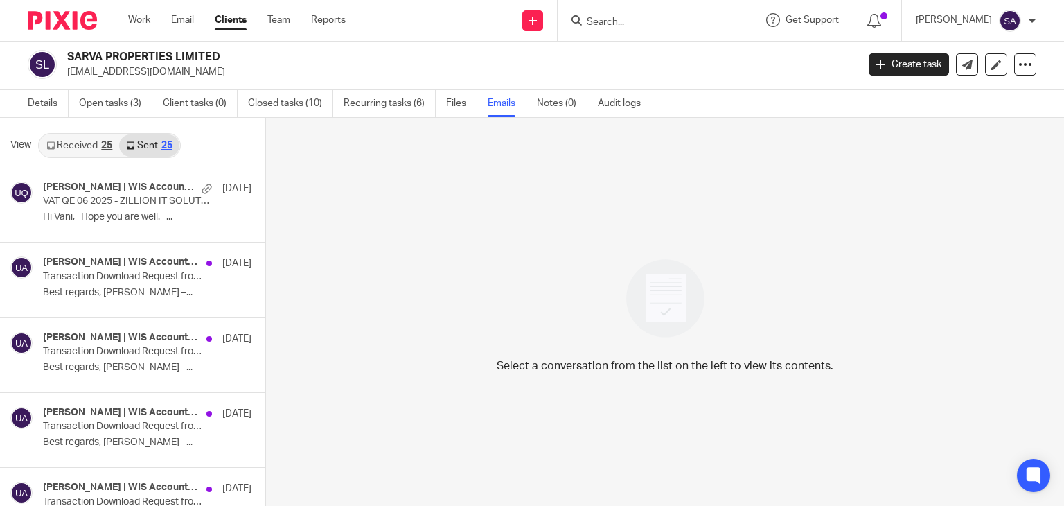
click at [83, 145] on link "Received 25" at bounding box center [79, 145] width 80 height 22
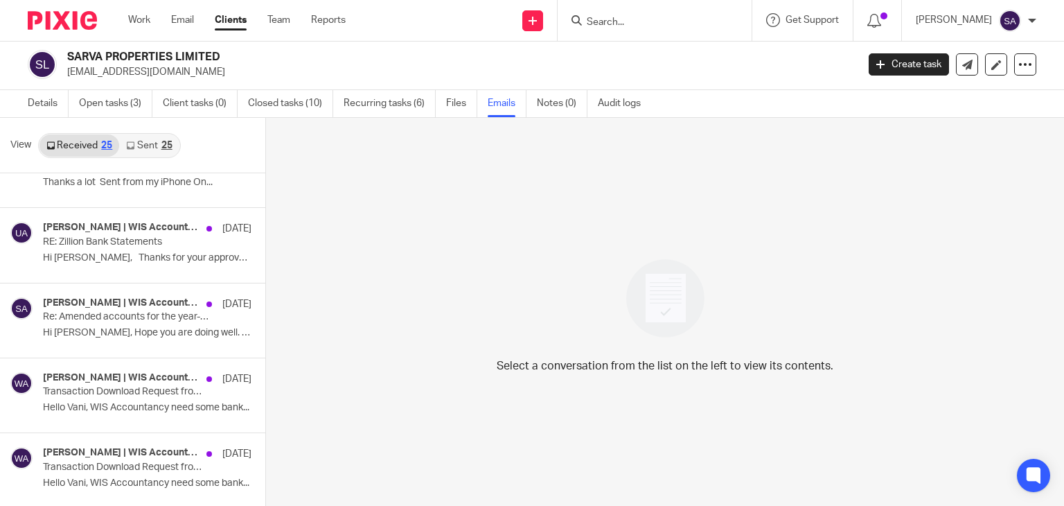
scroll to position [485, 0]
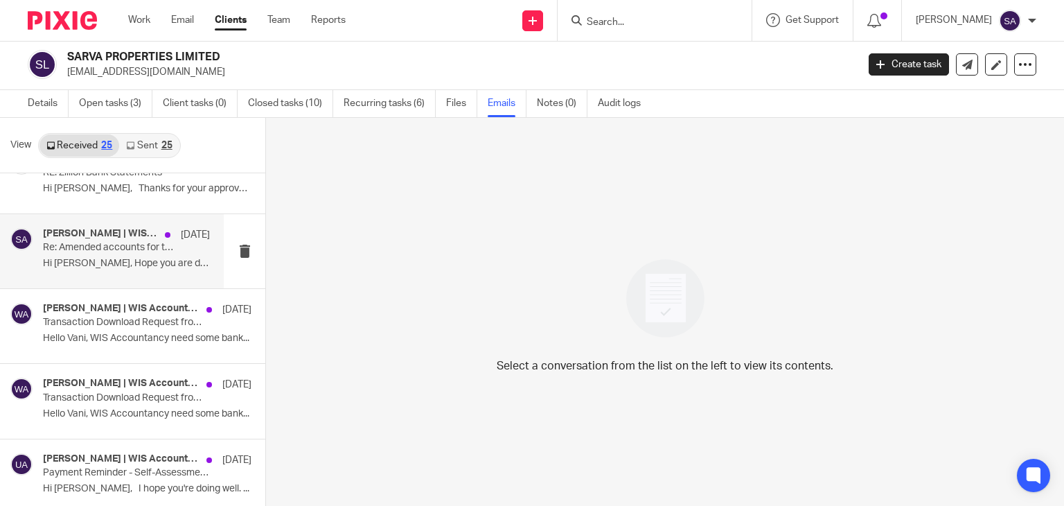
click at [69, 285] on div "Shafiya Abdulla | WIS Accountancy 4 Aug Re: Amended accounts for the year-end S…" at bounding box center [112, 251] width 224 height 74
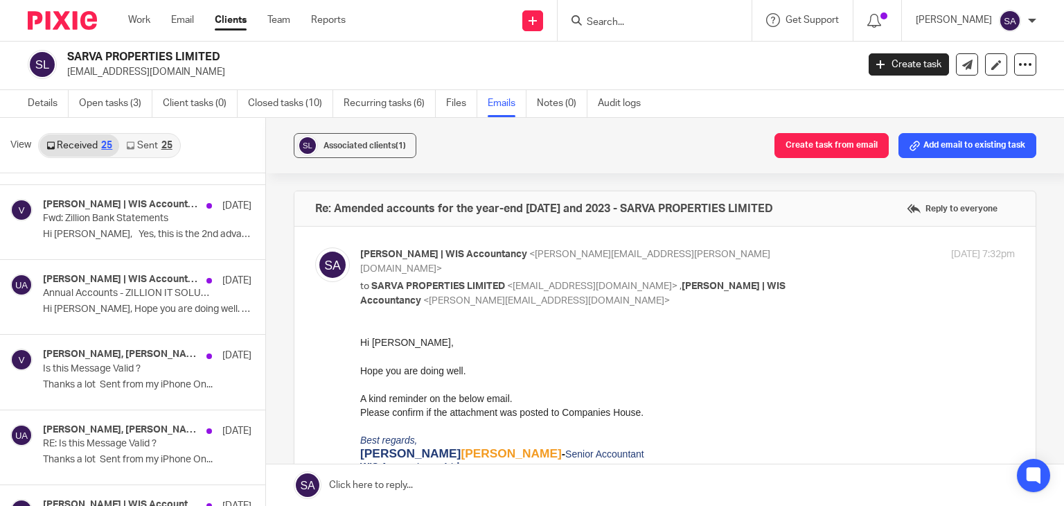
scroll to position [0, 0]
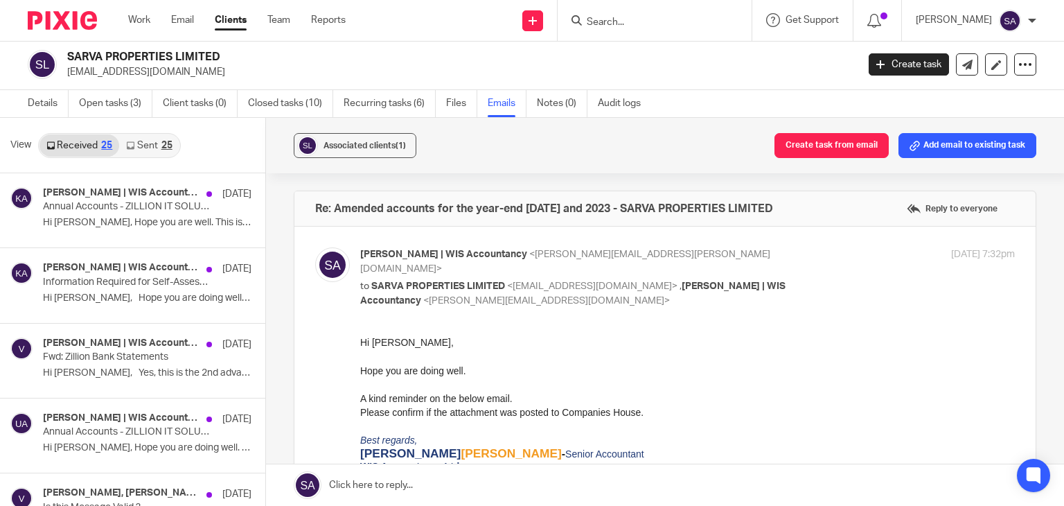
click at [165, 153] on link "Sent 25" at bounding box center [149, 145] width 60 height 22
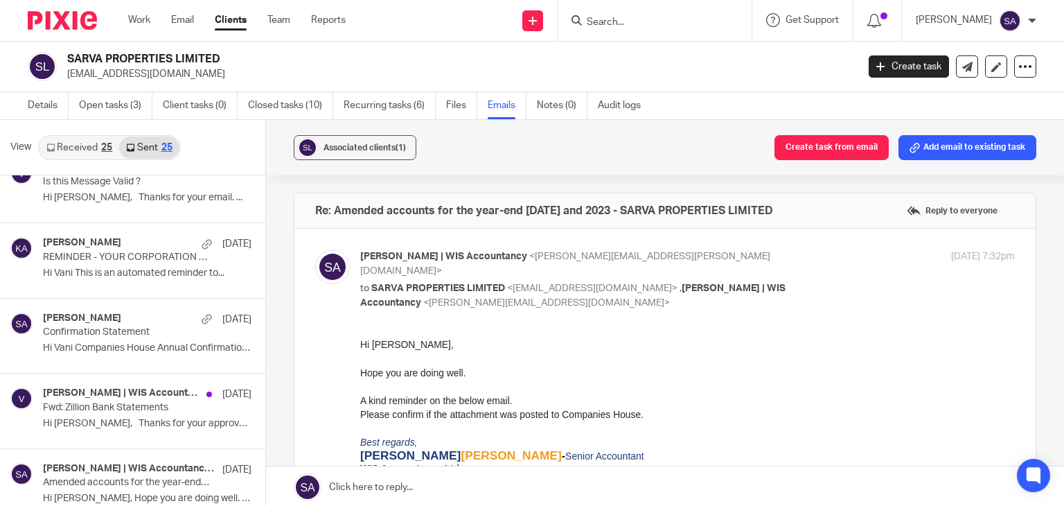
scroll to position [277, 0]
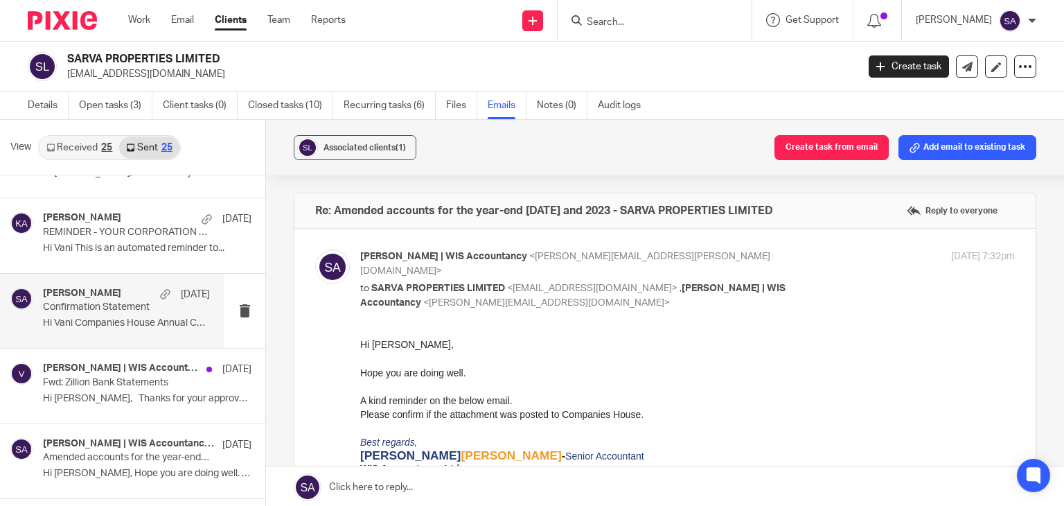
click at [136, 328] on div "Shafiya Abdulla 8 Aug Confirmation Statement Hi Vani Companies House Annual Con…" at bounding box center [126, 310] width 167 height 46
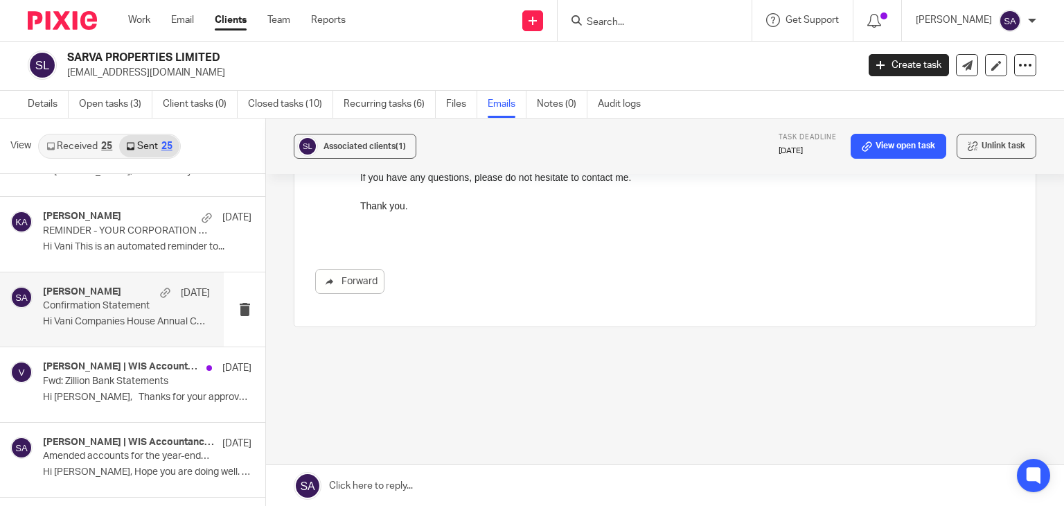
scroll to position [2, 0]
click at [387, 486] on link at bounding box center [665, 485] width 798 height 42
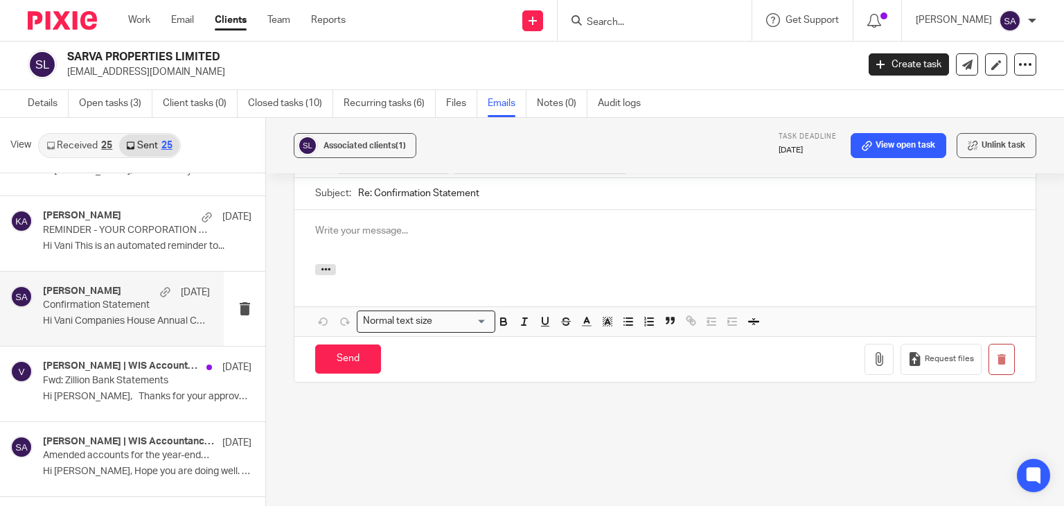
scroll to position [819, 0]
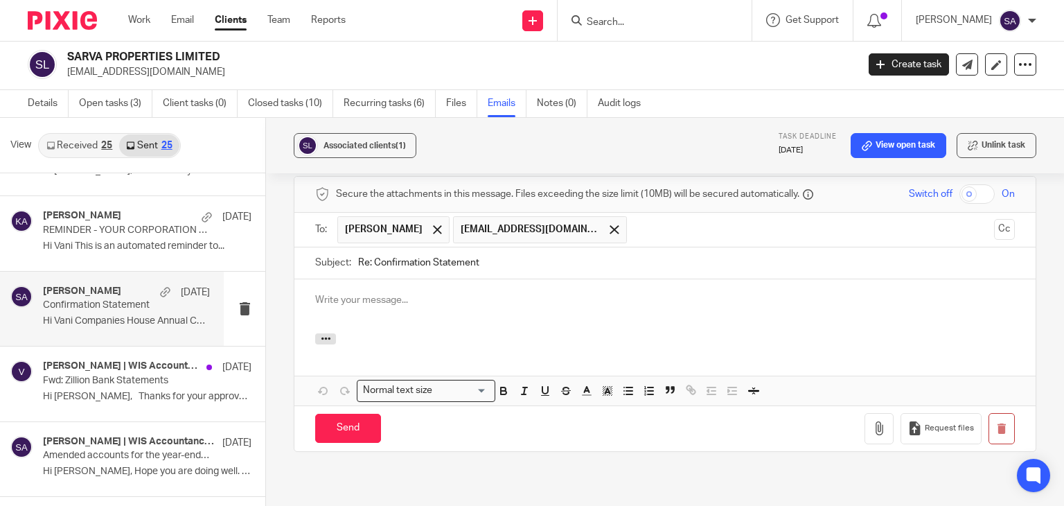
click at [497, 255] on input "Re: Confirmation Statement" at bounding box center [686, 262] width 657 height 31
type input "Re: Confirmation Statement -"
click at [429, 222] on div at bounding box center [437, 229] width 16 height 21
click at [994, 235] on button "Cc" at bounding box center [1004, 229] width 21 height 21
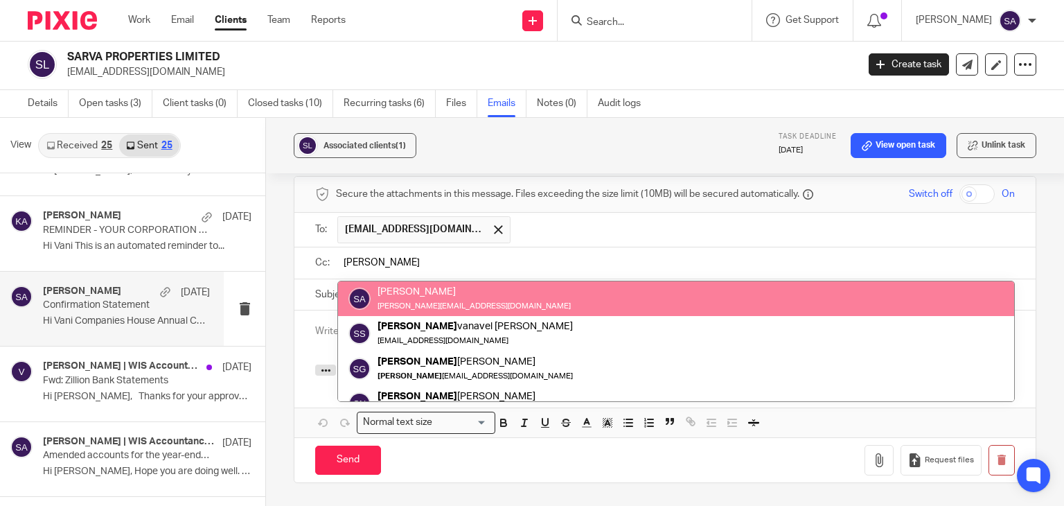
type input "[PERSON_NAME]"
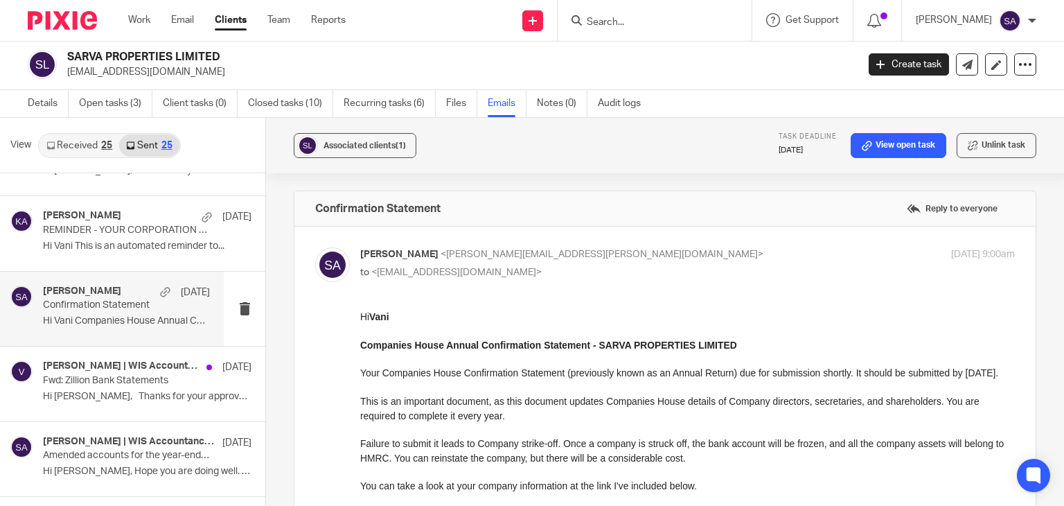
scroll to position [0, 0]
drag, startPoint x: 738, startPoint y: 340, endPoint x: 598, endPoint y: 351, distance: 139.6
click at [598, 351] on p "Companies House Annual Confirmation Statement - SARVA PROPERTIES LIMITED" at bounding box center [687, 345] width 654 height 14
copy strong "SARVA PROPERTIES LIMITED"
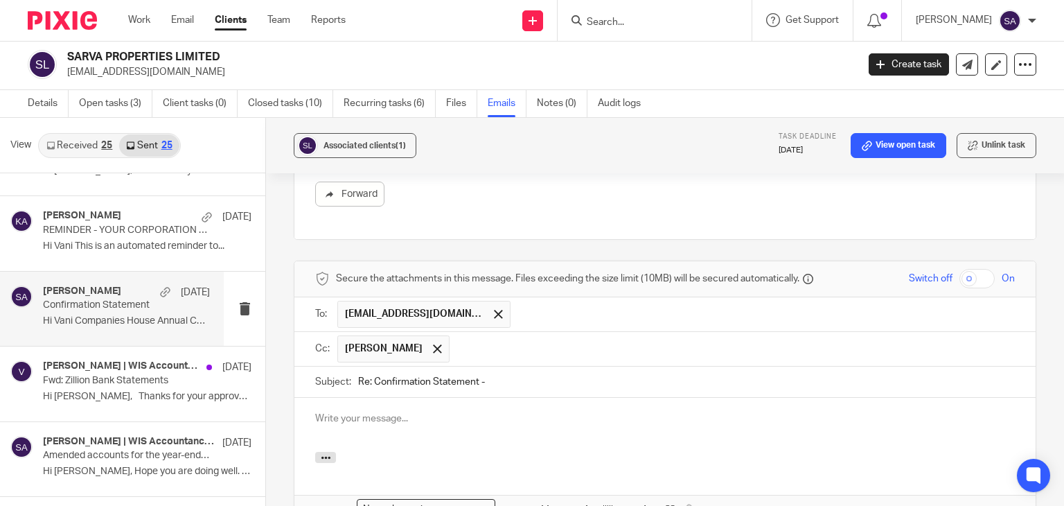
scroll to position [831, 0]
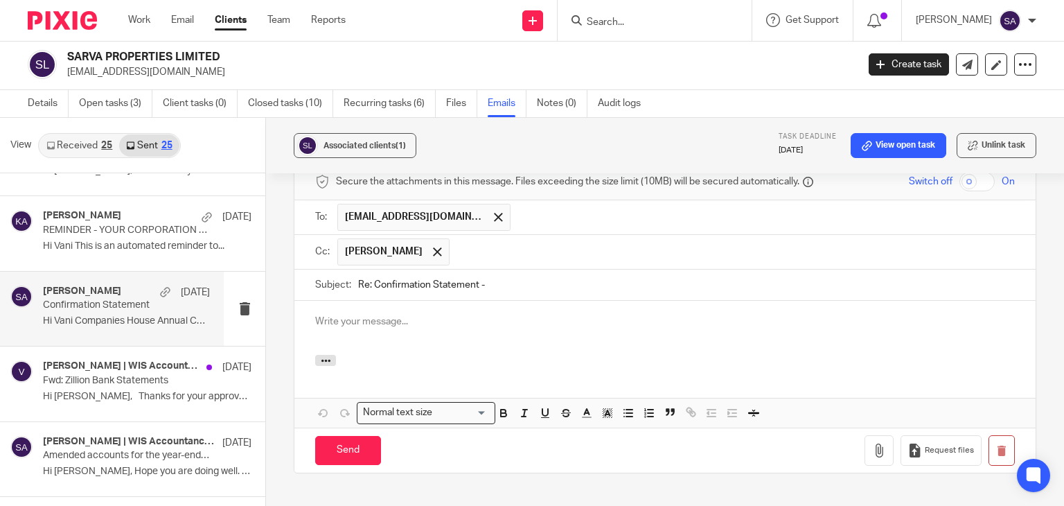
click at [526, 274] on input "Re: Confirmation Statement -" at bounding box center [686, 284] width 657 height 31
paste input "SARVA PROPERTIES LIMITED"
type input "Re: Confirmation Statement - SARVA PROPERTIES LIMITED"
click at [426, 329] on div at bounding box center [664, 328] width 741 height 54
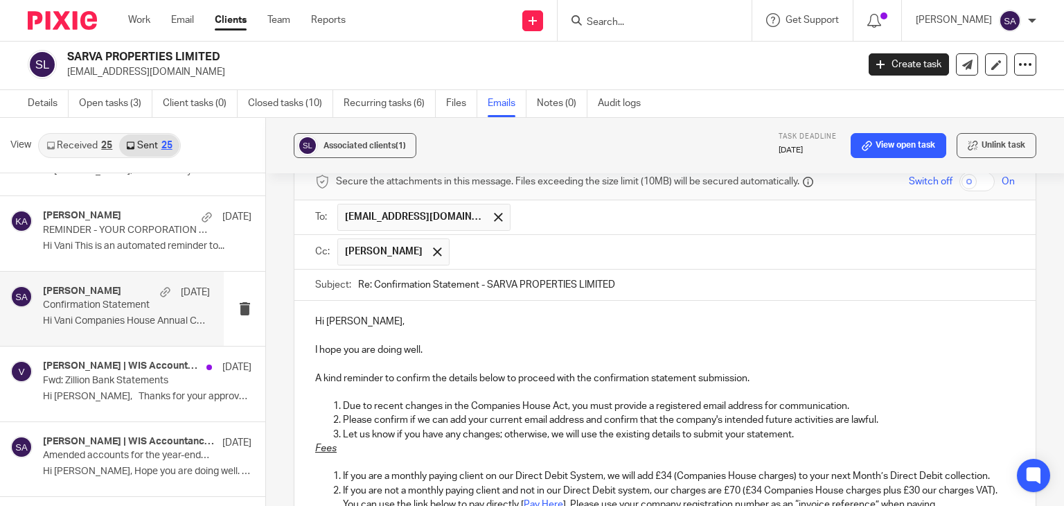
scroll to position [892, 0]
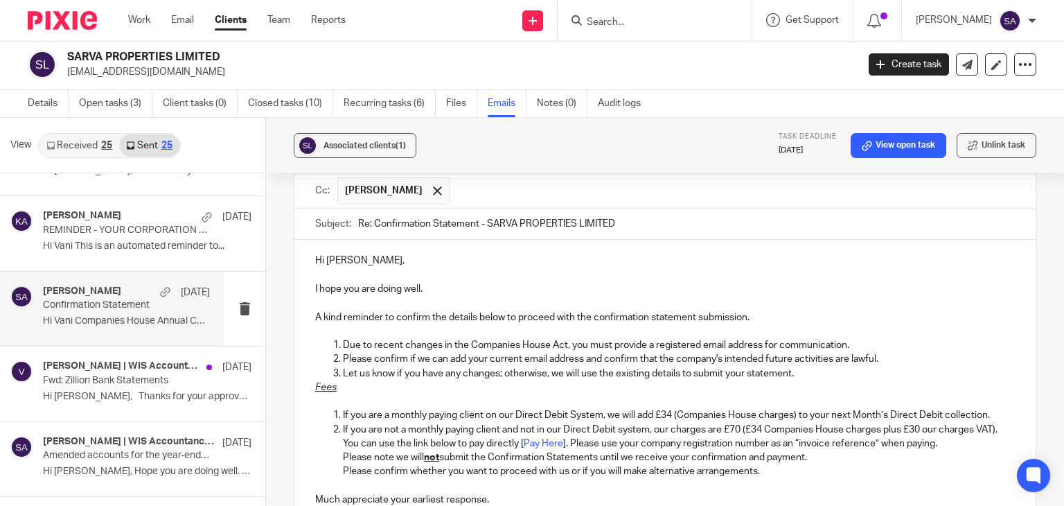
click at [809, 370] on p "Let us know if you have any changes; otherwise, we will use the existing detail…" at bounding box center [679, 373] width 672 height 14
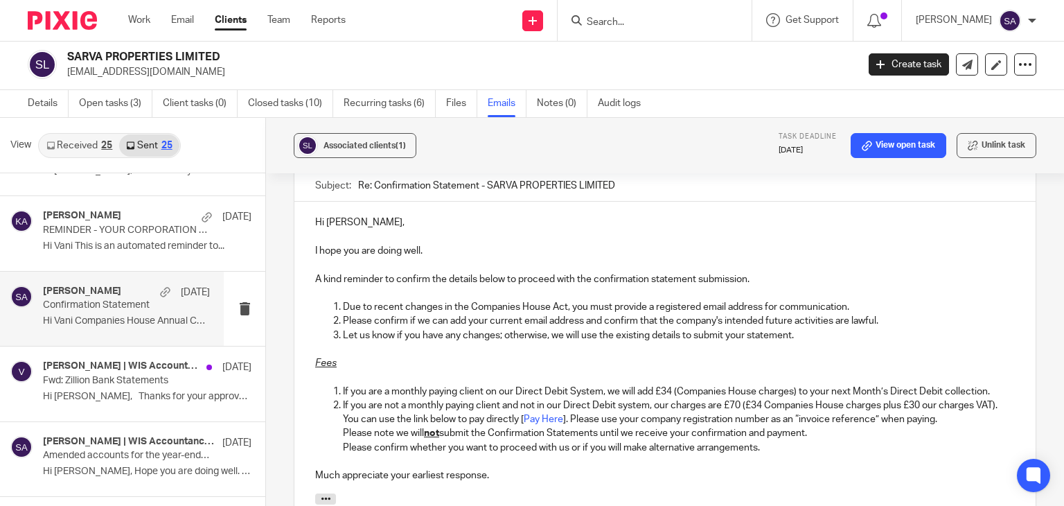
scroll to position [961, 0]
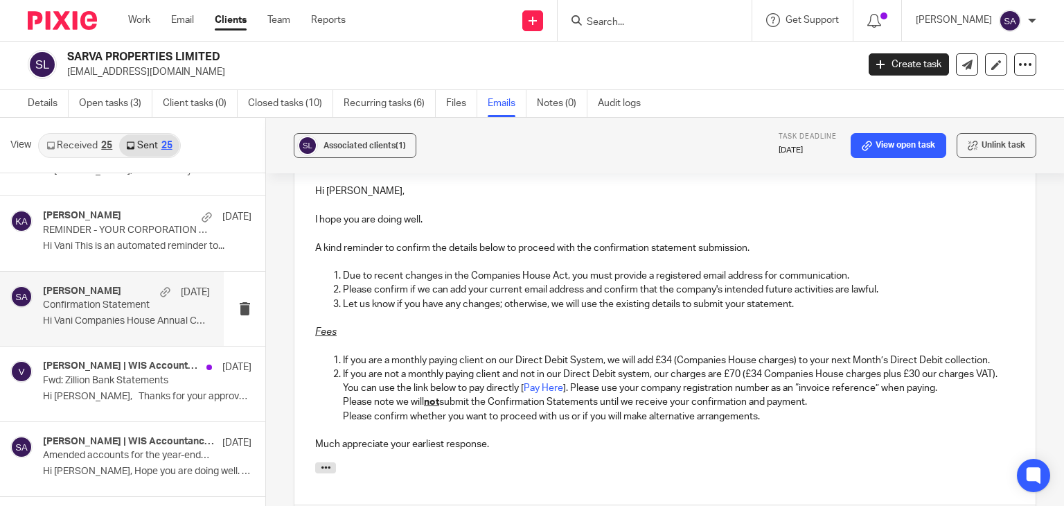
click at [990, 358] on p "If you are a monthly paying client on our Direct Debit System, we will add £34 …" at bounding box center [679, 360] width 672 height 14
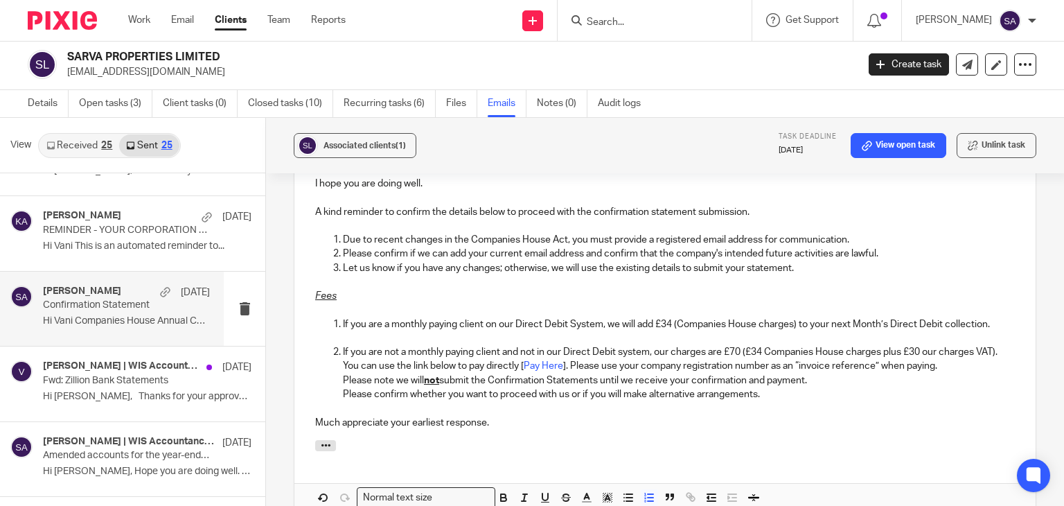
scroll to position [1031, 0]
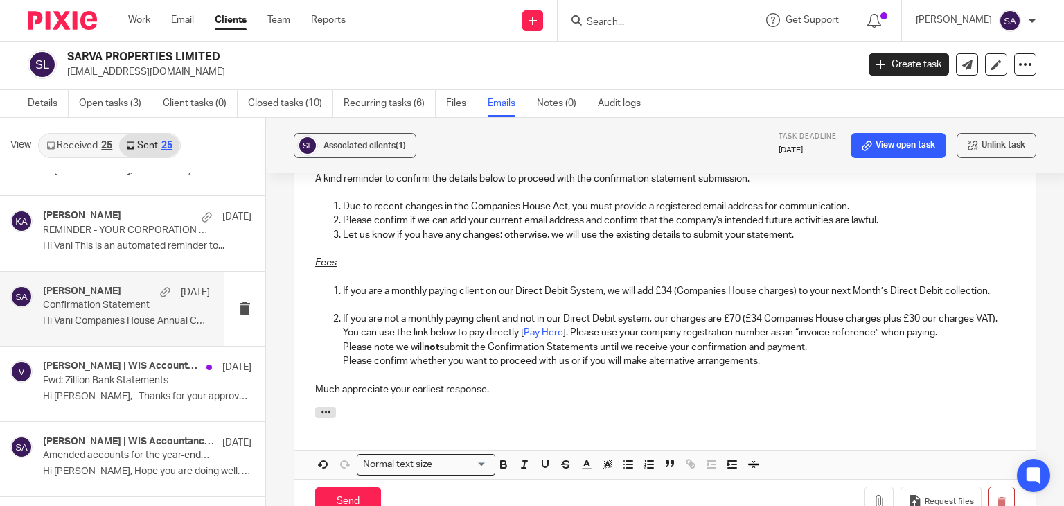
click at [499, 389] on p "Much appreciate your earliest response." at bounding box center [664, 389] width 699 height 14
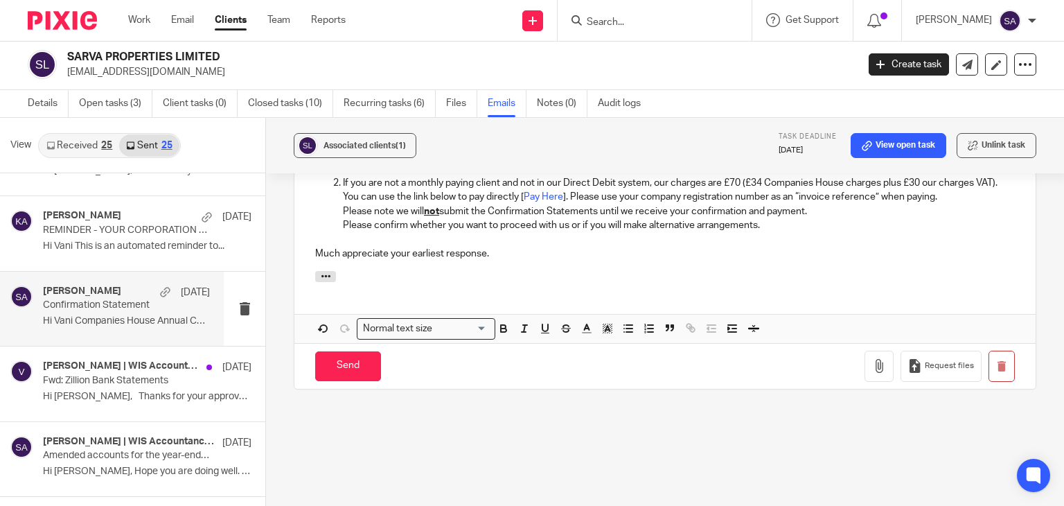
scroll to position [1169, 0]
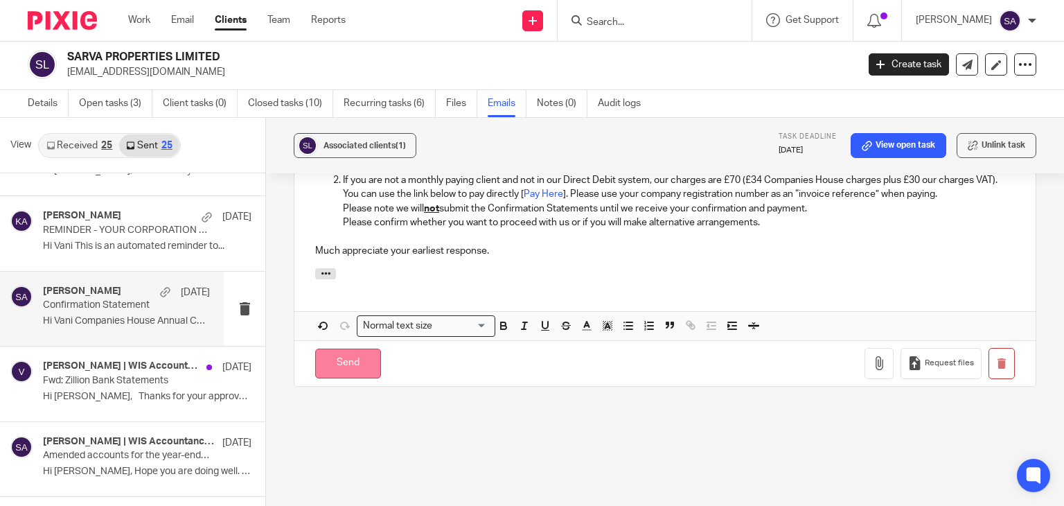
click at [333, 366] on input "Send" at bounding box center [348, 363] width 66 height 30
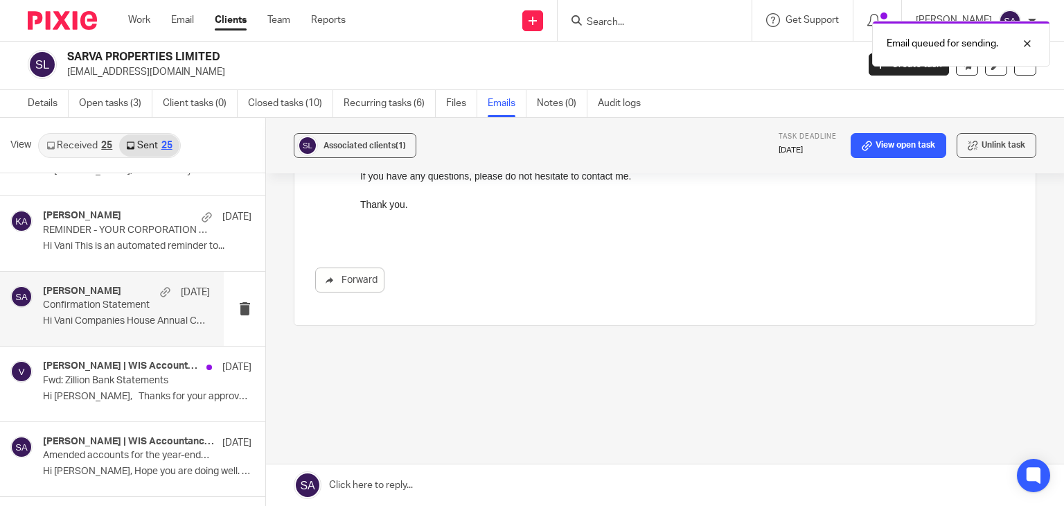
scroll to position [648, 0]
click at [629, 26] on div "Email queued for sending." at bounding box center [791, 40] width 518 height 53
drag, startPoint x: 889, startPoint y: 43, endPoint x: 1038, endPoint y: 56, distance: 150.2
click at [1038, 56] on div "Email queued for sending." at bounding box center [961, 44] width 178 height 46
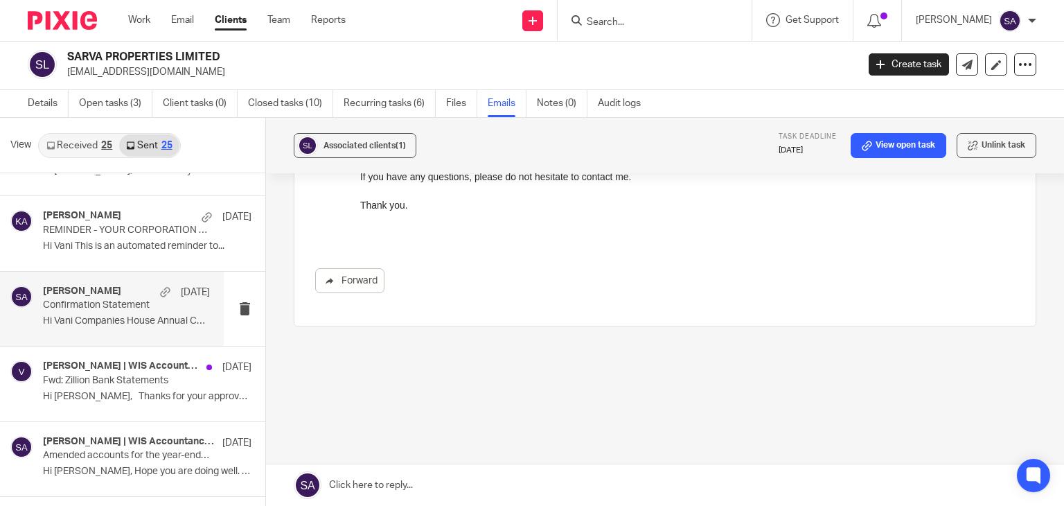
click at [627, 26] on input "Search" at bounding box center [647, 23] width 125 height 12
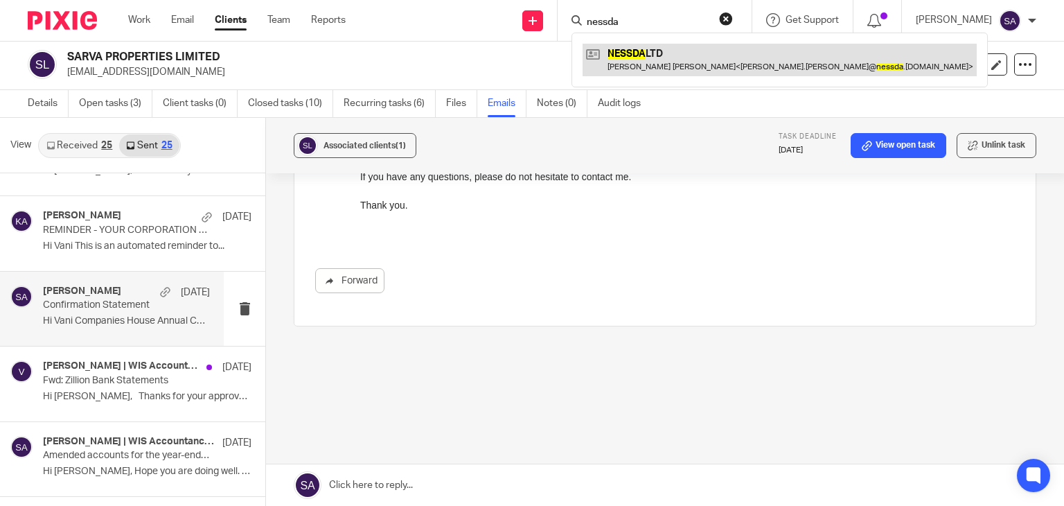
type input "nessda"
click at [645, 48] on link at bounding box center [779, 60] width 394 height 32
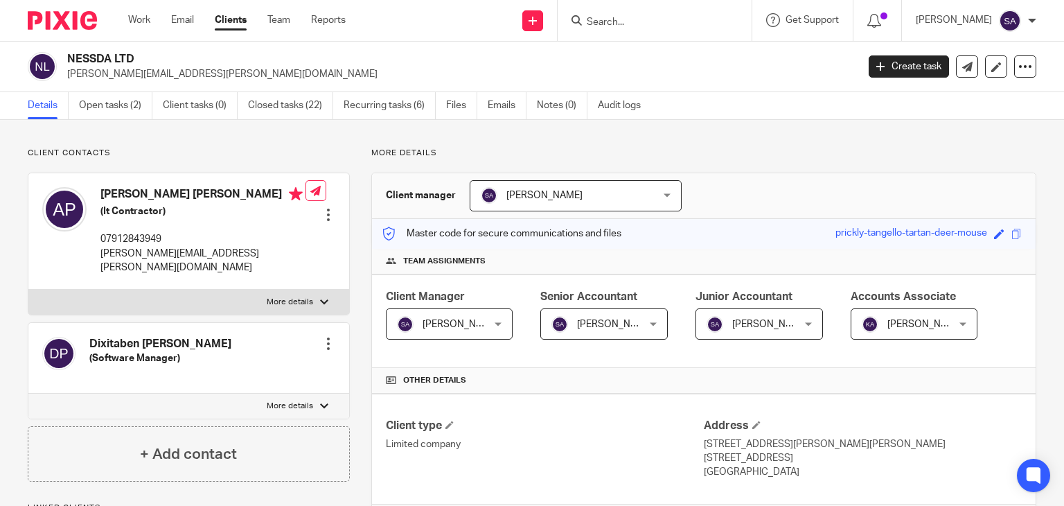
click at [506, 119] on div "Details Open tasks (2) Client tasks (0) Closed tasks (22) Recurring tasks (6) F…" at bounding box center [532, 106] width 1064 height 28
click at [502, 112] on link "Emails" at bounding box center [507, 105] width 39 height 27
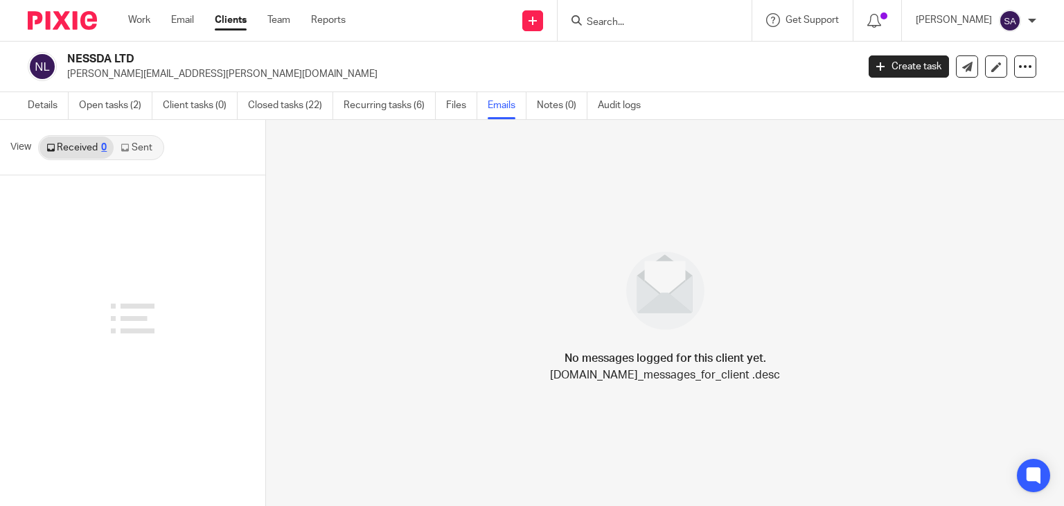
click at [132, 142] on link "Sent" at bounding box center [138, 147] width 48 height 22
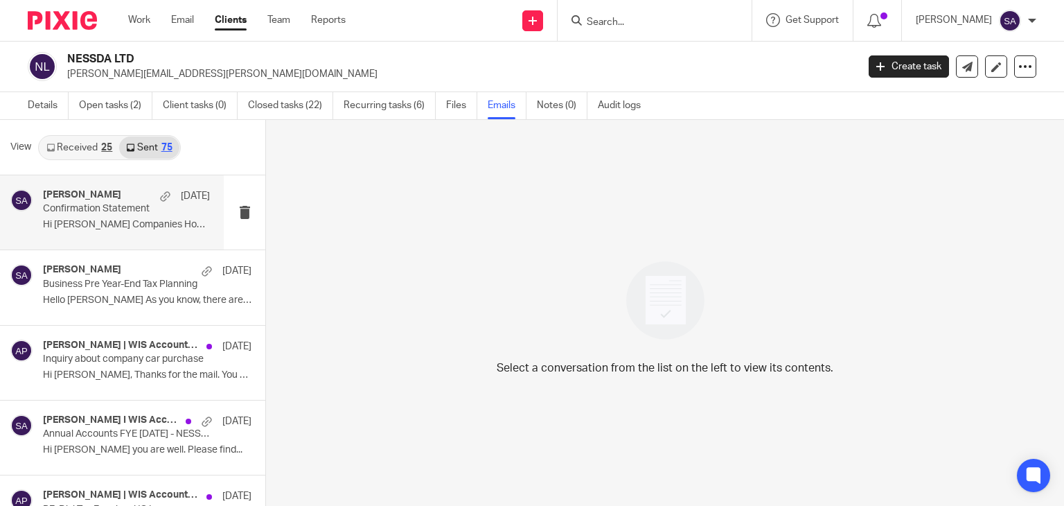
click at [118, 214] on p "Confirmation Statement" at bounding box center [110, 209] width 134 height 12
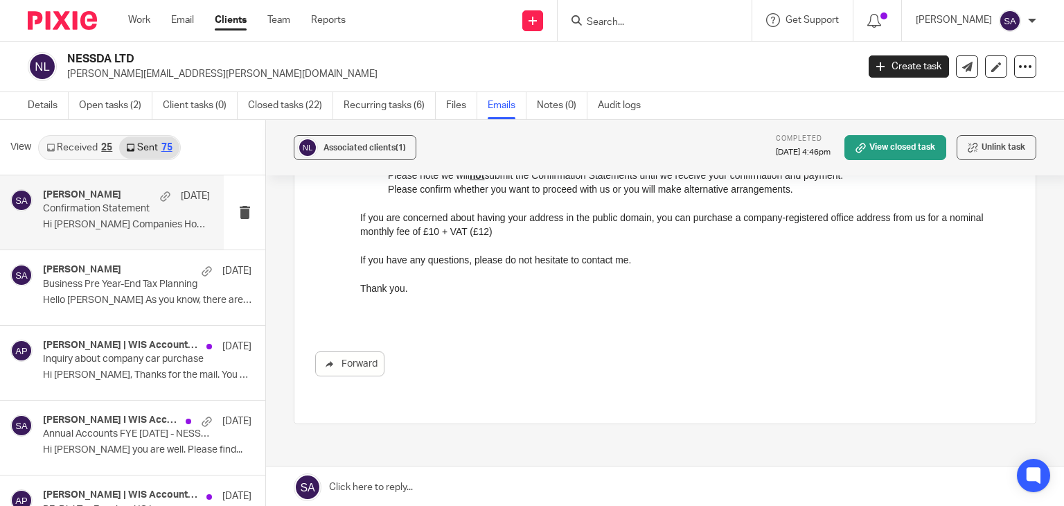
scroll to position [648, 0]
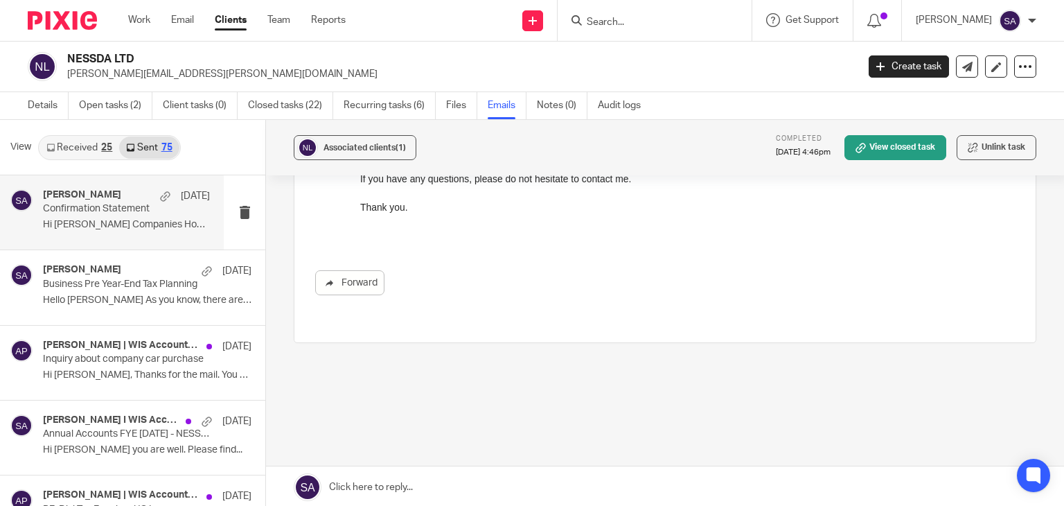
click at [384, 486] on link at bounding box center [665, 487] width 798 height 42
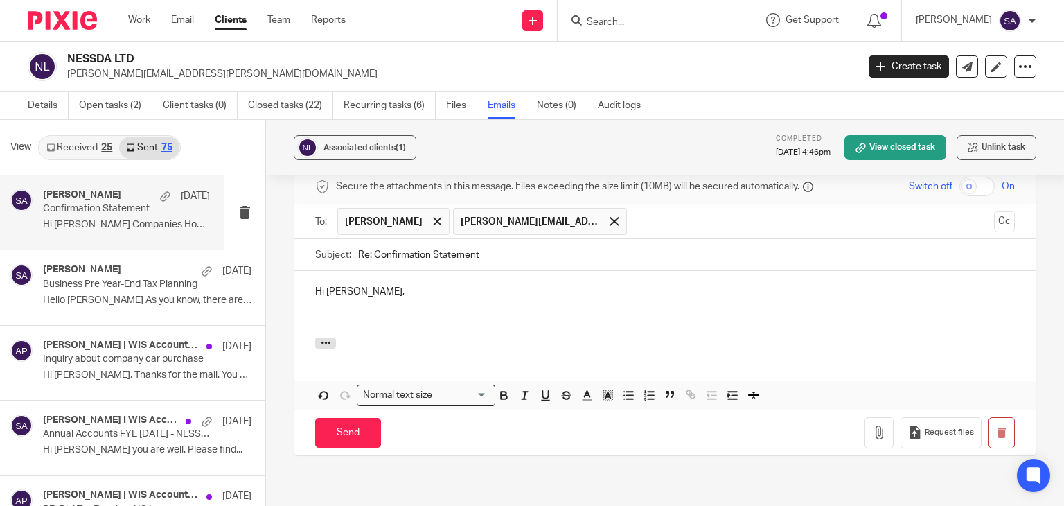
scroll to position [819, 0]
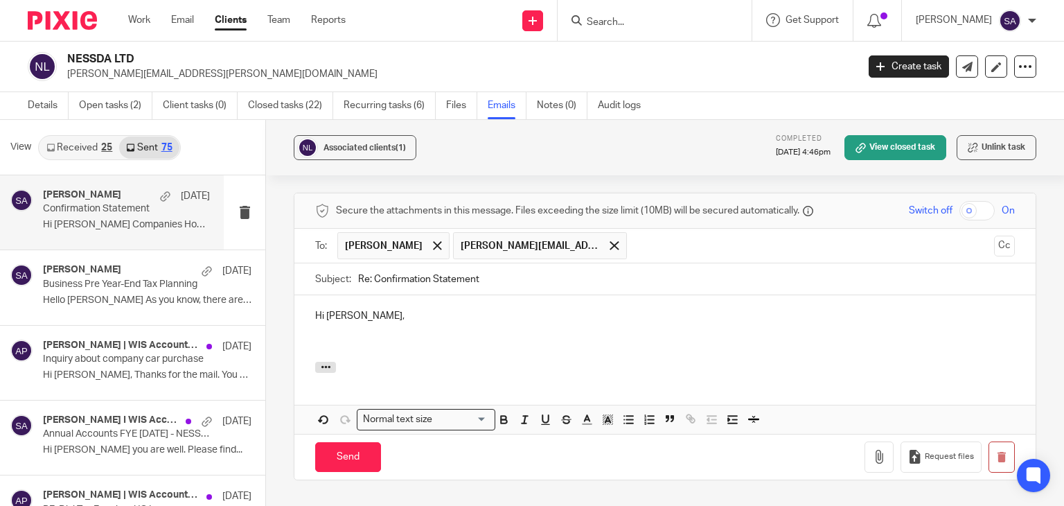
click at [491, 274] on input "Re: Confirmation Statement" at bounding box center [686, 278] width 657 height 31
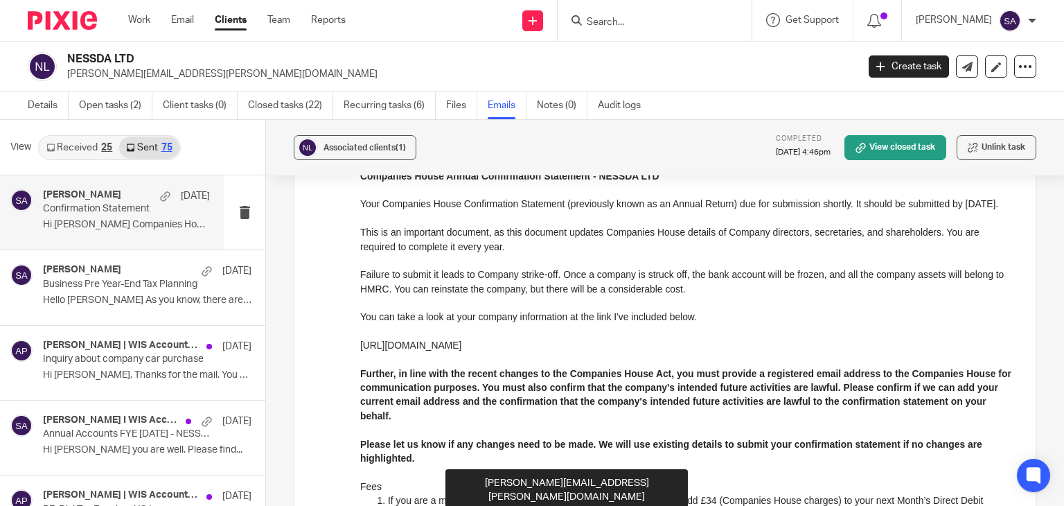
scroll to position [126, 0]
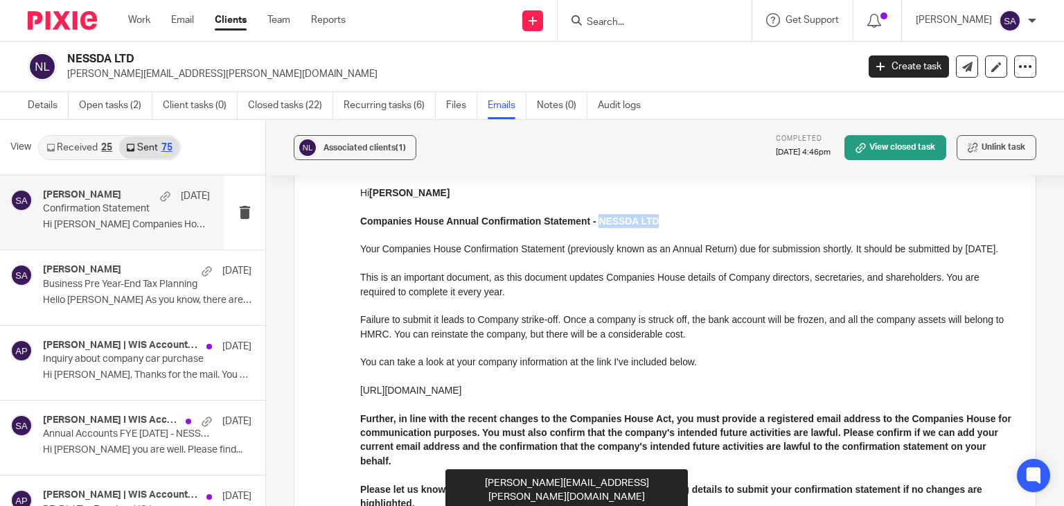
drag, startPoint x: 657, startPoint y: 221, endPoint x: 598, endPoint y: 224, distance: 58.3
click at [598, 224] on p "Companies House Annual Confirmation Statement - NESSDA LTD" at bounding box center [687, 221] width 654 height 14
copy strong "NESSDA LTD"
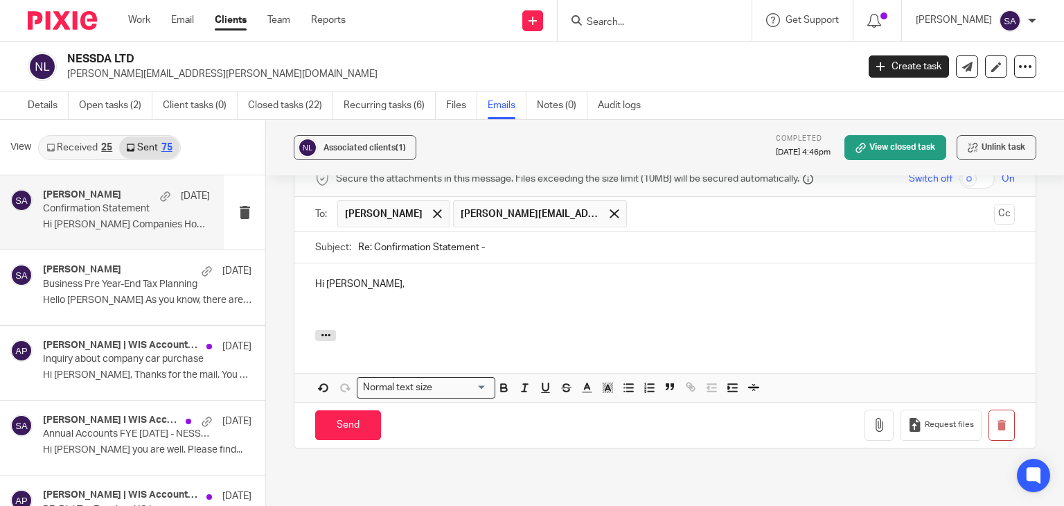
scroll to position [819, 0]
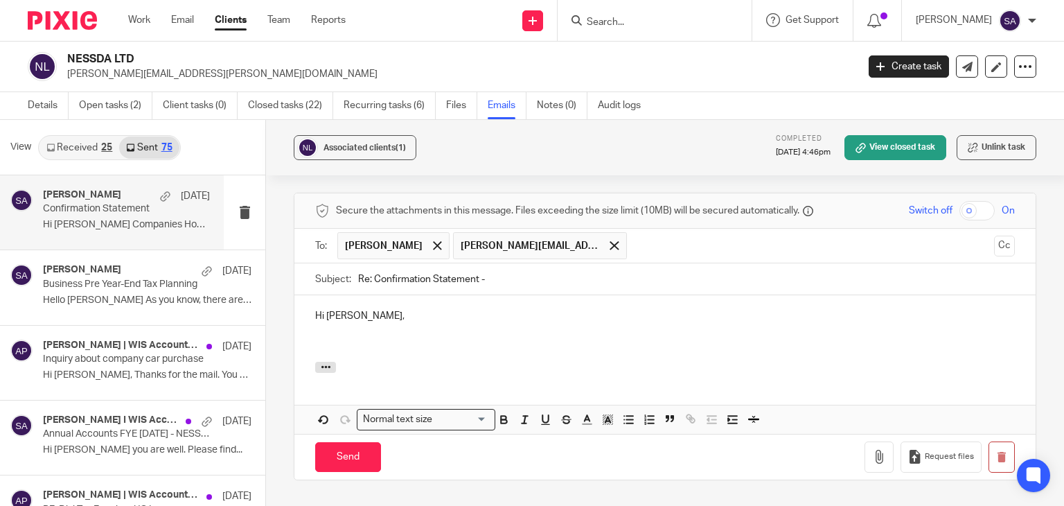
click at [534, 264] on input "Re: Confirmation Statement -" at bounding box center [686, 278] width 657 height 31
paste input "NESSDA LTD"
type input "Re: Confirmation Statement - NESSDA LTD"
click at [429, 235] on div at bounding box center [437, 245] width 16 height 21
drag, startPoint x: 992, startPoint y: 236, endPoint x: 940, endPoint y: 238, distance: 51.3
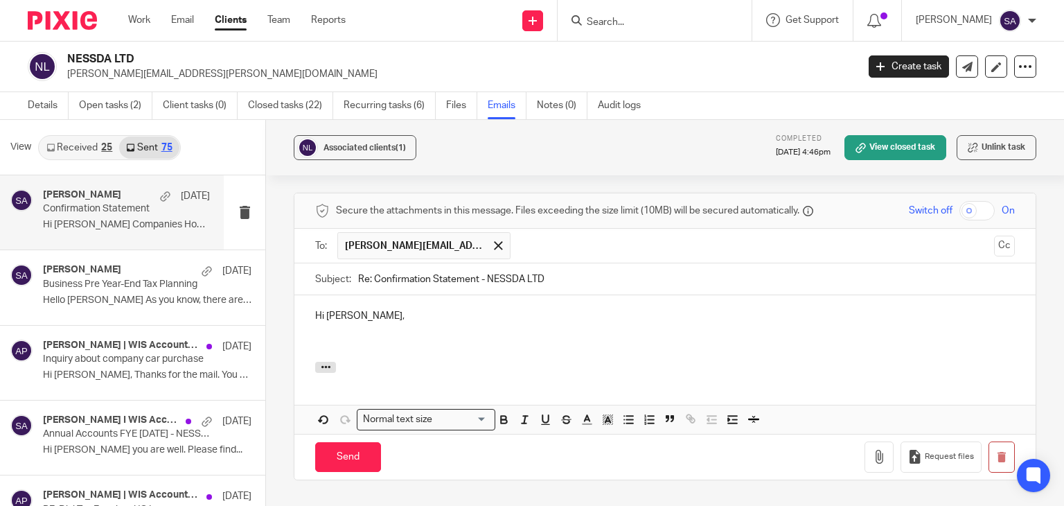
click at [994, 235] on button "Cc" at bounding box center [1004, 245] width 21 height 21
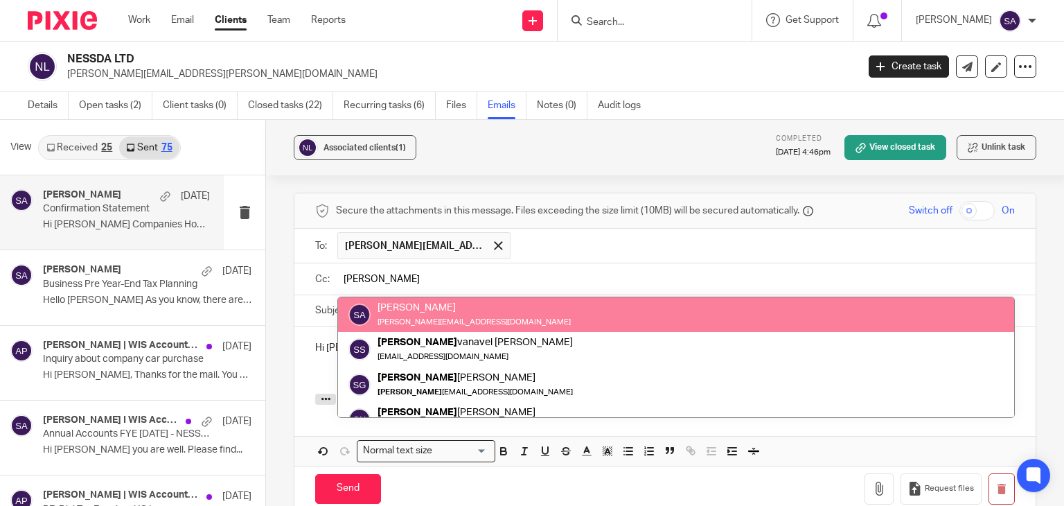
type input "sara"
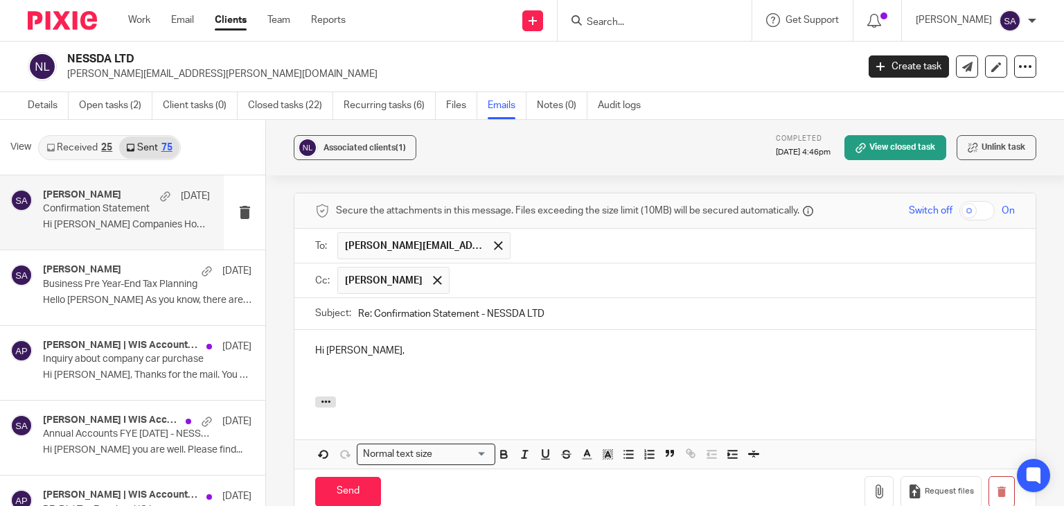
click at [374, 344] on p "Hi Anish," at bounding box center [664, 351] width 699 height 14
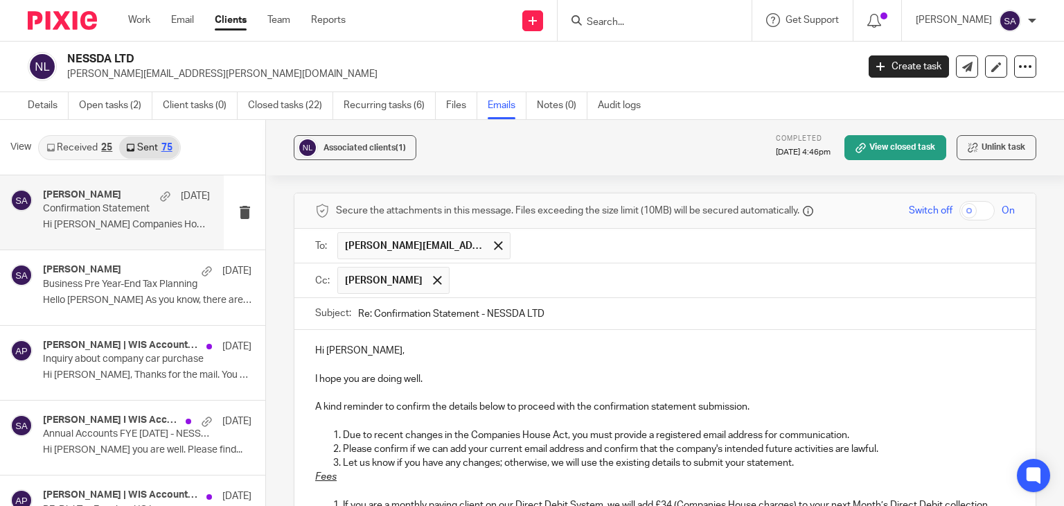
scroll to position [892, 0]
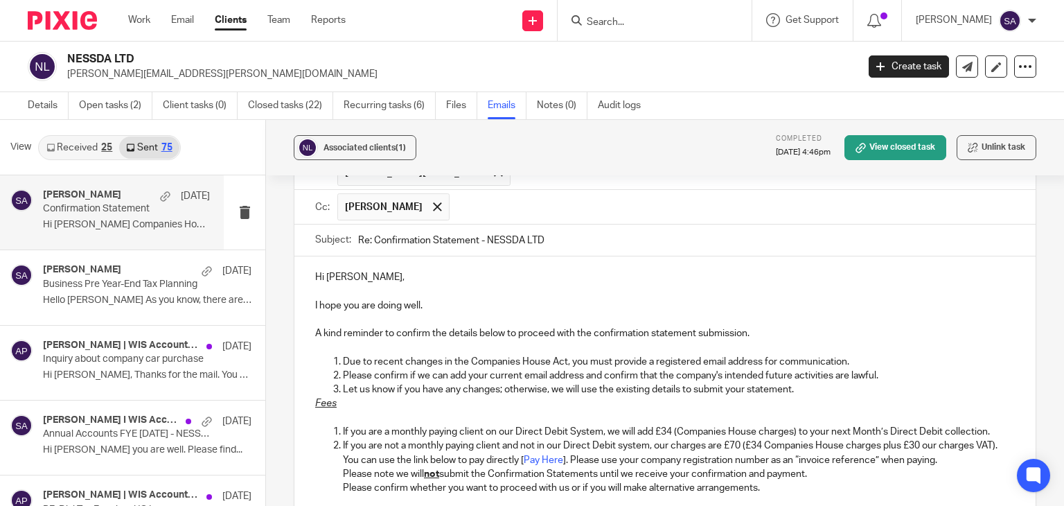
click at [802, 382] on p "Let us know if you have any changes; otherwise, we will use the existing detail…" at bounding box center [679, 389] width 672 height 14
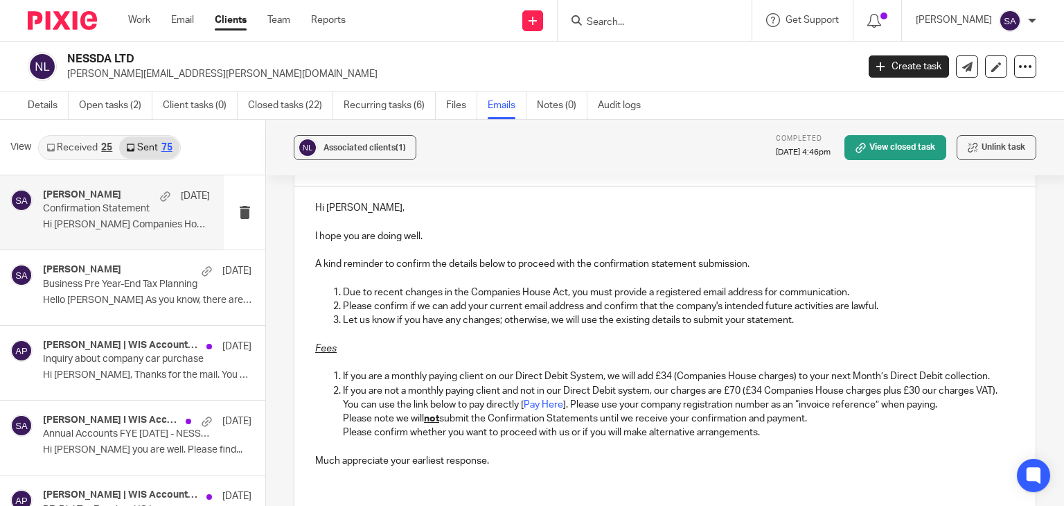
scroll to position [1031, 0]
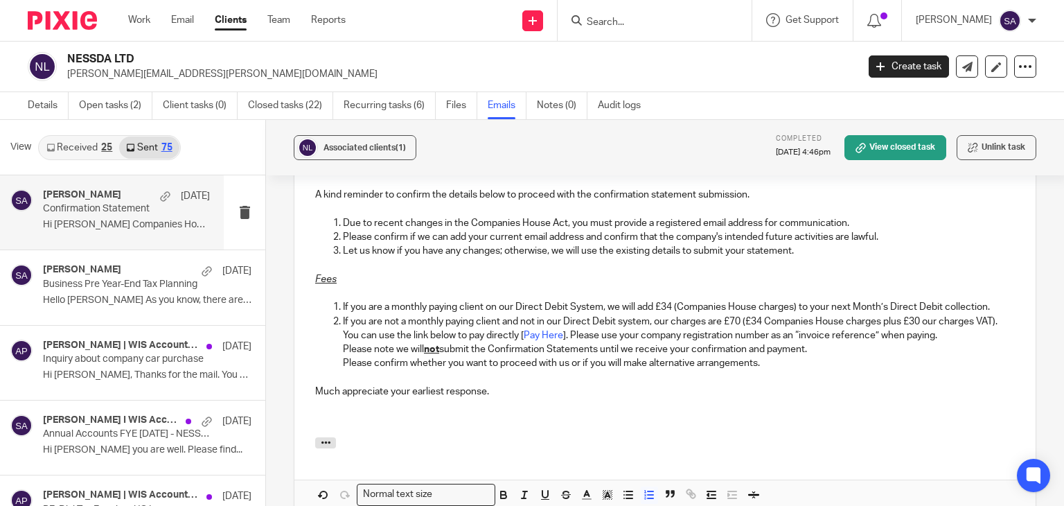
click at [981, 300] on p "If you are a monthly paying client on our Direct Debit System, we will add £34 …" at bounding box center [679, 307] width 672 height 14
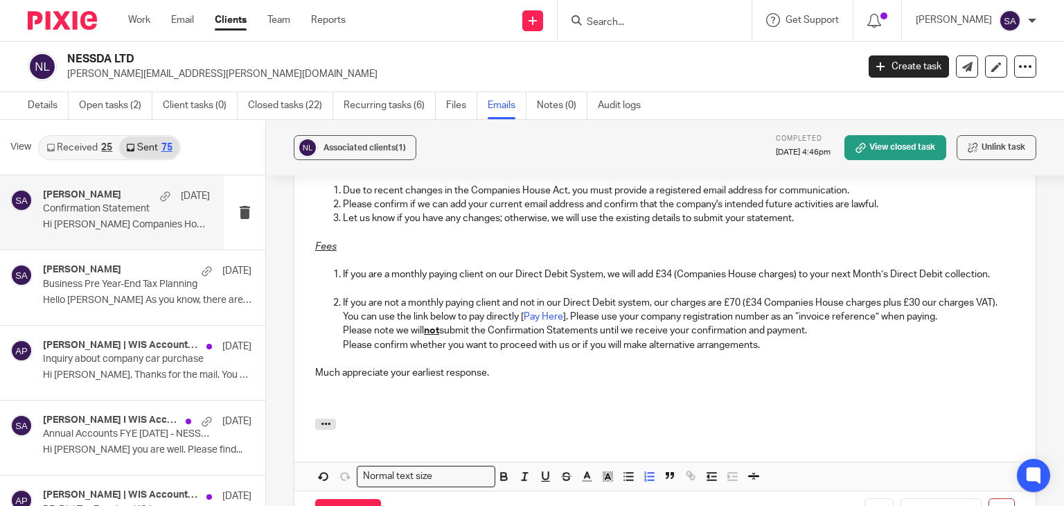
scroll to position [1100, 0]
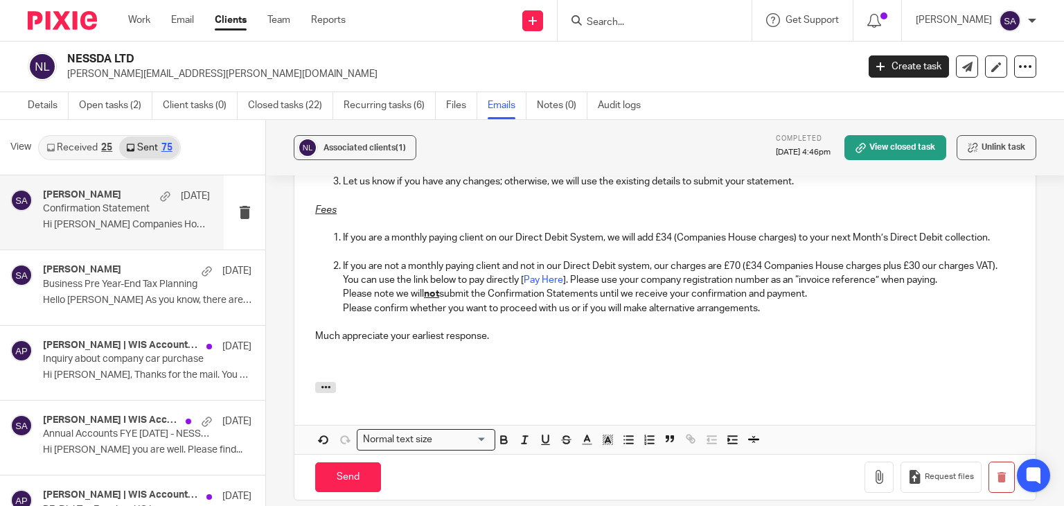
click at [385, 357] on p at bounding box center [664, 364] width 699 height 14
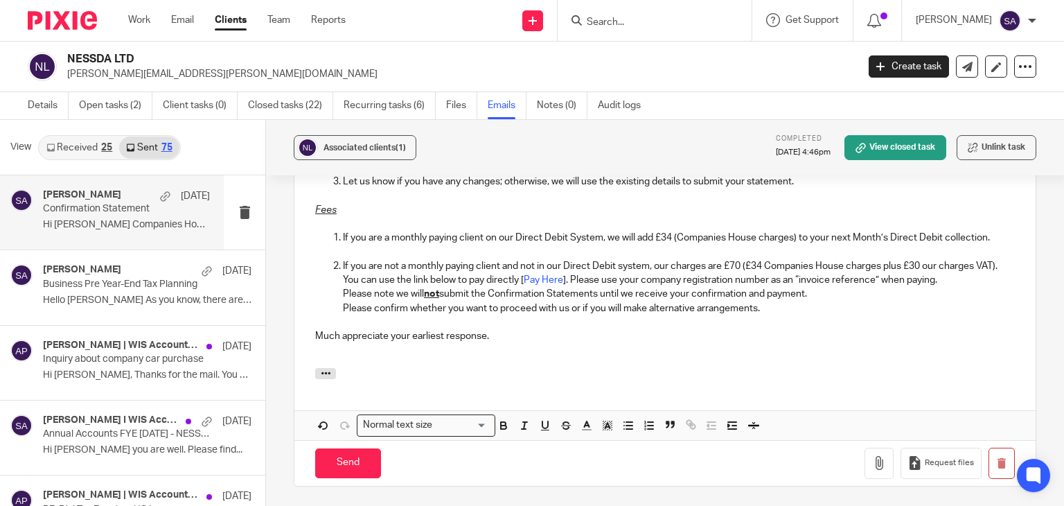
click at [542, 343] on p at bounding box center [664, 350] width 699 height 14
click at [565, 315] on p at bounding box center [664, 322] width 699 height 14
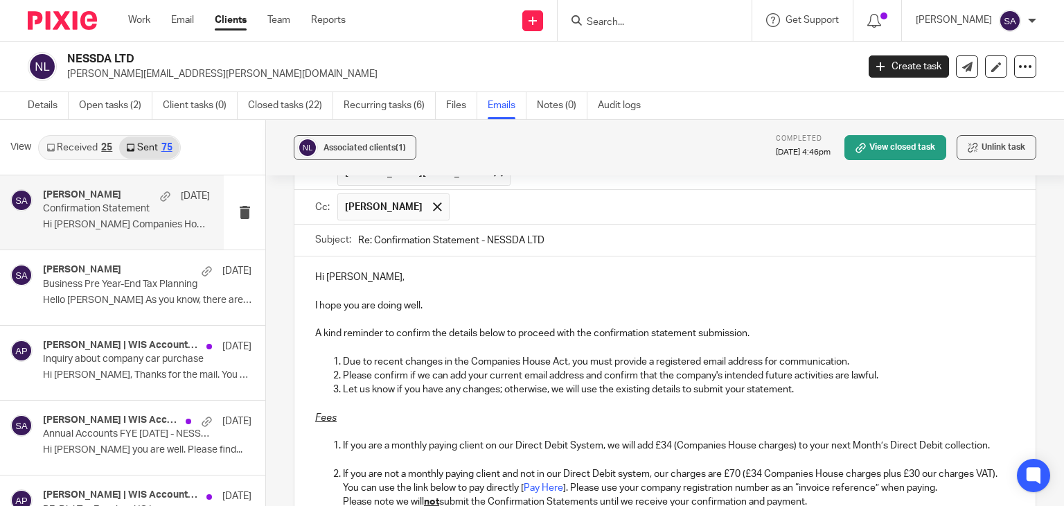
scroll to position [823, 0]
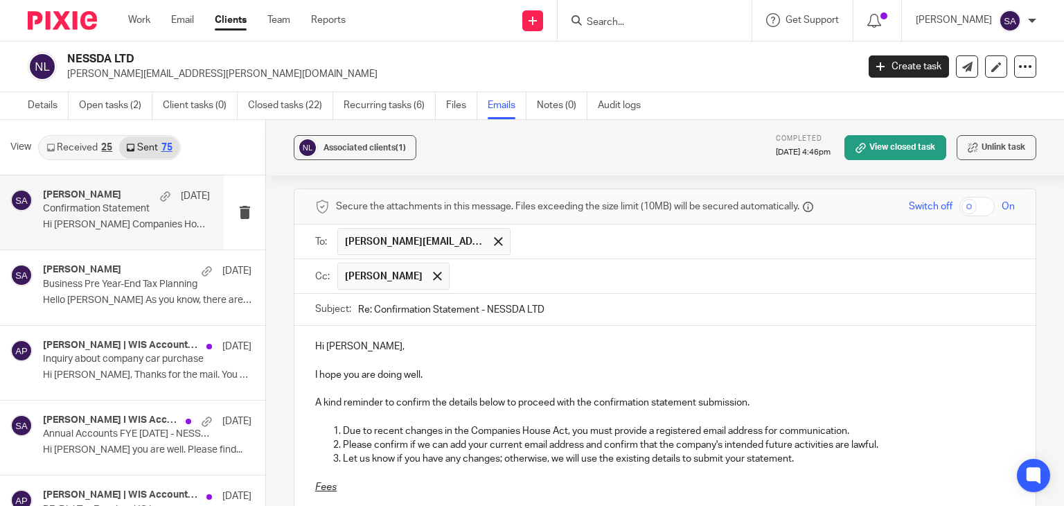
click at [565, 307] on input "Re: Confirmation Statement - NESSDA LTD" at bounding box center [686, 309] width 657 height 31
click at [516, 353] on p at bounding box center [664, 360] width 699 height 14
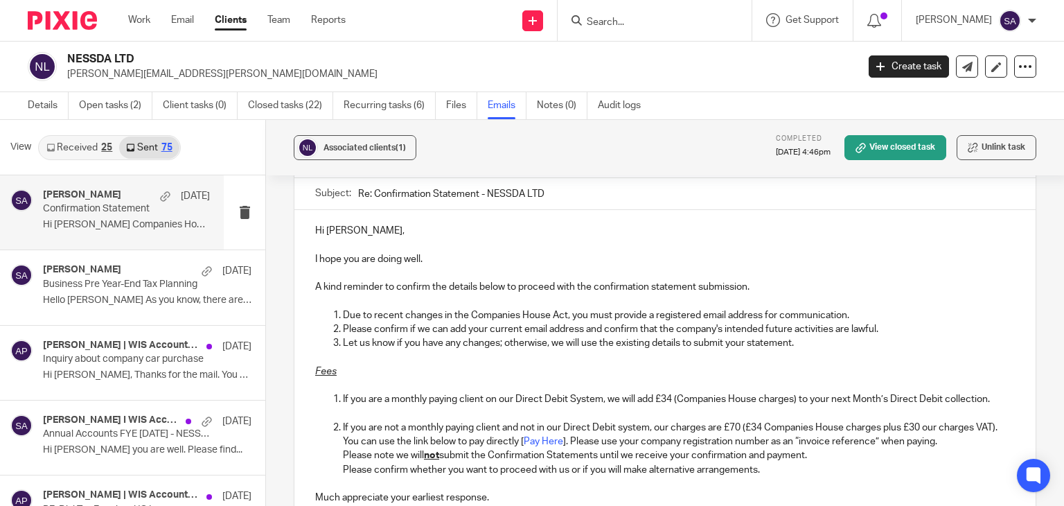
scroll to position [1169, 0]
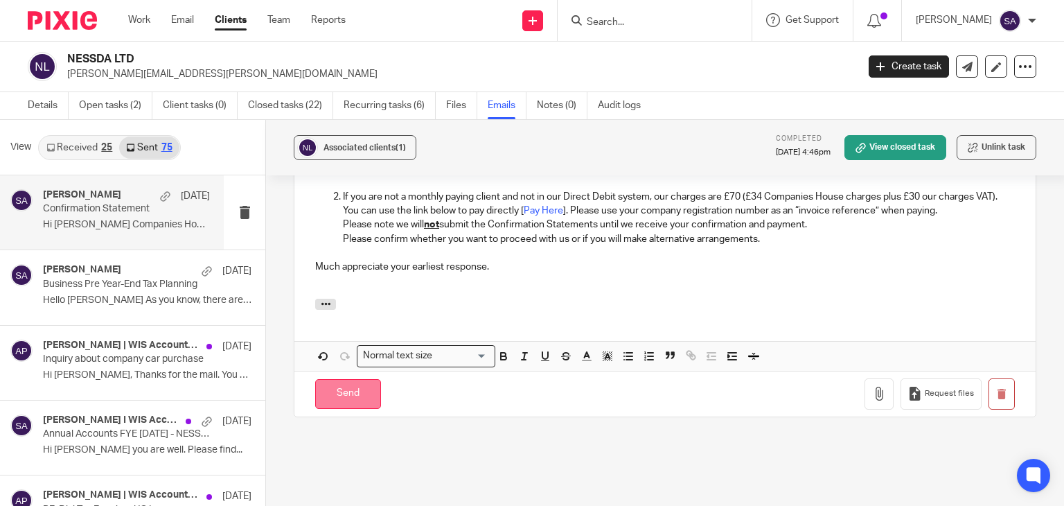
drag, startPoint x: 364, startPoint y: 381, endPoint x: 373, endPoint y: 375, distance: 11.2
click at [364, 381] on input "Send" at bounding box center [348, 394] width 66 height 30
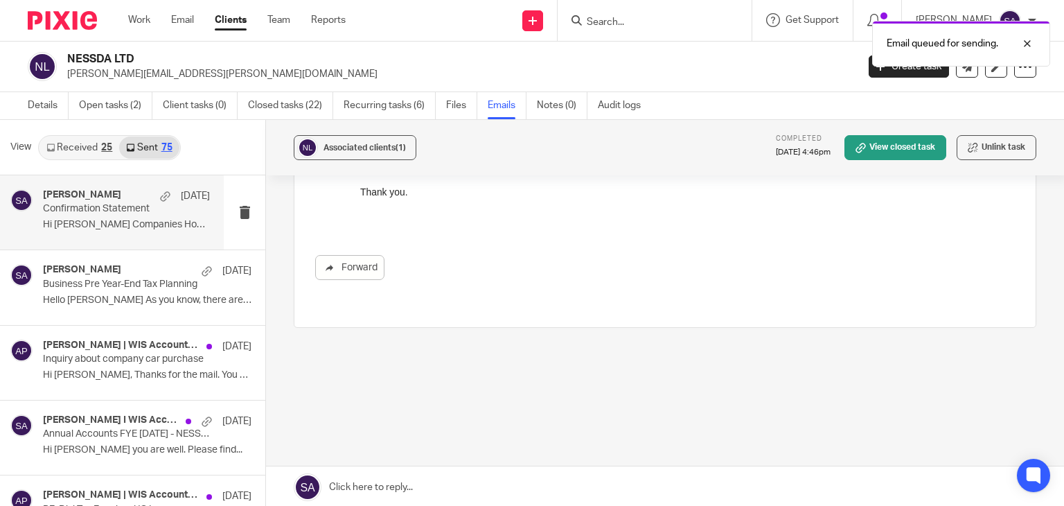
scroll to position [648, 0]
click at [640, 22] on div "Email queued for sending." at bounding box center [791, 40] width 518 height 53
drag, startPoint x: 1027, startPoint y: 41, endPoint x: 717, endPoint y: 21, distance: 310.9
click at [1017, 39] on div at bounding box center [1016, 43] width 37 height 17
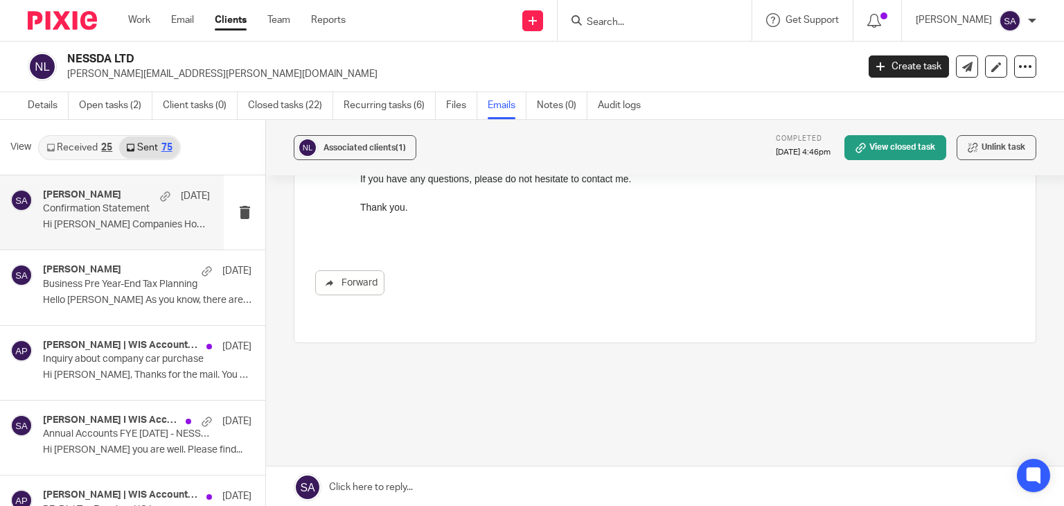
click at [643, 19] on input "Search" at bounding box center [647, 23] width 125 height 12
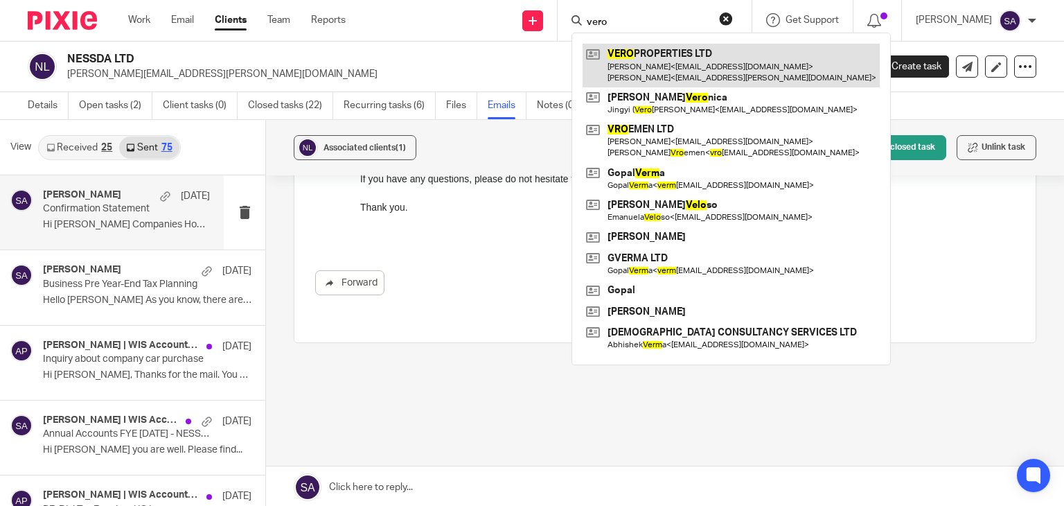
type input "vero"
click at [663, 84] on link at bounding box center [730, 65] width 297 height 43
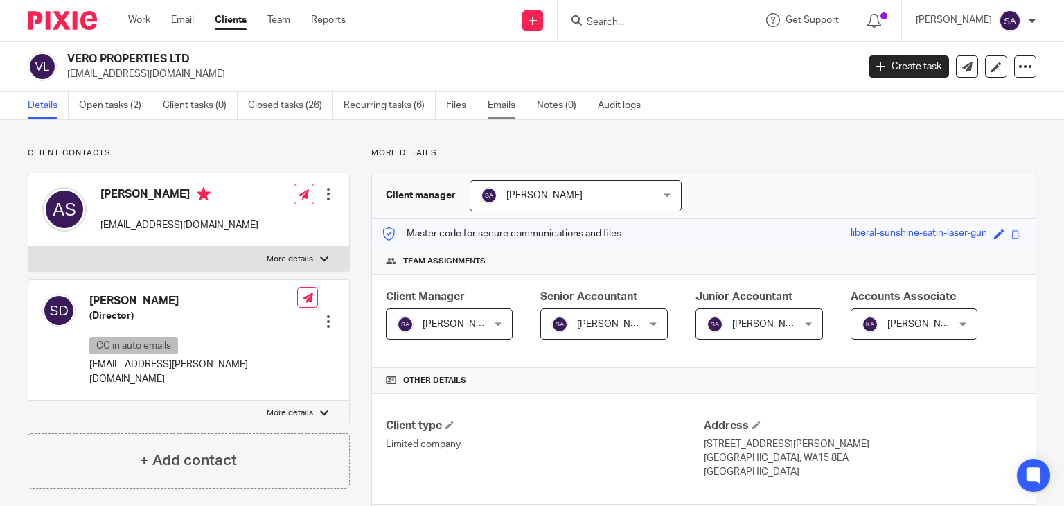
click at [514, 106] on link "Emails" at bounding box center [507, 105] width 39 height 27
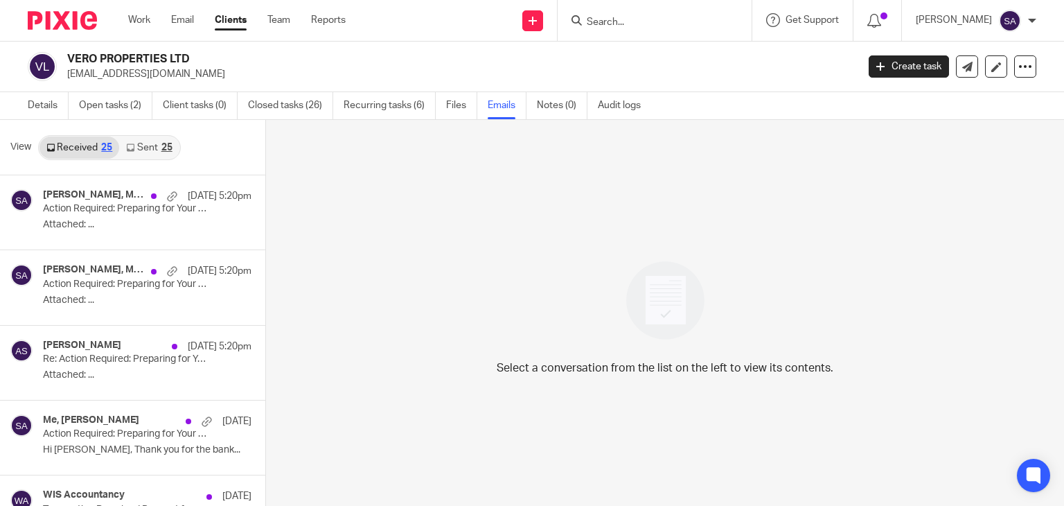
click at [148, 139] on link "Sent 25" at bounding box center [149, 147] width 60 height 22
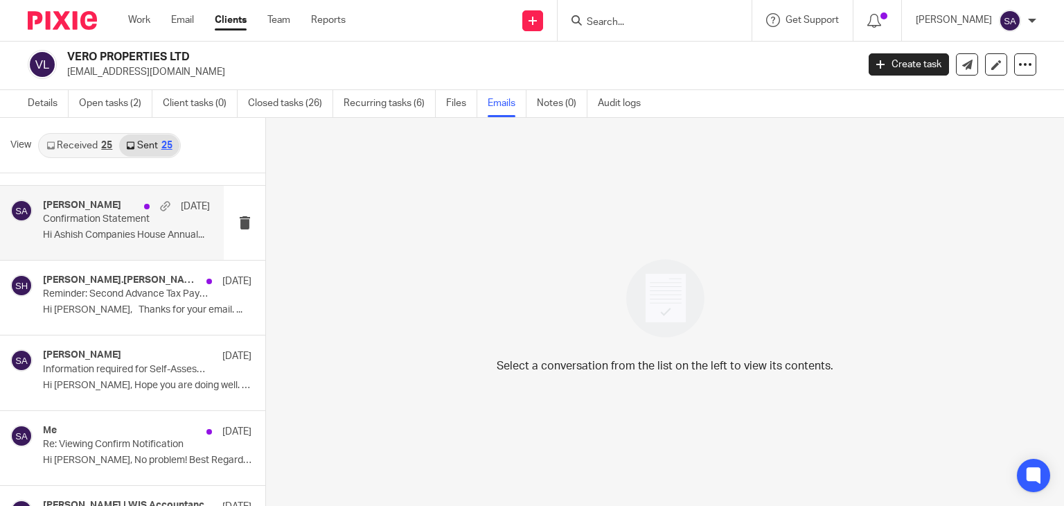
scroll to position [139, 0]
click at [103, 234] on p "Hi Ashish Companies House Annual..." at bounding box center [126, 235] width 167 height 12
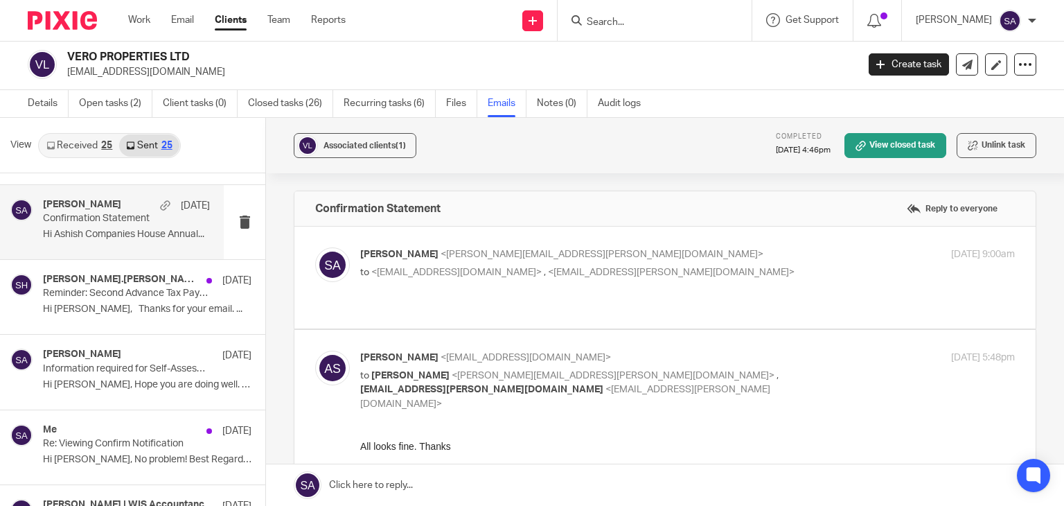
scroll to position [0, 0]
click at [318, 257] on img at bounding box center [332, 264] width 35 height 35
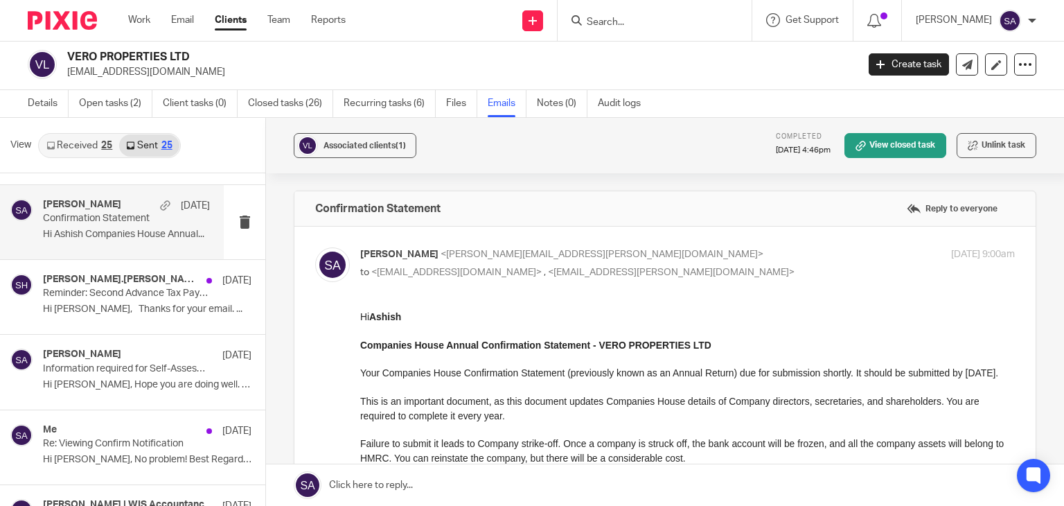
click at [332, 258] on img at bounding box center [332, 264] width 35 height 35
checkbox input "false"
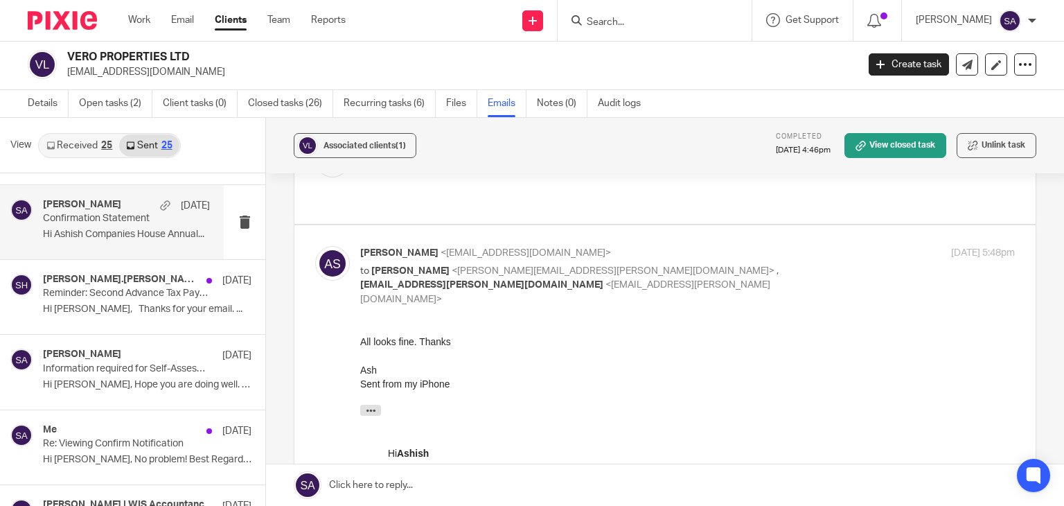
scroll to position [139, 0]
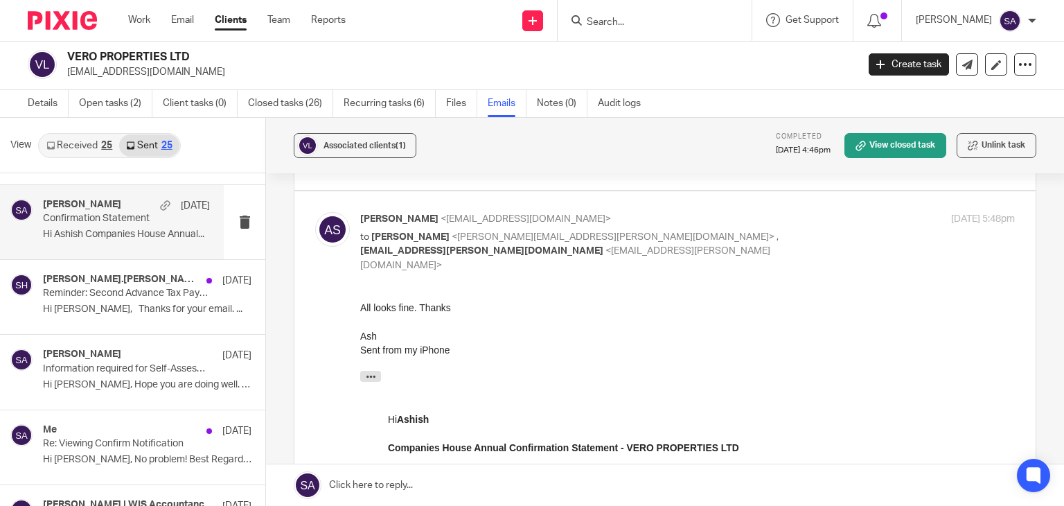
click at [659, 10] on div at bounding box center [654, 20] width 194 height 41
click at [651, 18] on input "Search" at bounding box center [647, 23] width 125 height 12
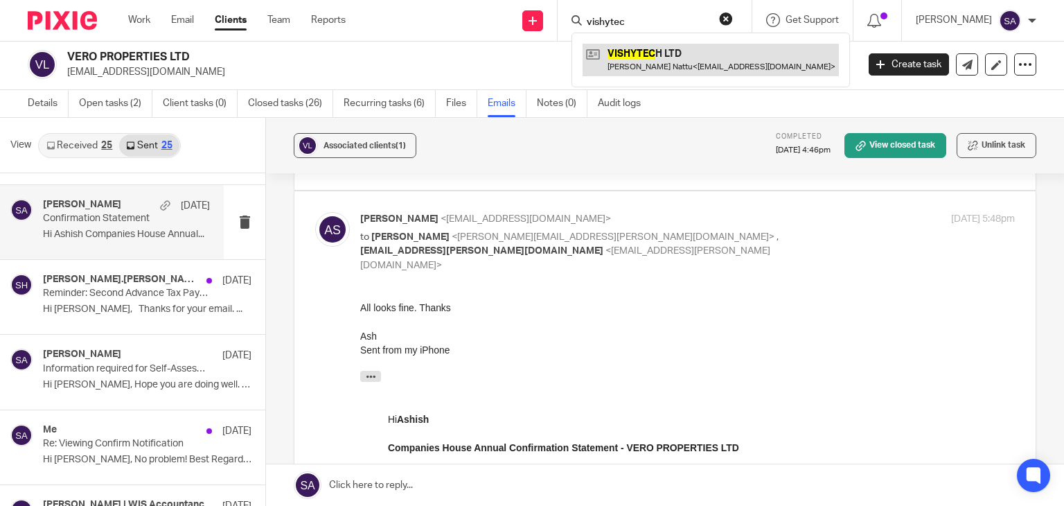
type input "vishytec"
click at [672, 74] on link at bounding box center [710, 60] width 256 height 32
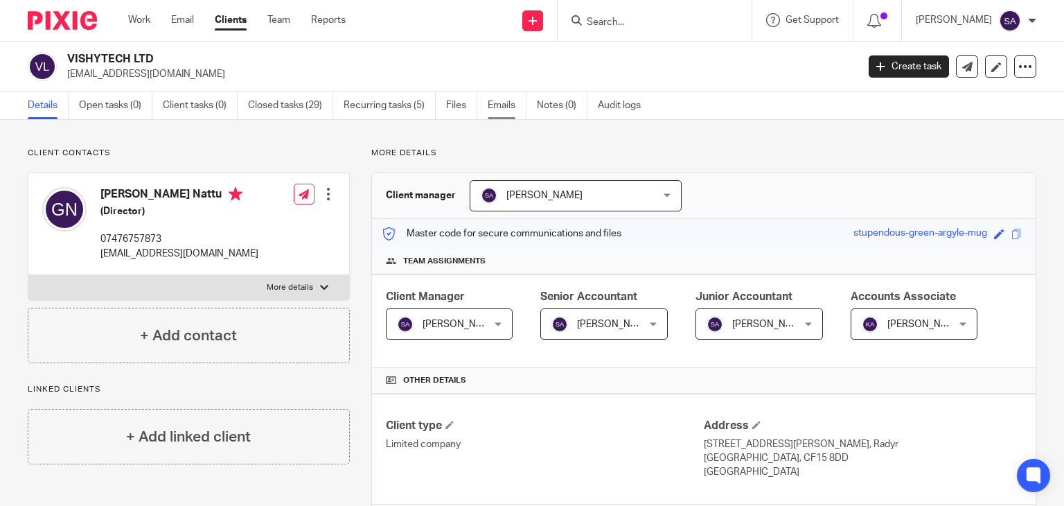
click at [515, 111] on link "Emails" at bounding box center [507, 105] width 39 height 27
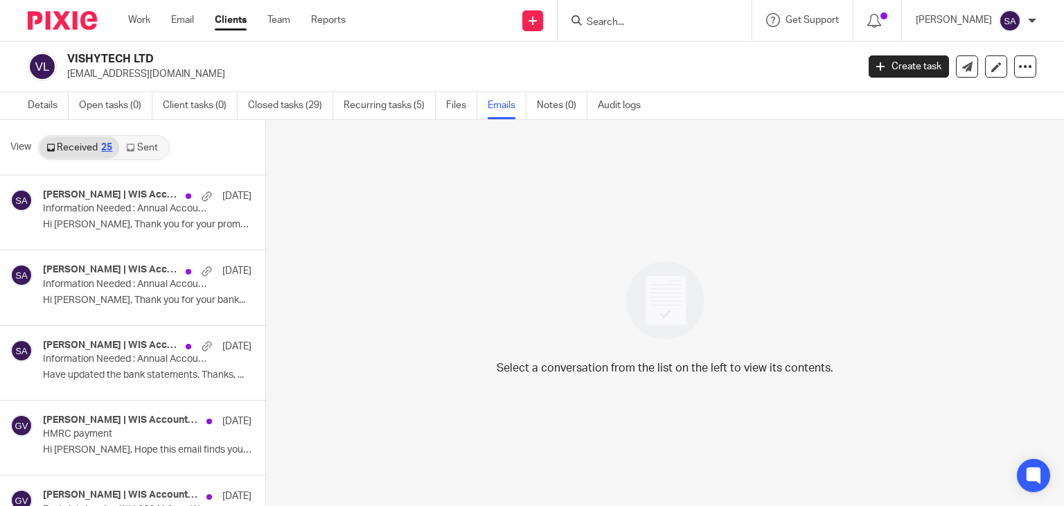
click at [144, 148] on link "Sent" at bounding box center [143, 147] width 48 height 22
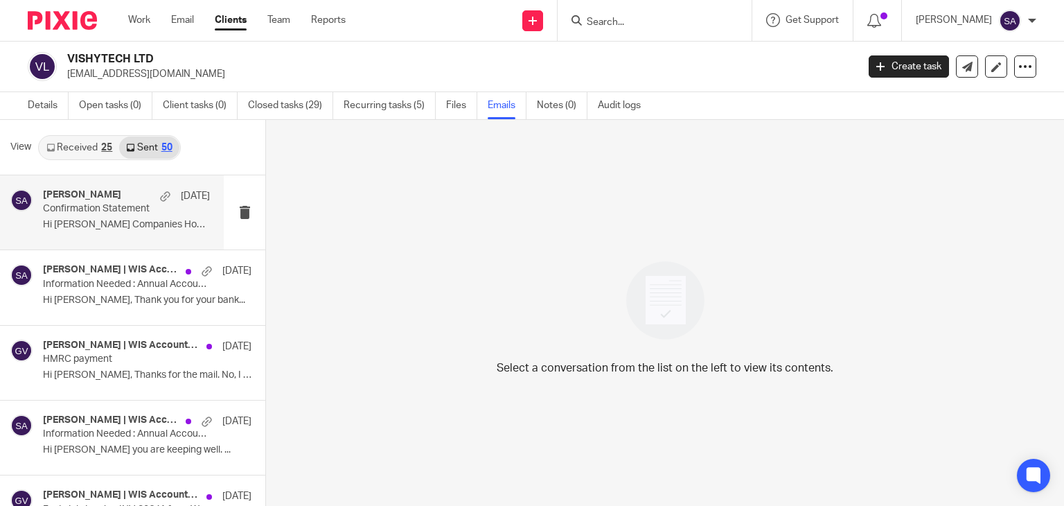
click at [132, 222] on p "Hi [PERSON_NAME] Companies House Annual..." at bounding box center [126, 225] width 167 height 12
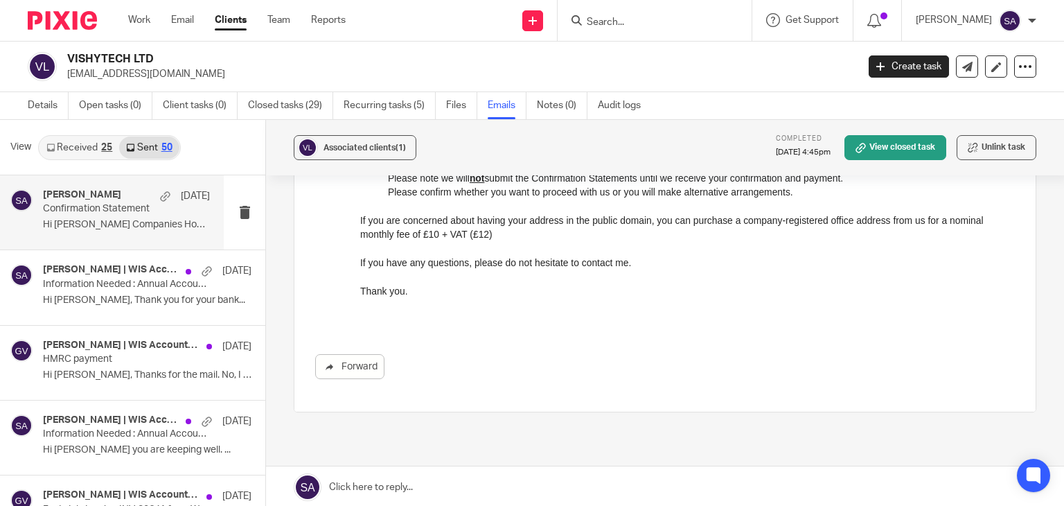
scroll to position [648, 0]
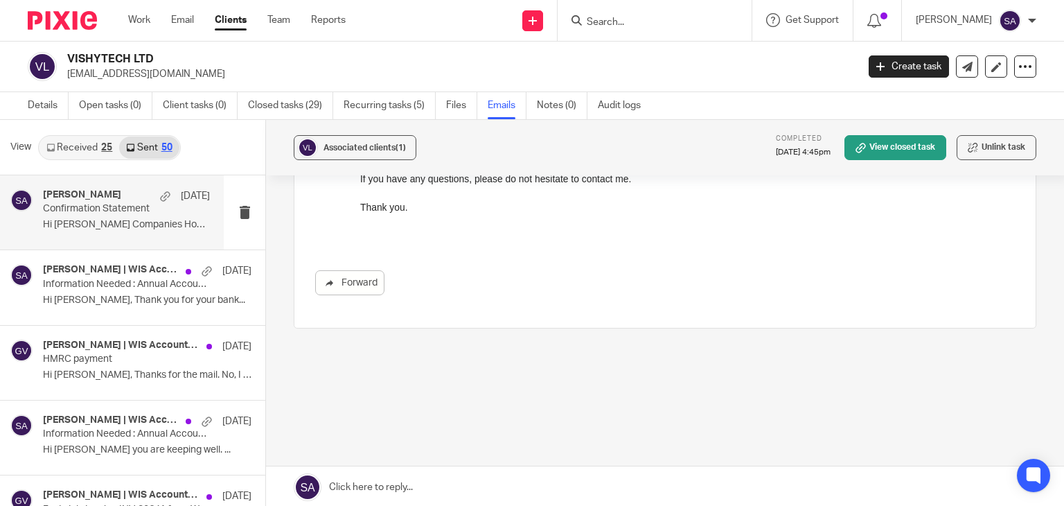
click at [363, 480] on link at bounding box center [665, 487] width 798 height 42
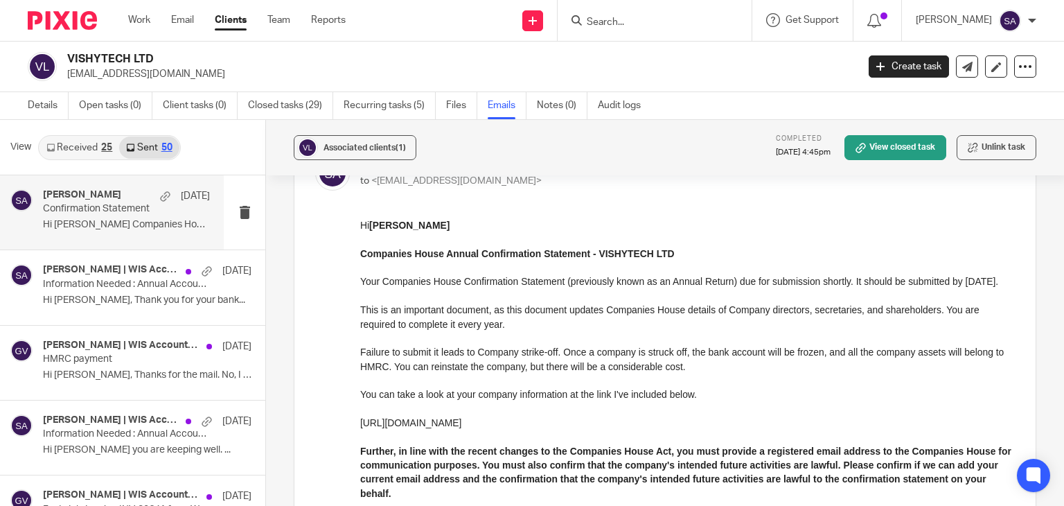
scroll to position [0, 0]
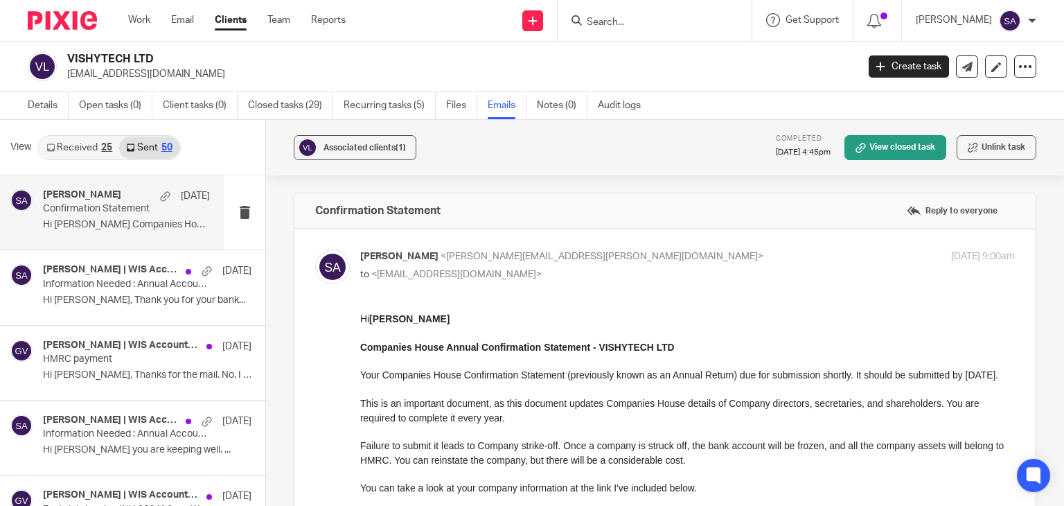
click at [393, 324] on strong "[PERSON_NAME]" at bounding box center [409, 318] width 80 height 11
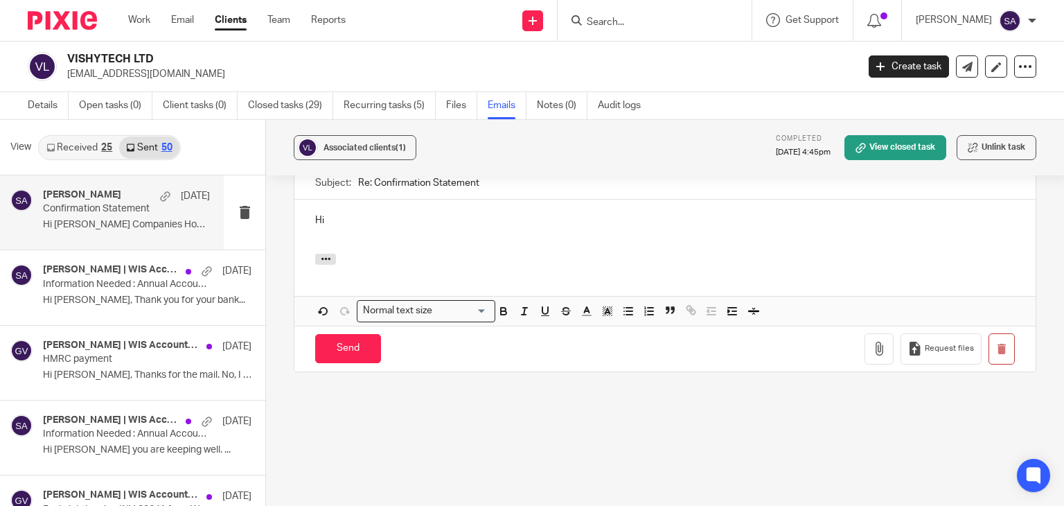
scroll to position [831, 0]
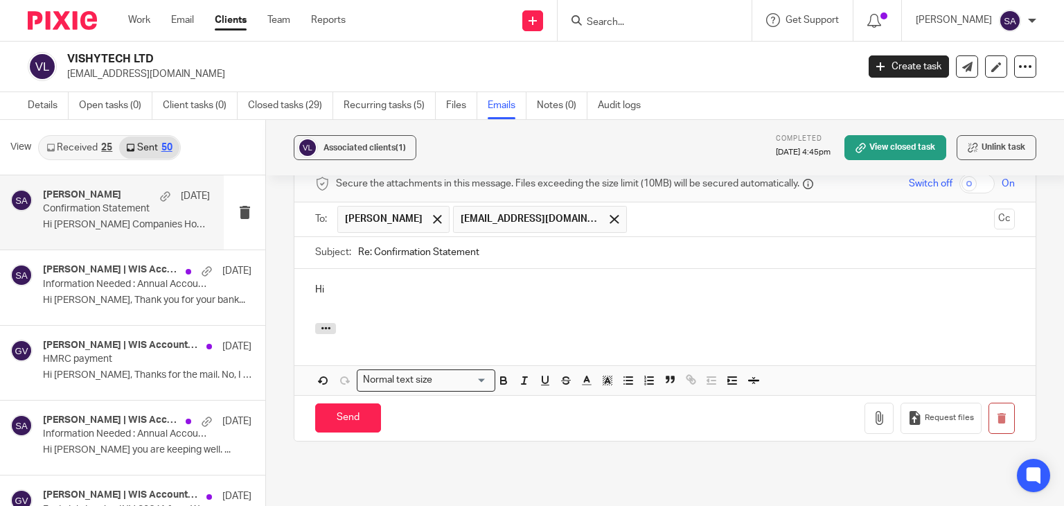
click at [377, 291] on p "Hi" at bounding box center [664, 290] width 699 height 14
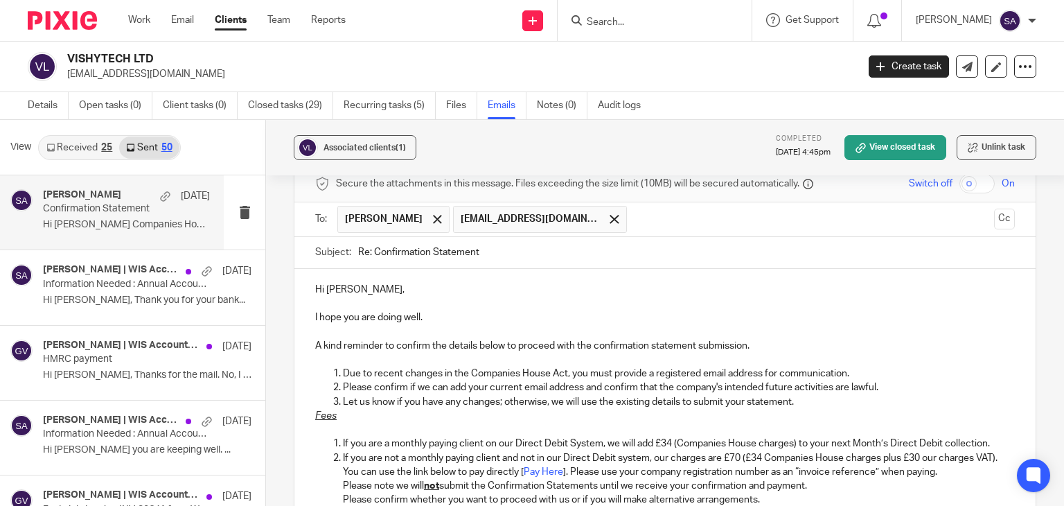
scroll to position [858, 0]
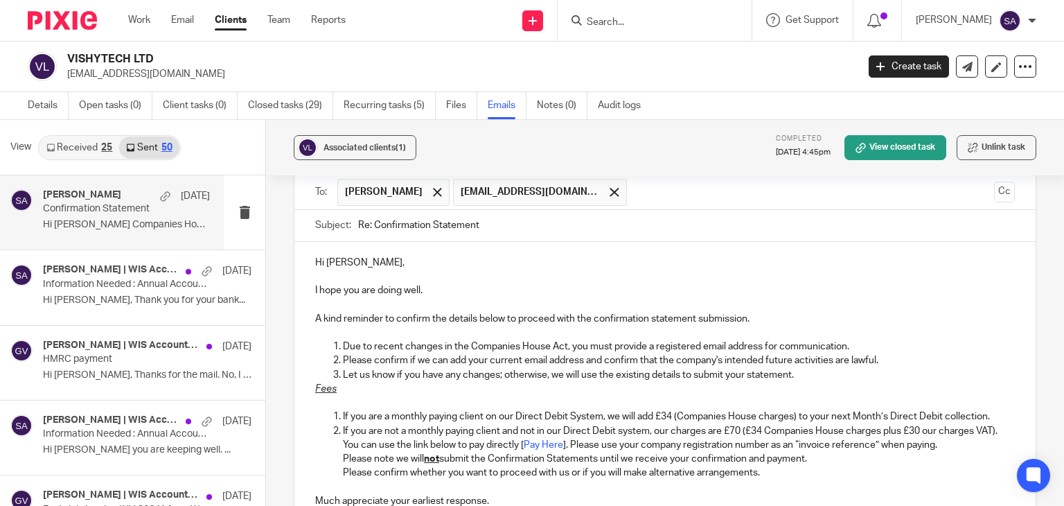
click at [801, 375] on p "Let us know if you have any changes; otherwise, we will use the existing detail…" at bounding box center [679, 375] width 672 height 14
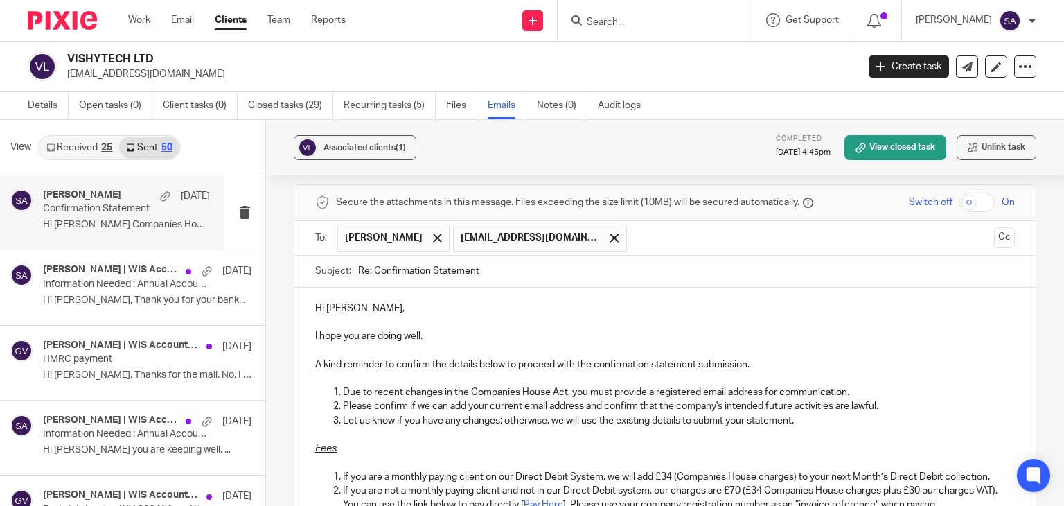
scroll to position [789, 0]
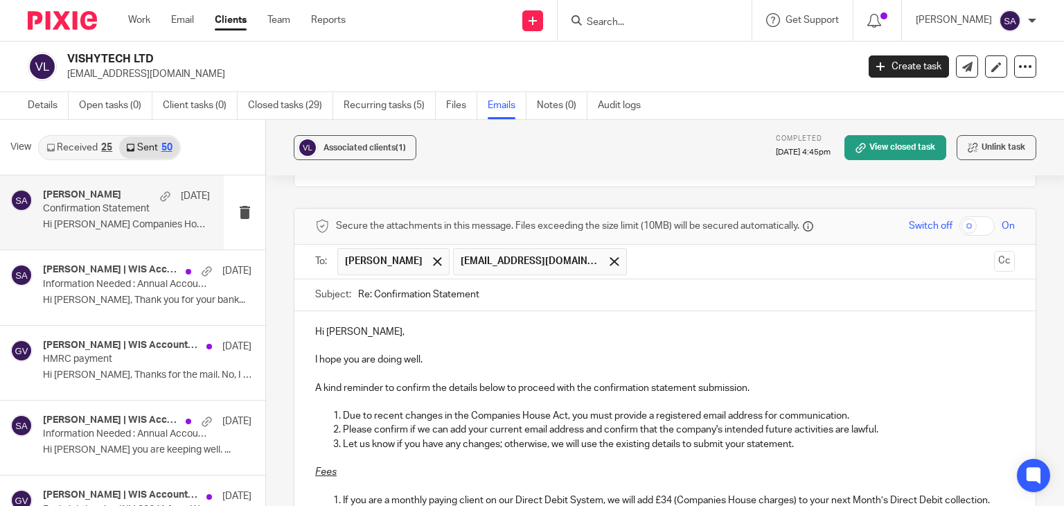
click at [528, 295] on input "Re: Confirmation Statement" at bounding box center [686, 294] width 657 height 31
type input "Re: Confirmation Statement -"
click at [429, 253] on div at bounding box center [437, 261] width 16 height 21
click at [994, 261] on button "Cc" at bounding box center [1004, 261] width 21 height 21
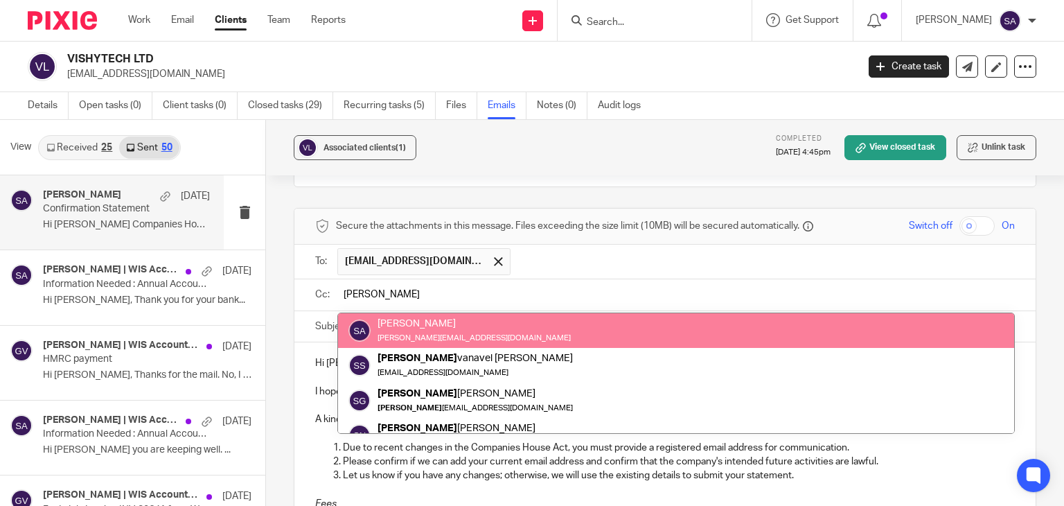
type input "[PERSON_NAME]"
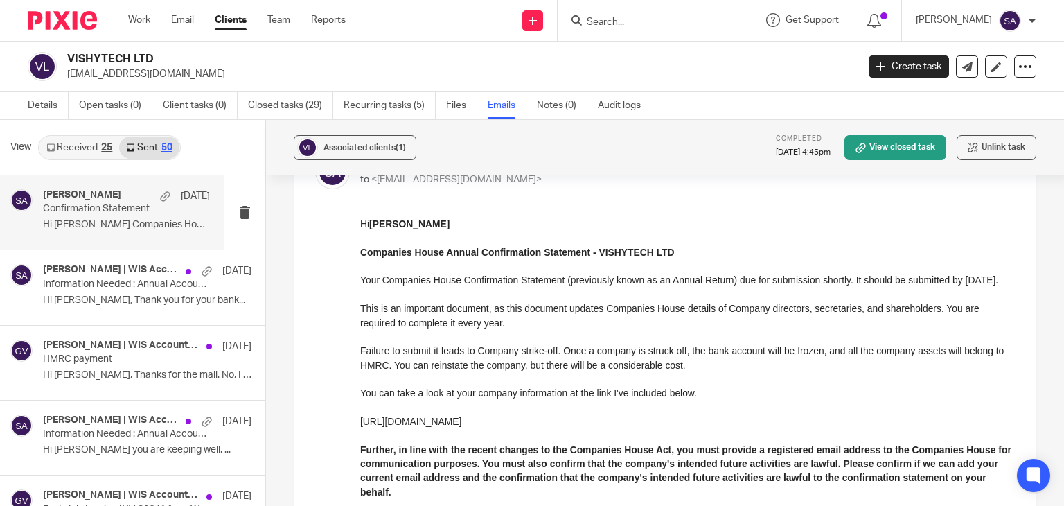
scroll to position [27, 0]
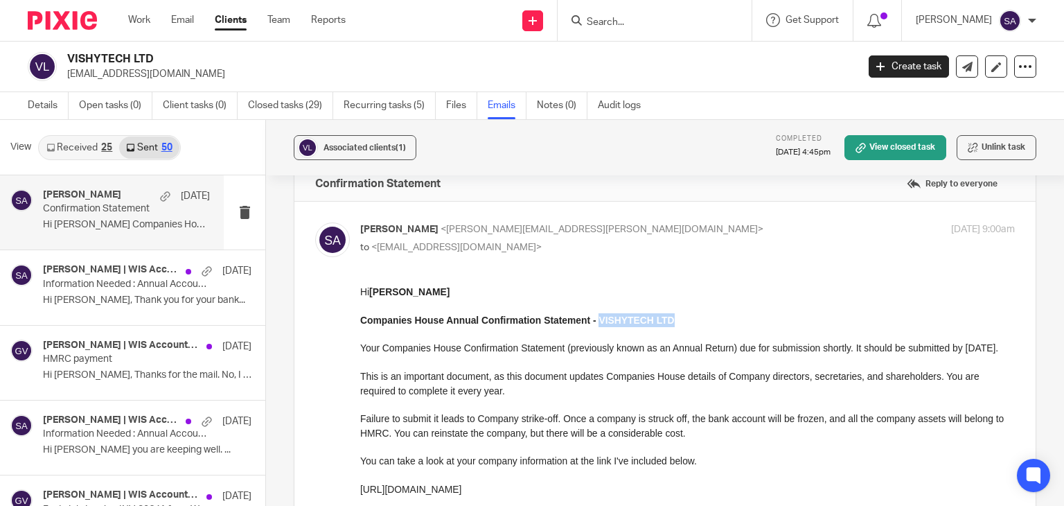
drag, startPoint x: 678, startPoint y: 316, endPoint x: 596, endPoint y: 318, distance: 82.4
click at [596, 318] on p "Companies House Annual Confirmation Statement - VISHYTECH LTD" at bounding box center [687, 320] width 654 height 14
copy strong "VISHYTECH LTD"
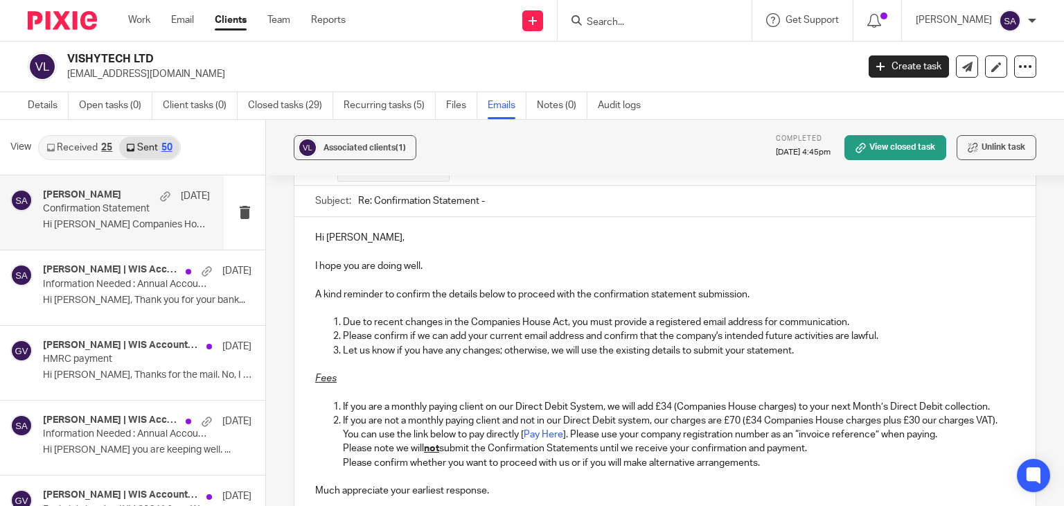
scroll to position [858, 0]
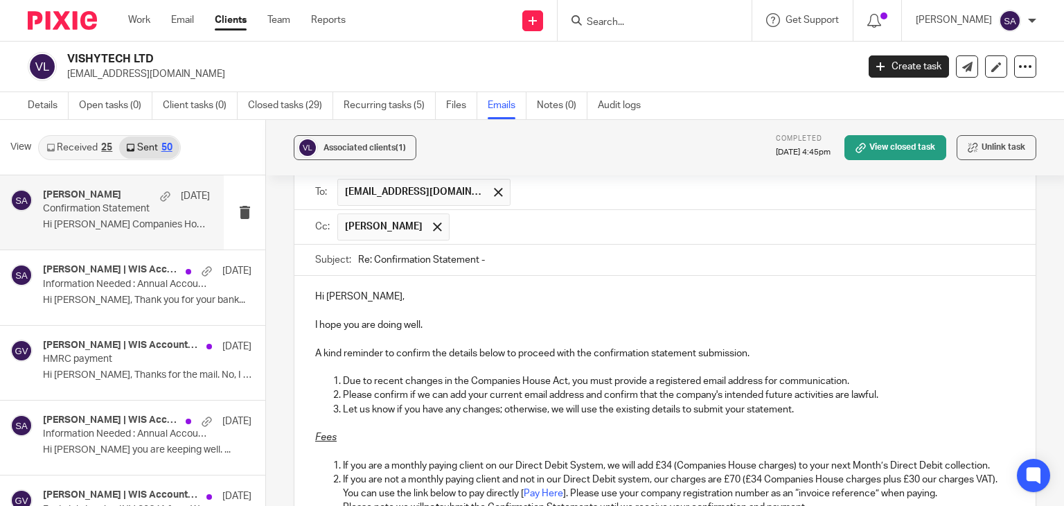
click at [517, 264] on input "Re: Confirmation Statement -" at bounding box center [686, 259] width 657 height 31
paste input "VISHYTECH LTD"
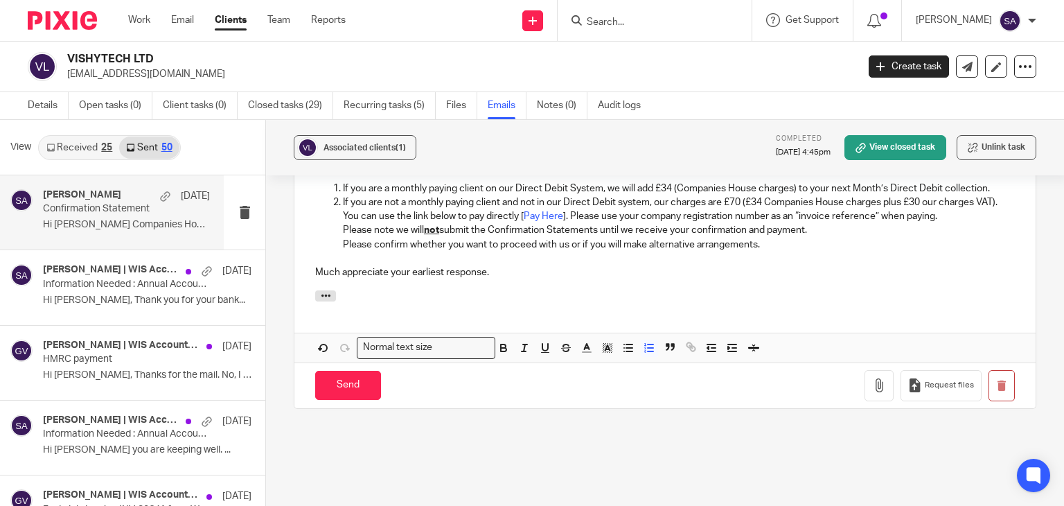
scroll to position [1066, 0]
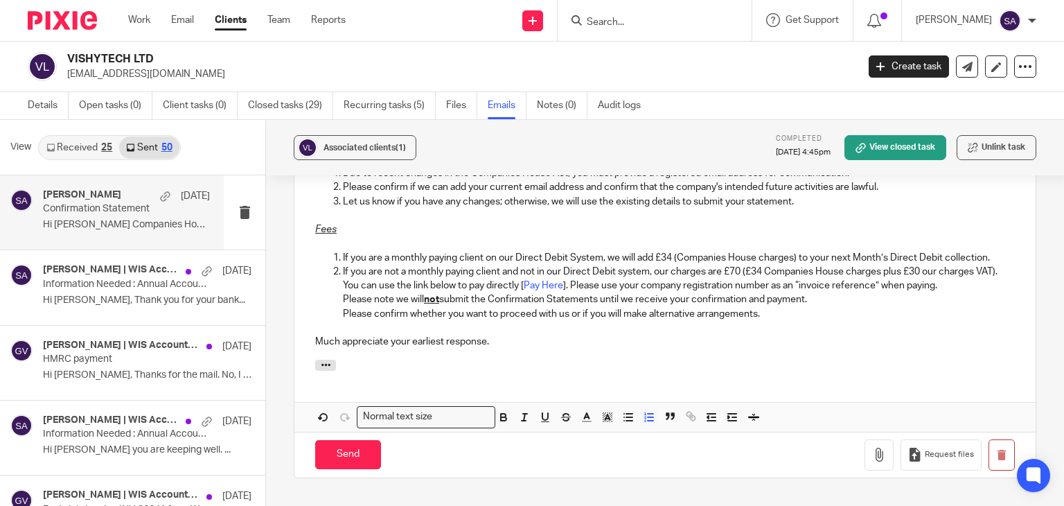
type input "Re: Confirmation Statement - VISHYTECH LTD"
click at [993, 258] on p "If you are a monthly paying client on our Direct Debit System, we will add £34 …" at bounding box center [679, 258] width 672 height 14
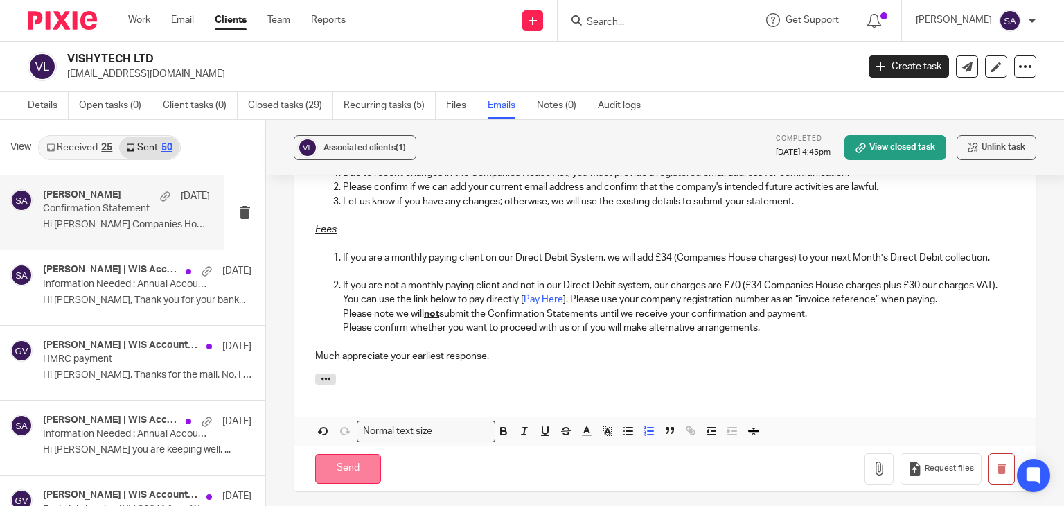
click at [349, 458] on input "Send" at bounding box center [348, 469] width 66 height 30
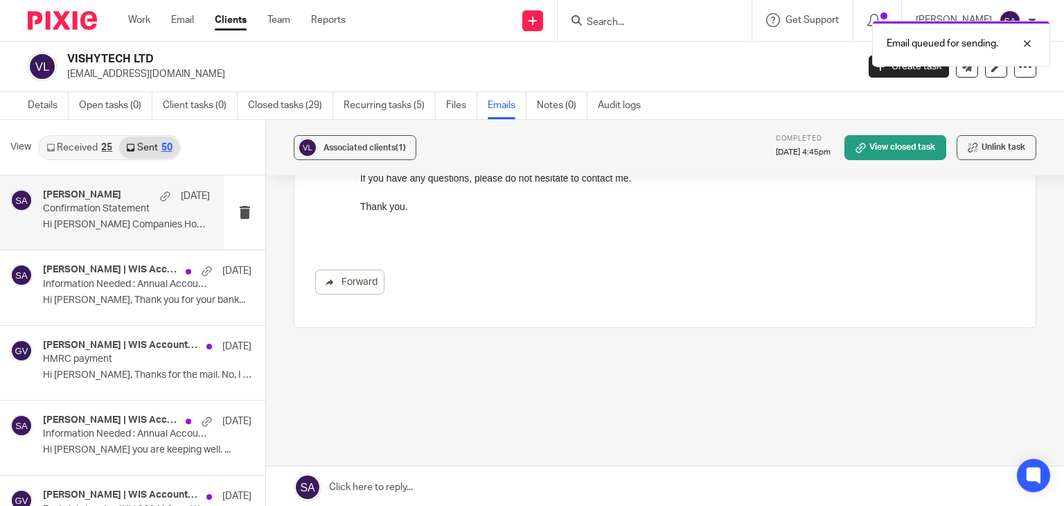
scroll to position [648, 0]
drag, startPoint x: 634, startPoint y: 22, endPoint x: 718, endPoint y: 26, distance: 83.9
click at [634, 22] on div "Email queued for sending." at bounding box center [791, 40] width 518 height 53
drag, startPoint x: 1024, startPoint y: 43, endPoint x: 1006, endPoint y: 42, distance: 18.0
click at [1023, 43] on div at bounding box center [1016, 43] width 37 height 17
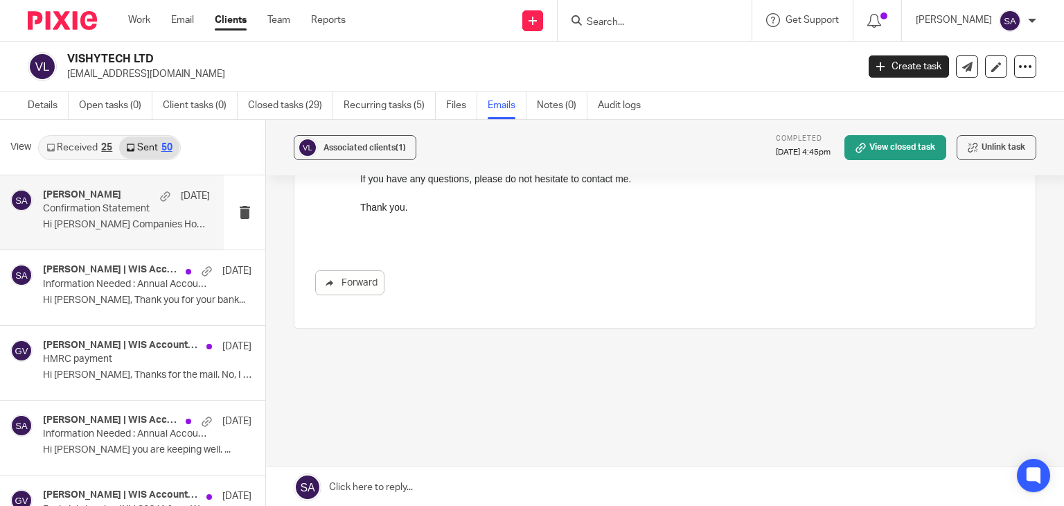
click at [652, 24] on input "Search" at bounding box center [647, 23] width 125 height 12
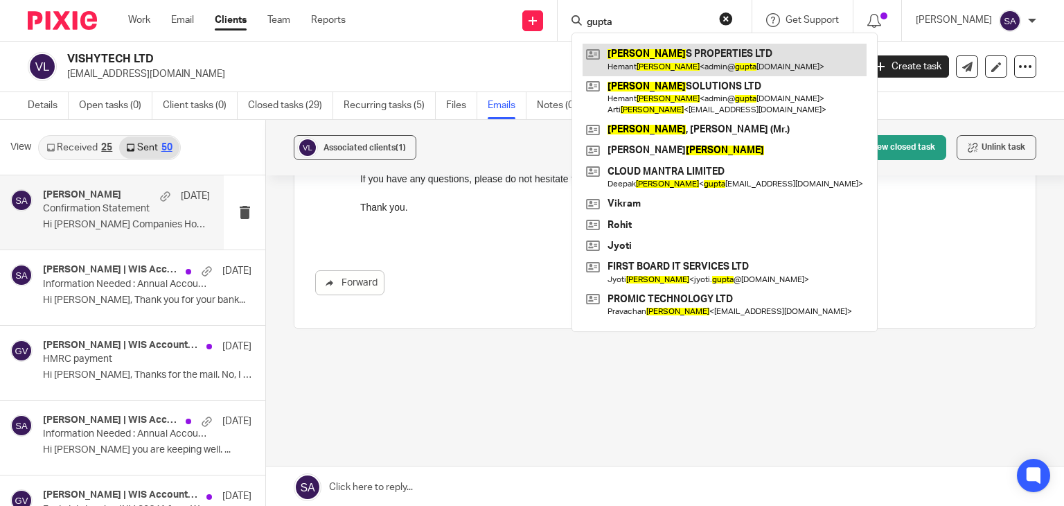
type input "gupta"
click at [731, 64] on link at bounding box center [724, 60] width 284 height 32
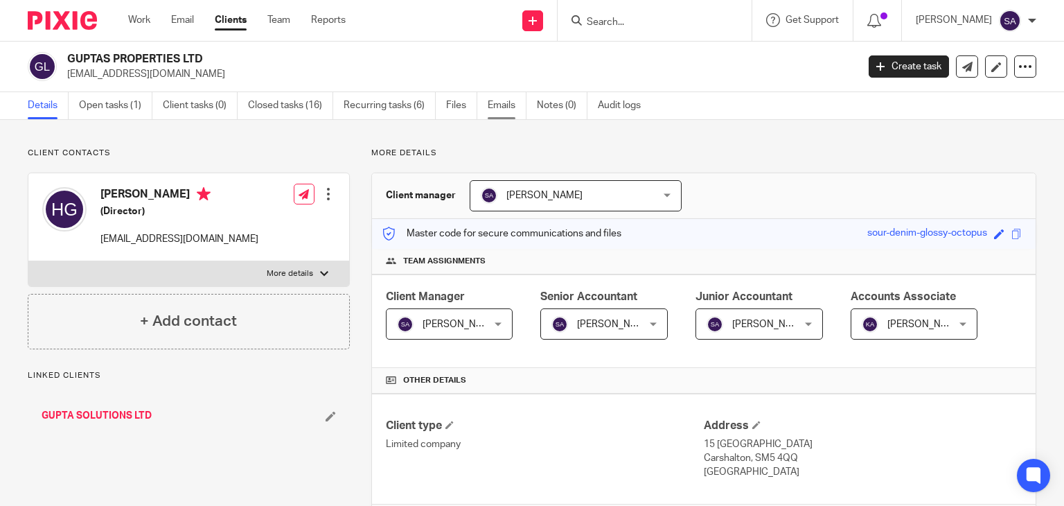
click at [510, 109] on link "Emails" at bounding box center [507, 105] width 39 height 27
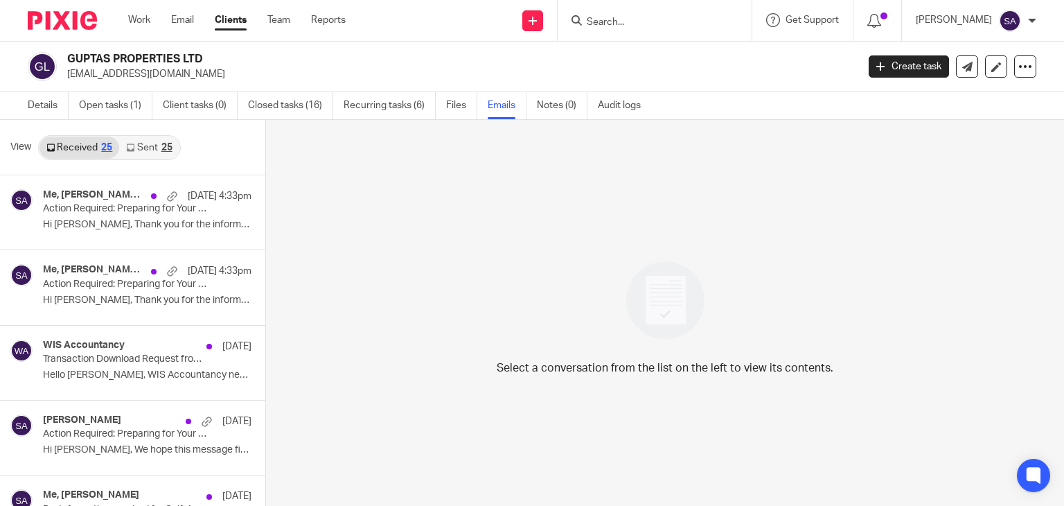
click at [155, 142] on link "Sent 25" at bounding box center [149, 147] width 60 height 22
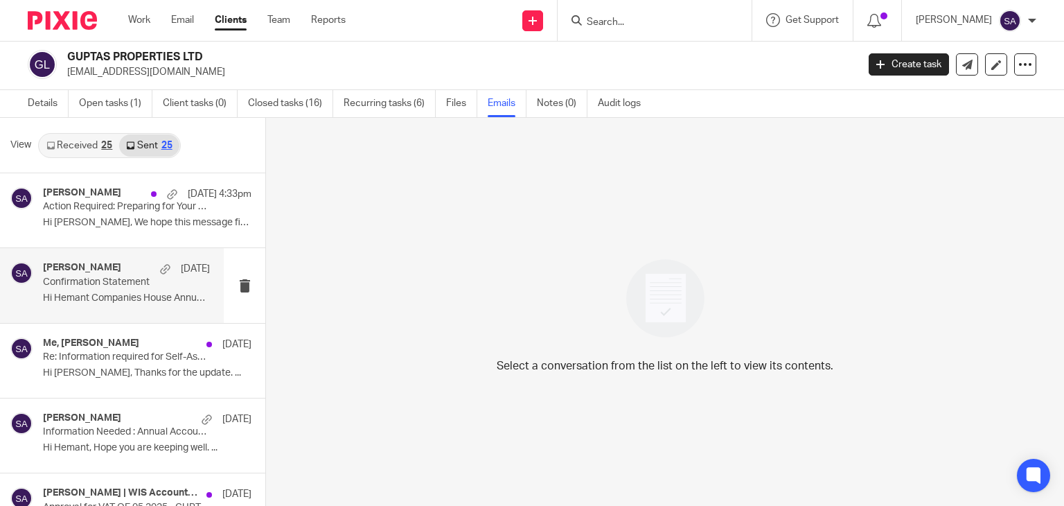
click at [114, 274] on div "[PERSON_NAME] [DATE]" at bounding box center [126, 269] width 167 height 14
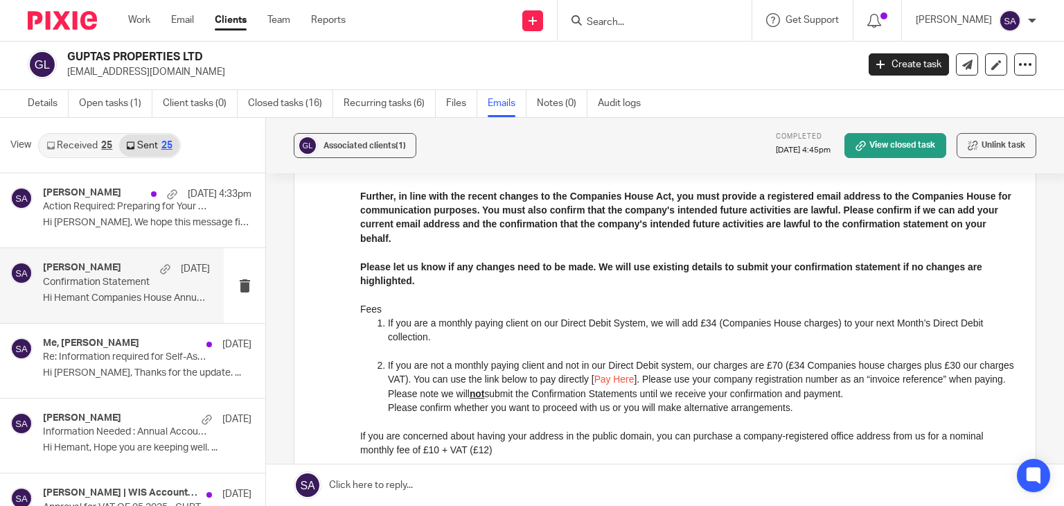
scroll to position [648, 0]
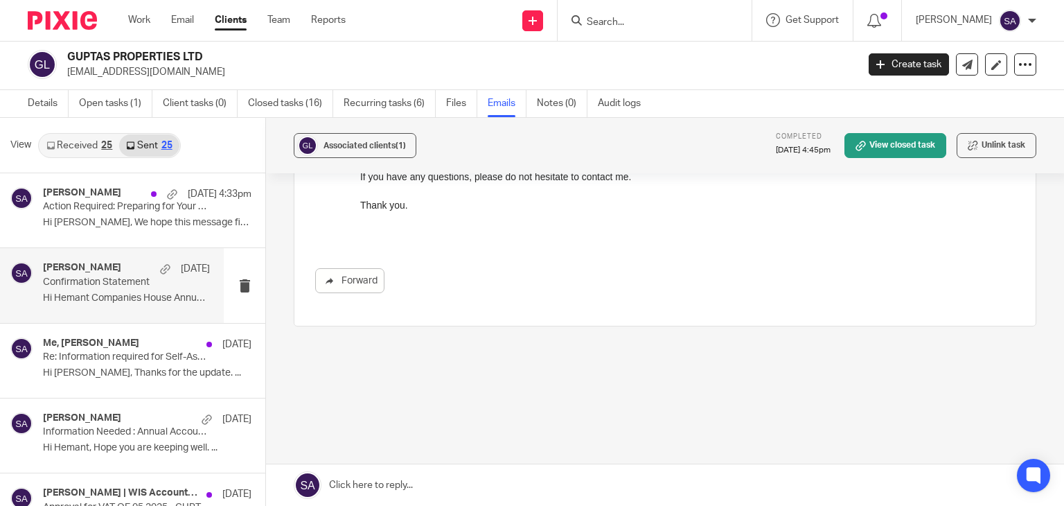
click at [386, 474] on link at bounding box center [665, 485] width 798 height 42
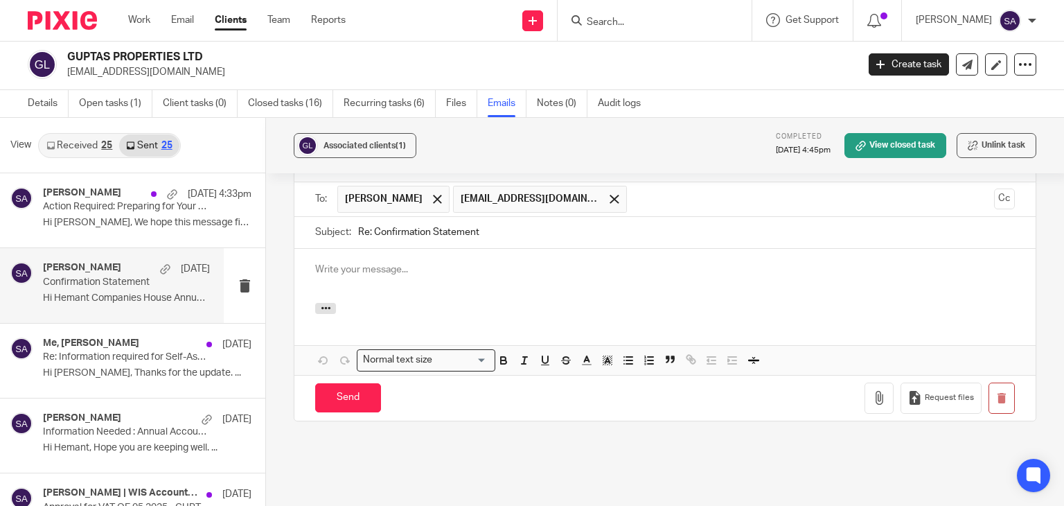
scroll to position [819, 0]
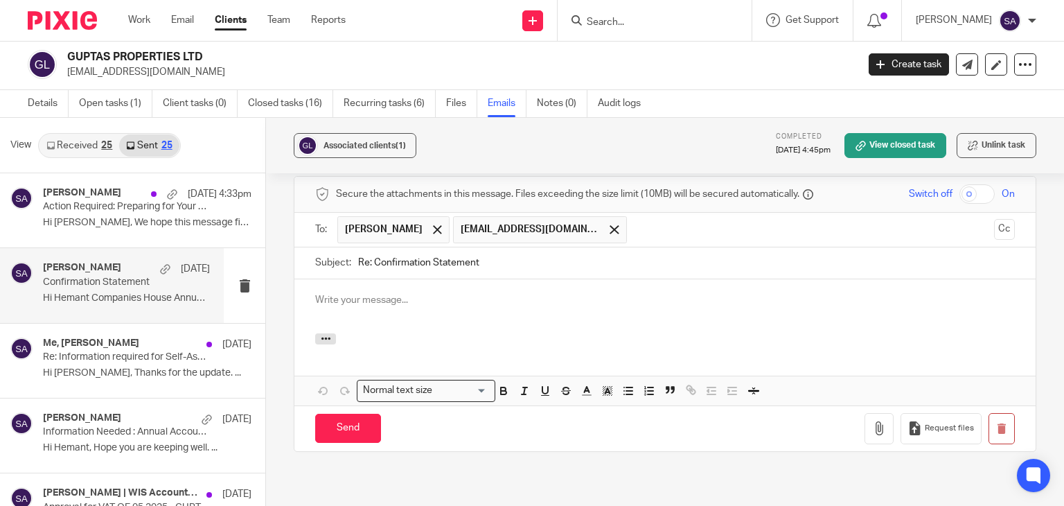
click at [495, 261] on input "Re: Confirmation Statement" at bounding box center [686, 262] width 657 height 31
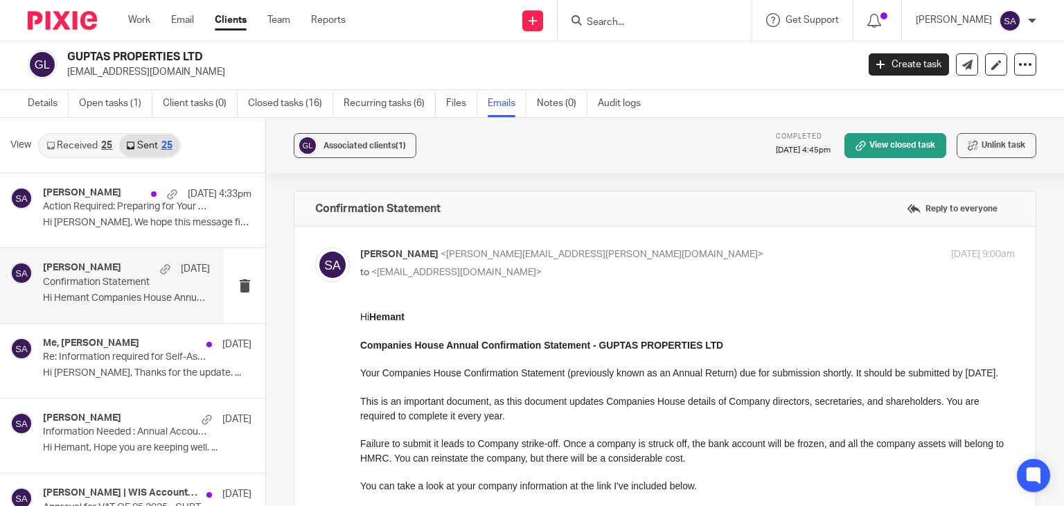
scroll to position [0, 0]
drag, startPoint x: 729, startPoint y: 343, endPoint x: 598, endPoint y: 349, distance: 131.0
click at [598, 349] on p "Companies House Annual Confirmation Statement - GUPTAS PROPERTIES LTD" at bounding box center [687, 345] width 654 height 14
copy strong "GUPTAS PROPERTIES LTD"
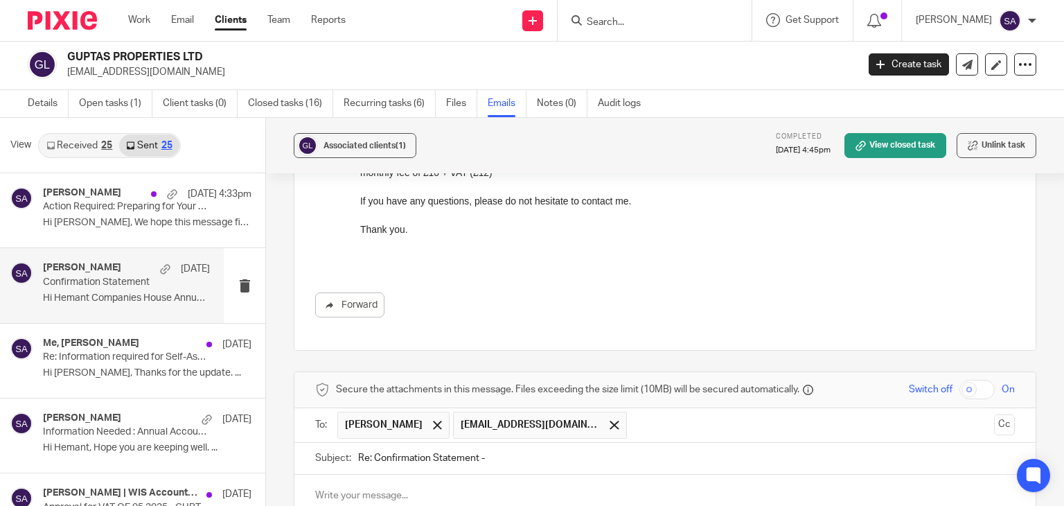
scroll to position [831, 0]
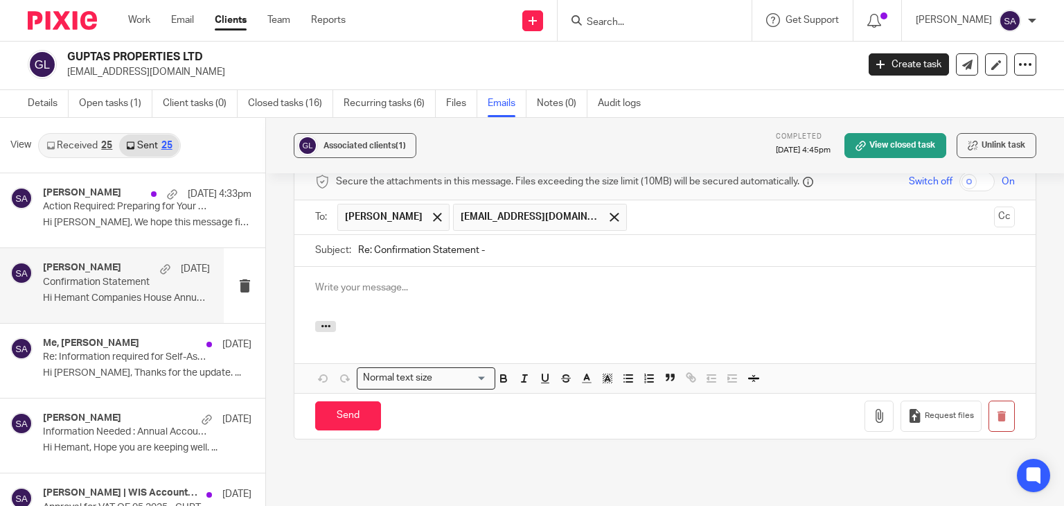
drag, startPoint x: 513, startPoint y: 247, endPoint x: 488, endPoint y: 248, distance: 25.0
click at [511, 246] on input "Re: Confirmation Statement -" at bounding box center [686, 250] width 657 height 31
paste input "GUPTAS PROPERTIES LTD"
type input "Re: Confirmation Statement - GUPTAS PROPERTIES LTD"
click at [433, 215] on span at bounding box center [437, 217] width 9 height 9
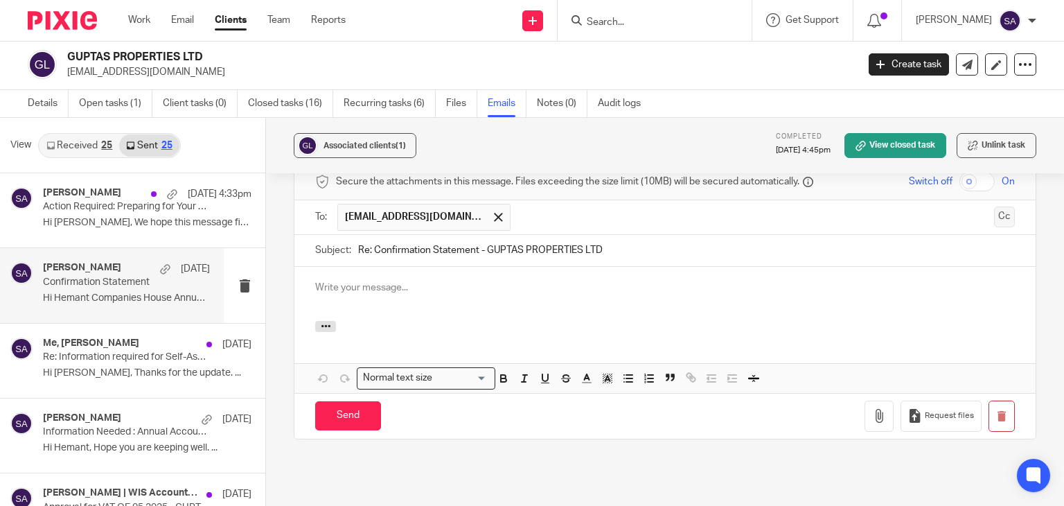
click at [994, 219] on button "Cc" at bounding box center [1004, 216] width 21 height 21
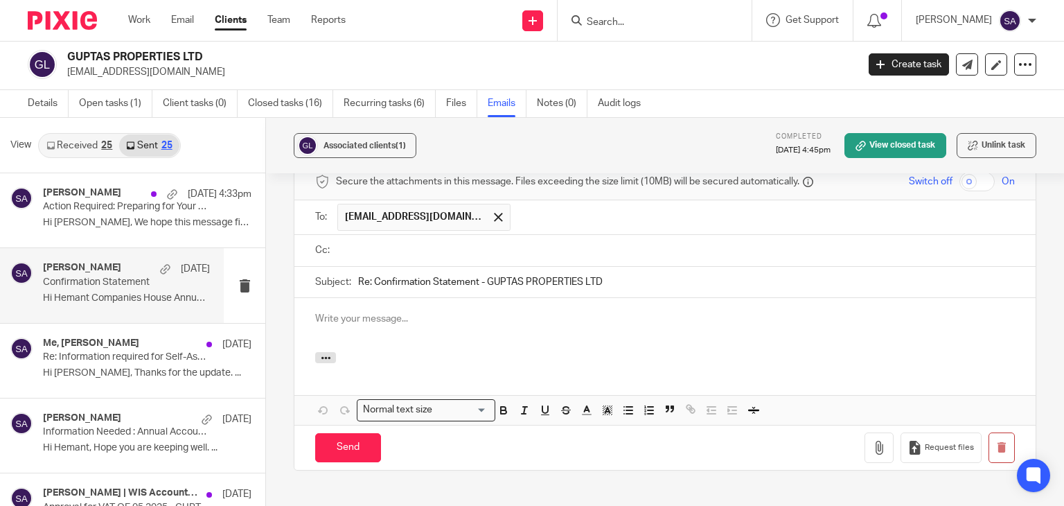
type input "s"
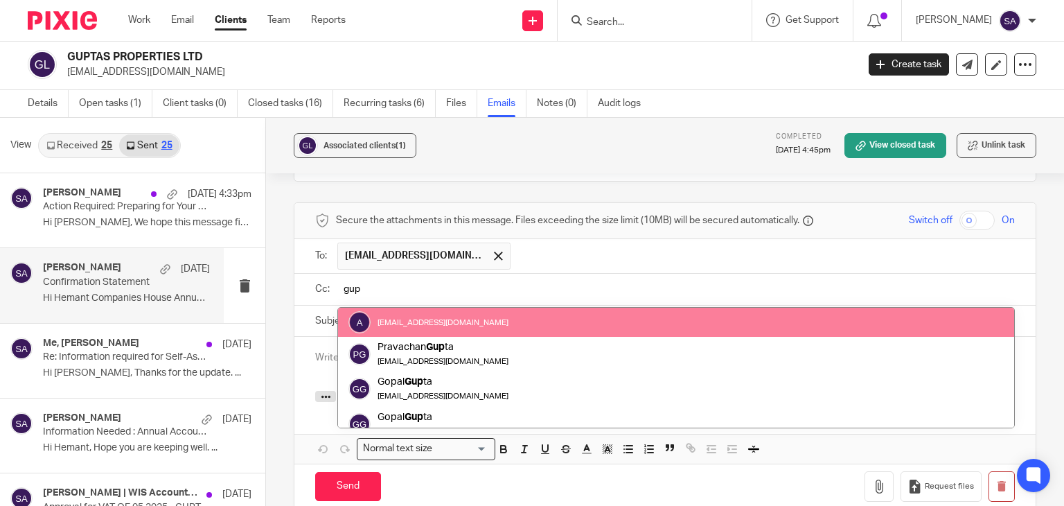
scroll to position [762, 0]
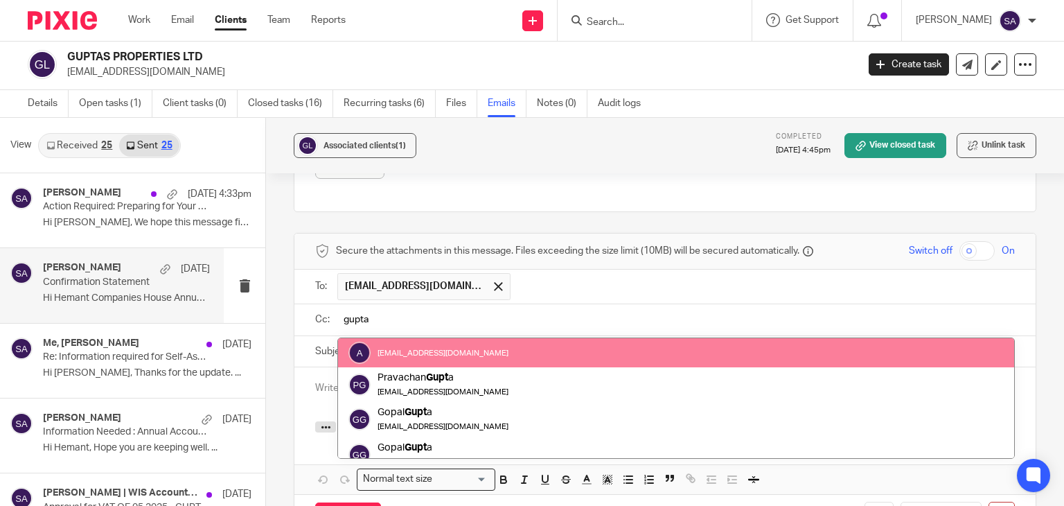
type input "guptas"
drag, startPoint x: 382, startPoint y: 319, endPoint x: 305, endPoint y: 314, distance: 77.0
click at [305, 314] on div "Cc: guptas [EMAIL_ADDRESS][DOMAIN_NAME] [PERSON_NAME] admin@ guptas [DOMAIN_NAM…" at bounding box center [664, 320] width 741 height 32
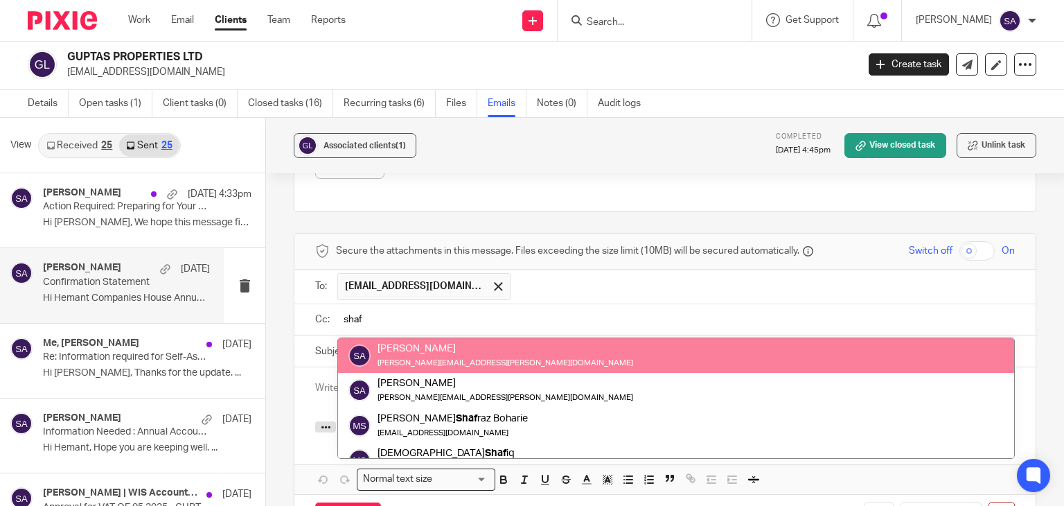
type input "shaf"
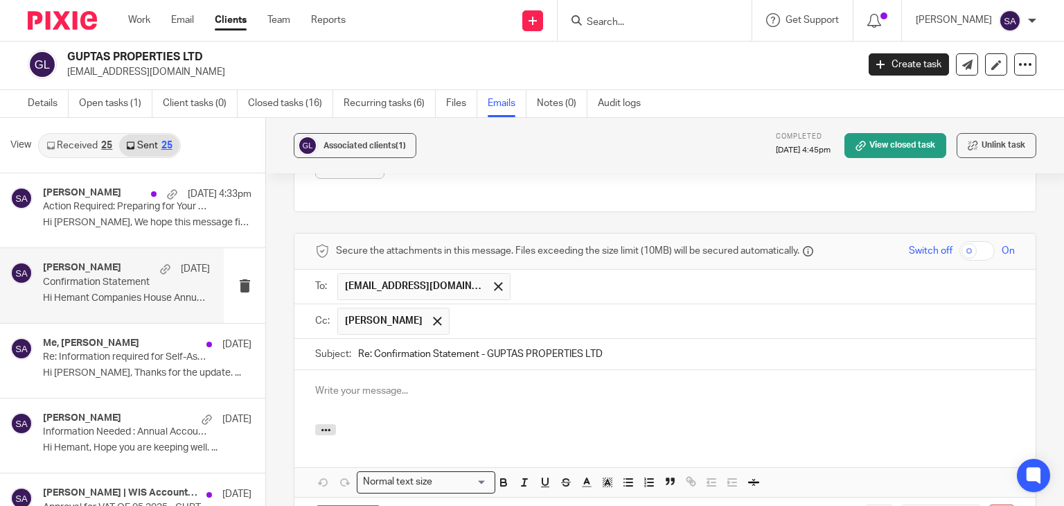
click at [487, 317] on input "text" at bounding box center [732, 320] width 552 height 27
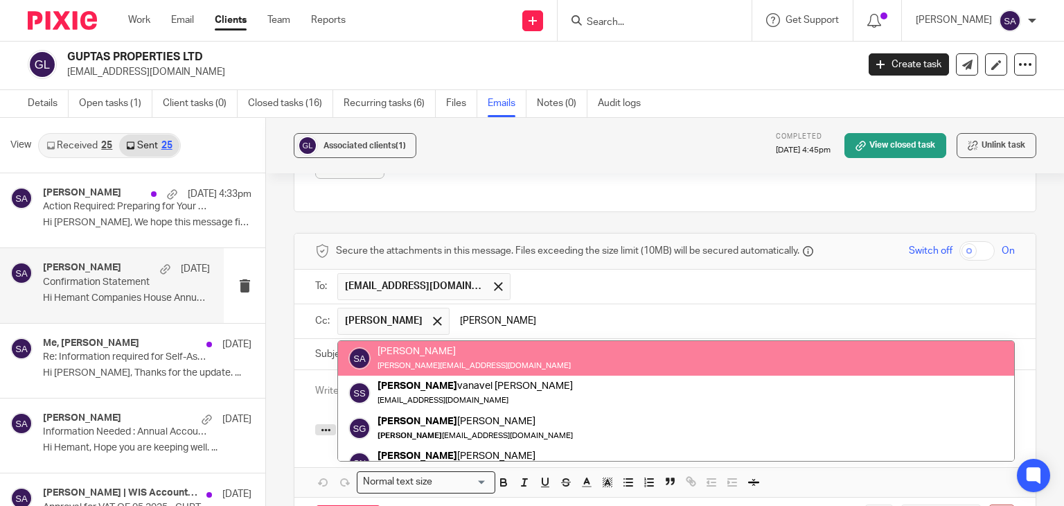
type input "sara"
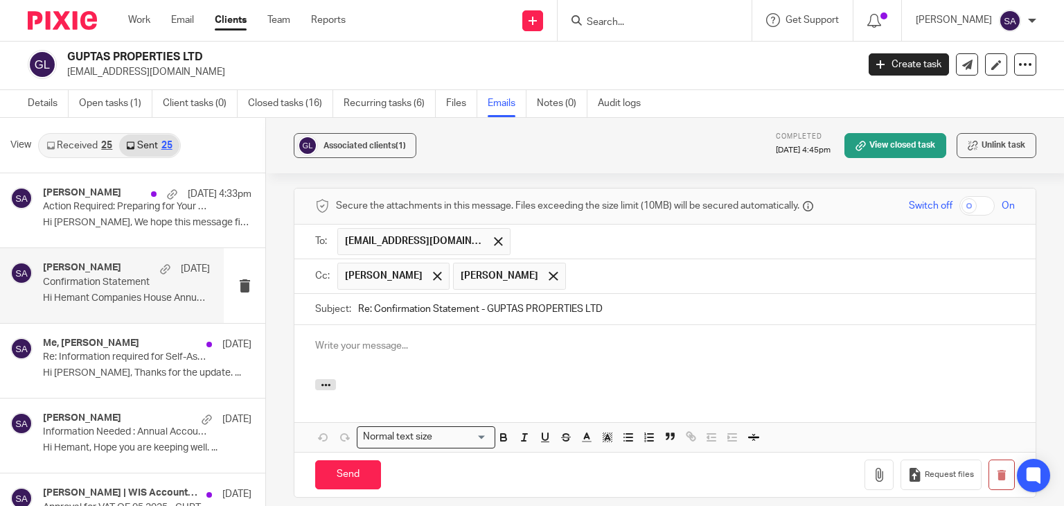
scroll to position [831, 0]
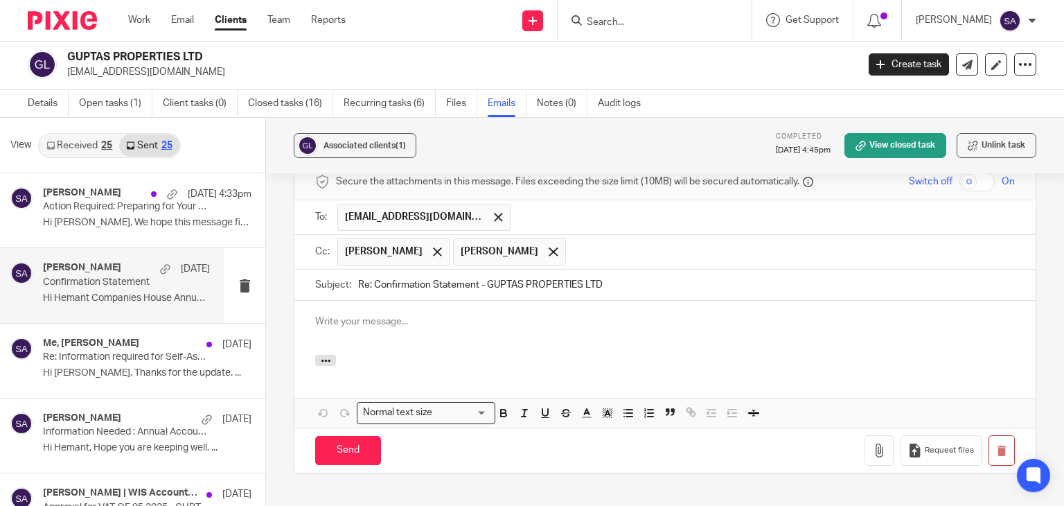
click at [389, 321] on p at bounding box center [664, 321] width 699 height 14
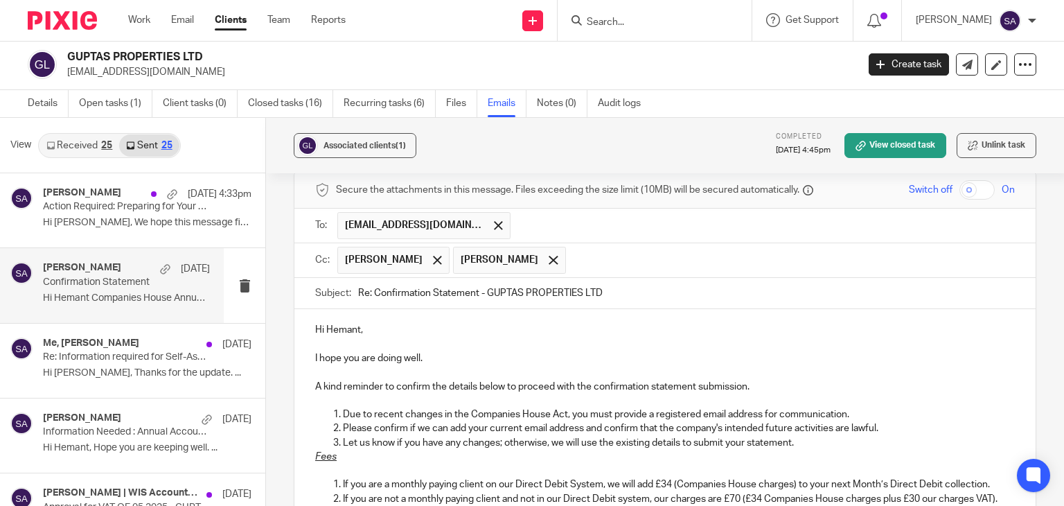
scroll to position [892, 0]
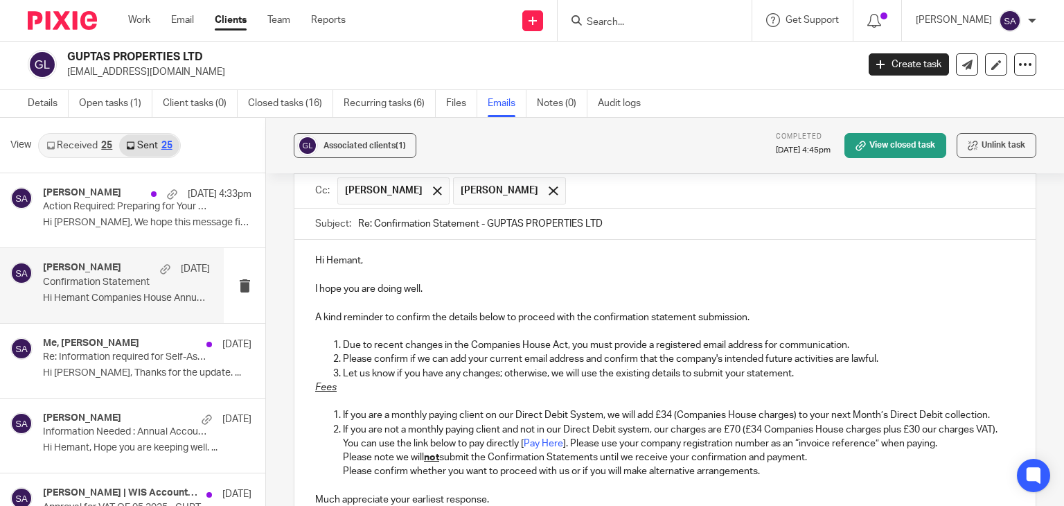
click at [811, 369] on p "Let us know if you have any changes; otherwise, we will use the existing detail…" at bounding box center [679, 373] width 672 height 14
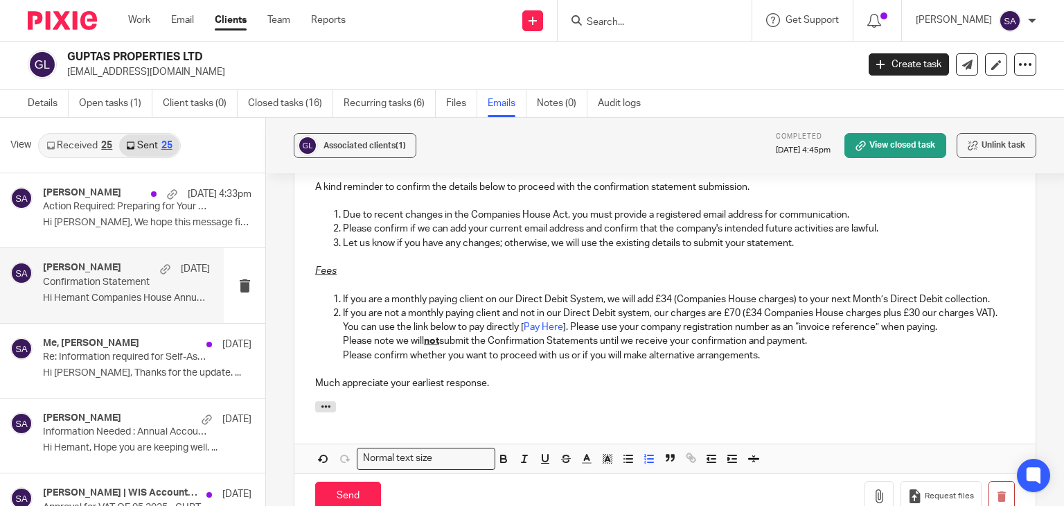
scroll to position [1031, 0]
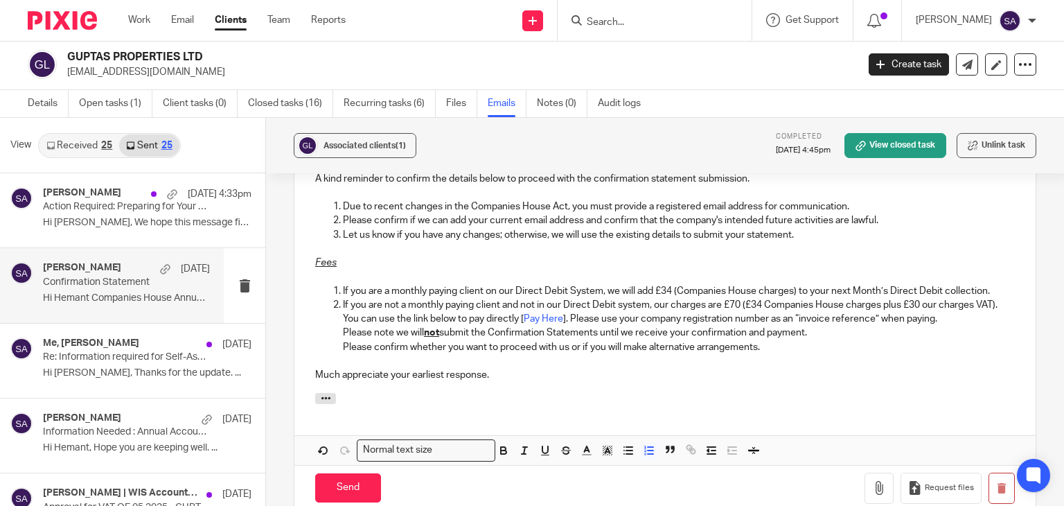
click at [986, 284] on p "If you are a monthly paying client on our Direct Debit System, we will add £34 …" at bounding box center [679, 291] width 672 height 14
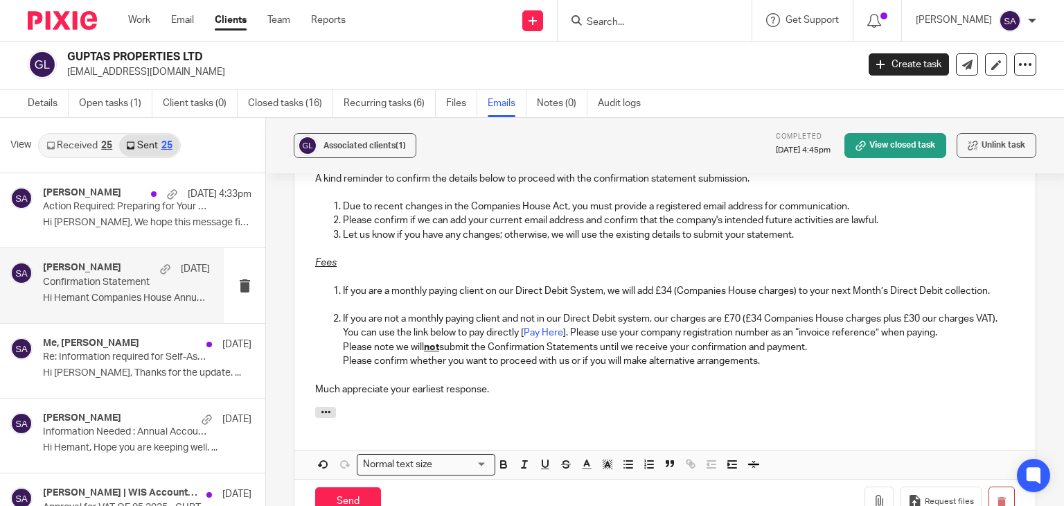
click at [500, 385] on p "Much appreciate your earliest response." at bounding box center [664, 389] width 699 height 14
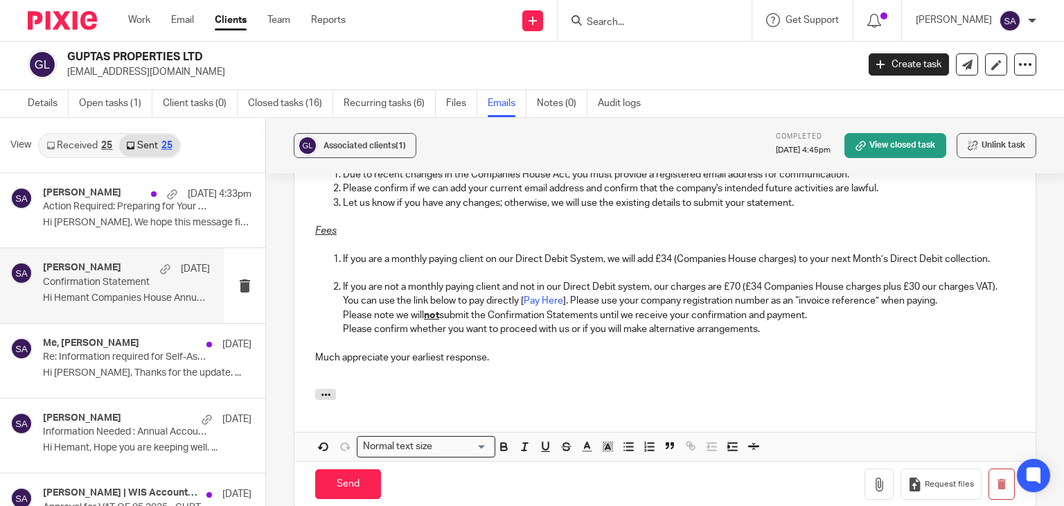
scroll to position [1100, 0]
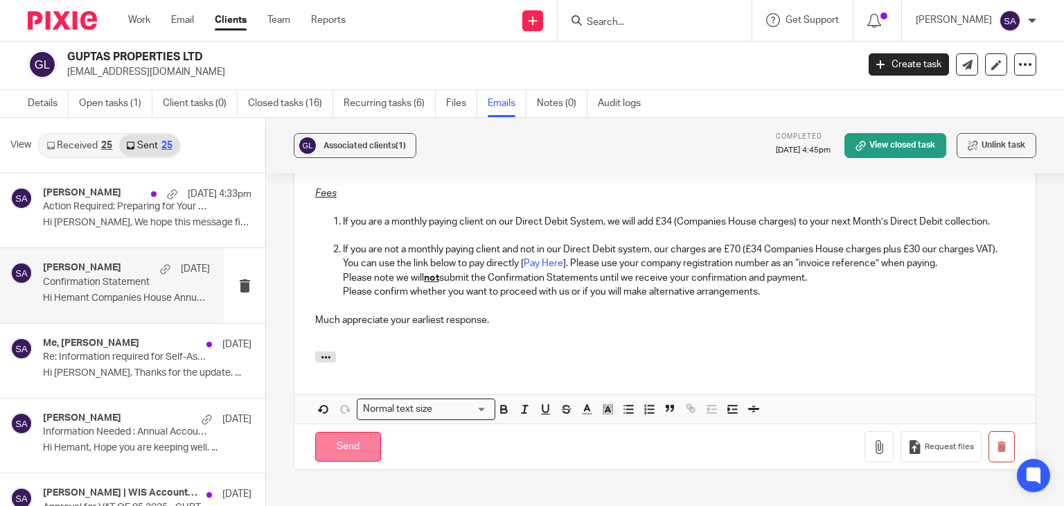
click at [330, 445] on input "Send" at bounding box center [348, 446] width 66 height 30
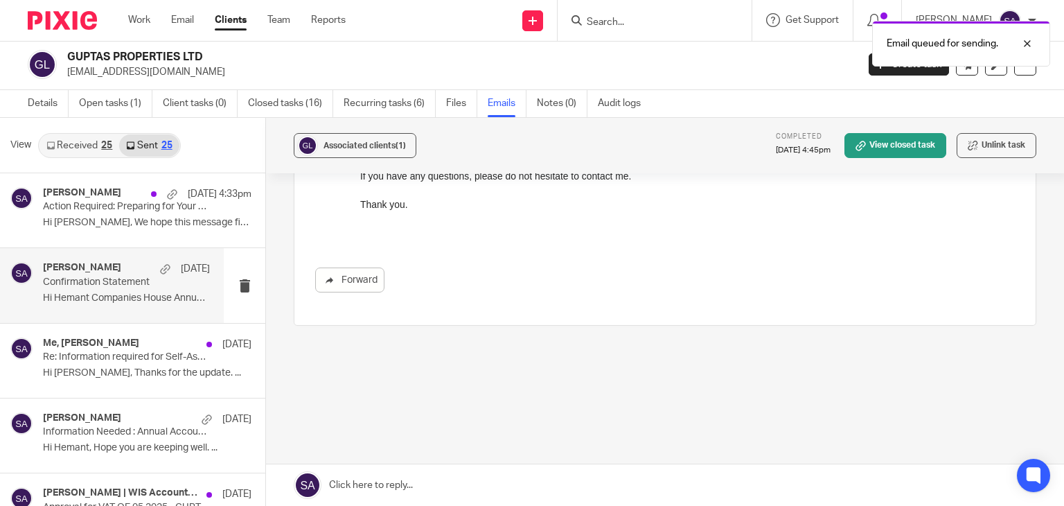
scroll to position [648, 0]
click at [1029, 44] on div at bounding box center [1016, 43] width 37 height 17
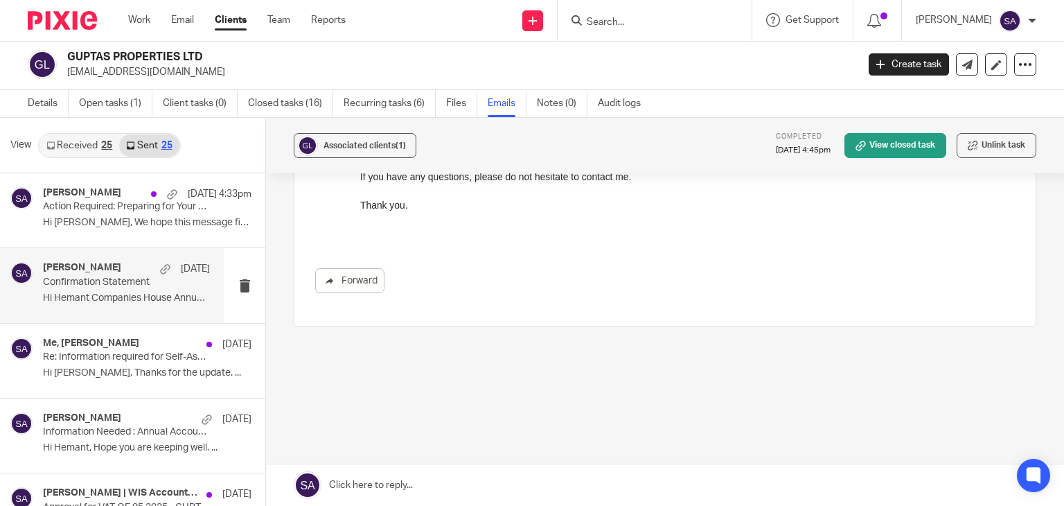
click at [639, 19] on input "Search" at bounding box center [647, 23] width 125 height 12
type input "a"
type input "r"
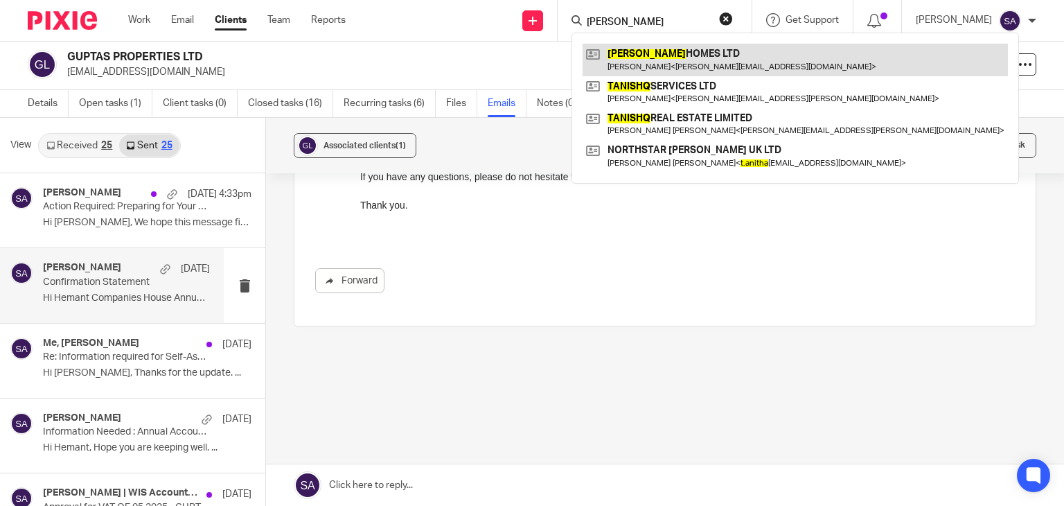
type input "tanisha"
click at [725, 69] on link at bounding box center [794, 60] width 425 height 32
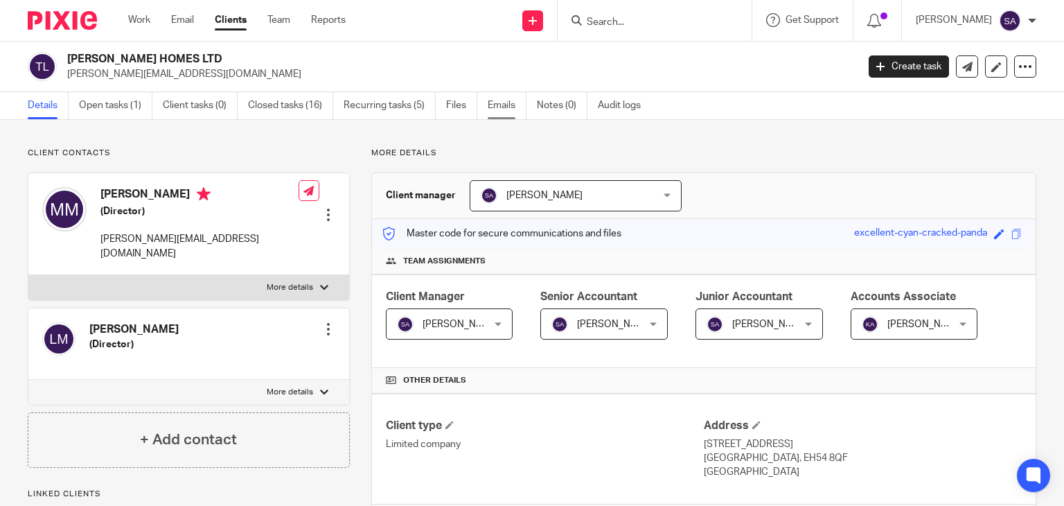
click at [489, 103] on link "Emails" at bounding box center [507, 105] width 39 height 27
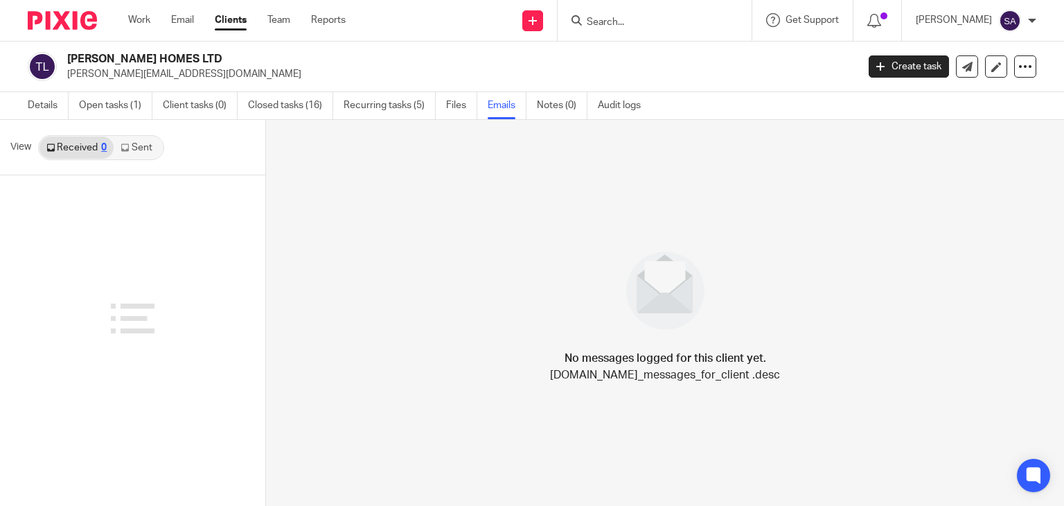
click at [141, 149] on link "Sent" at bounding box center [138, 147] width 48 height 22
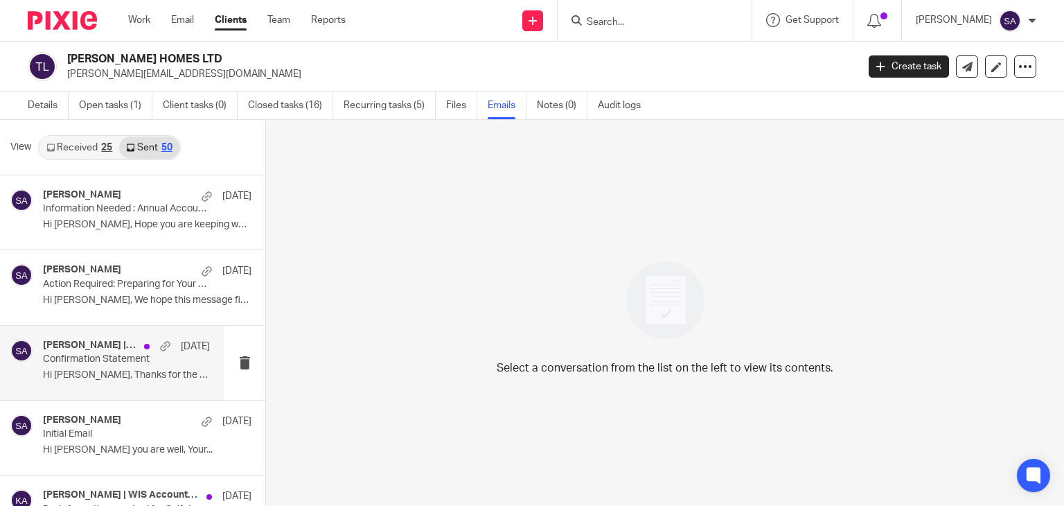
click at [111, 358] on p "Confirmation Statement" at bounding box center [110, 359] width 134 height 12
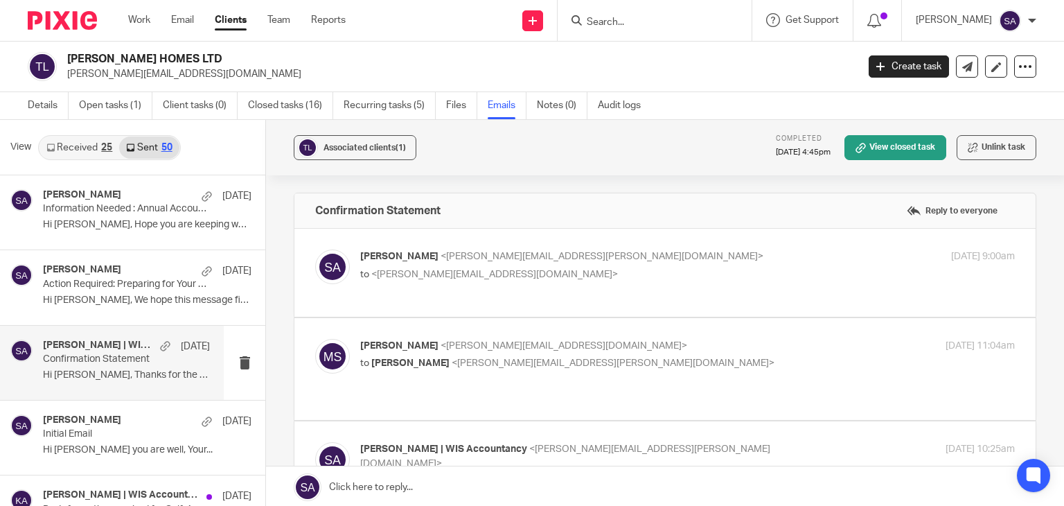
click at [329, 261] on img at bounding box center [332, 266] width 35 height 35
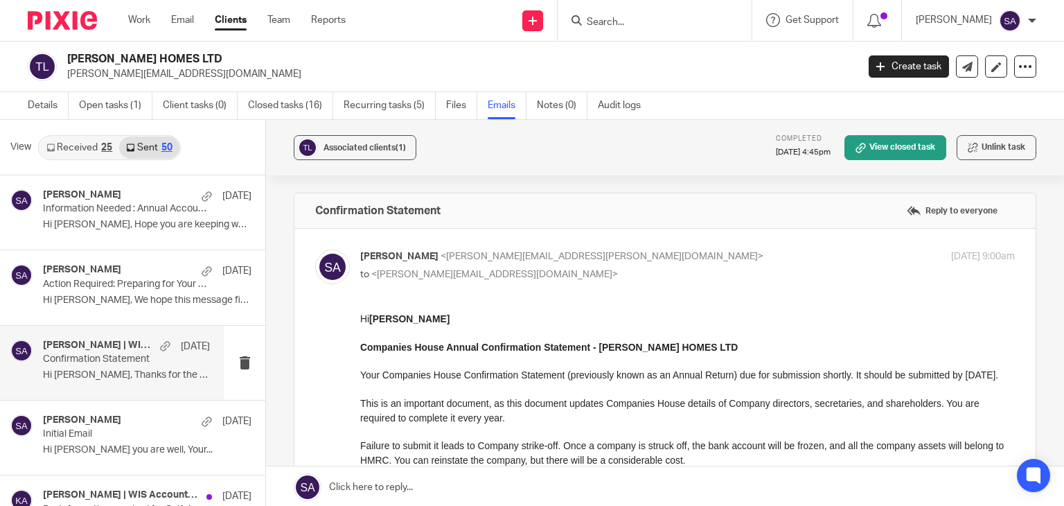
click at [328, 261] on img at bounding box center [332, 266] width 35 height 35
checkbox input "false"
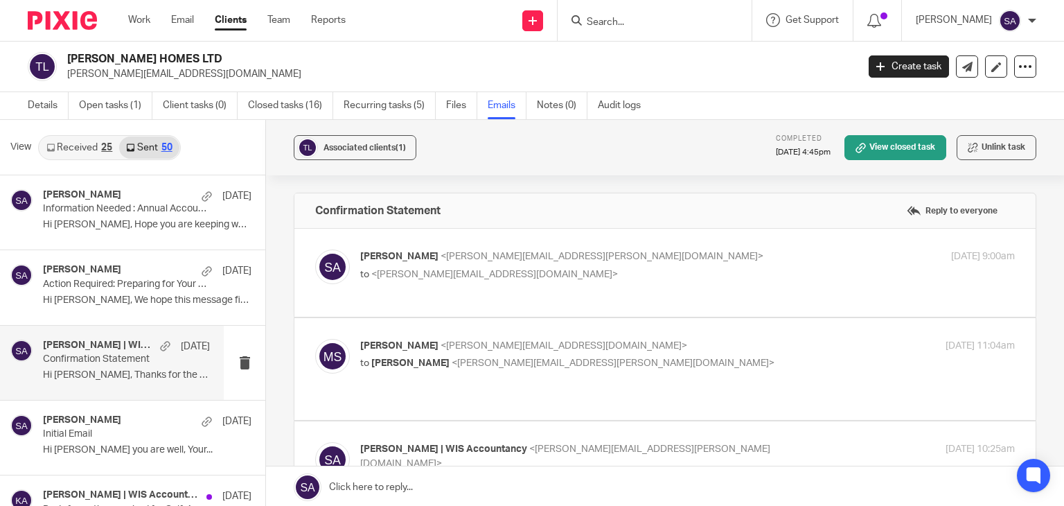
scroll to position [69, 0]
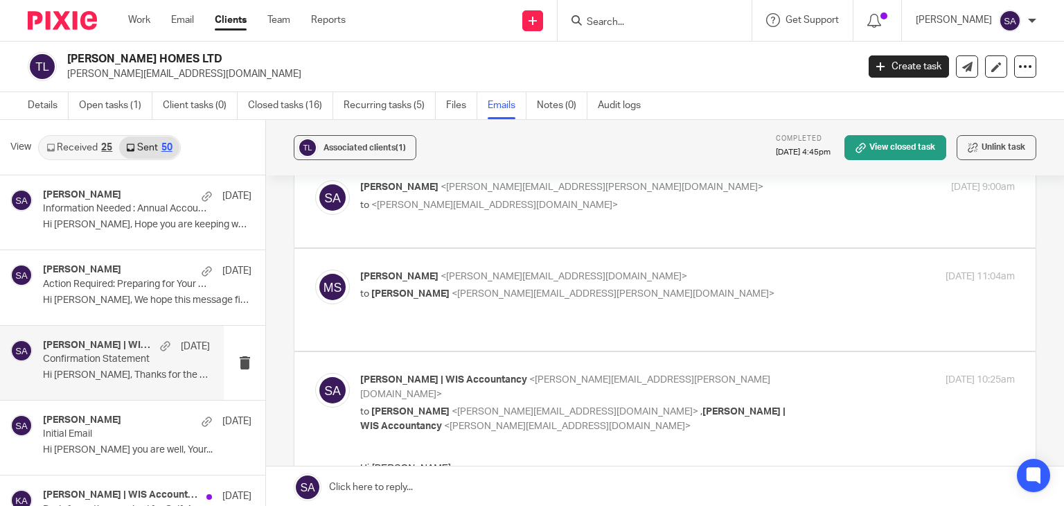
click at [328, 278] on img at bounding box center [332, 286] width 35 height 35
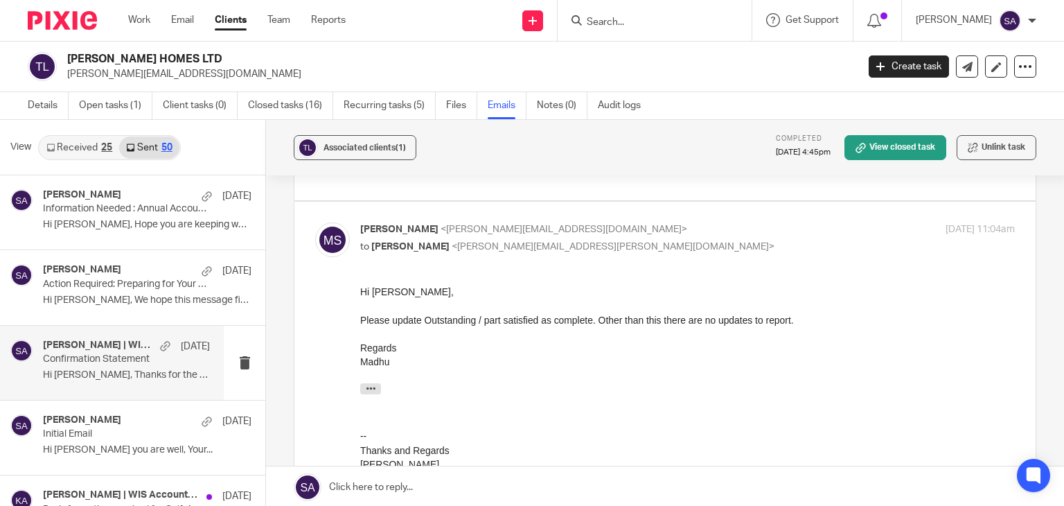
scroll to position [139, 0]
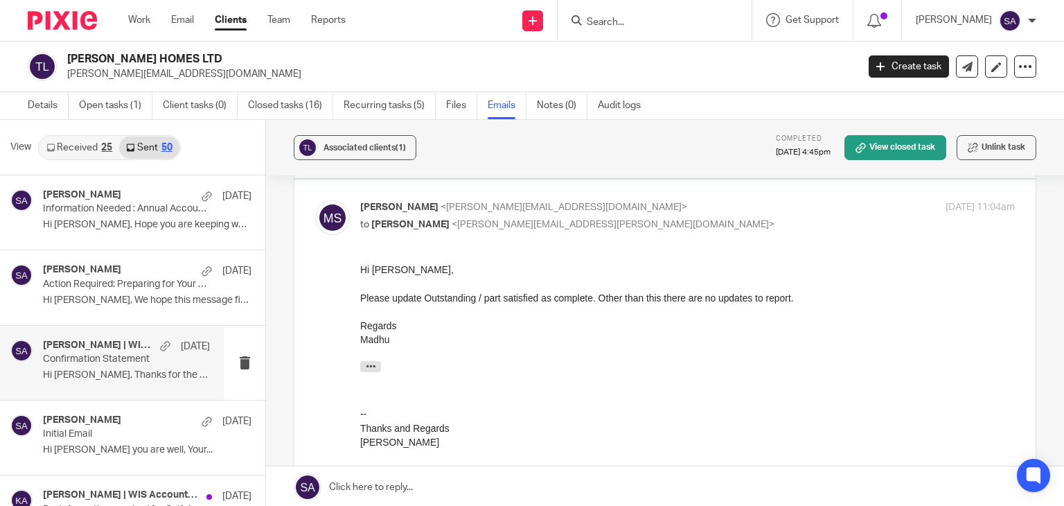
click at [325, 220] on img at bounding box center [332, 217] width 35 height 35
checkbox input "false"
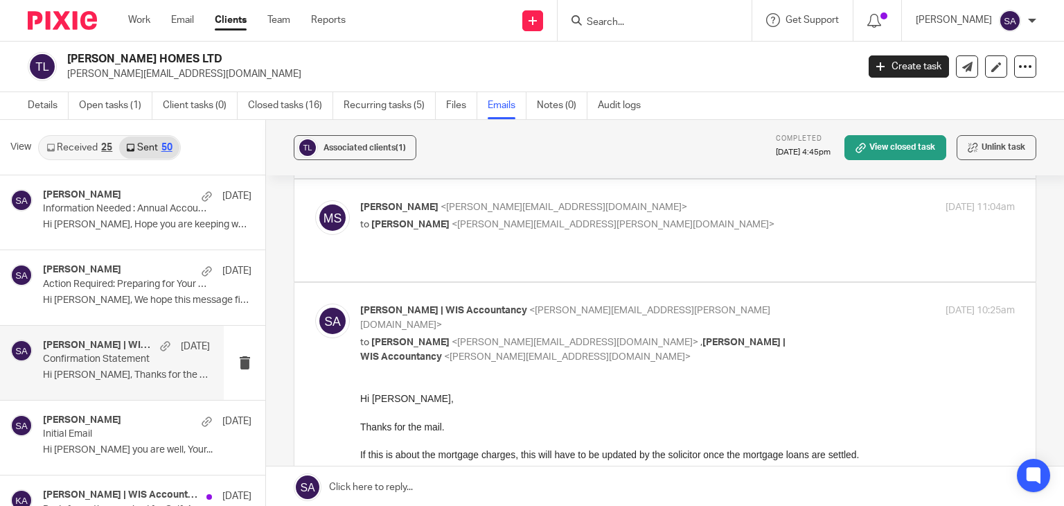
click at [325, 303] on img at bounding box center [332, 320] width 35 height 35
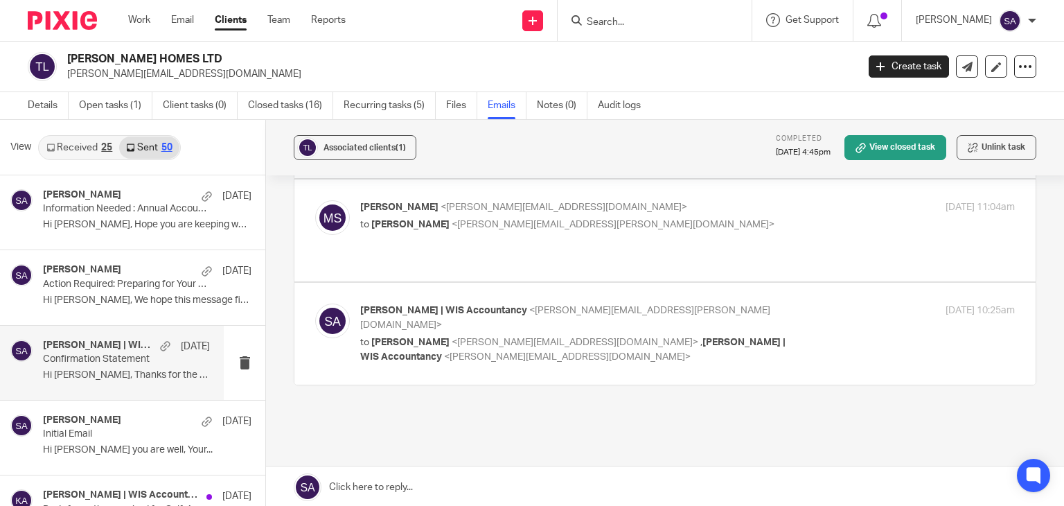
click at [325, 303] on img at bounding box center [332, 320] width 35 height 35
checkbox input "true"
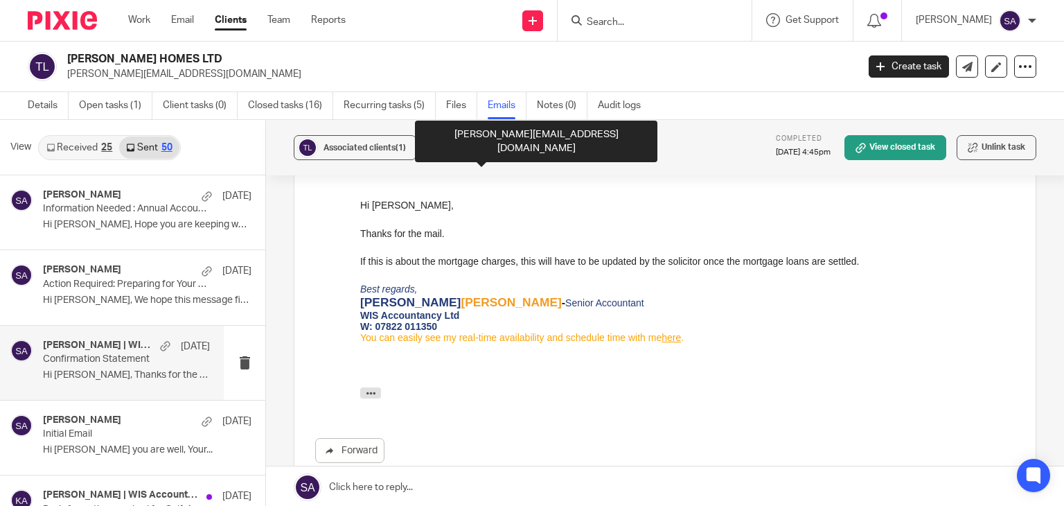
scroll to position [346, 0]
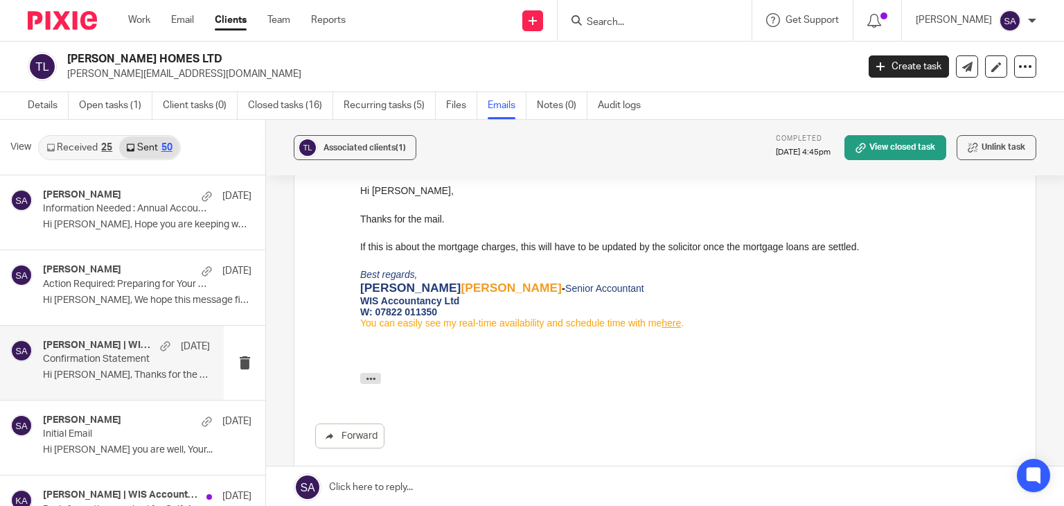
click at [630, 17] on input "Search" at bounding box center [647, 23] width 125 height 12
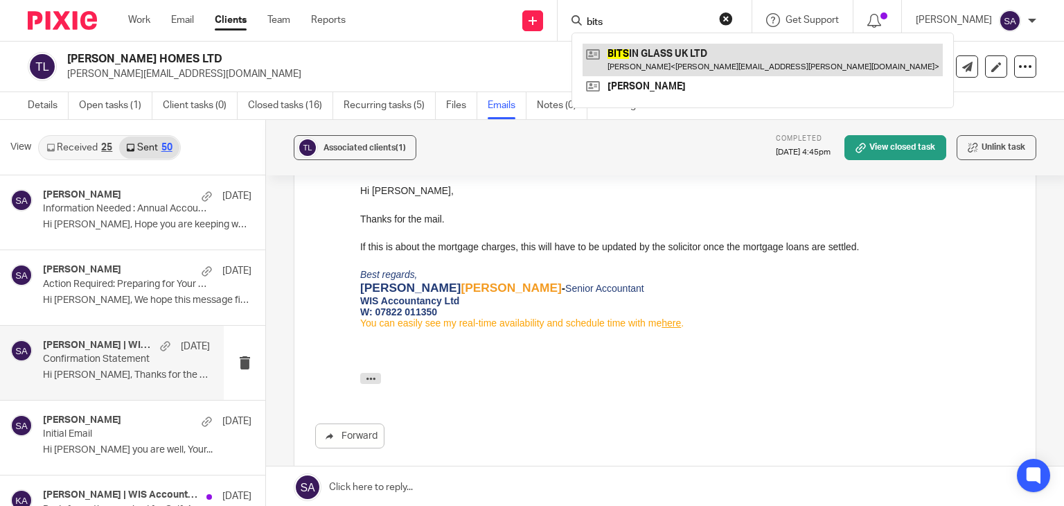
type input "bits"
click at [704, 65] on link at bounding box center [762, 60] width 360 height 32
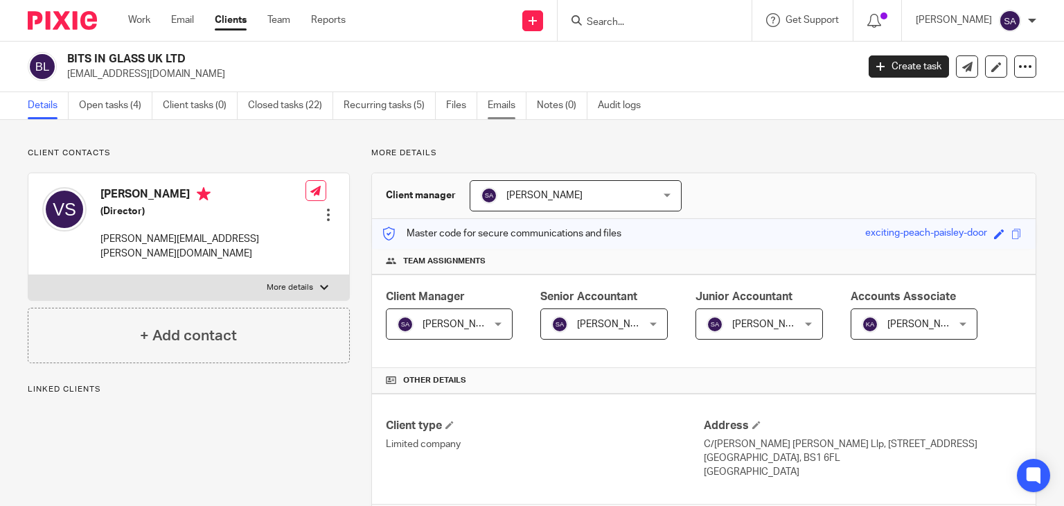
click at [498, 108] on link "Emails" at bounding box center [507, 105] width 39 height 27
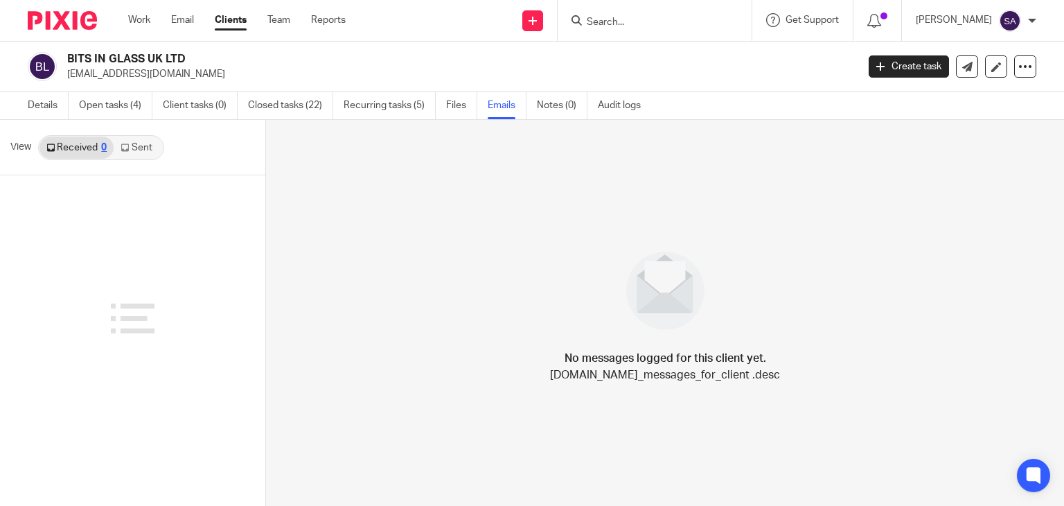
click at [116, 135] on div "Received 0 Sent" at bounding box center [101, 147] width 126 height 25
click at [124, 145] on icon at bounding box center [125, 147] width 8 height 8
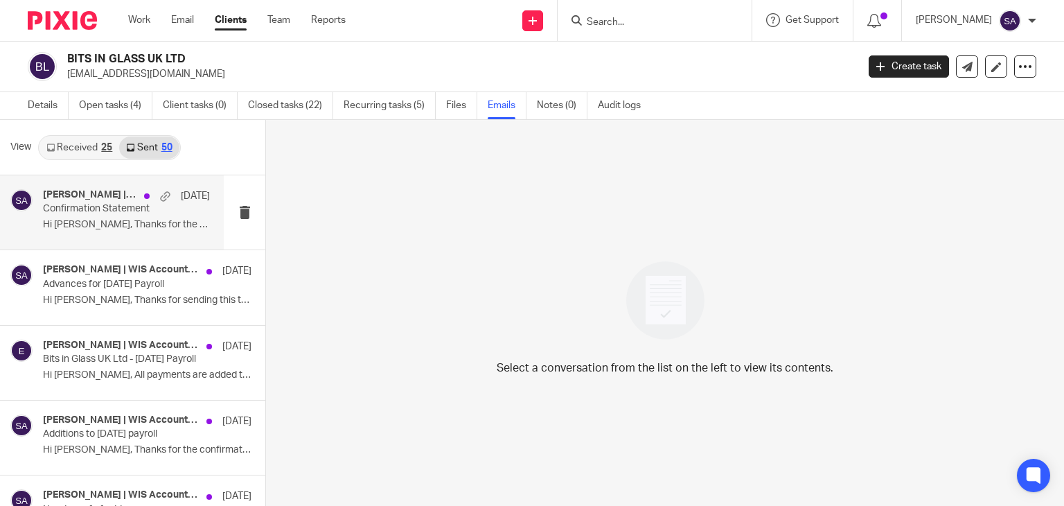
click at [137, 190] on div "[DATE]" at bounding box center [173, 196] width 73 height 14
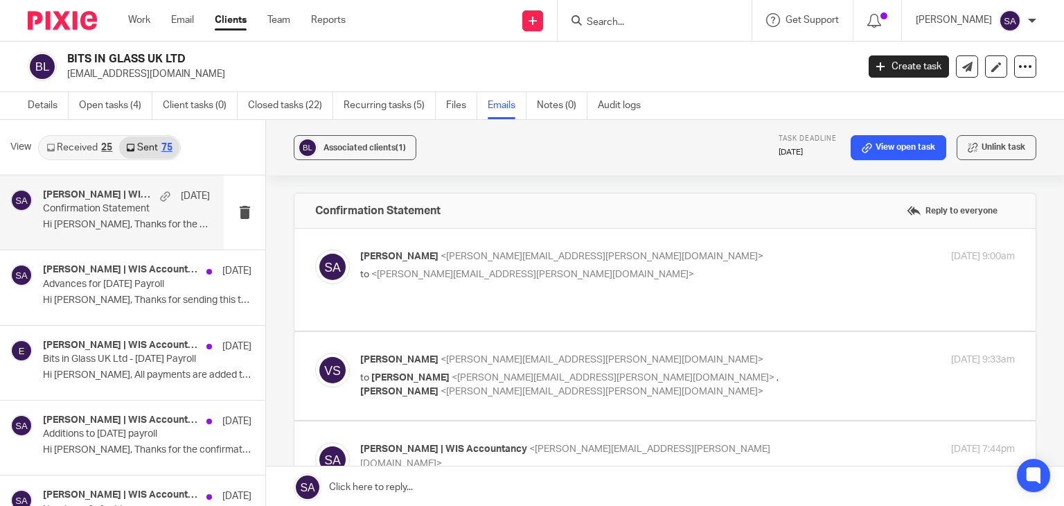
click at [327, 261] on img at bounding box center [332, 266] width 35 height 35
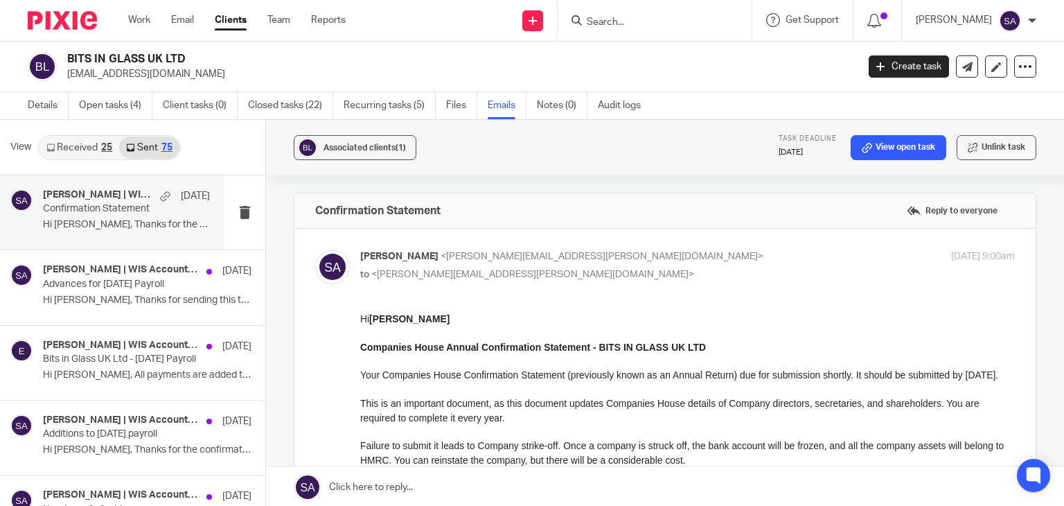
click at [327, 261] on img at bounding box center [332, 266] width 35 height 35
checkbox input "false"
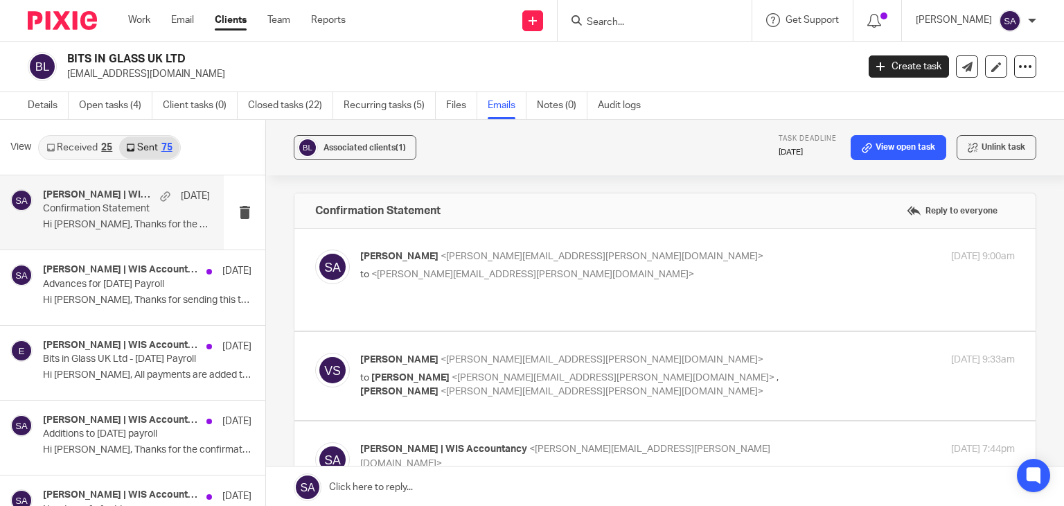
click at [340, 354] on img at bounding box center [332, 370] width 35 height 35
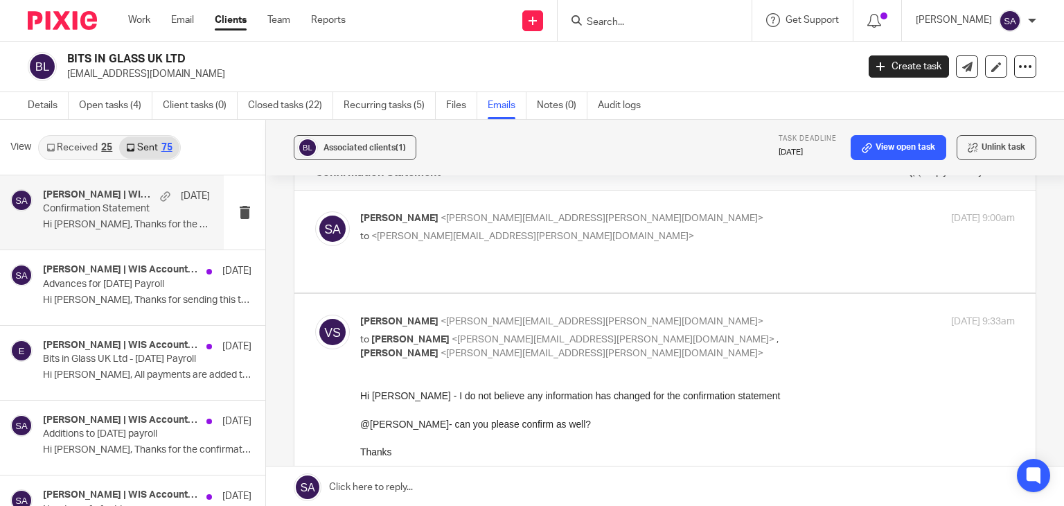
scroll to position [69, 0]
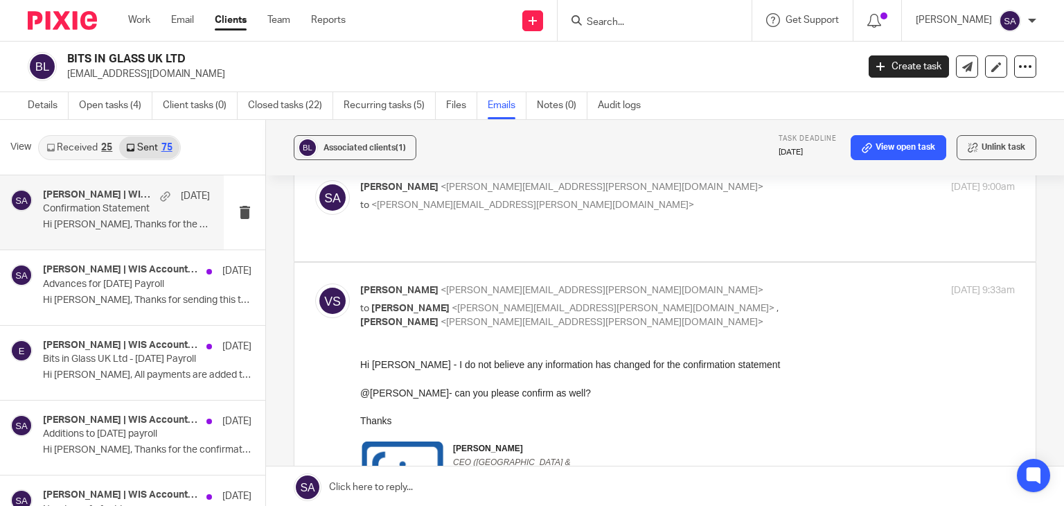
click at [315, 283] on div at bounding box center [332, 306] width 35 height 46
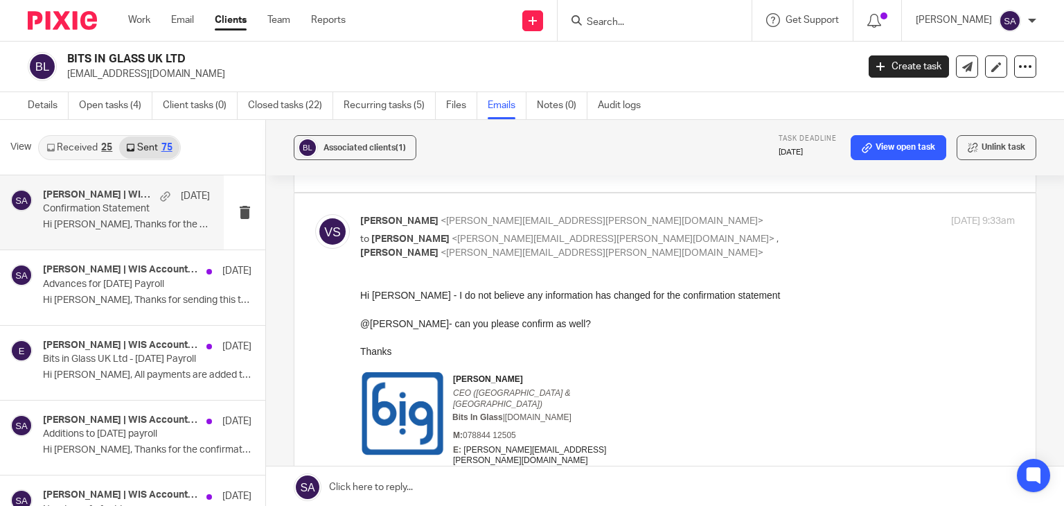
click at [332, 225] on img at bounding box center [332, 231] width 35 height 35
checkbox input "false"
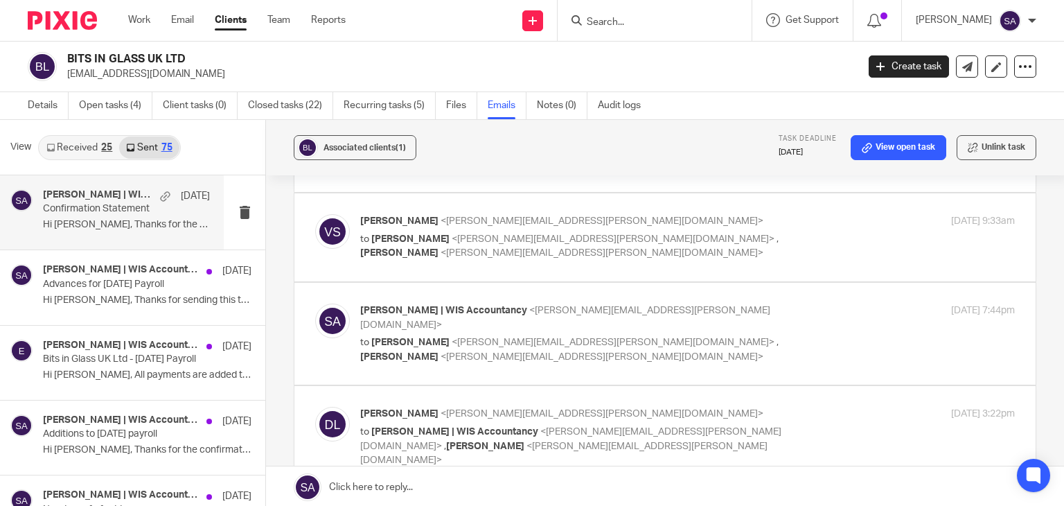
click at [321, 313] on img at bounding box center [332, 320] width 35 height 35
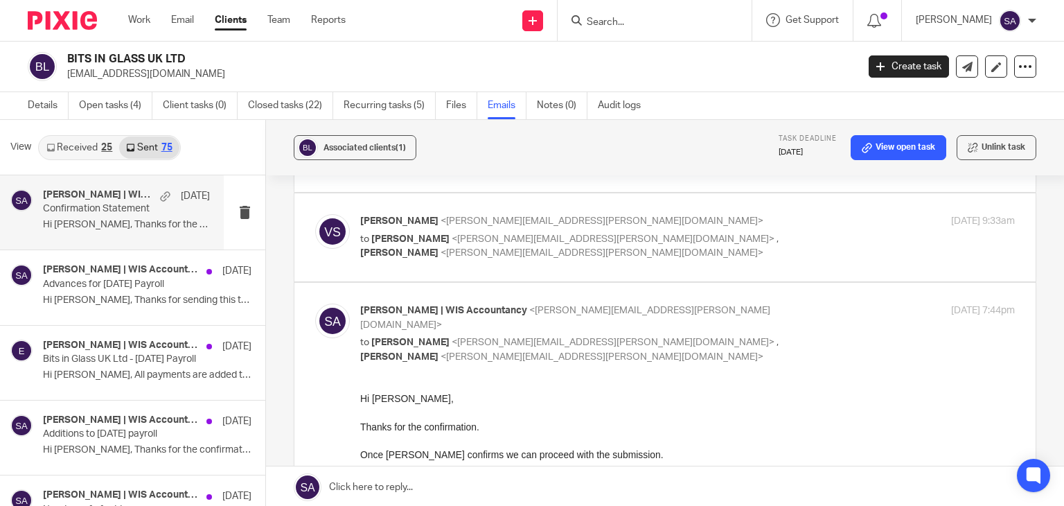
scroll to position [208, 0]
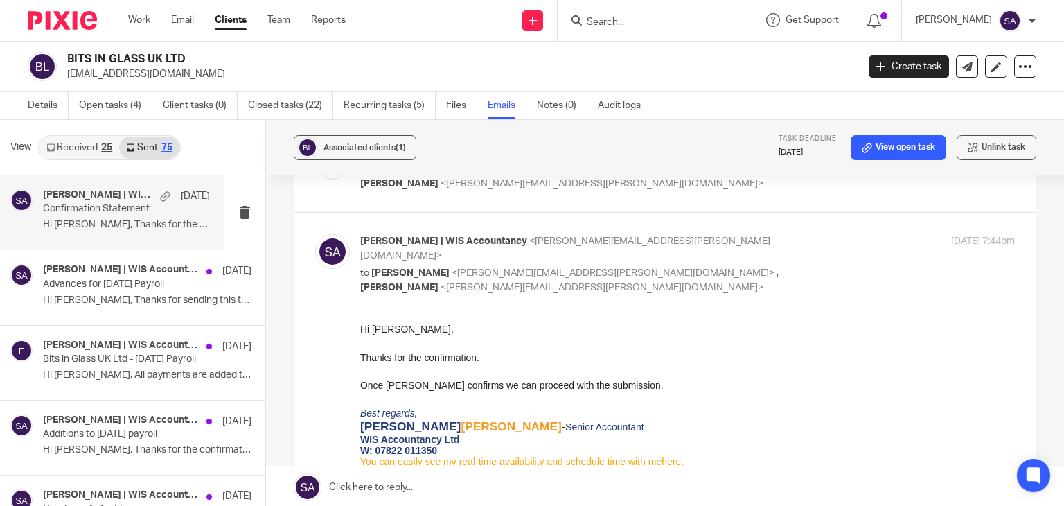
click at [334, 247] on img at bounding box center [332, 251] width 35 height 35
checkbox input "false"
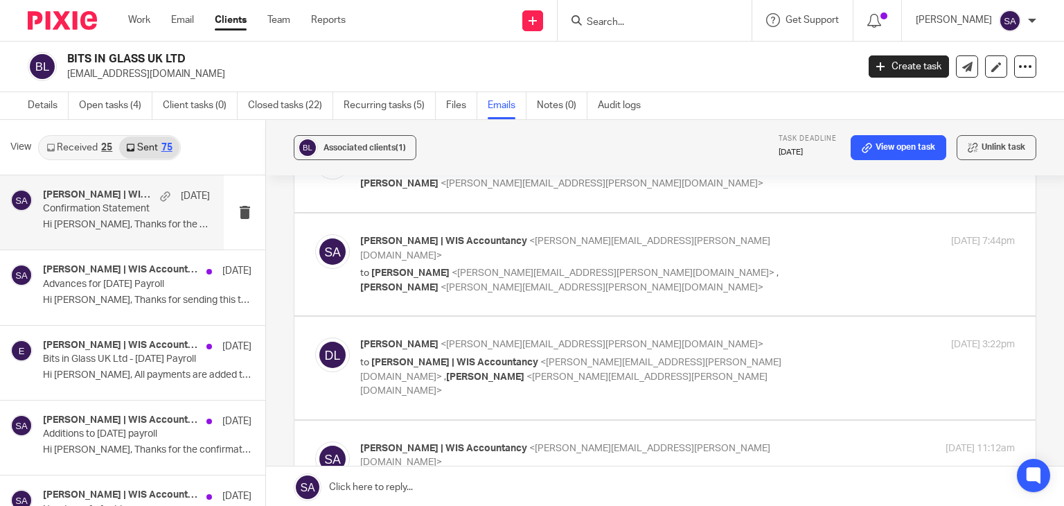
click at [339, 337] on img at bounding box center [332, 354] width 35 height 35
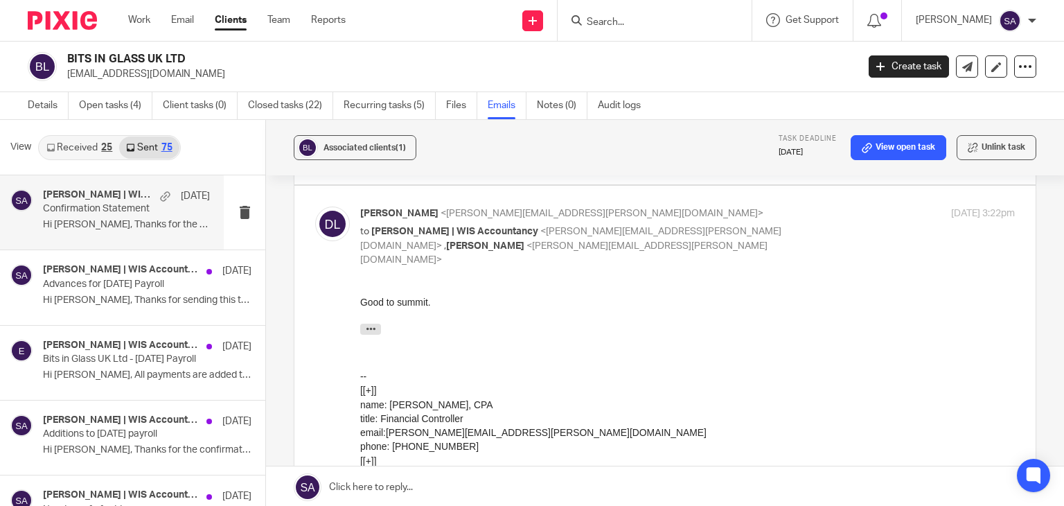
scroll to position [346, 0]
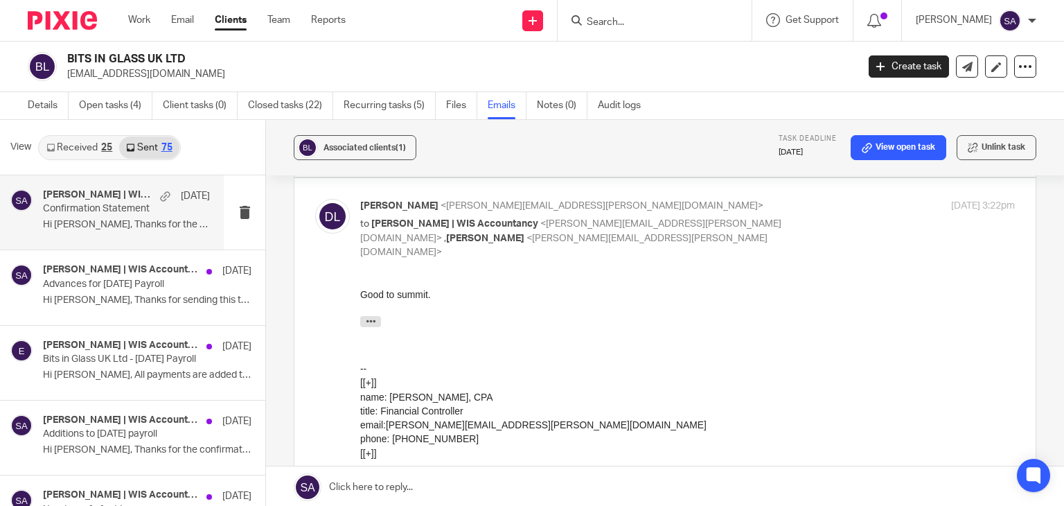
click at [332, 203] on img at bounding box center [332, 216] width 35 height 35
checkbox input "false"
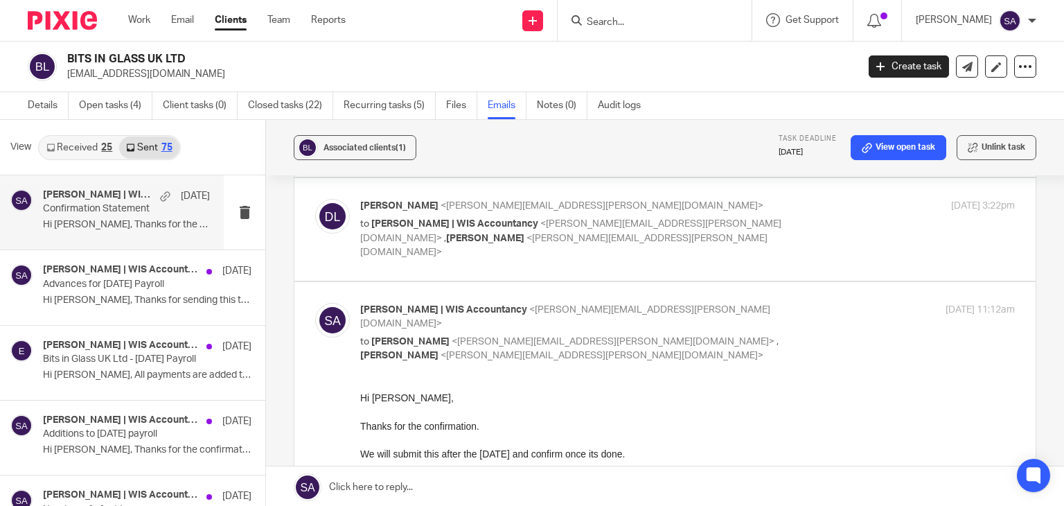
click at [332, 303] on img at bounding box center [332, 320] width 35 height 35
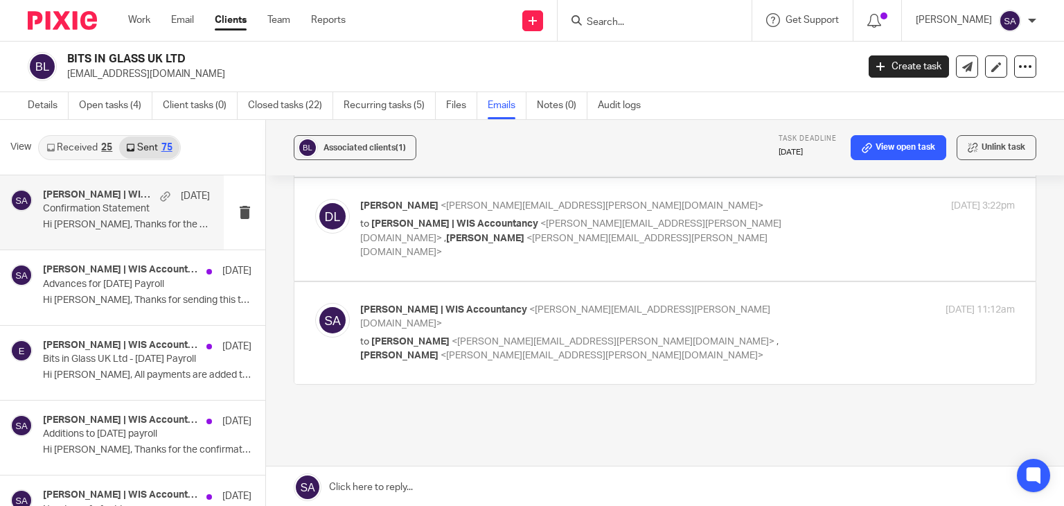
click at [332, 303] on img at bounding box center [332, 320] width 35 height 35
checkbox input "true"
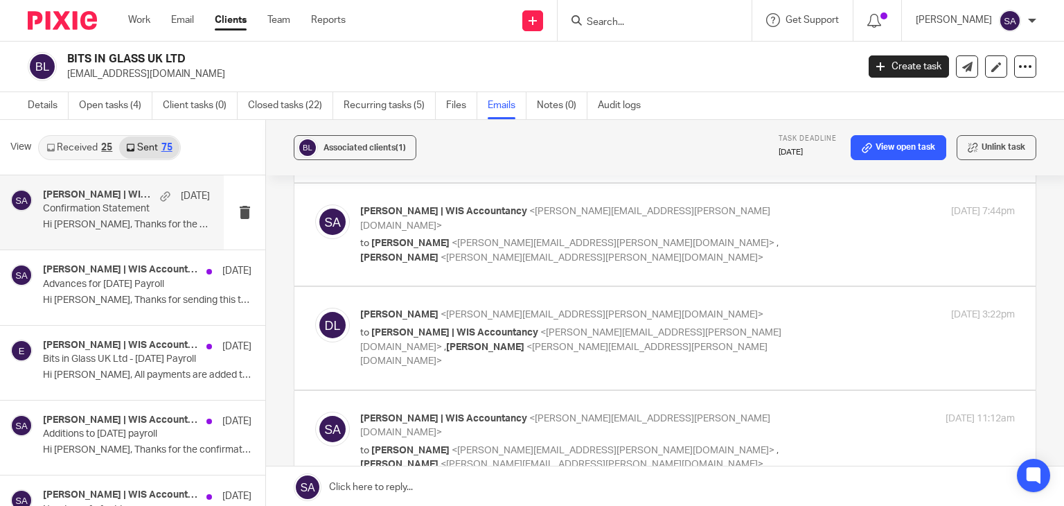
scroll to position [208, 0]
